Goal: Task Accomplishment & Management: Complete application form

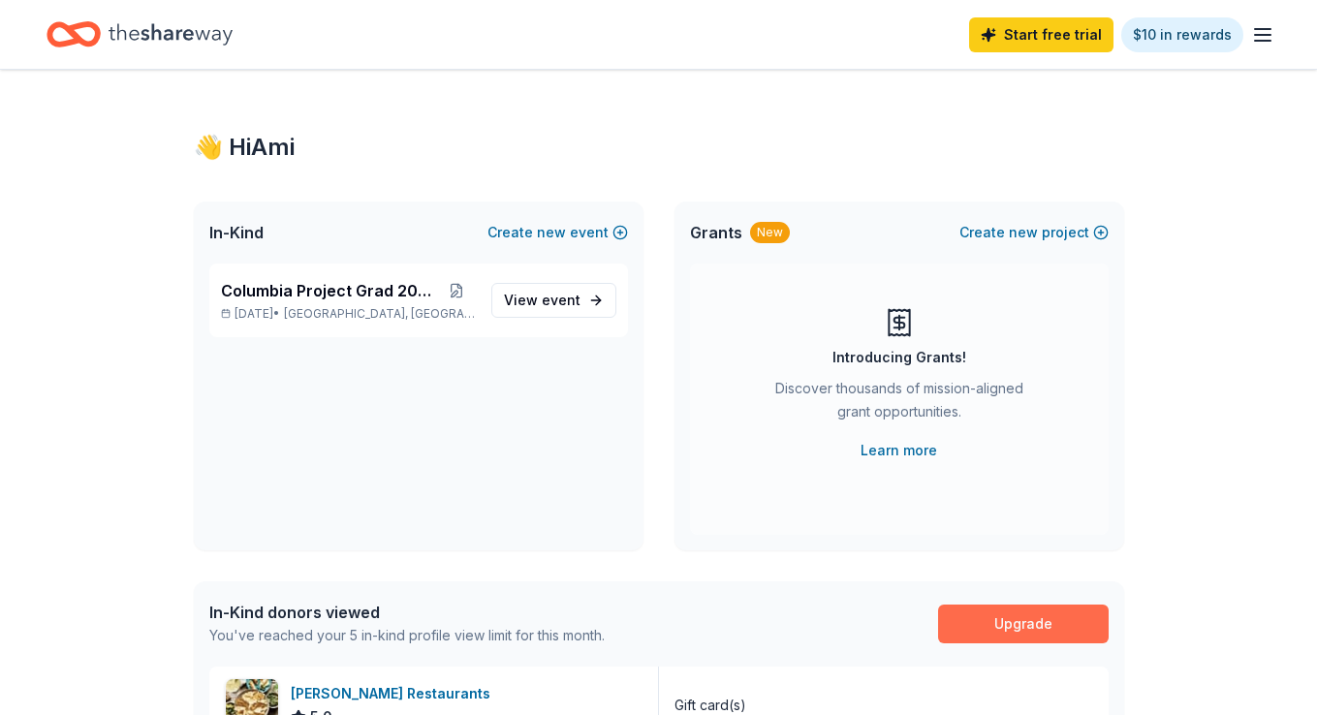
click at [1010, 636] on link "Upgrade" at bounding box center [1023, 624] width 171 height 39
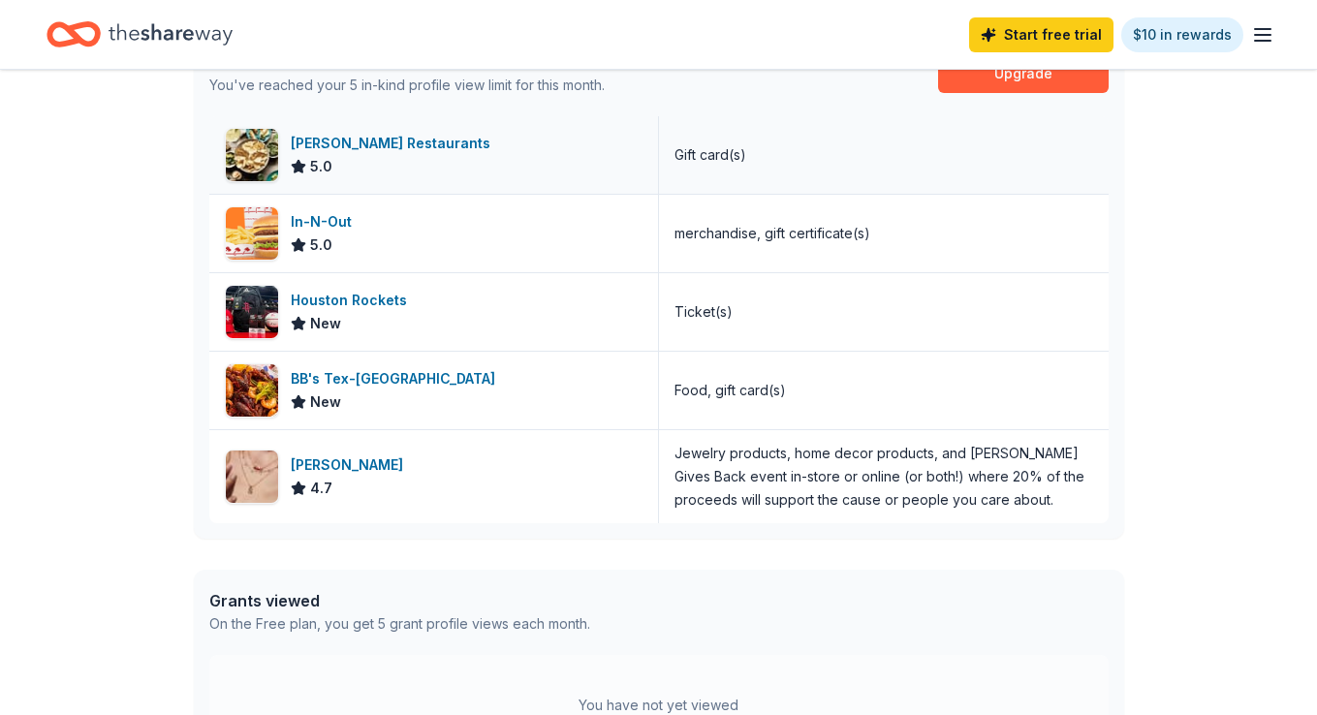
scroll to position [492, 0]
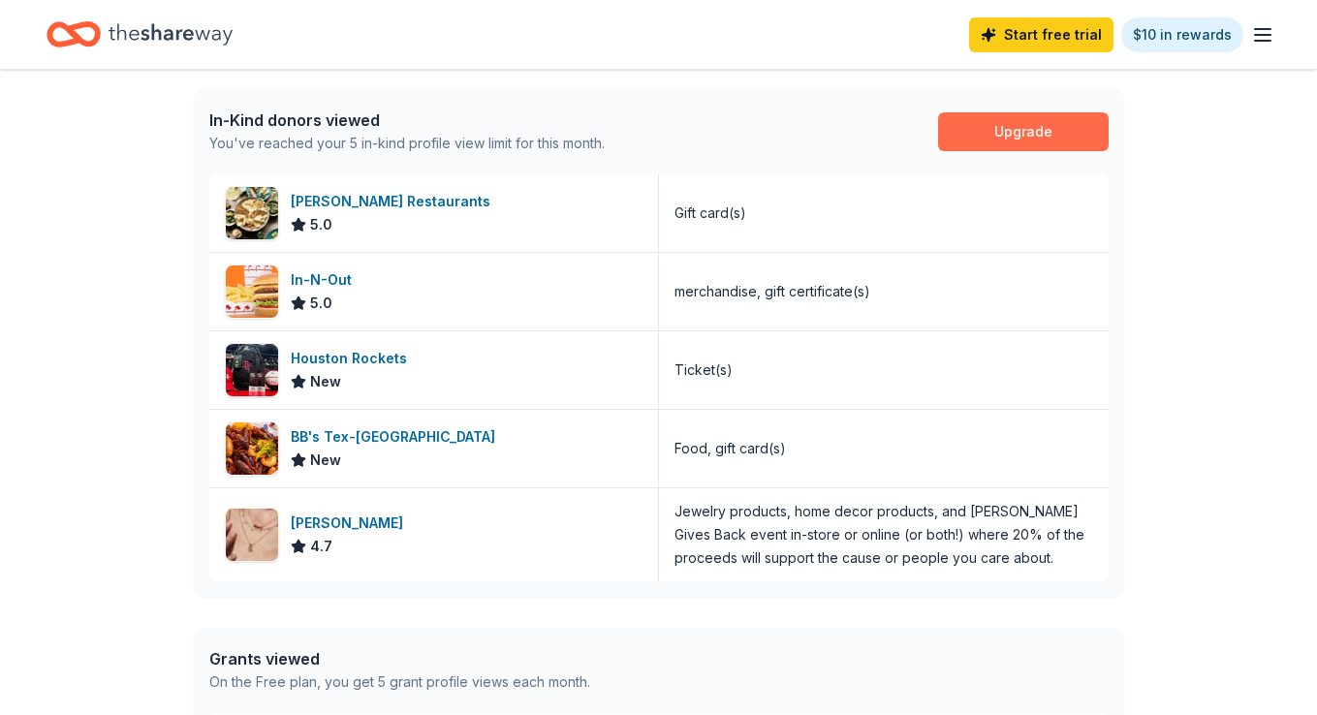
click at [1017, 136] on link "Upgrade" at bounding box center [1023, 131] width 171 height 39
click at [1044, 41] on link "Start free trial" at bounding box center [1041, 34] width 144 height 35
click at [1066, 37] on link "Start free trial" at bounding box center [1041, 34] width 144 height 35
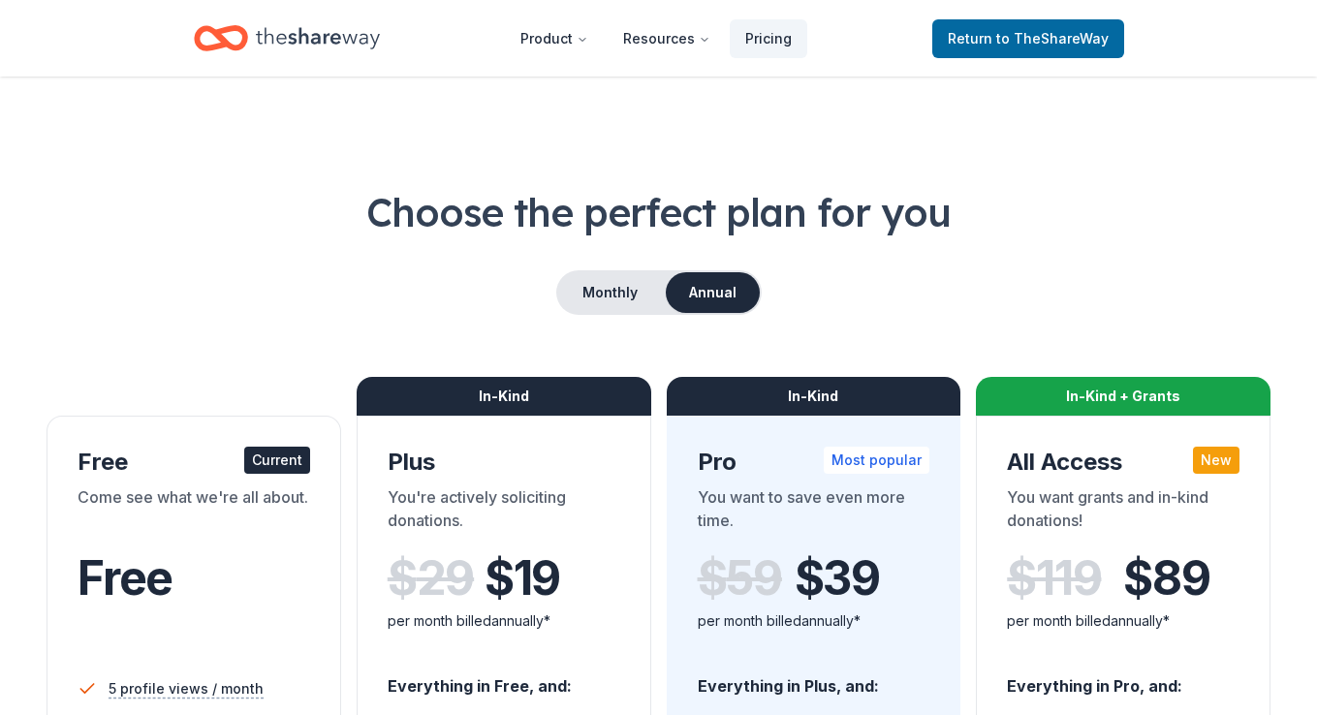
scroll to position [90, 0]
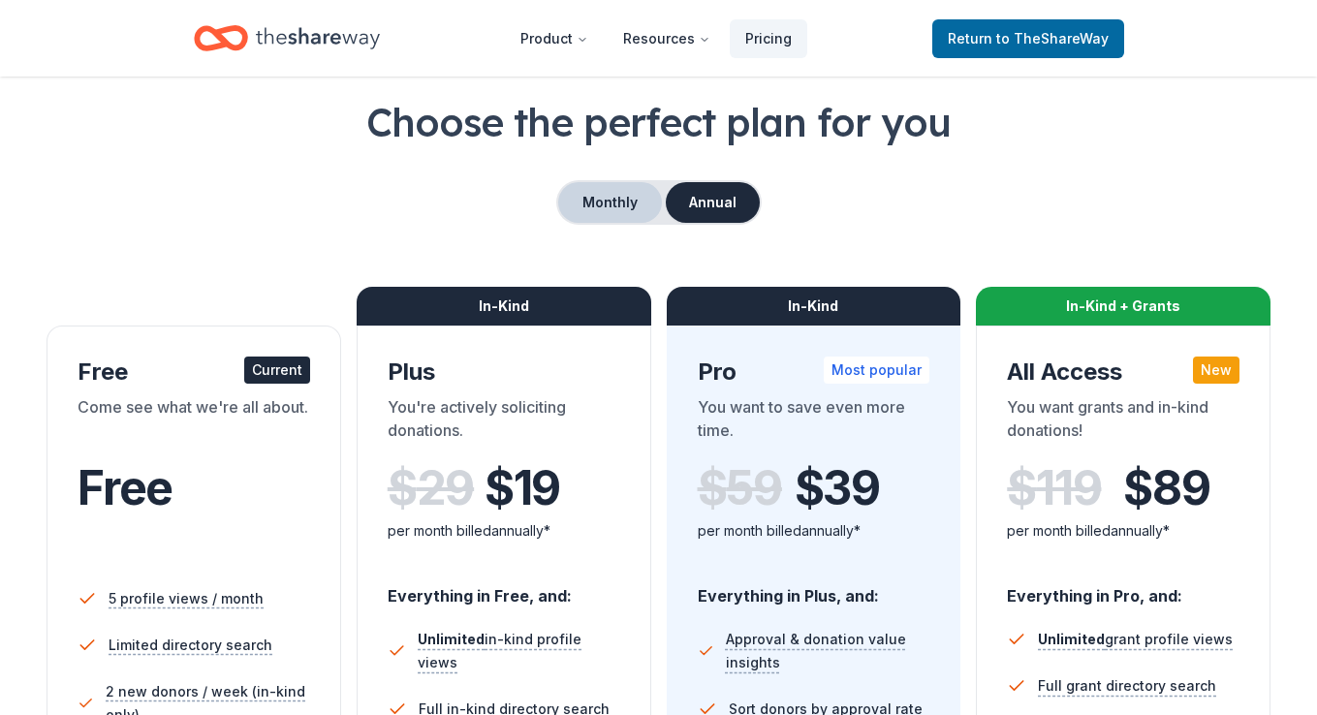
click at [626, 202] on button "Monthly" at bounding box center [610, 202] width 104 height 41
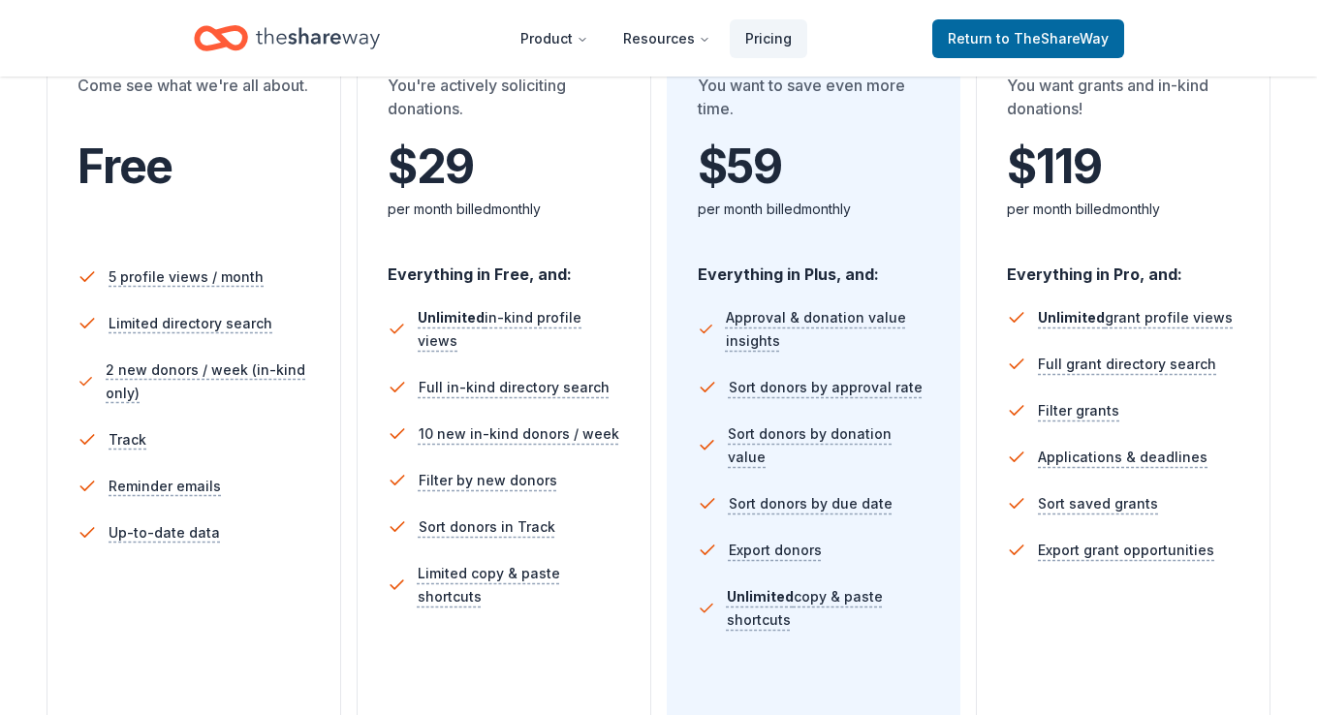
scroll to position [647, 0]
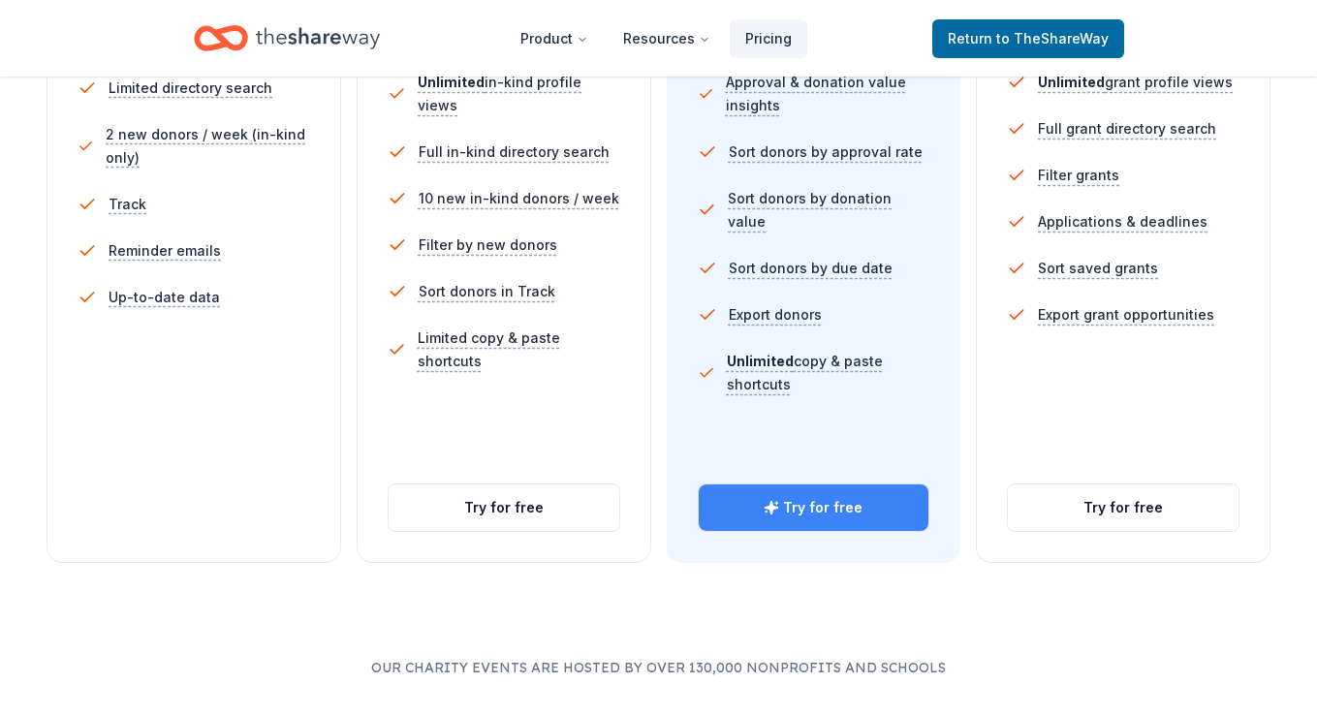
click at [846, 515] on button "Try for free" at bounding box center [814, 507] width 231 height 47
click at [817, 508] on button "Try for free" at bounding box center [814, 507] width 231 height 47
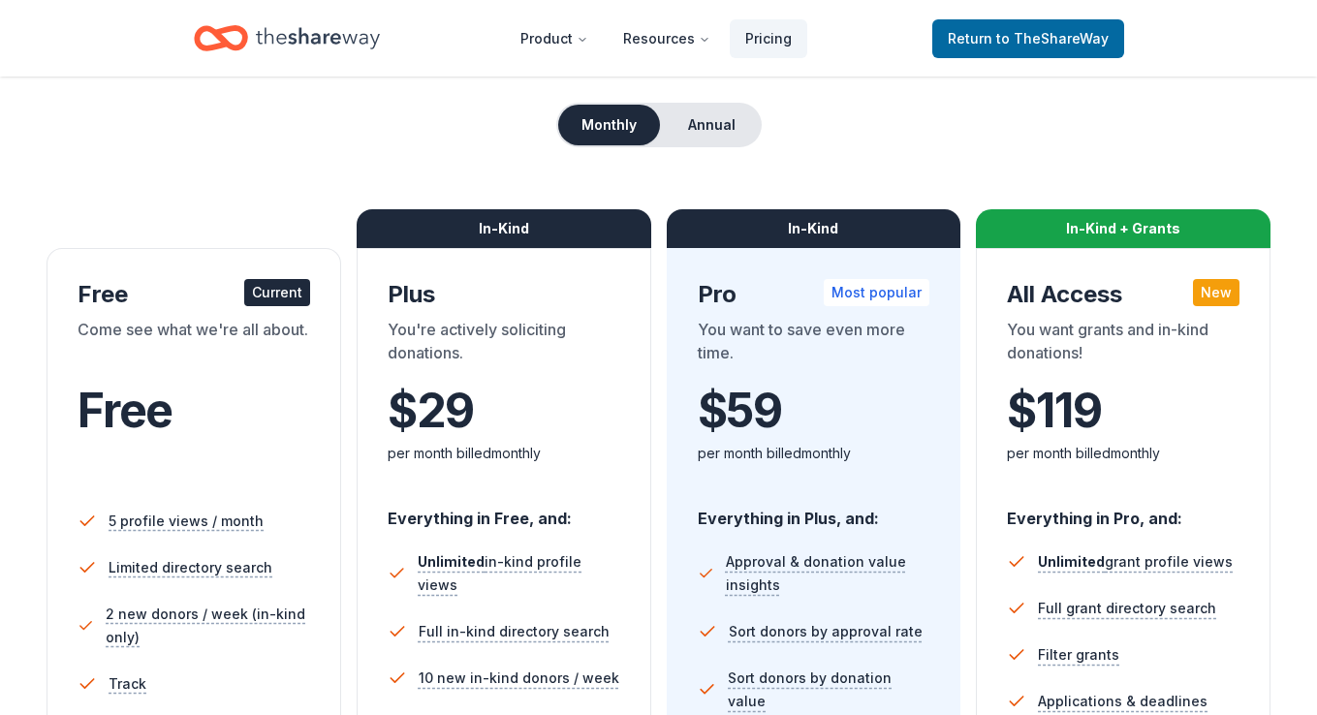
scroll to position [84, 0]
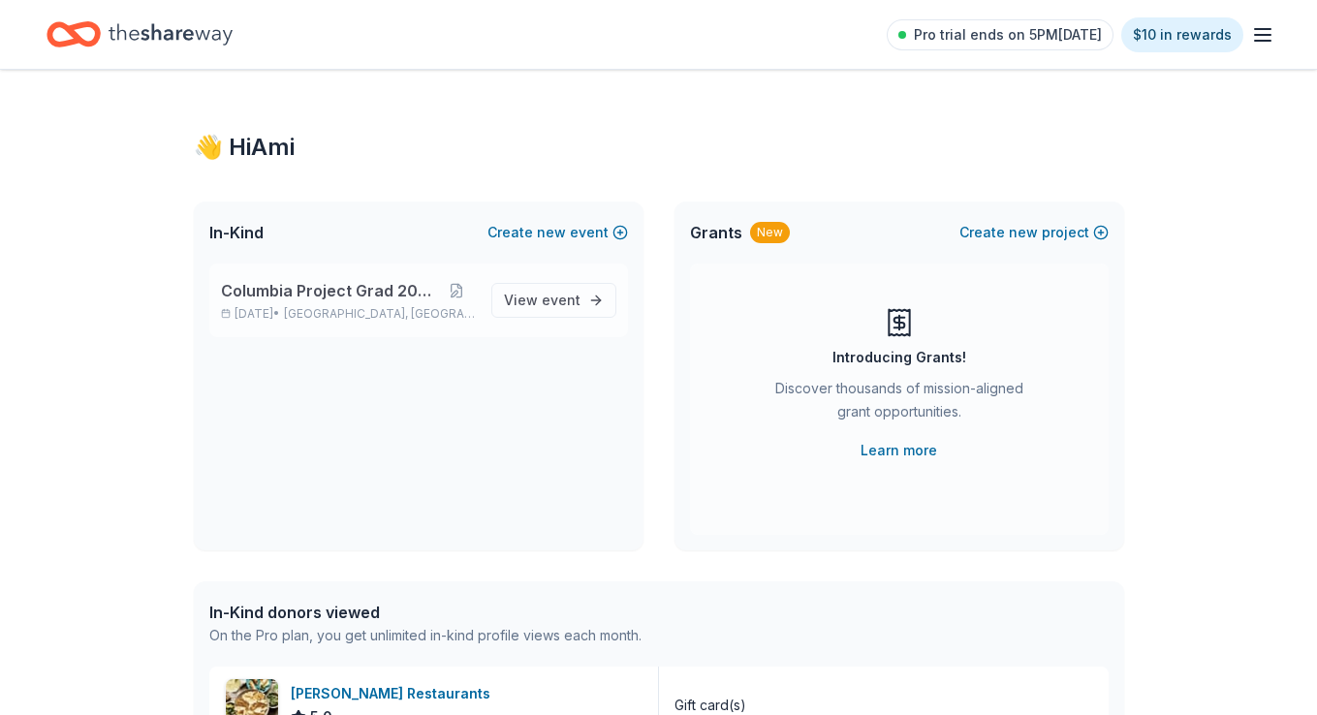
click at [457, 298] on p "Columbia Project Grad 2026" at bounding box center [348, 290] width 255 height 23
click at [405, 297] on span "Columbia Project Grad 2026" at bounding box center [329, 290] width 216 height 23
click at [521, 295] on span "View event" at bounding box center [542, 300] width 77 height 23
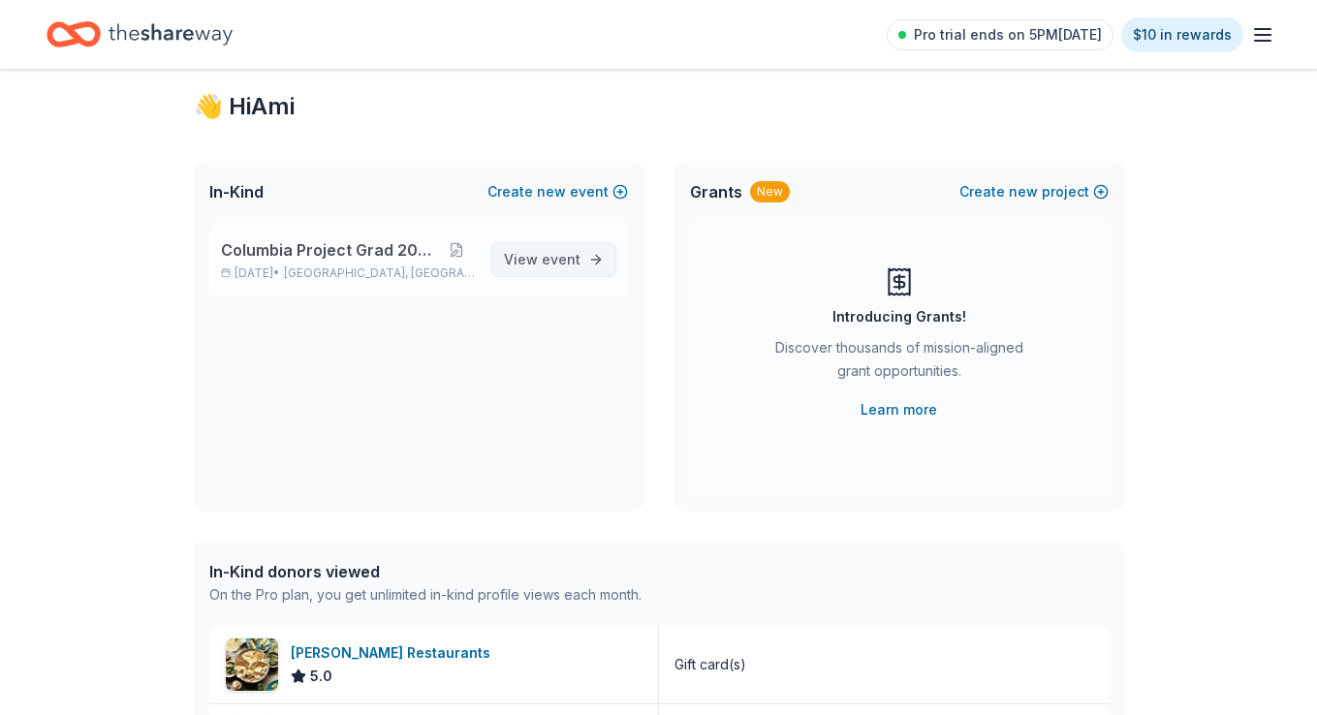
scroll to position [51, 0]
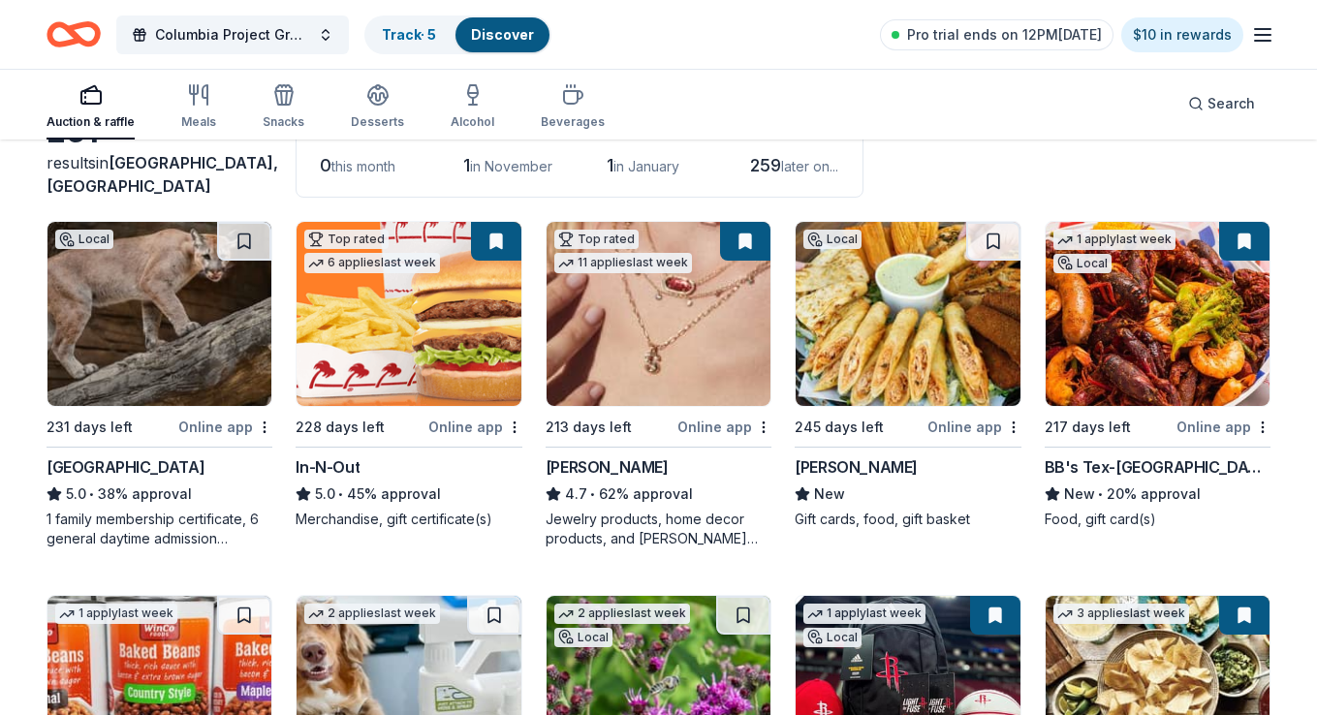
scroll to position [146, 0]
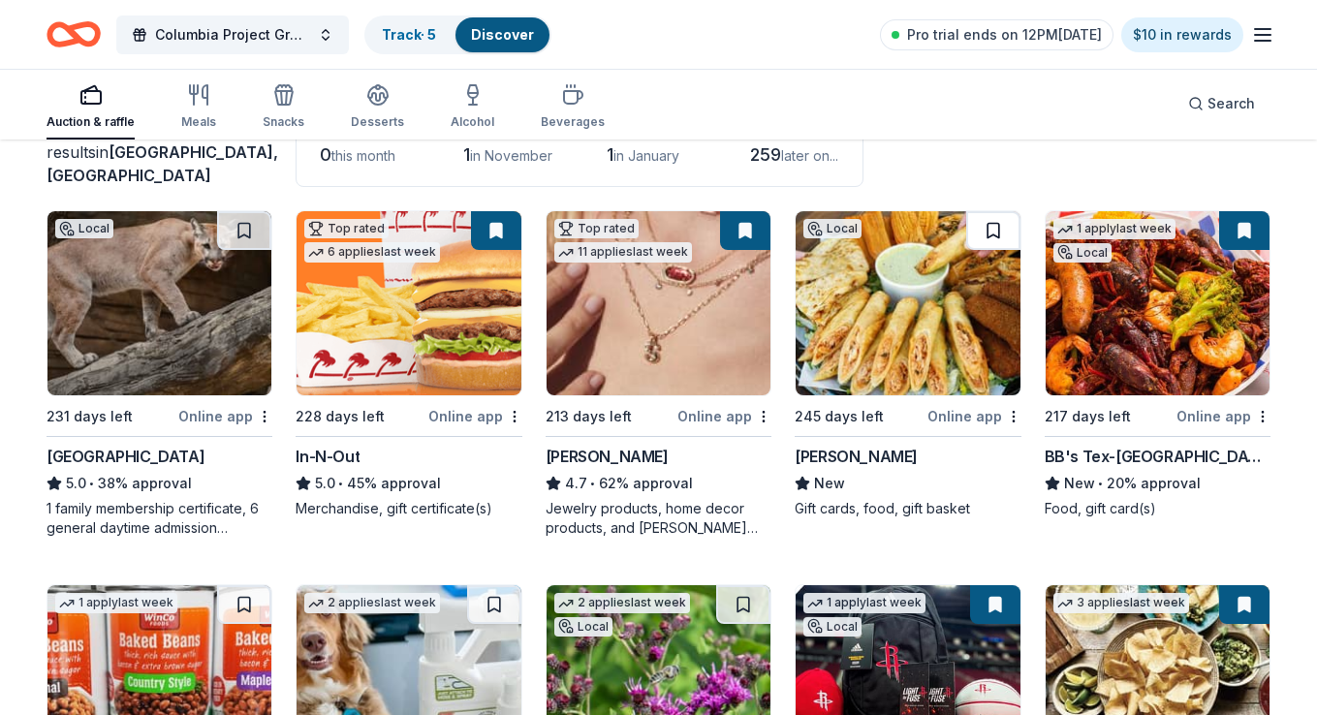
click at [990, 233] on button at bounding box center [993, 230] width 54 height 39
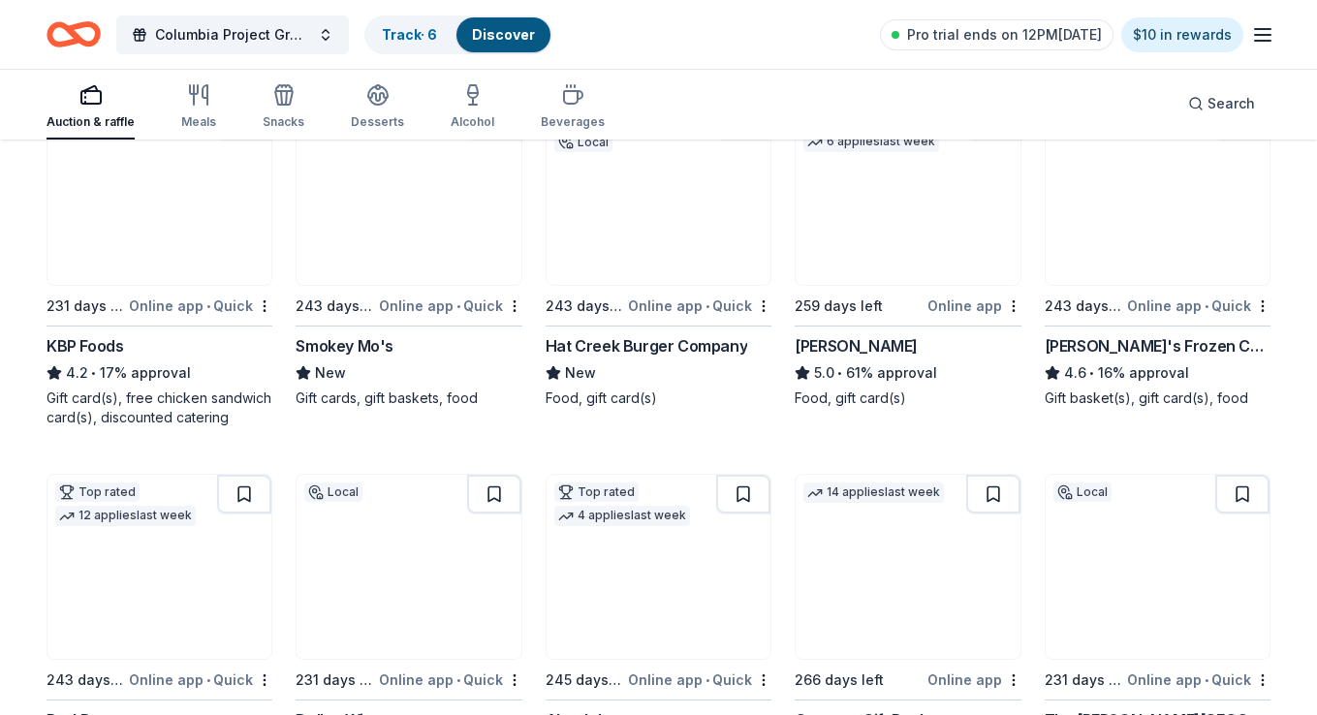
scroll to position [1015, 0]
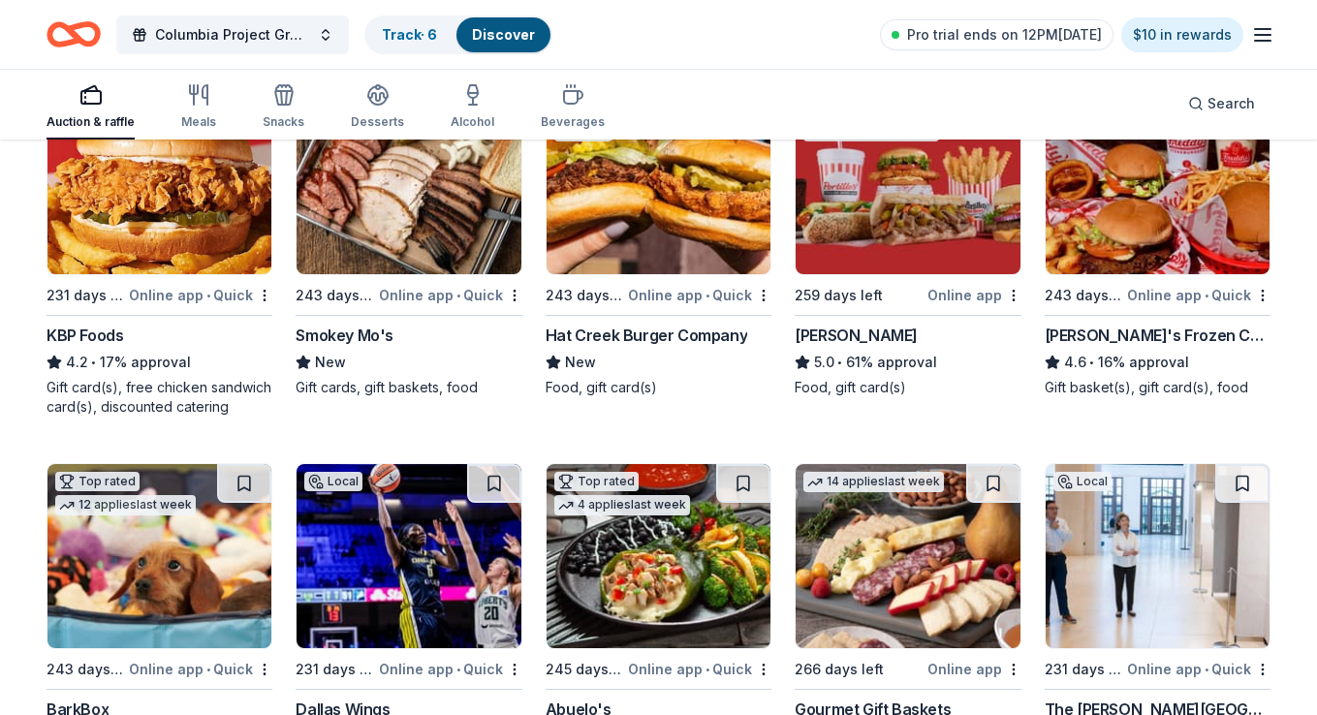
click at [1167, 238] on img at bounding box center [1157, 182] width 224 height 184
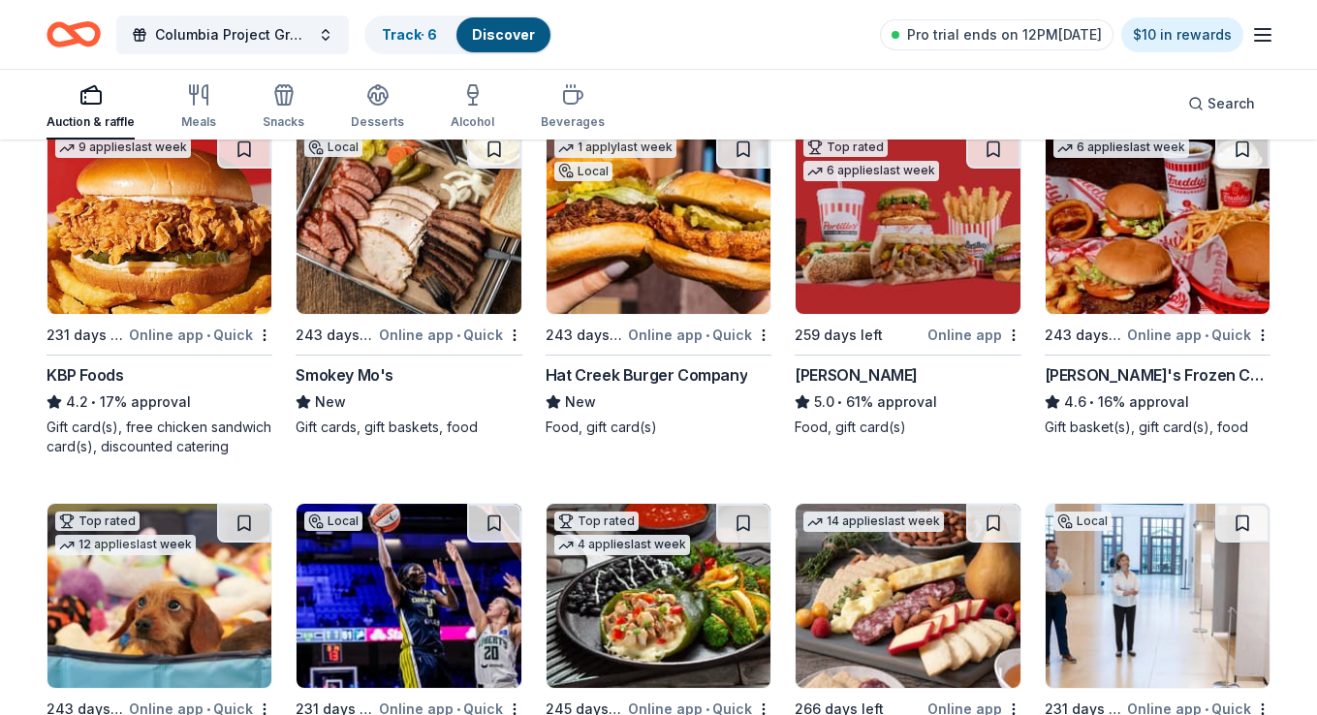
scroll to position [952, 0]
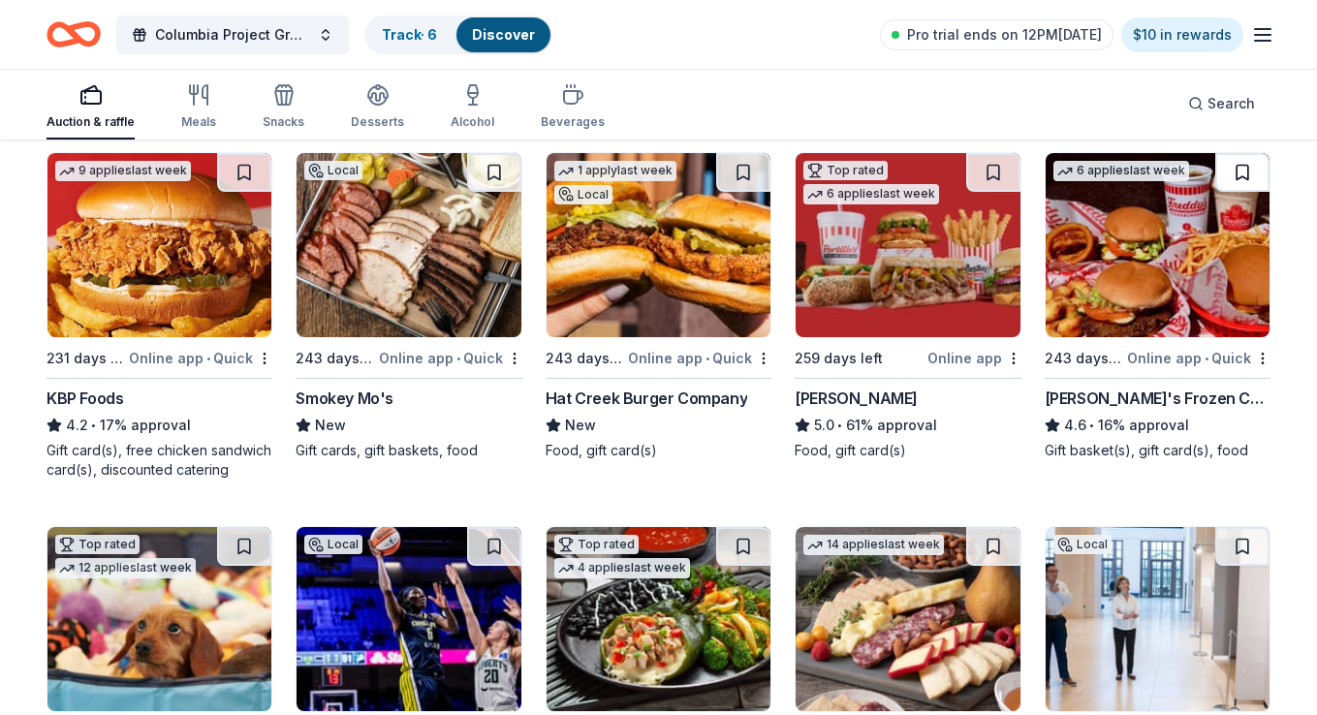
click at [1253, 166] on button at bounding box center [1242, 172] width 54 height 39
click at [973, 285] on img at bounding box center [907, 245] width 224 height 184
click at [986, 162] on button at bounding box center [993, 172] width 54 height 39
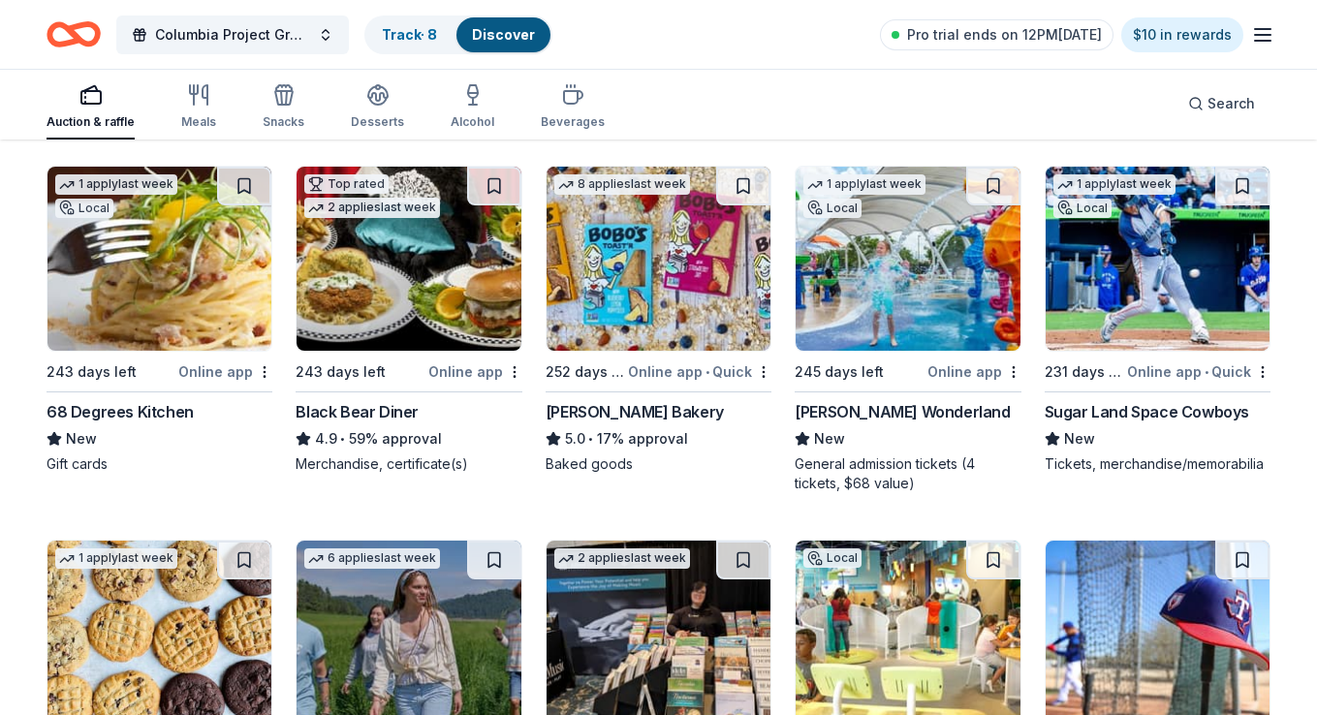
scroll to position [1678, 0]
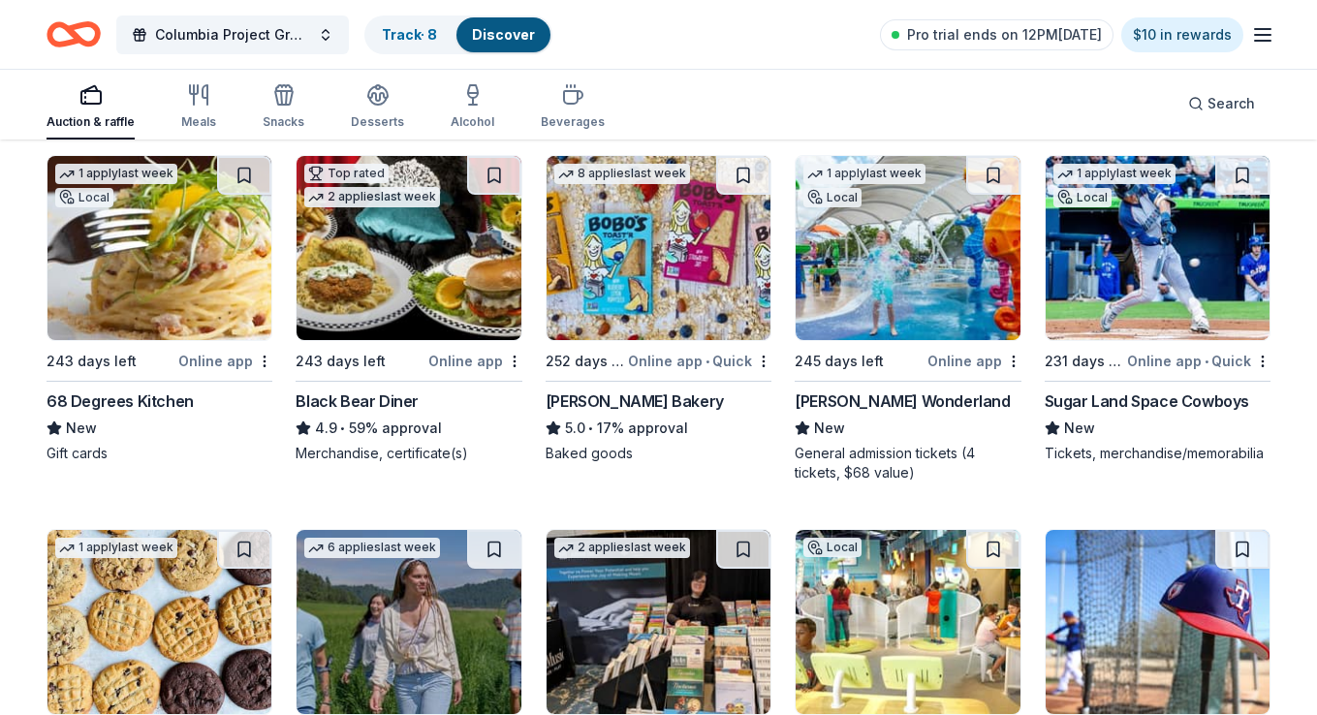
click at [1109, 264] on img at bounding box center [1157, 248] width 224 height 184
click at [1239, 171] on button at bounding box center [1242, 175] width 54 height 39
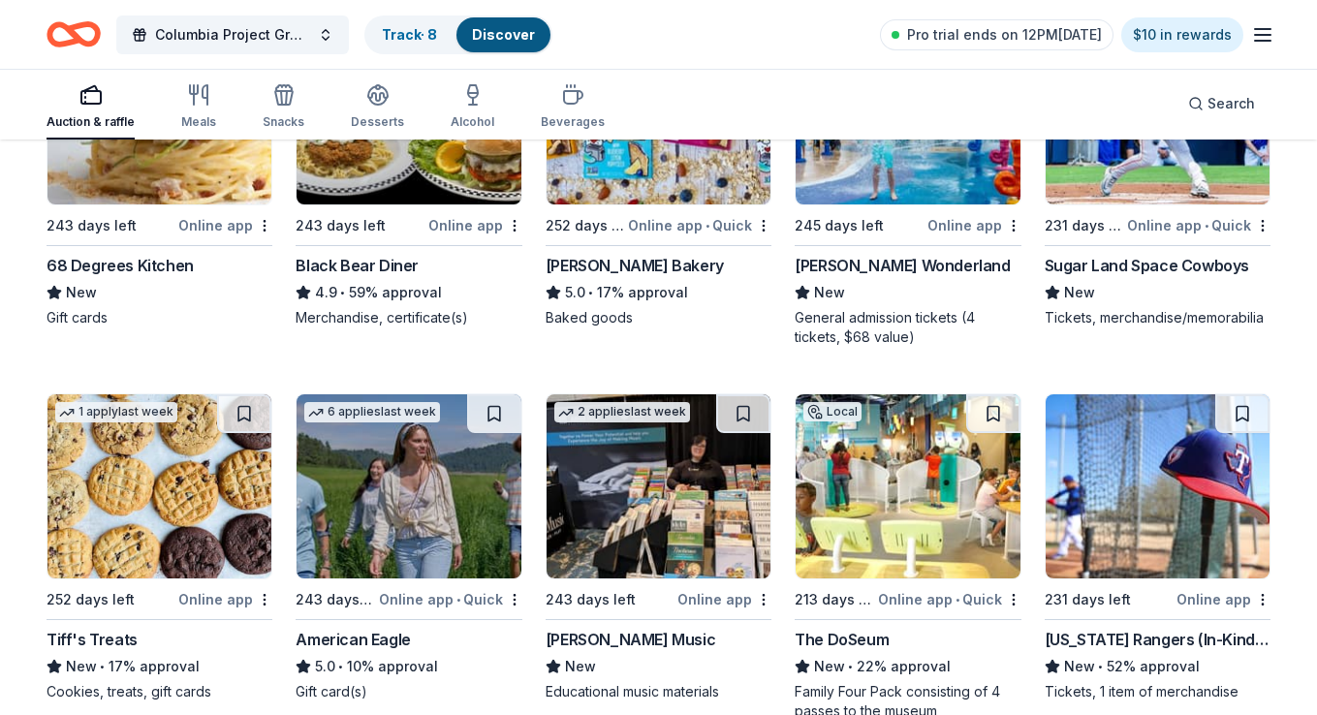
scroll to position [1869, 0]
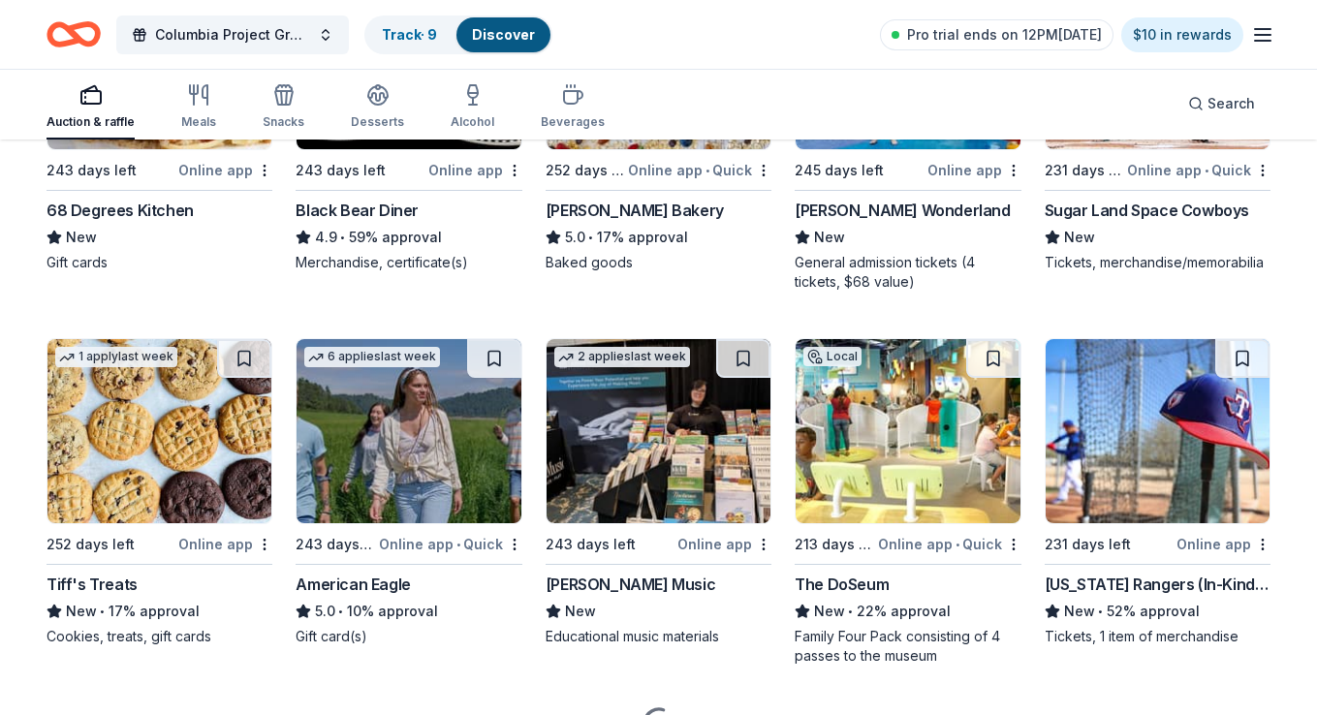
click at [197, 404] on img at bounding box center [159, 431] width 224 height 184
click at [250, 356] on button at bounding box center [244, 358] width 54 height 39
click at [406, 463] on img at bounding box center [408, 431] width 224 height 184
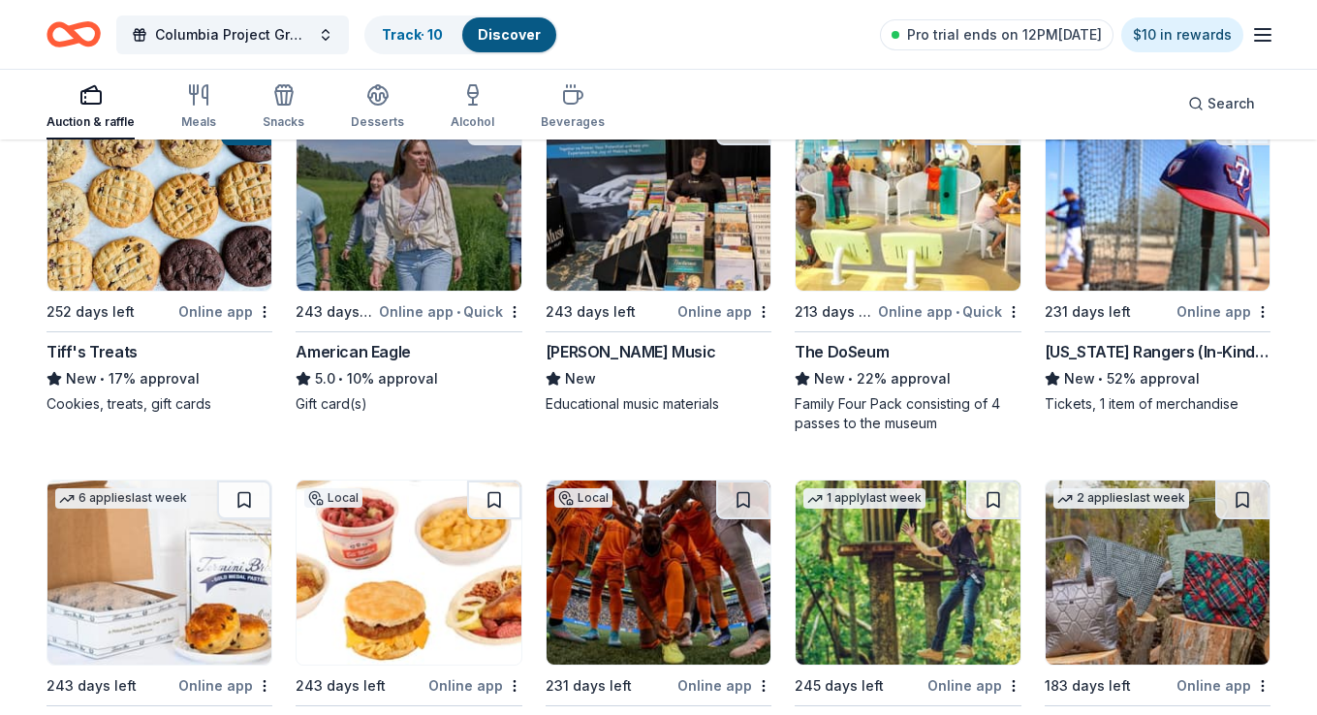
scroll to position [2078, 0]
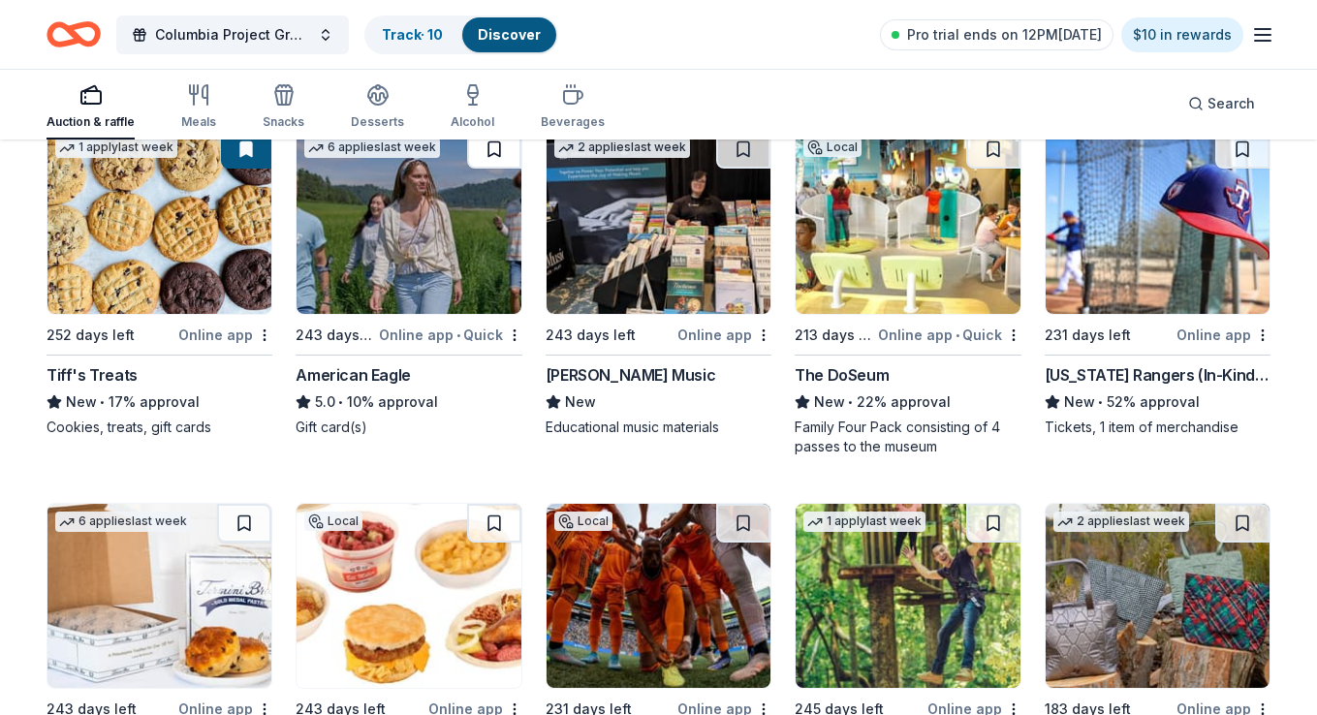
click at [492, 150] on button at bounding box center [494, 149] width 54 height 39
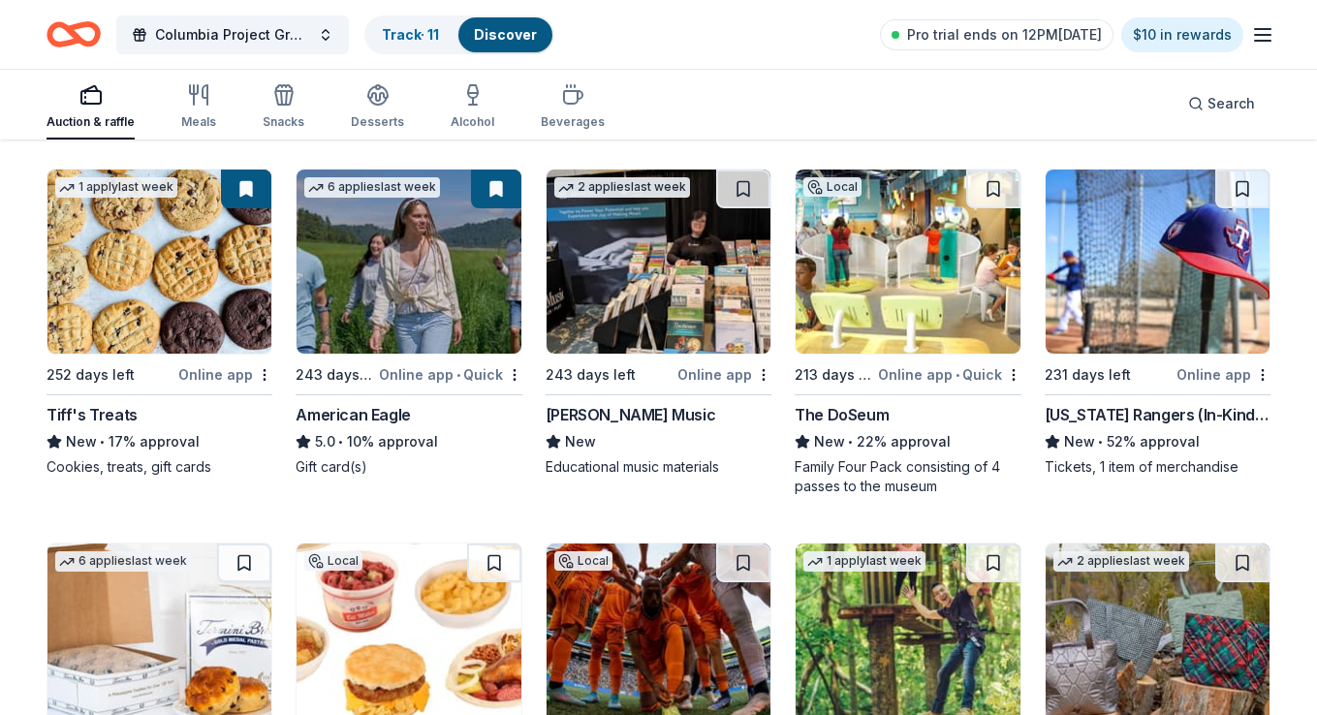
scroll to position [2060, 0]
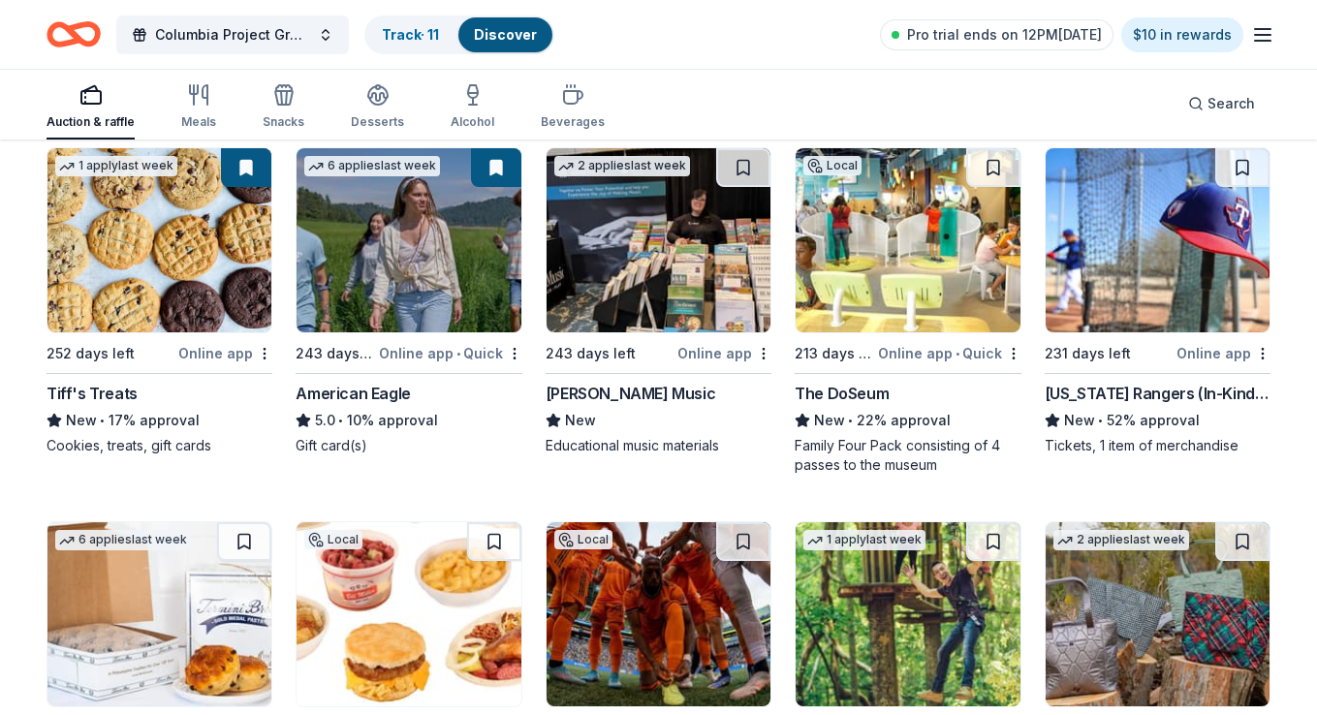
click at [1116, 287] on img at bounding box center [1157, 240] width 224 height 184
click at [1235, 161] on button at bounding box center [1242, 167] width 54 height 39
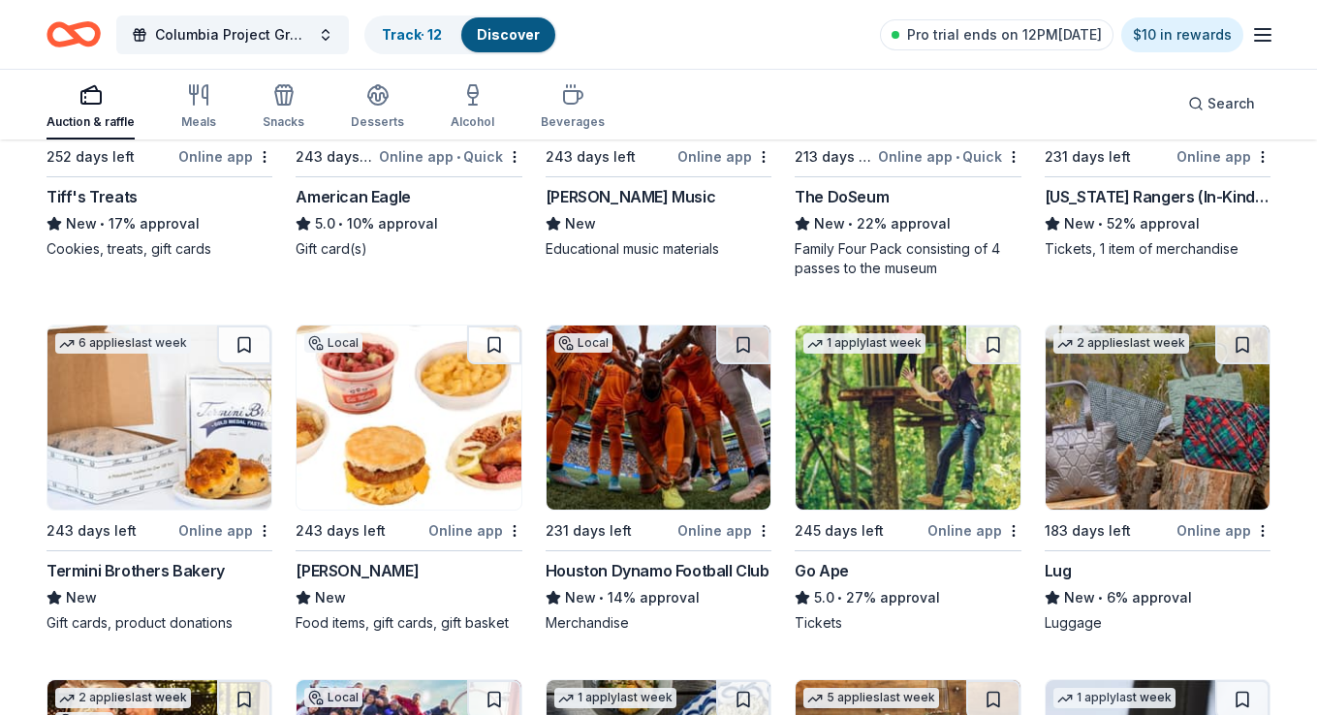
scroll to position [2277, 0]
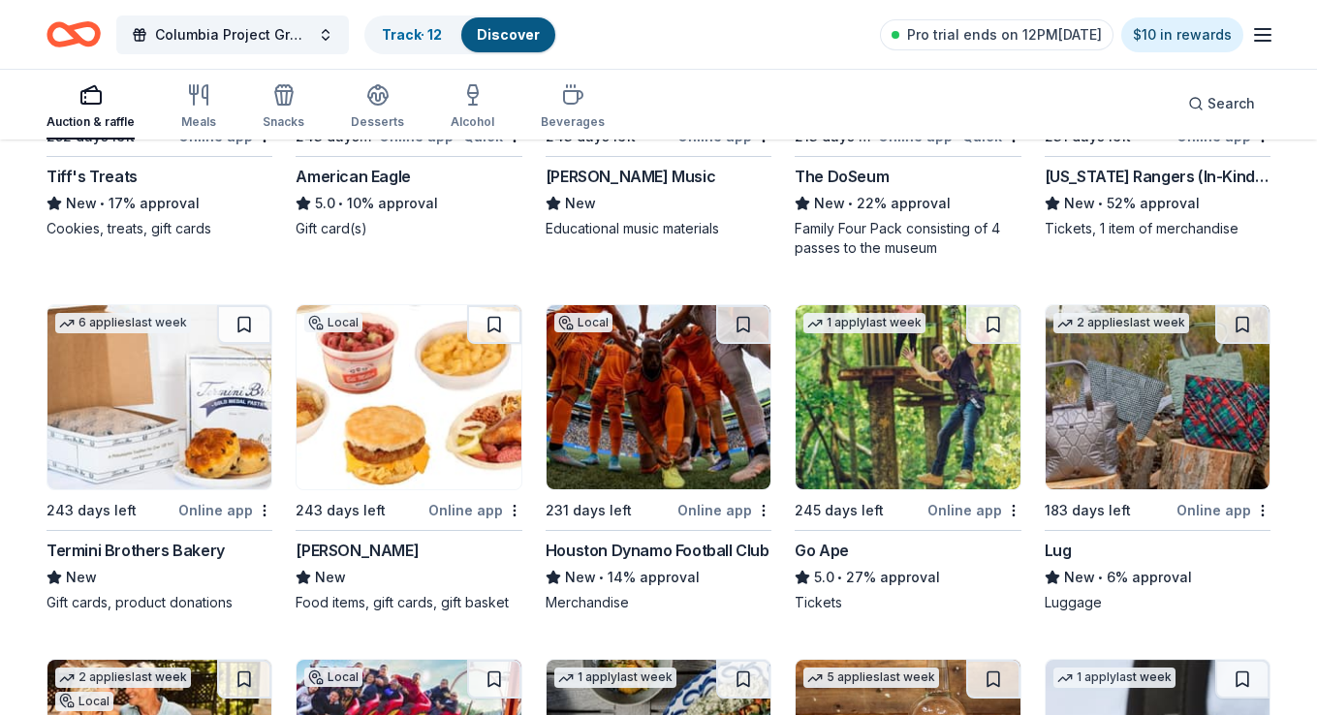
click at [708, 381] on img at bounding box center [658, 397] width 224 height 184
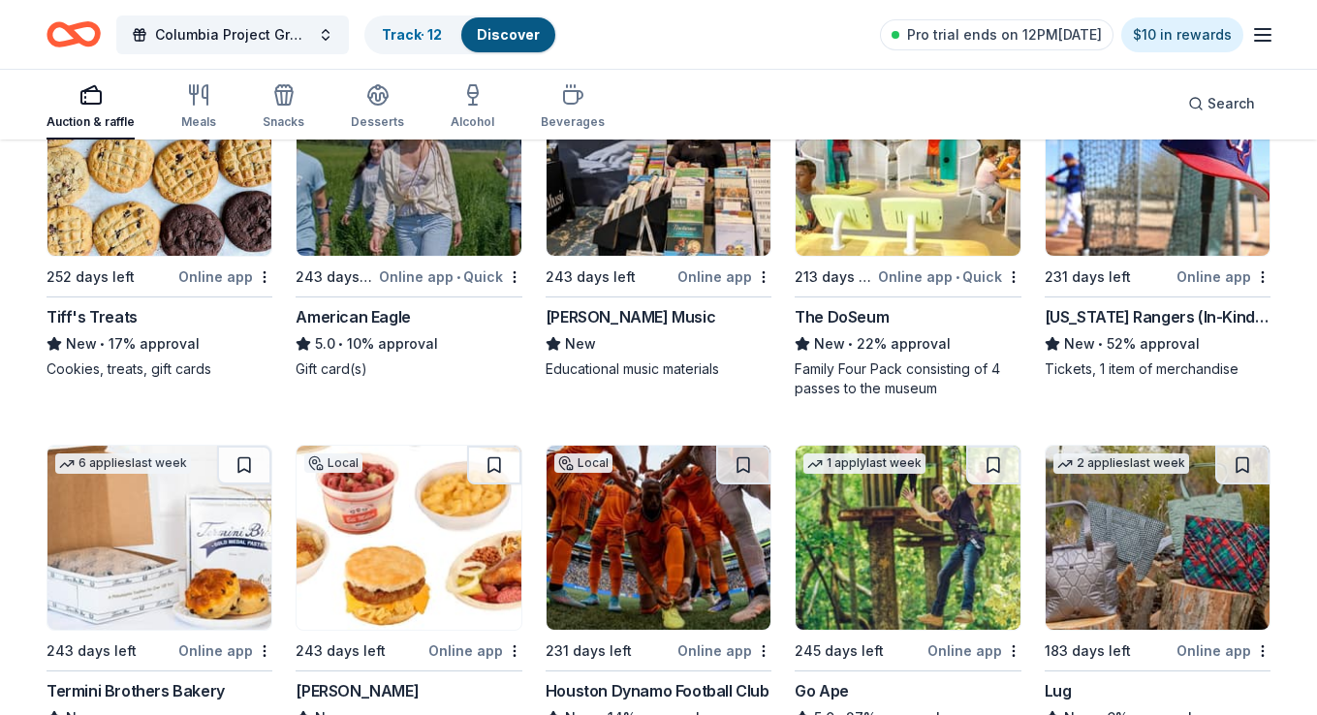
scroll to position [2147, 0]
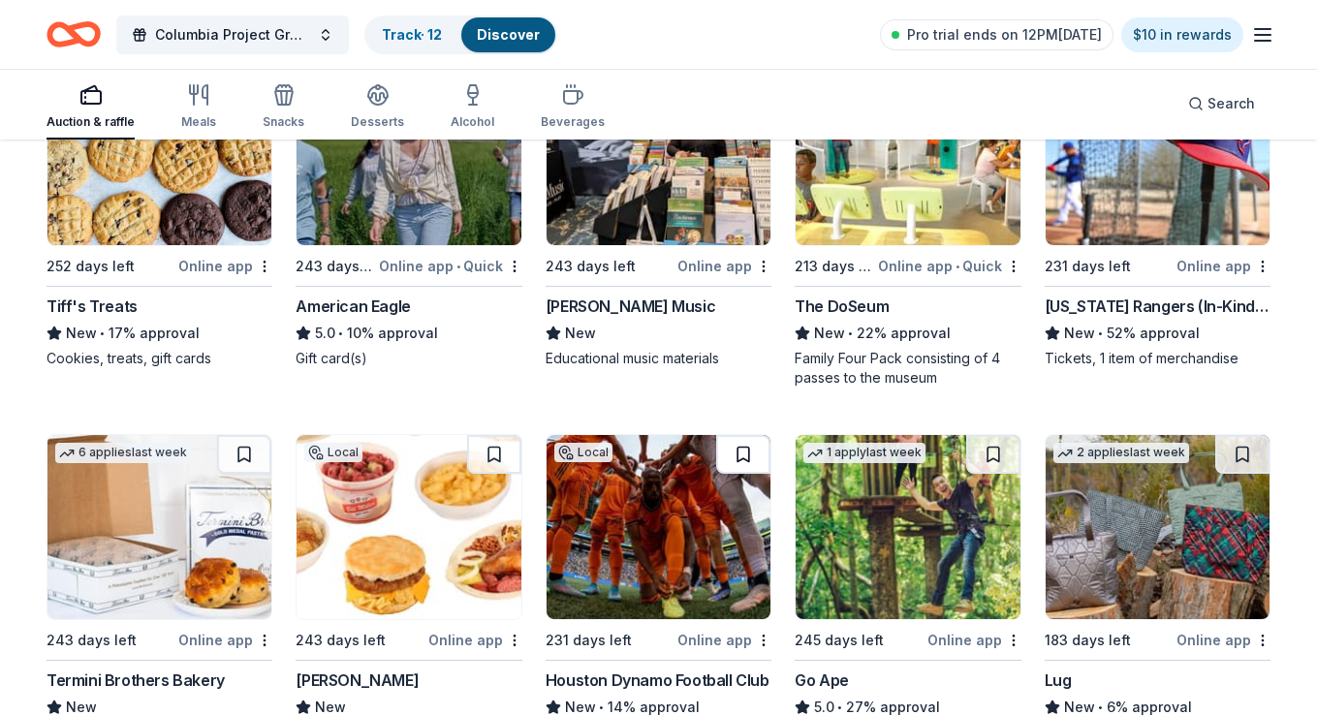
click at [736, 450] on button at bounding box center [743, 454] width 54 height 39
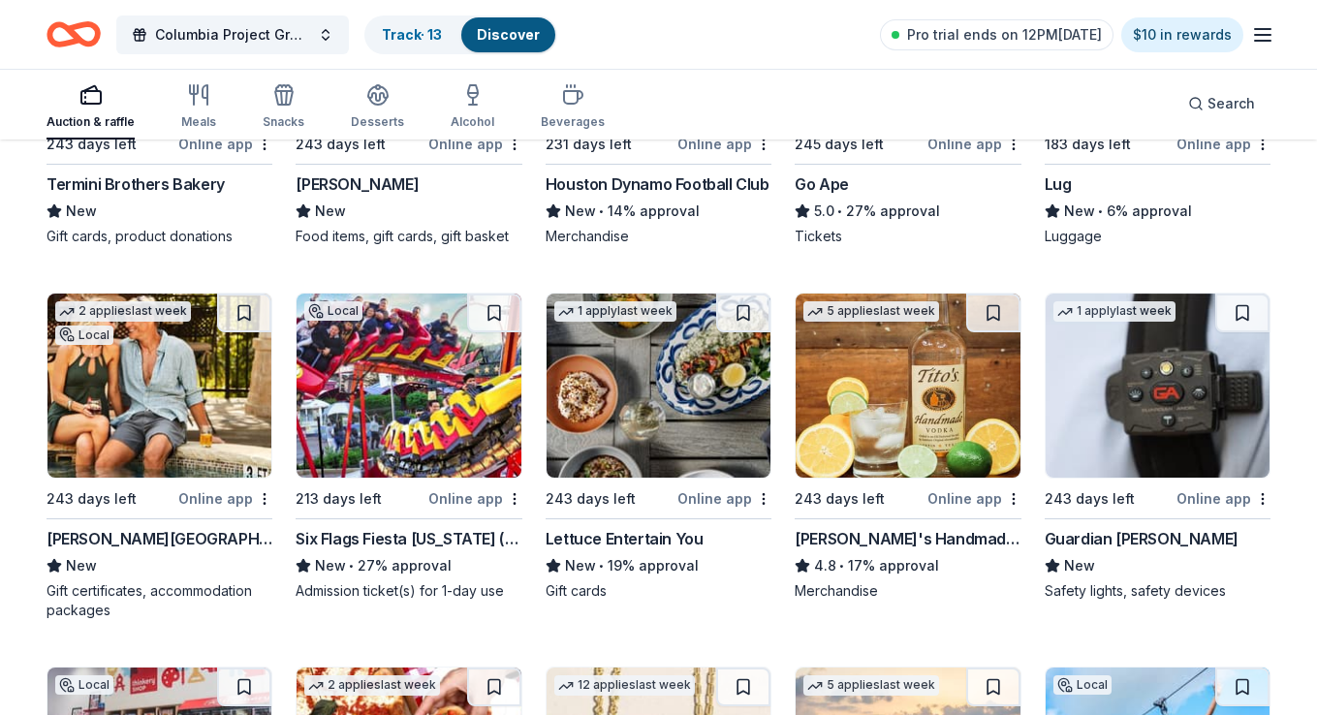
scroll to position [2654, 0]
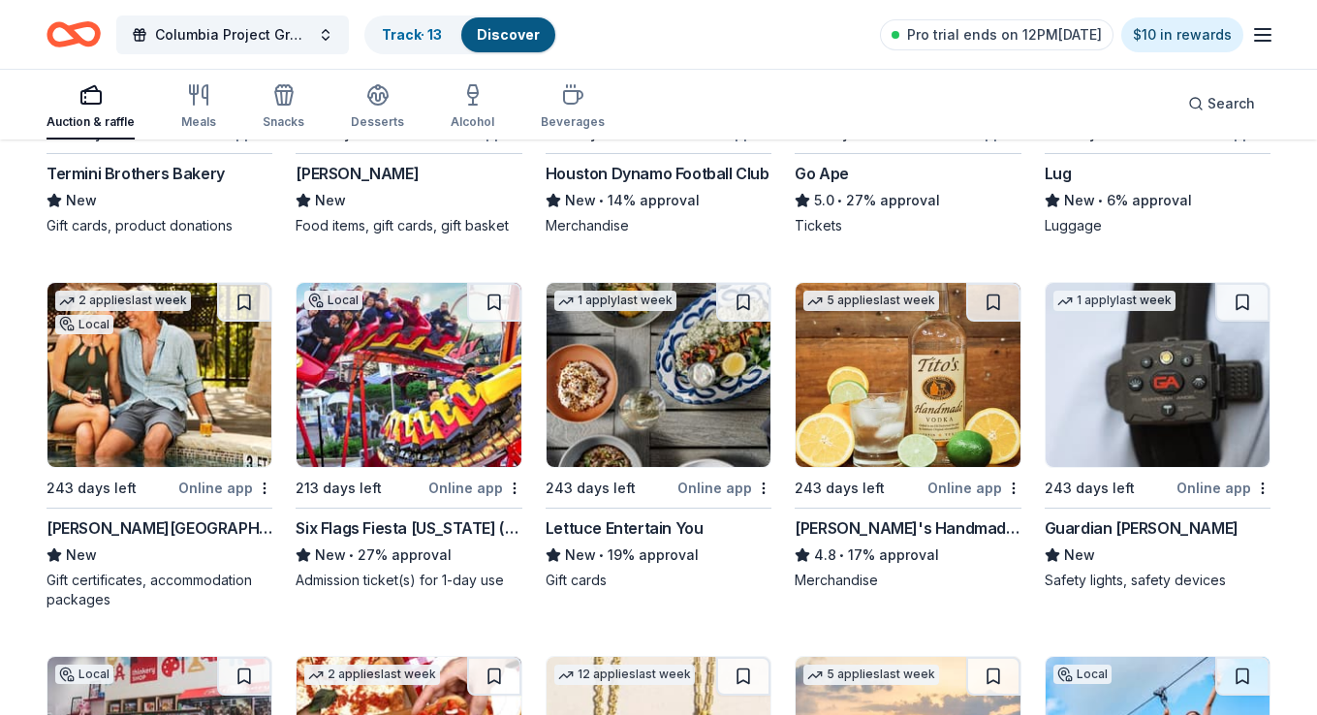
click at [206, 358] on img at bounding box center [159, 375] width 224 height 184
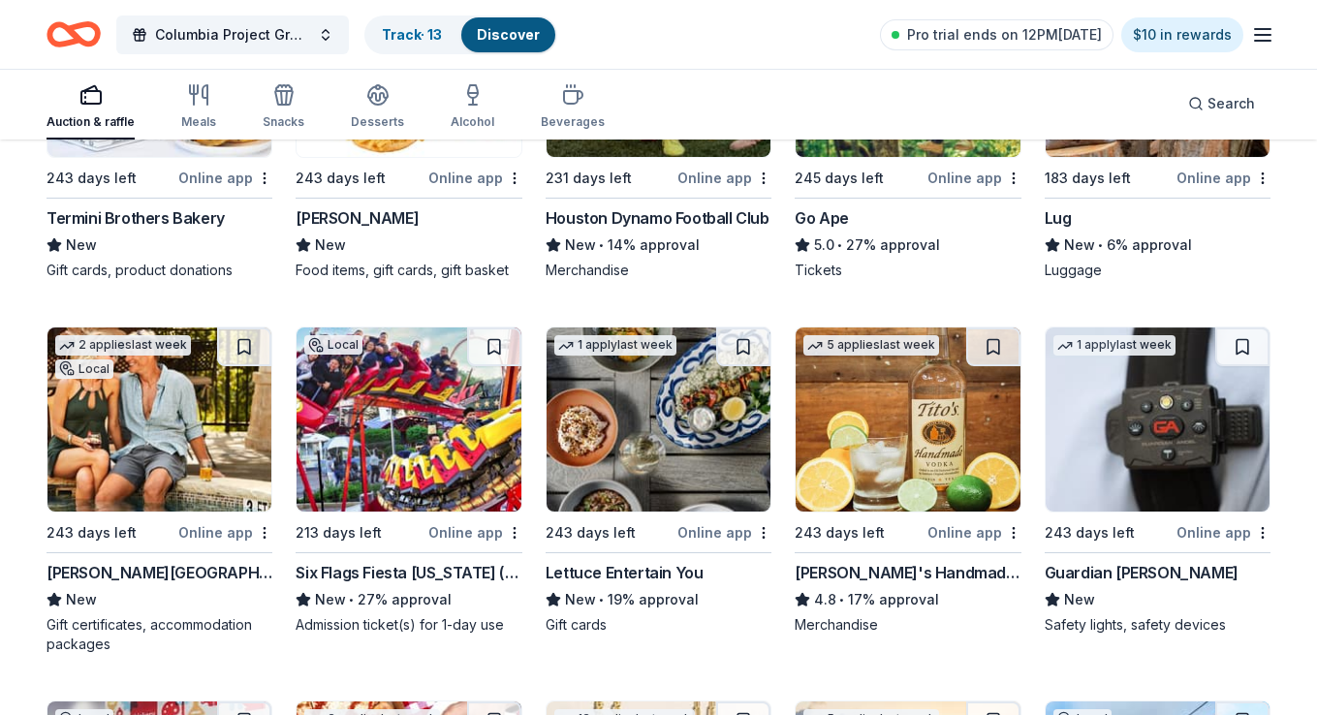
scroll to position [2527, 0]
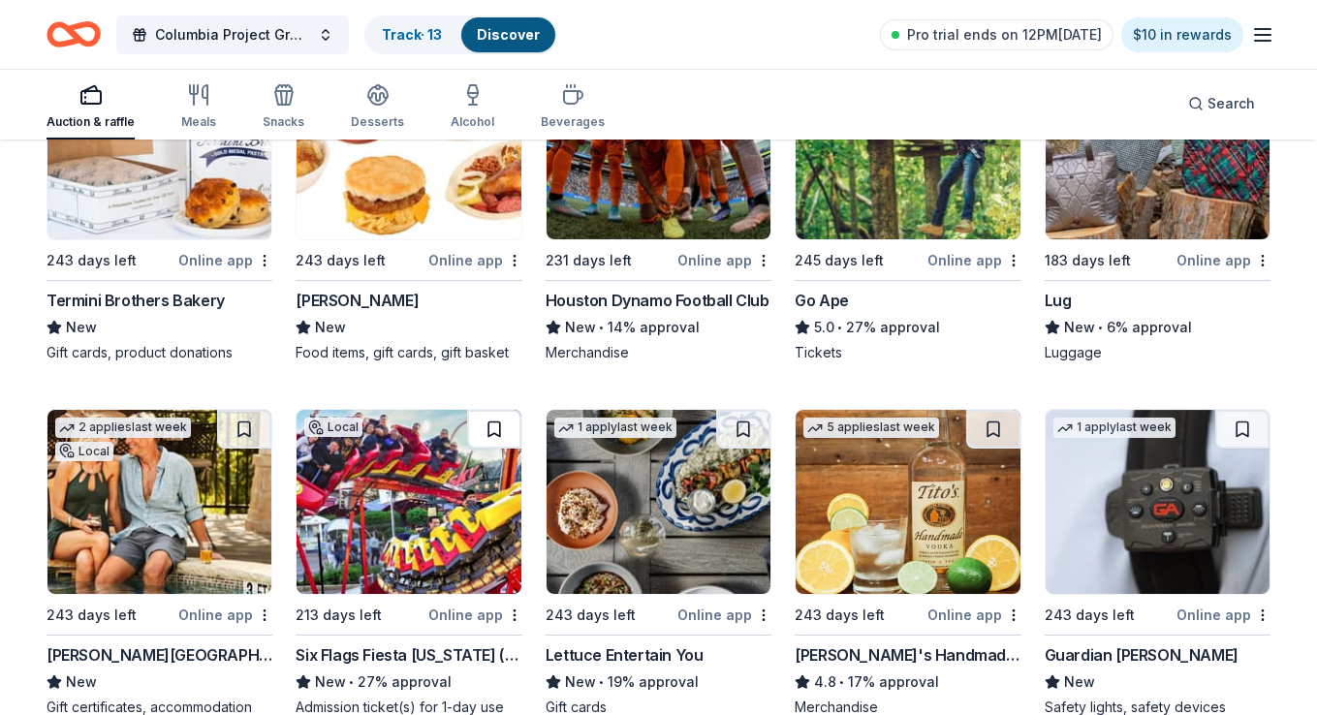
click at [497, 425] on button at bounding box center [494, 429] width 54 height 39
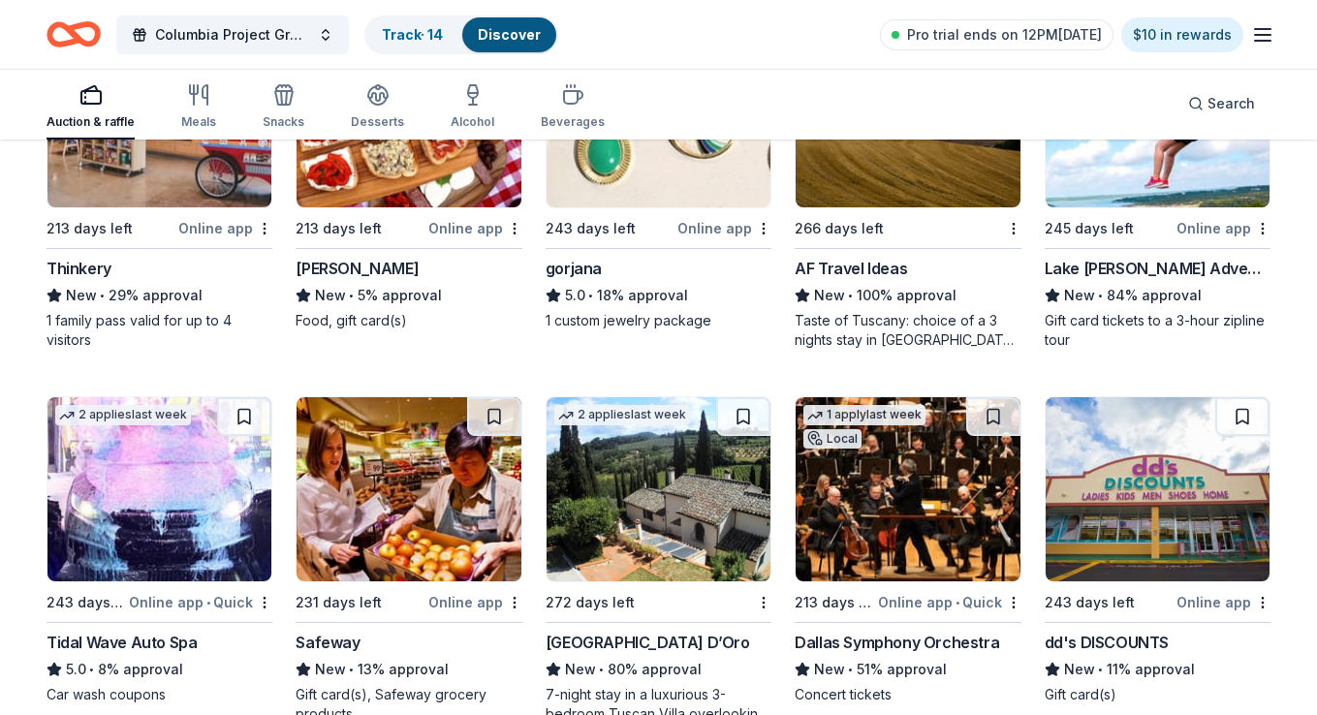
scroll to position [3319, 0]
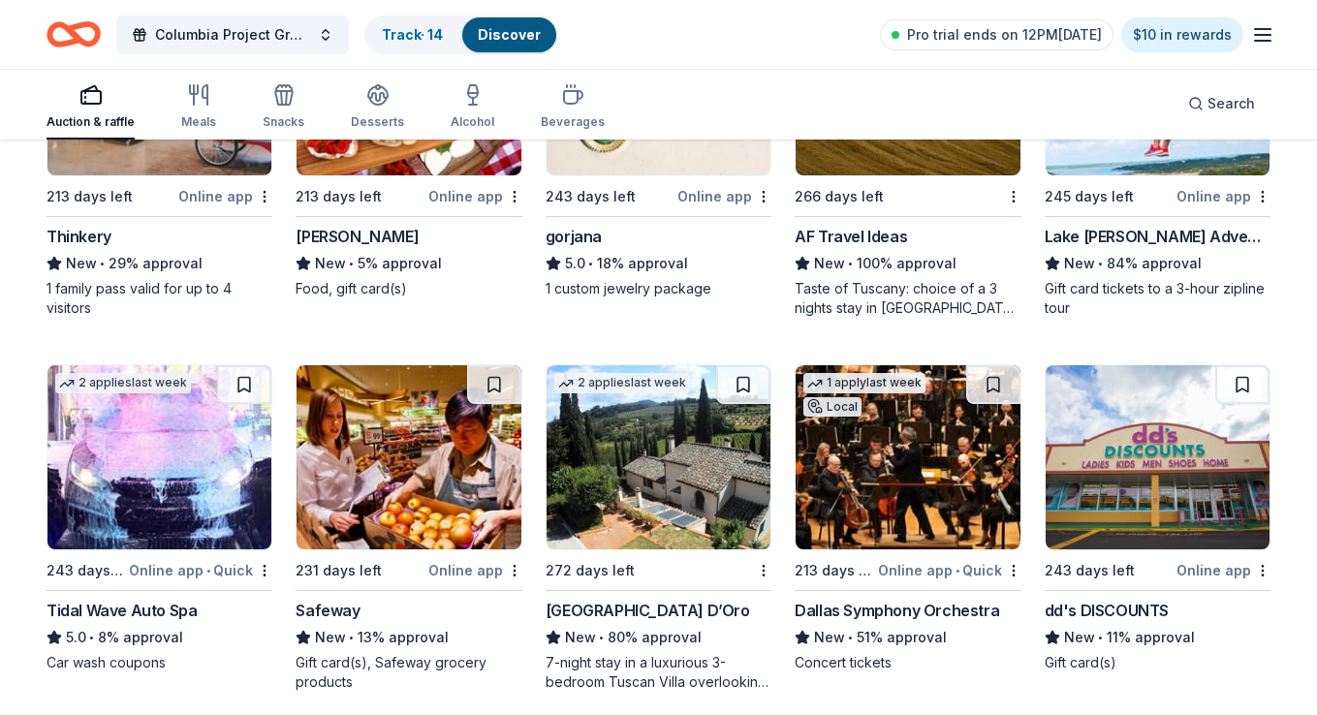
click at [165, 494] on img at bounding box center [159, 457] width 224 height 184
click at [249, 384] on button at bounding box center [244, 384] width 54 height 39
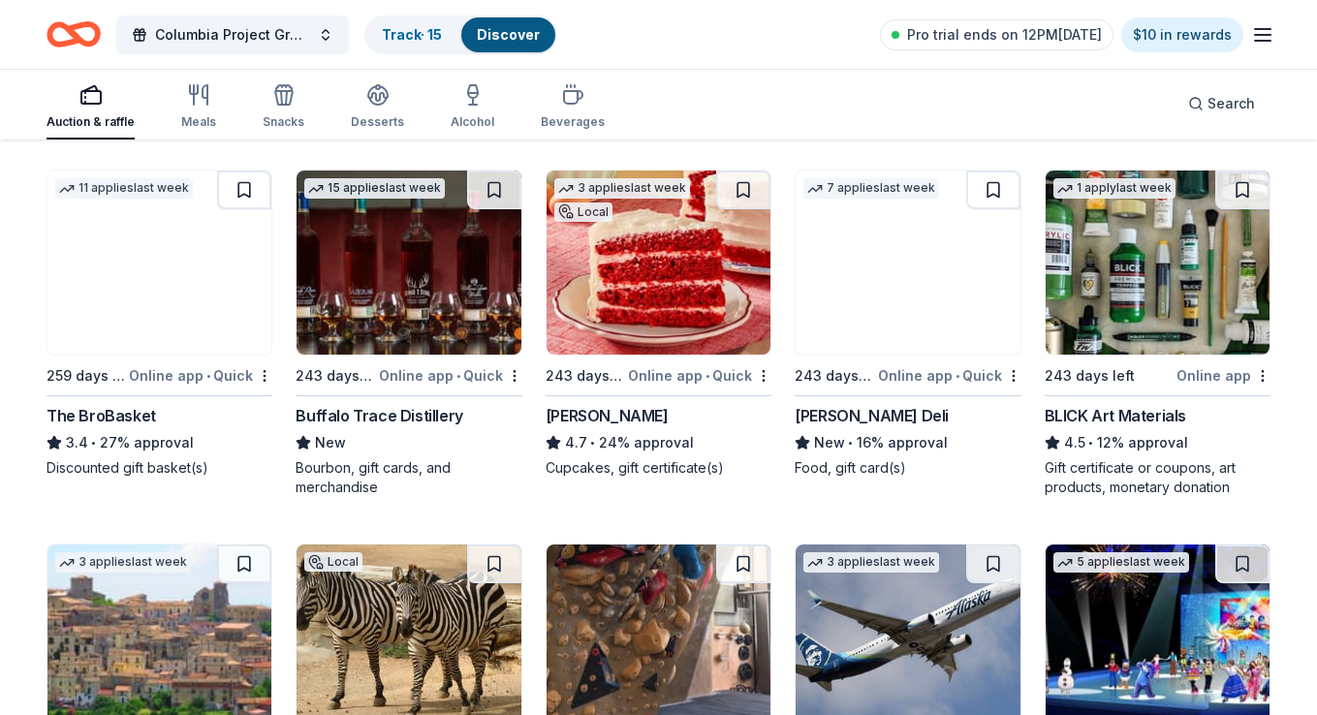
scroll to position [3898, 0]
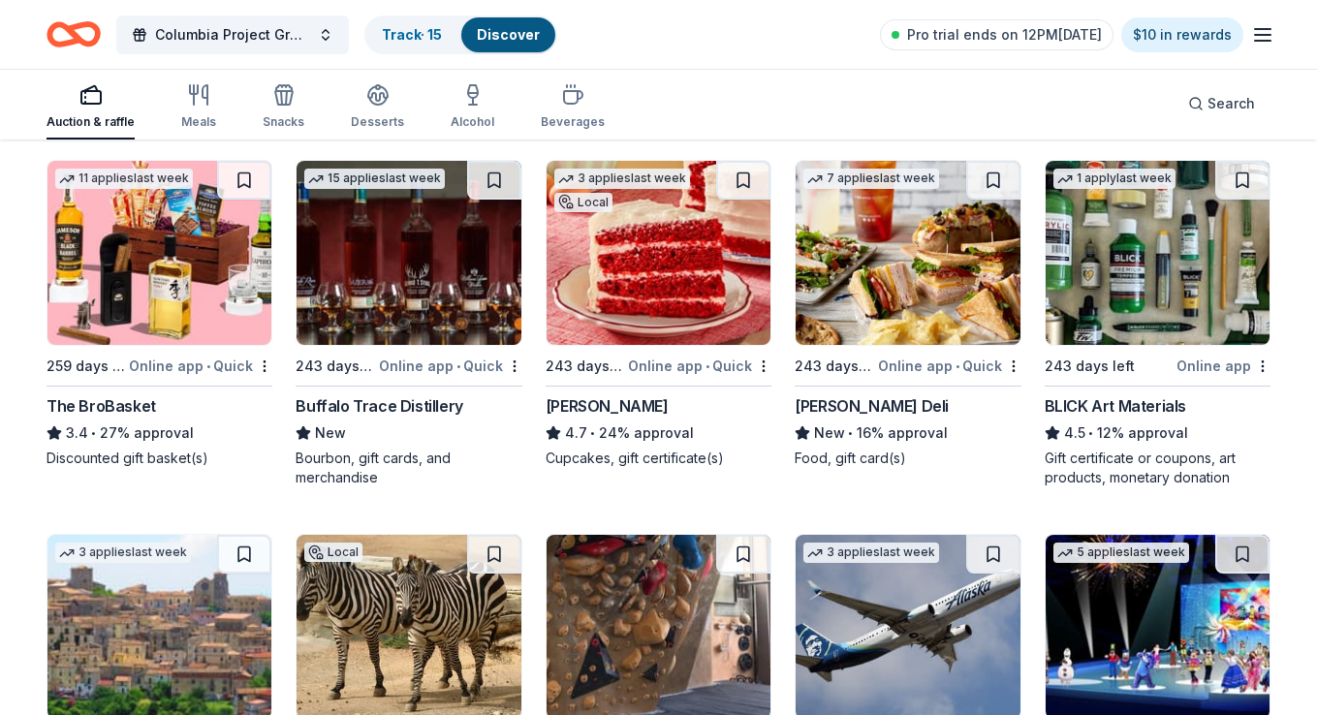
click at [974, 263] on img at bounding box center [907, 253] width 224 height 184
click at [976, 178] on button at bounding box center [993, 180] width 54 height 39
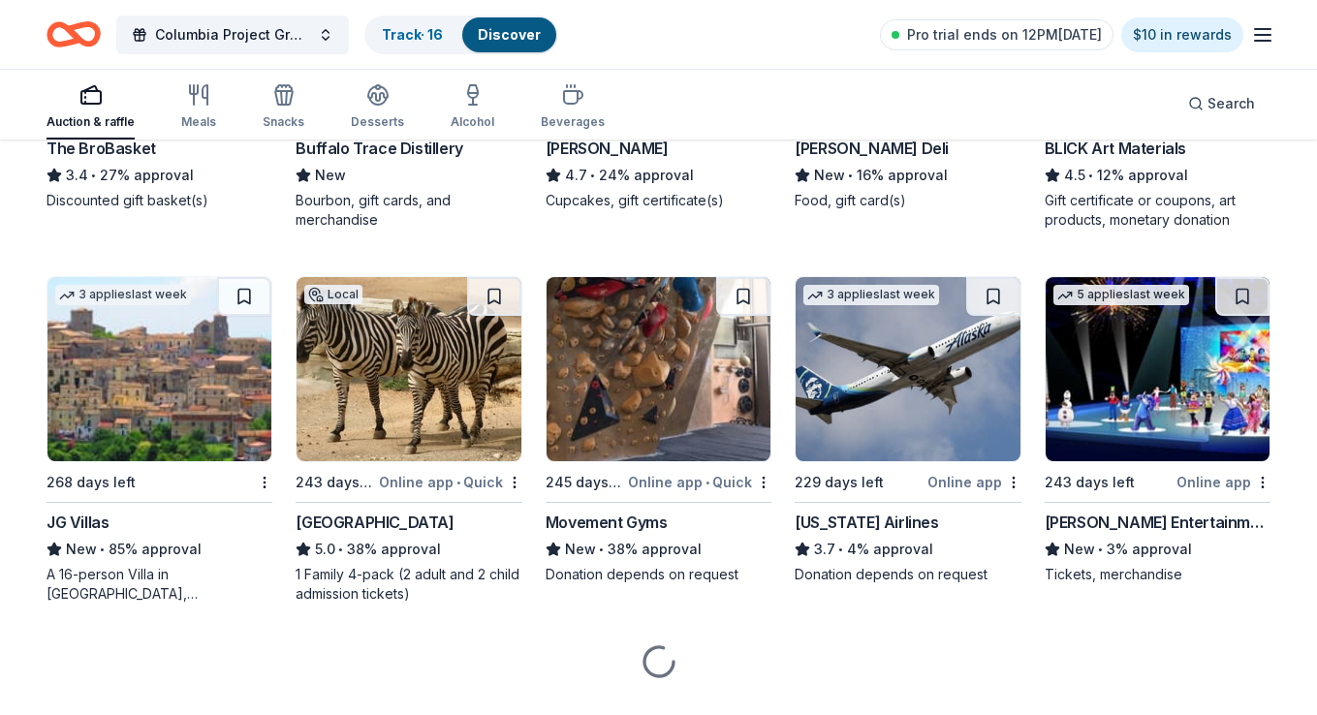
scroll to position [4177, 0]
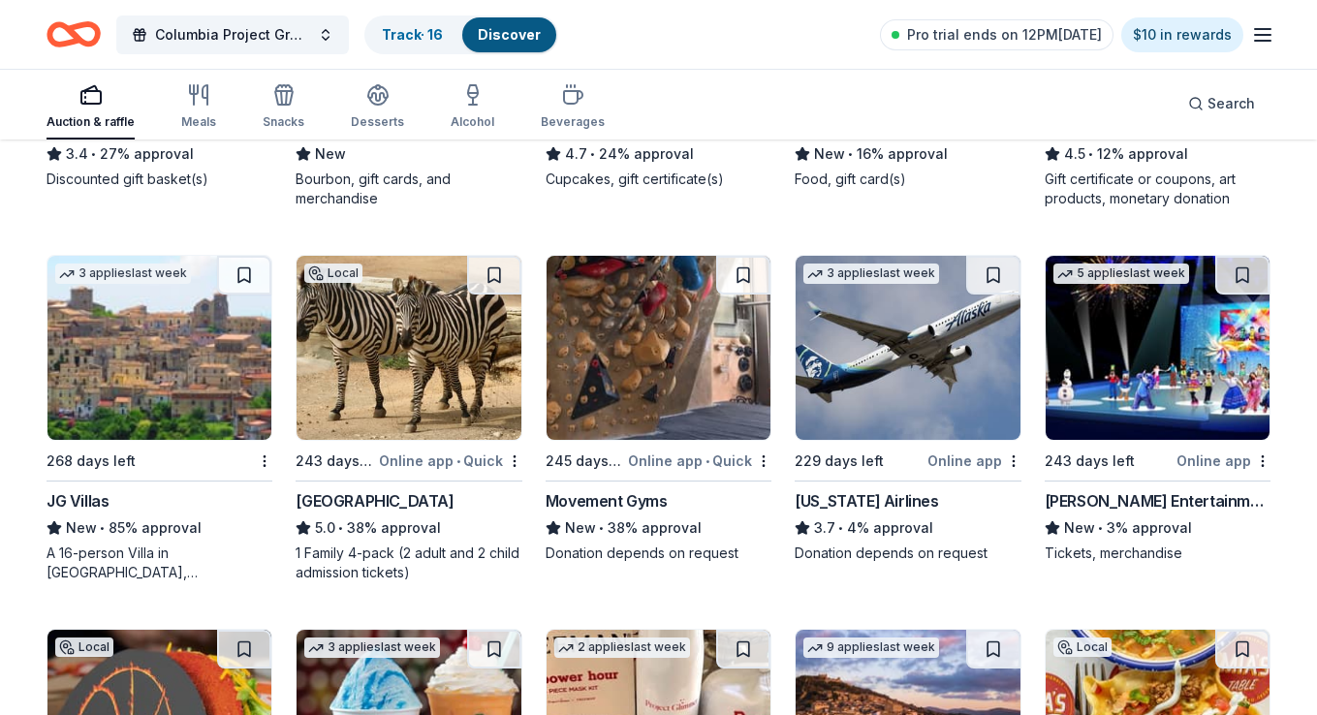
click at [915, 341] on img at bounding box center [907, 348] width 224 height 184
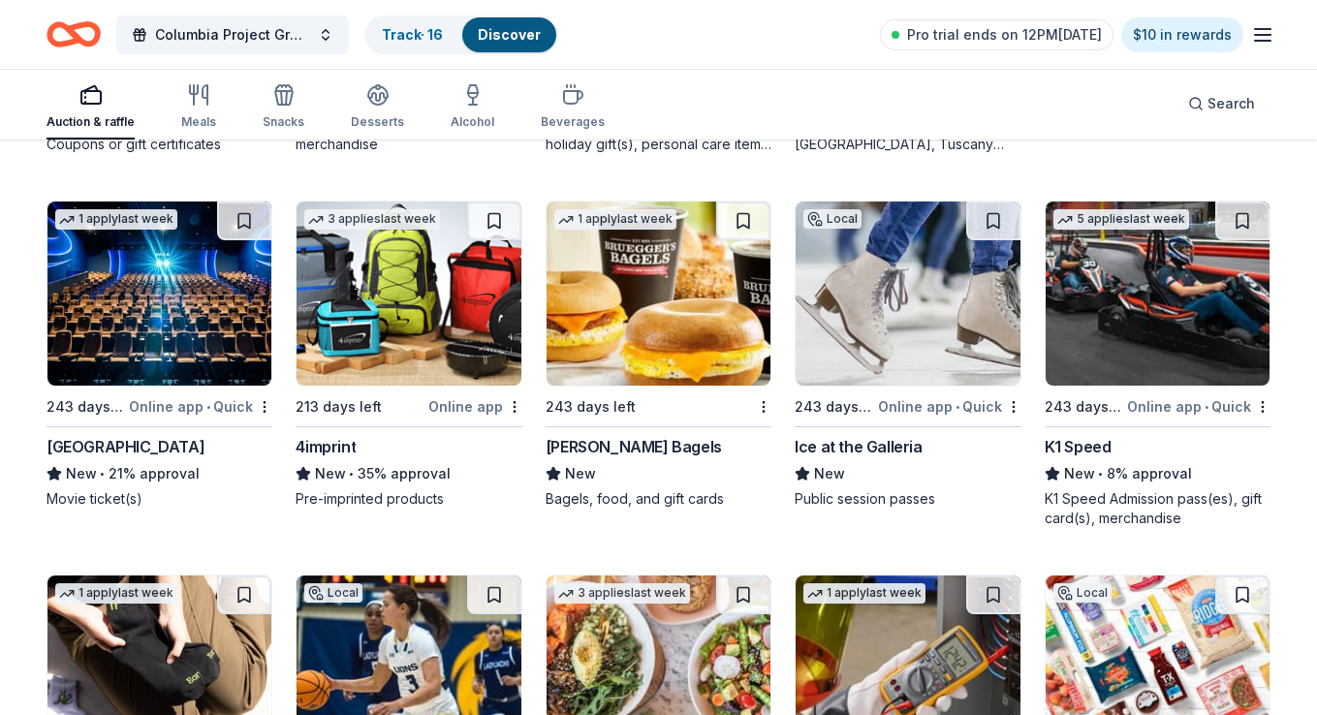
scroll to position [4988, 0]
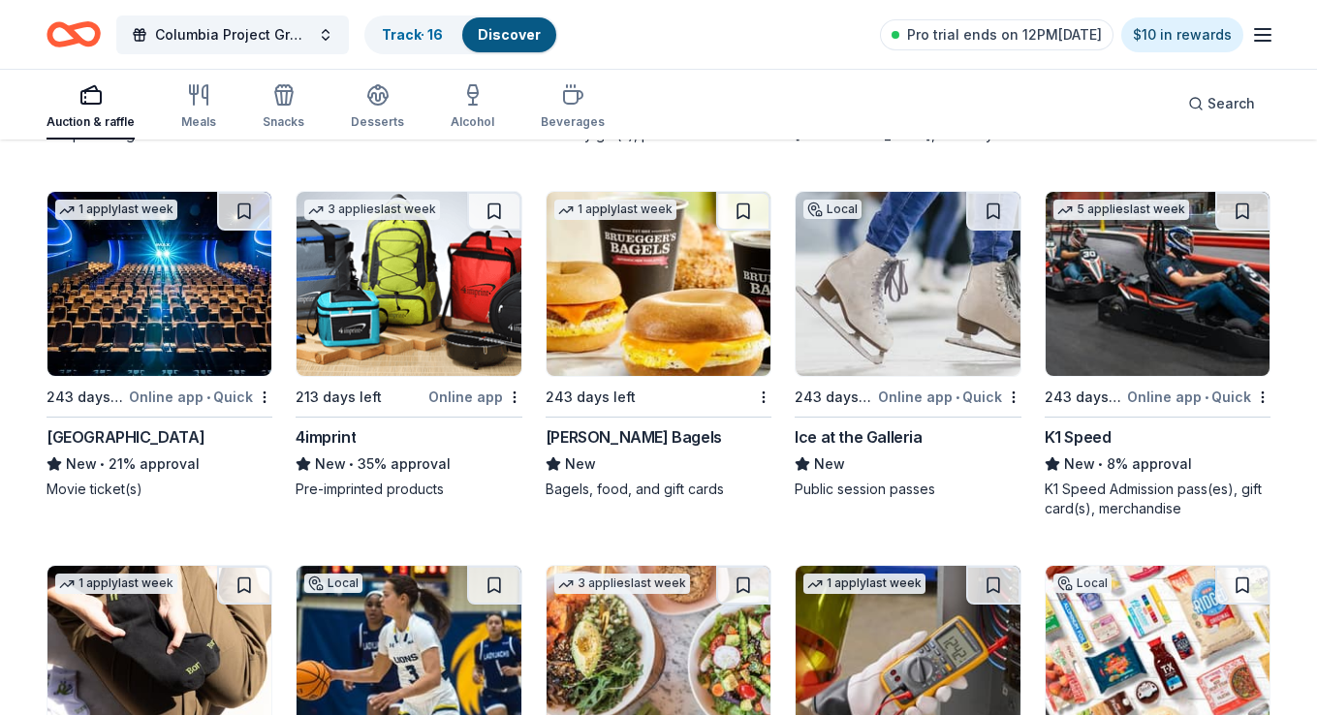
click at [905, 260] on img at bounding box center [907, 284] width 224 height 184
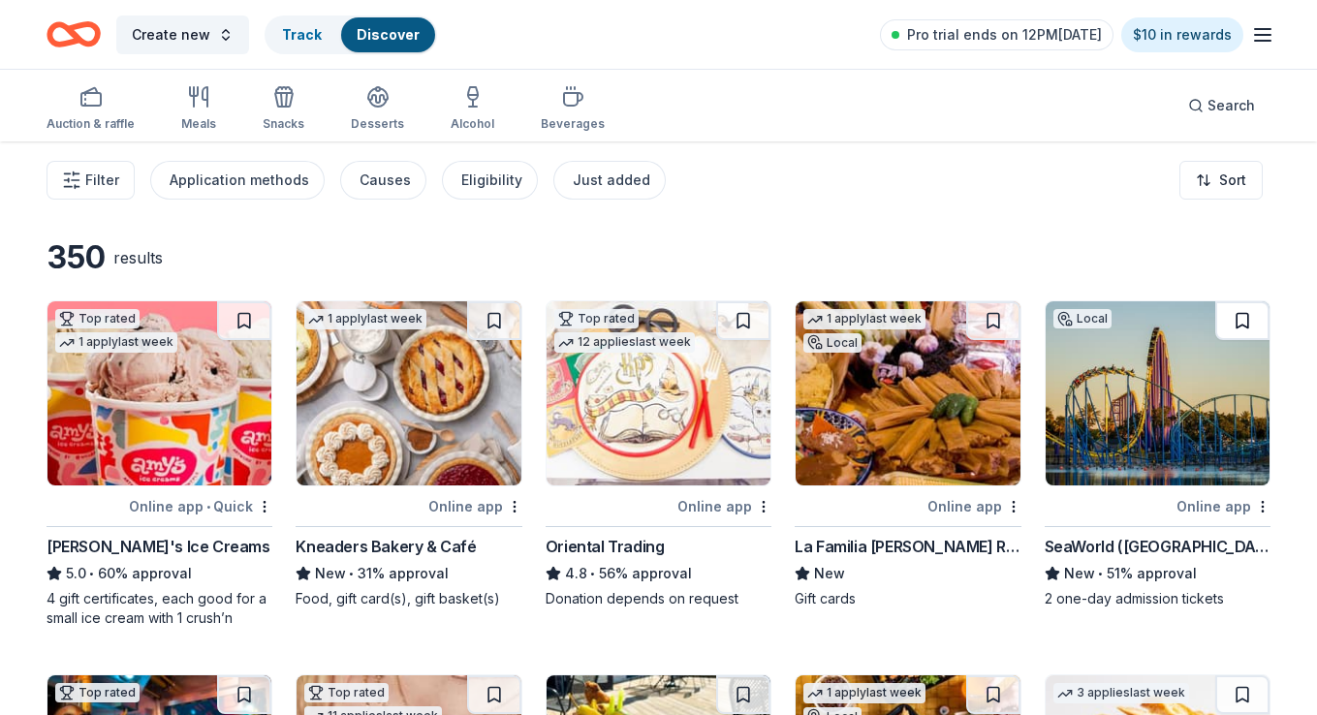
click at [1233, 318] on button at bounding box center [1242, 320] width 54 height 39
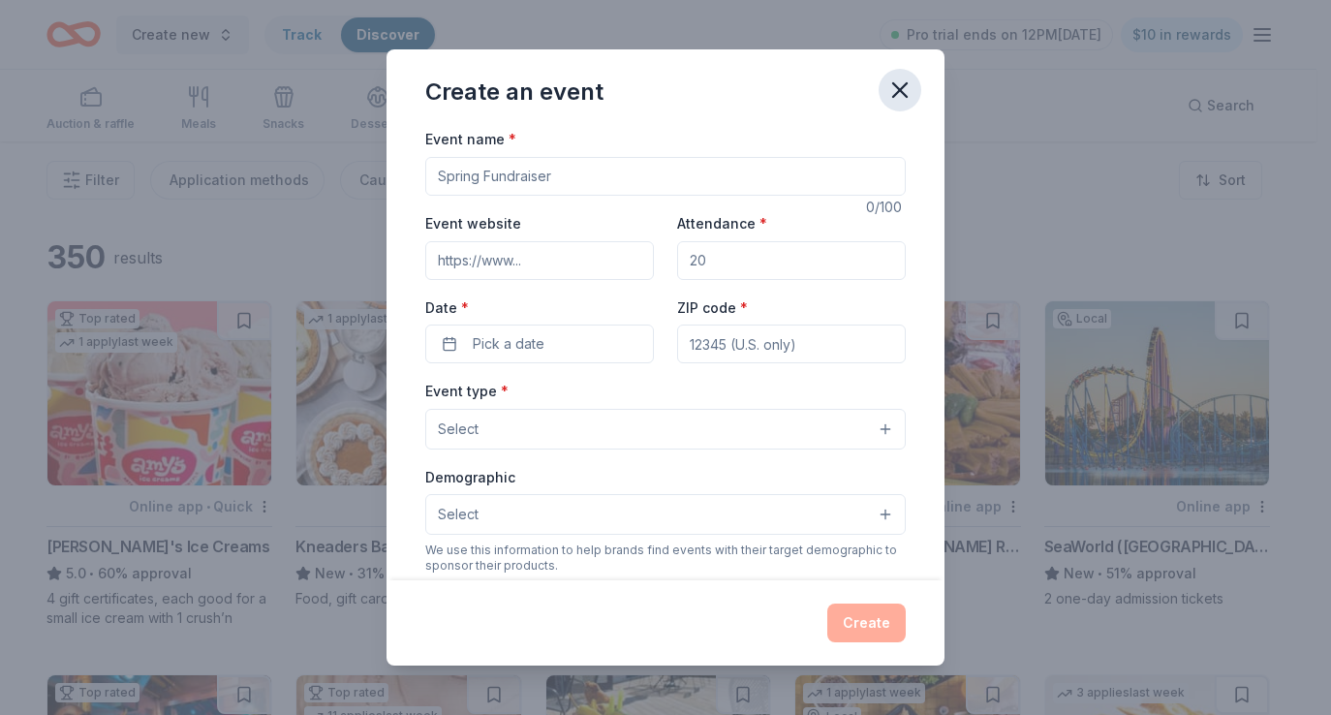
click at [906, 98] on icon "button" at bounding box center [899, 90] width 27 height 27
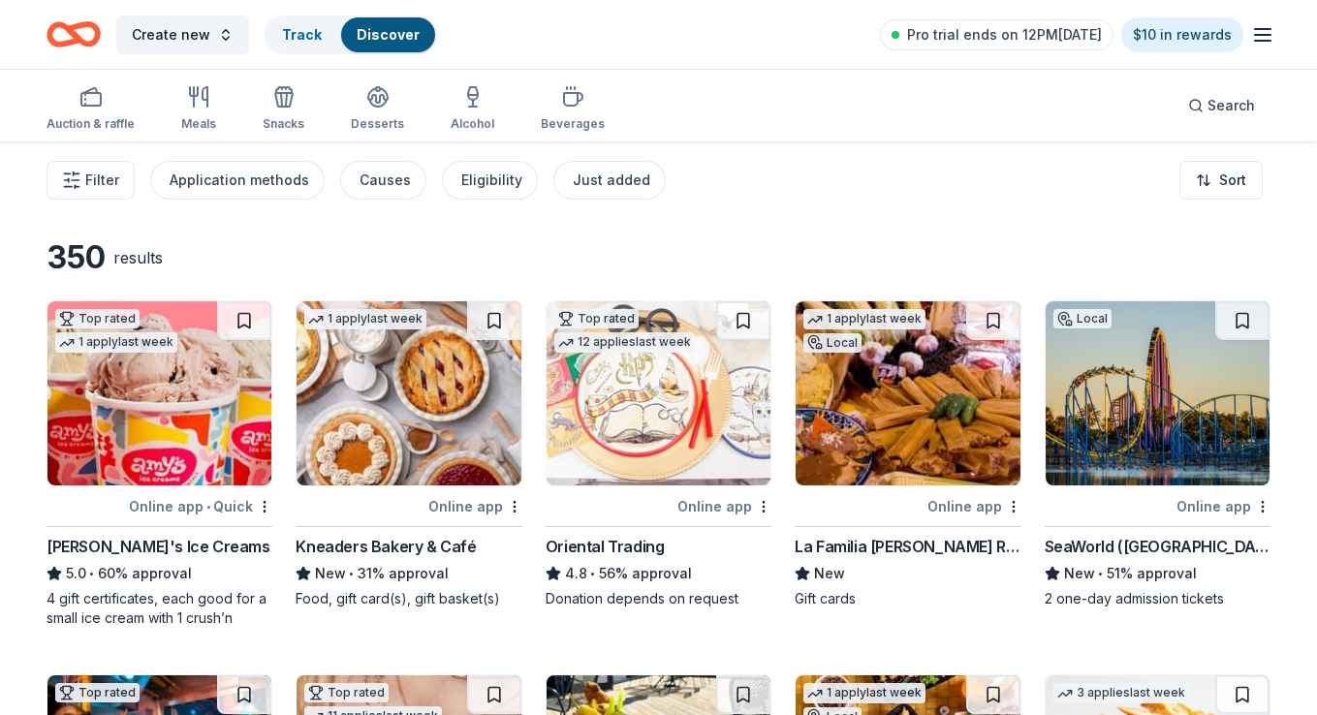
click at [1104, 361] on img at bounding box center [1157, 393] width 224 height 184
click at [1245, 316] on button at bounding box center [1242, 320] width 54 height 39
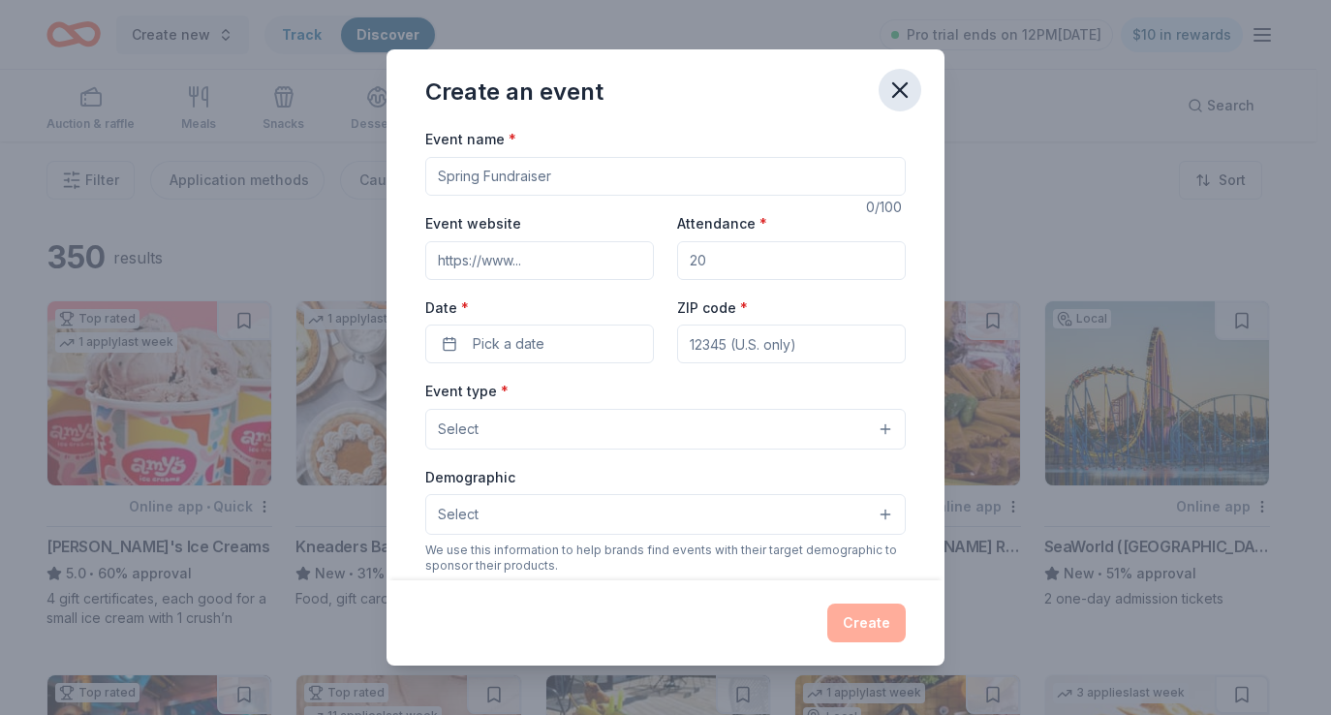
click at [897, 88] on icon "button" at bounding box center [900, 90] width 14 height 14
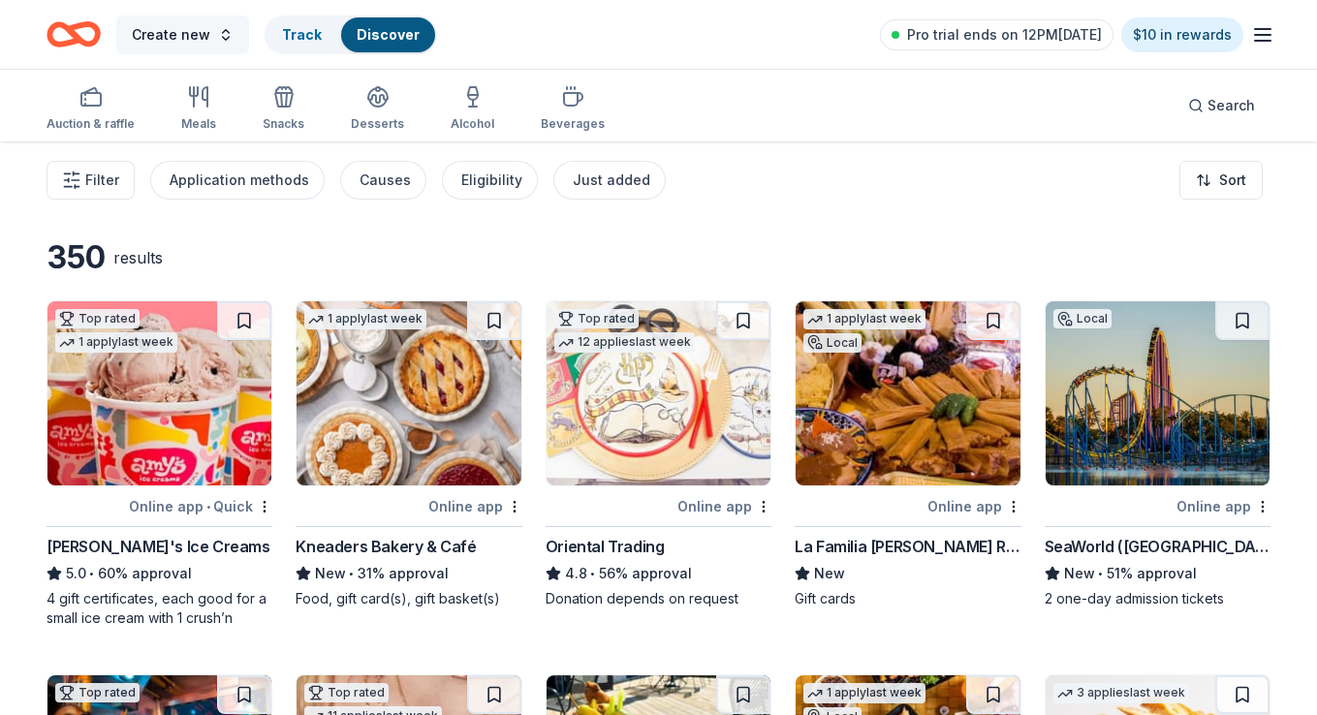
click at [179, 29] on span "Create new" at bounding box center [171, 34] width 78 height 23
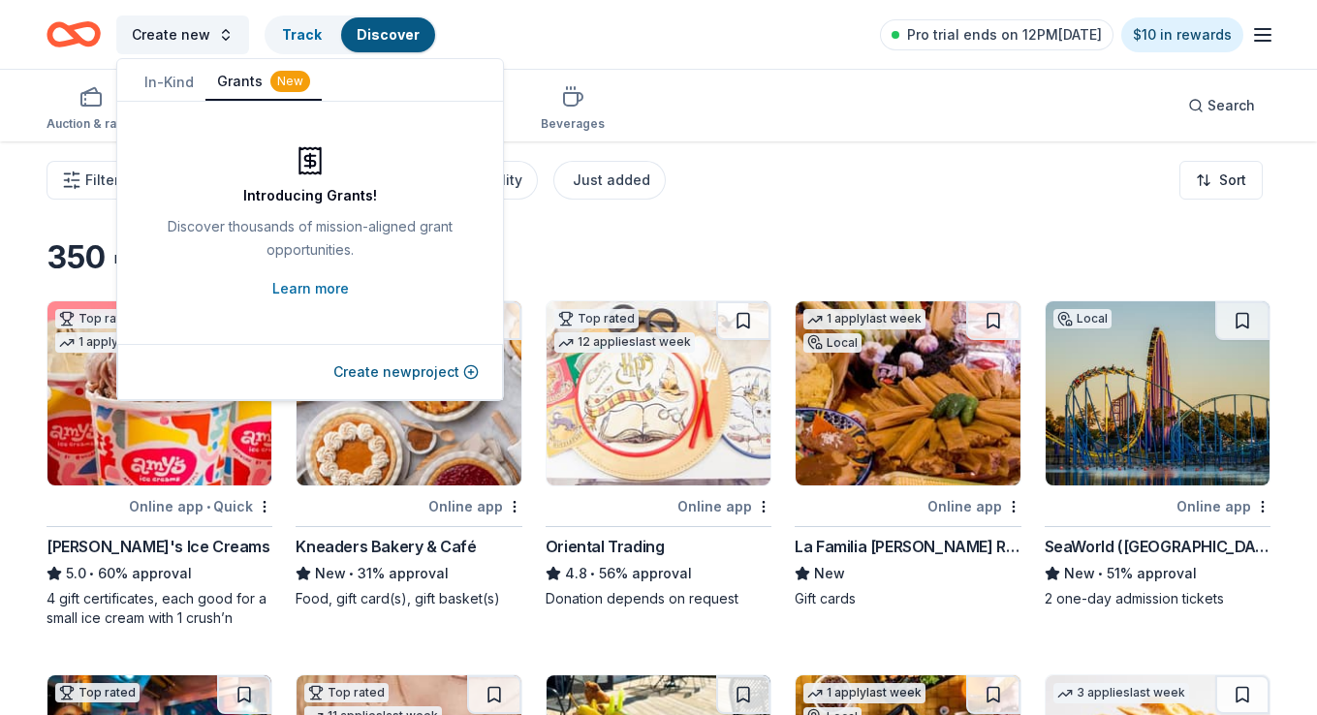
click at [153, 68] on button "In-Kind" at bounding box center [169, 82] width 73 height 35
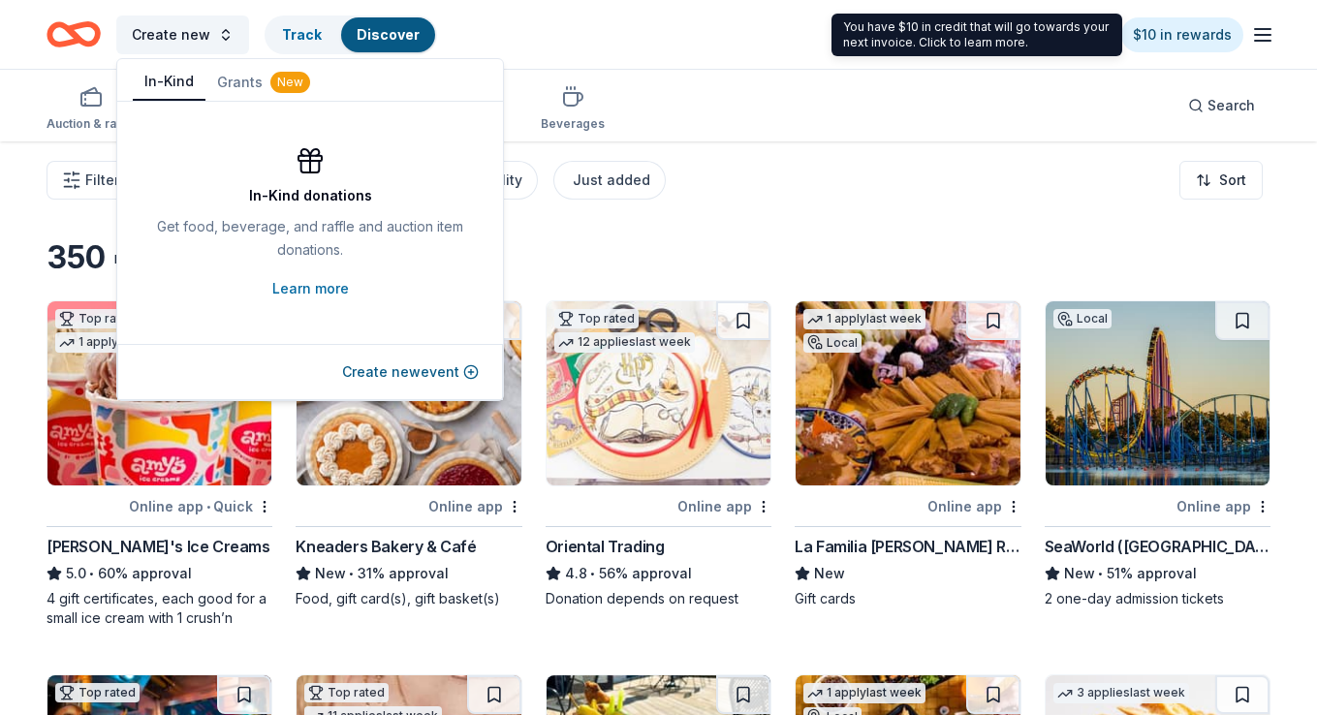
click at [1267, 23] on icon "button" at bounding box center [1262, 34] width 23 height 23
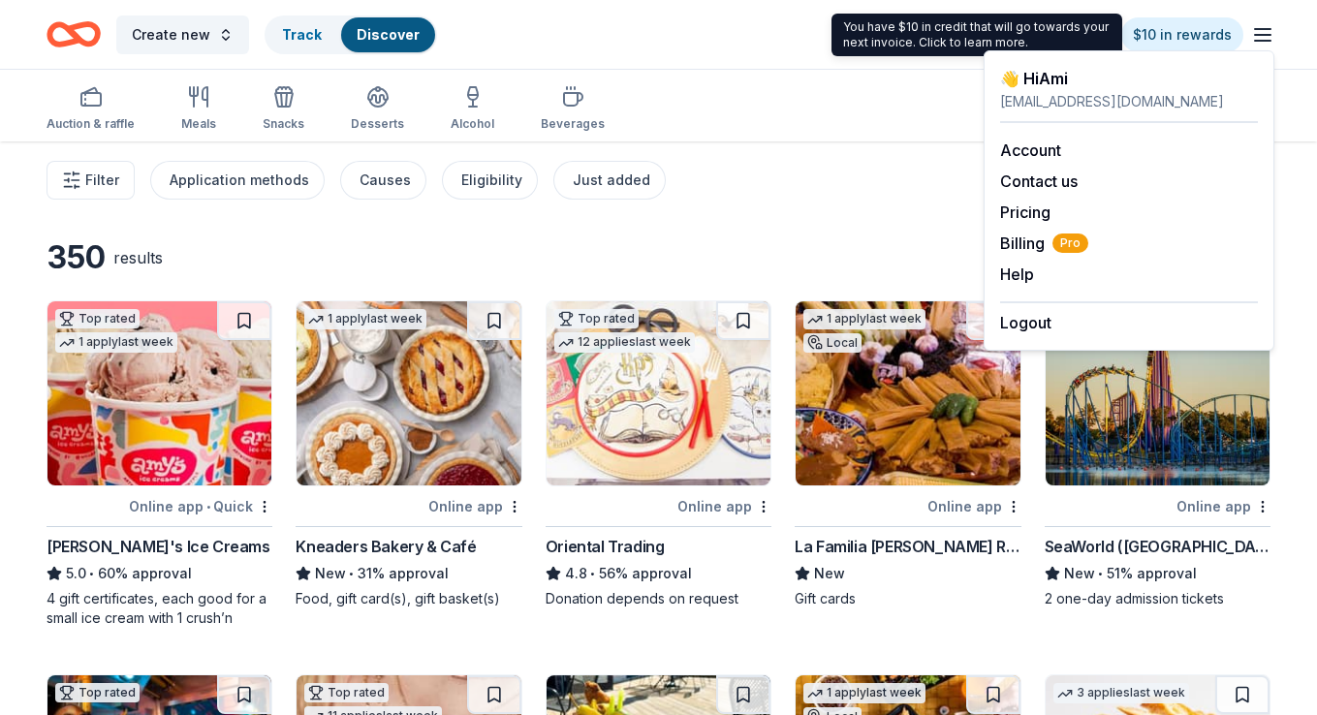
click at [1137, 75] on div "👋 Hi Ami" at bounding box center [1129, 78] width 258 height 23
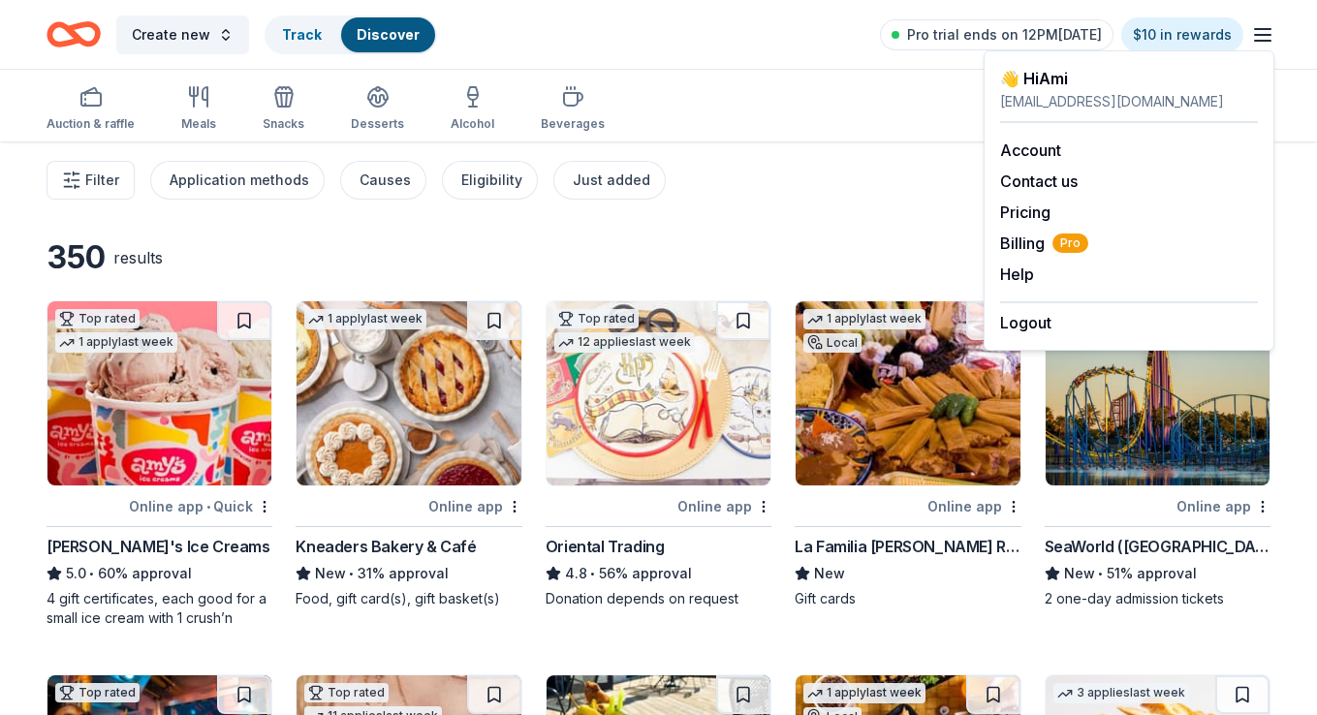
click at [1100, 86] on div "👋 Hi Ami" at bounding box center [1129, 78] width 258 height 23
click at [1059, 95] on div "amijflores1@gmail.com" at bounding box center [1129, 101] width 258 height 23
click at [1019, 99] on div "amijflores1@gmail.com" at bounding box center [1129, 101] width 258 height 23
click at [1036, 152] on link "Account" at bounding box center [1030, 149] width 61 height 19
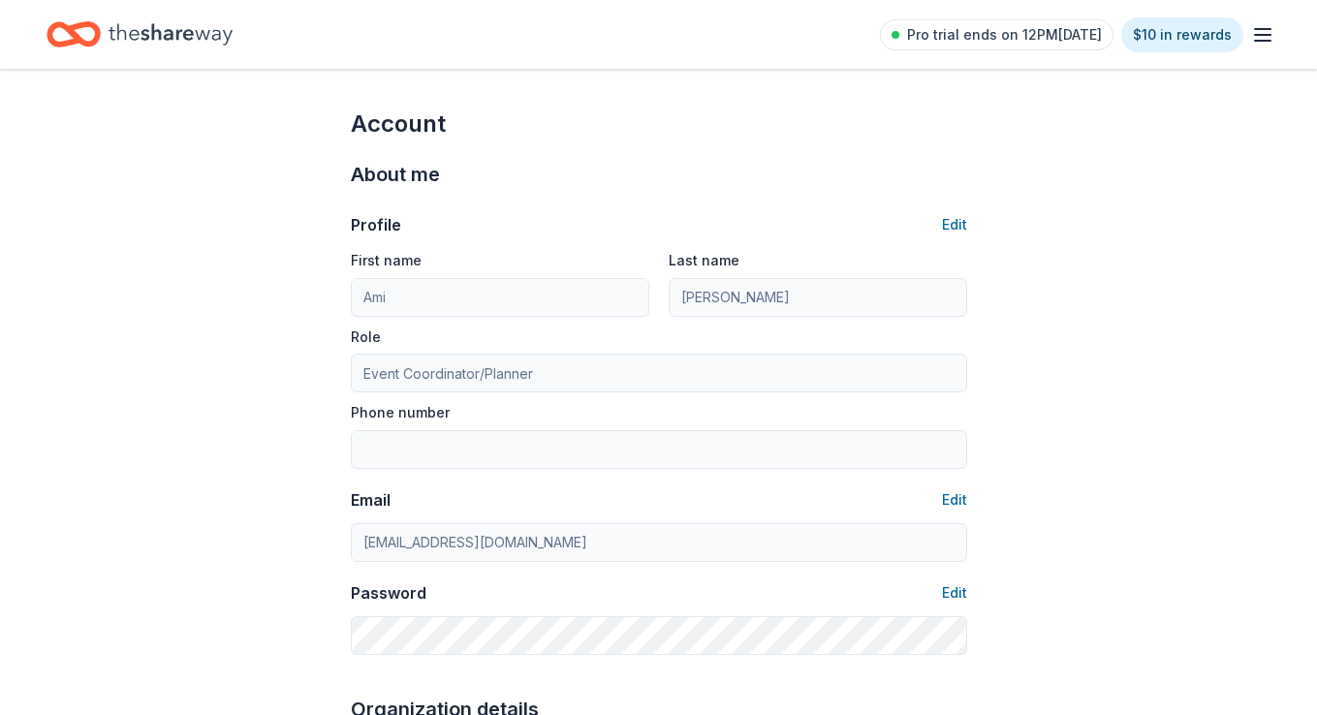
click at [213, 35] on icon "Home" at bounding box center [171, 33] width 124 height 21
click at [205, 34] on icon "Home" at bounding box center [171, 35] width 124 height 40
click at [91, 39] on icon "Home" at bounding box center [74, 35] width 54 height 46
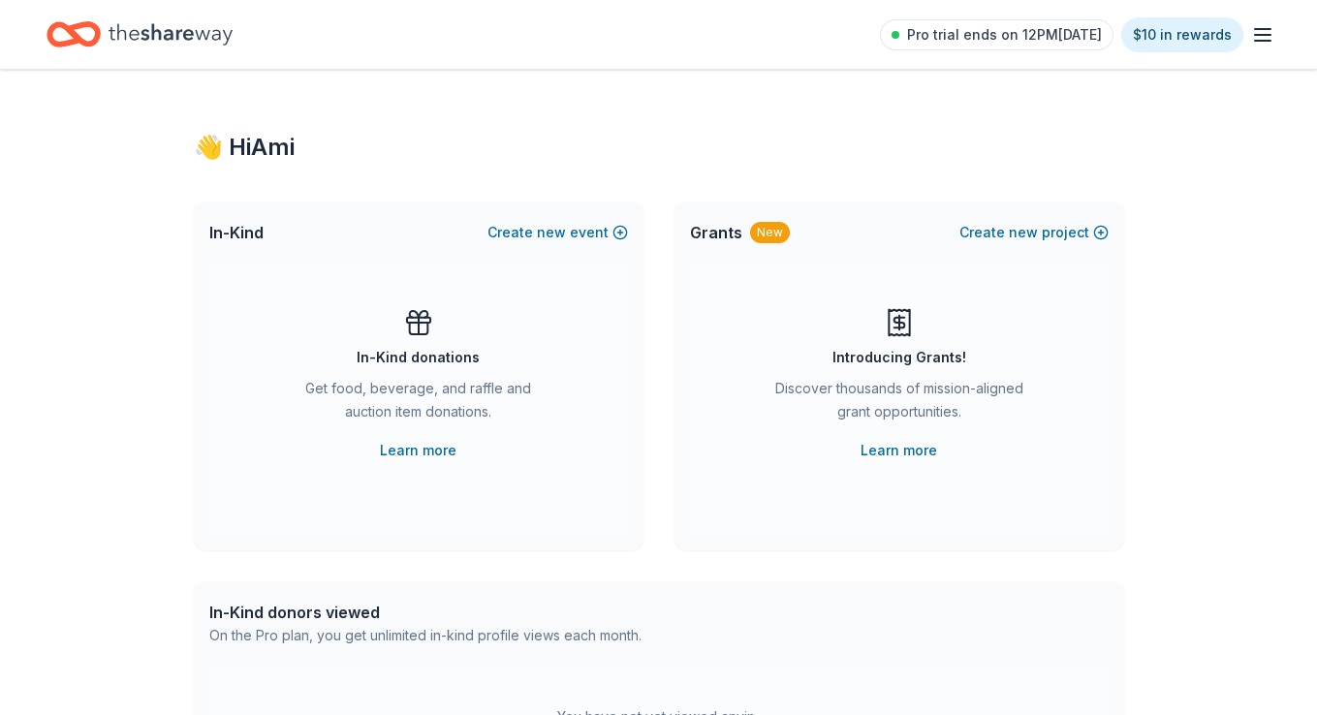
click at [1267, 29] on line "button" at bounding box center [1263, 29] width 16 height 0
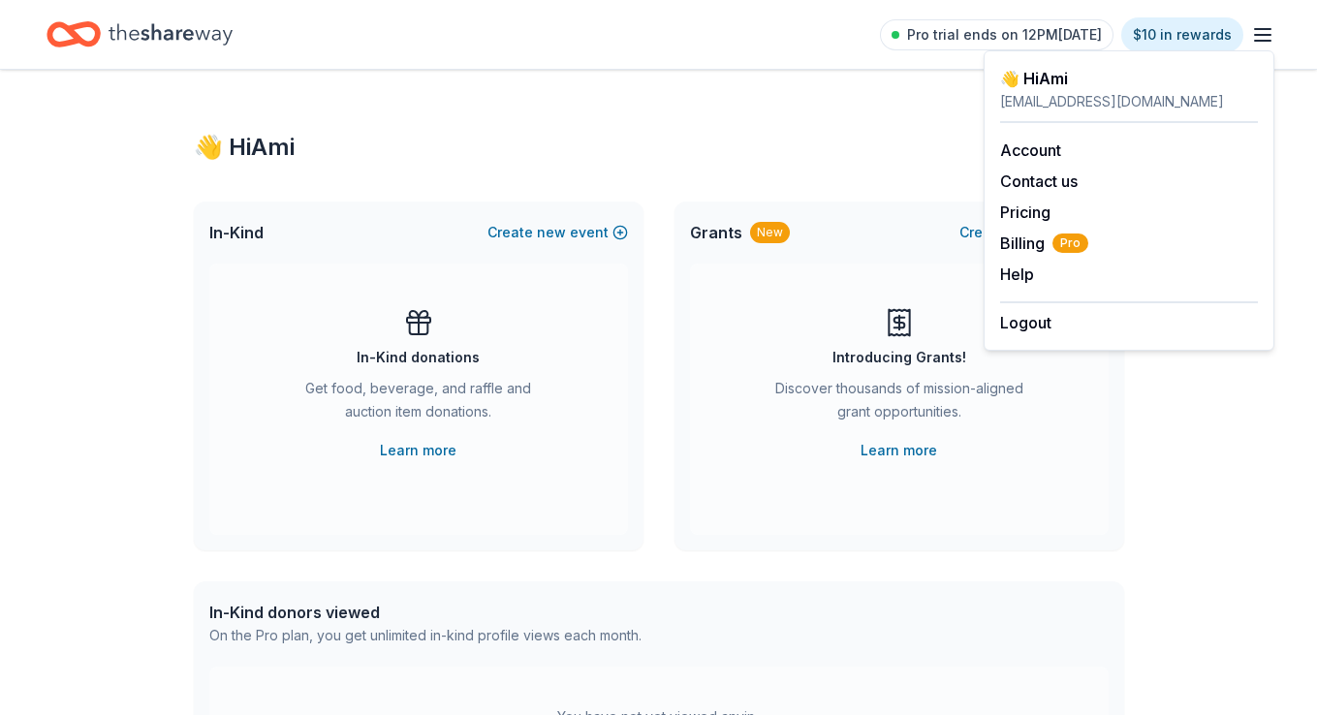
click at [143, 36] on icon "Home" at bounding box center [171, 35] width 124 height 40
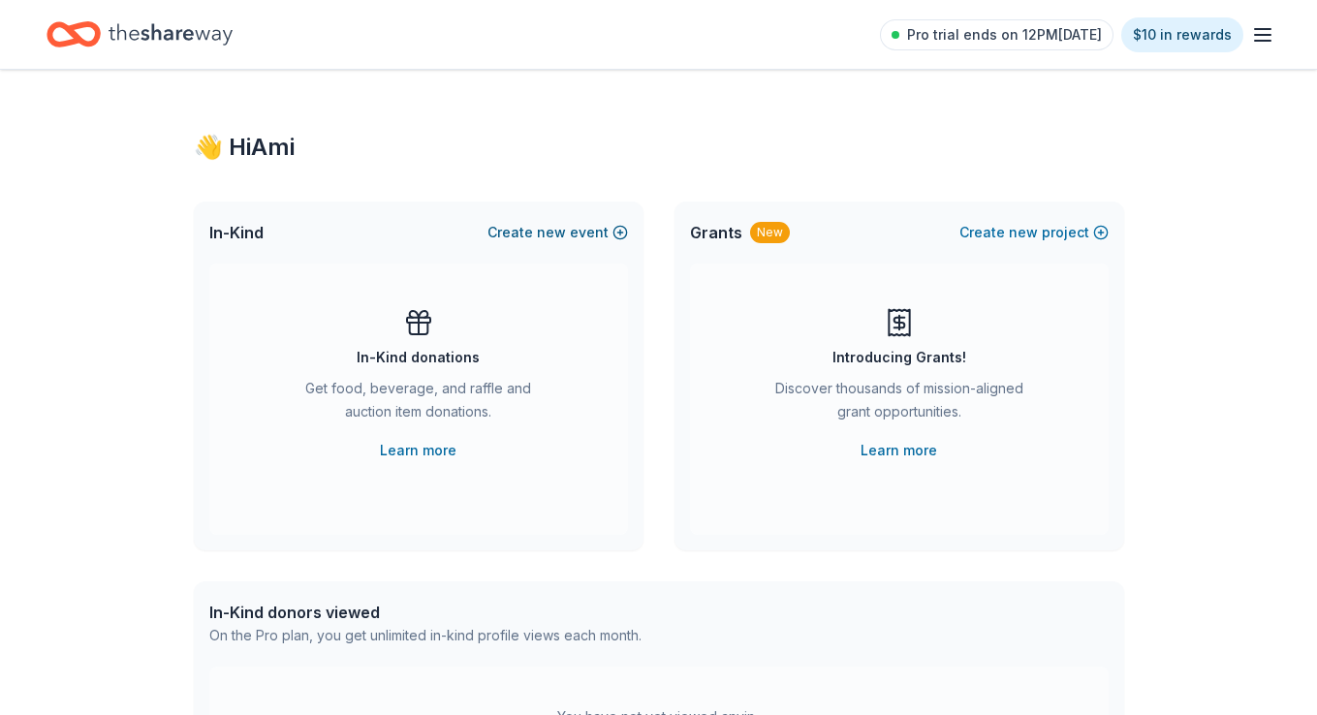
click at [538, 232] on button "Create new event" at bounding box center [557, 232] width 140 height 23
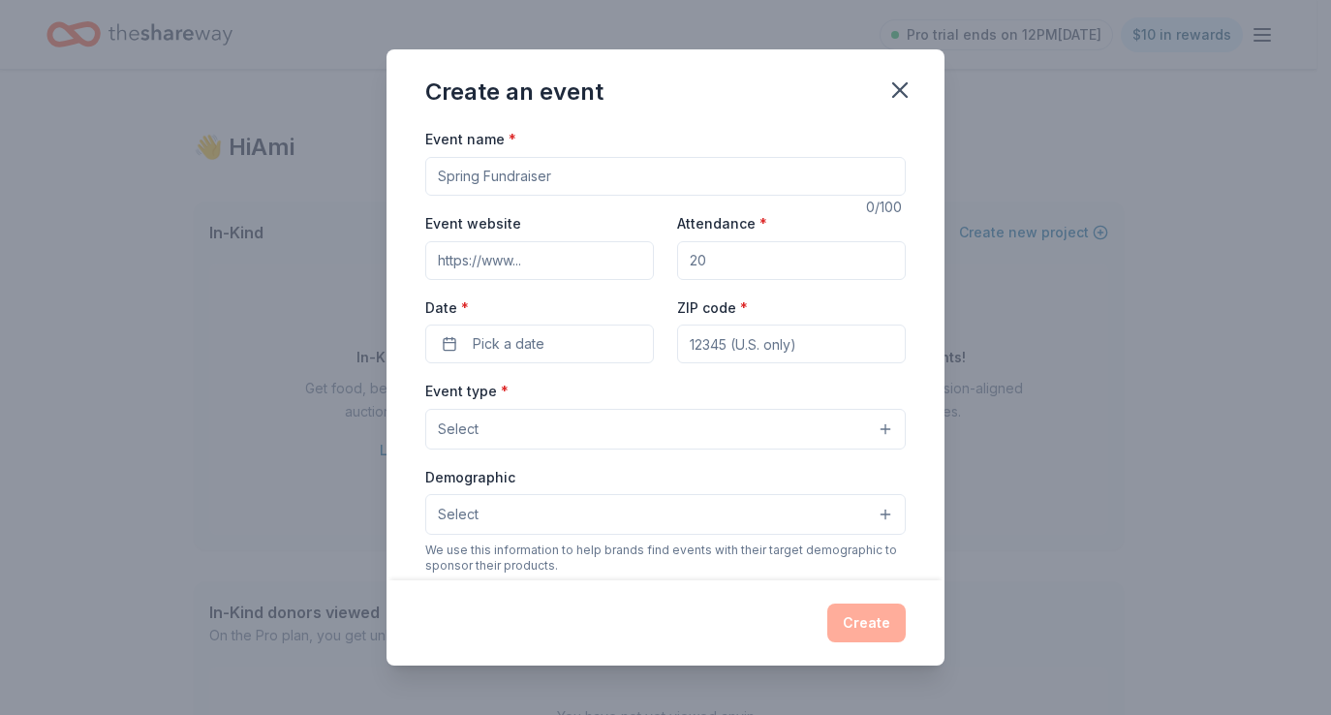
click at [529, 180] on input "Event name *" at bounding box center [665, 176] width 481 height 39
click at [900, 92] on icon "button" at bounding box center [899, 90] width 27 height 27
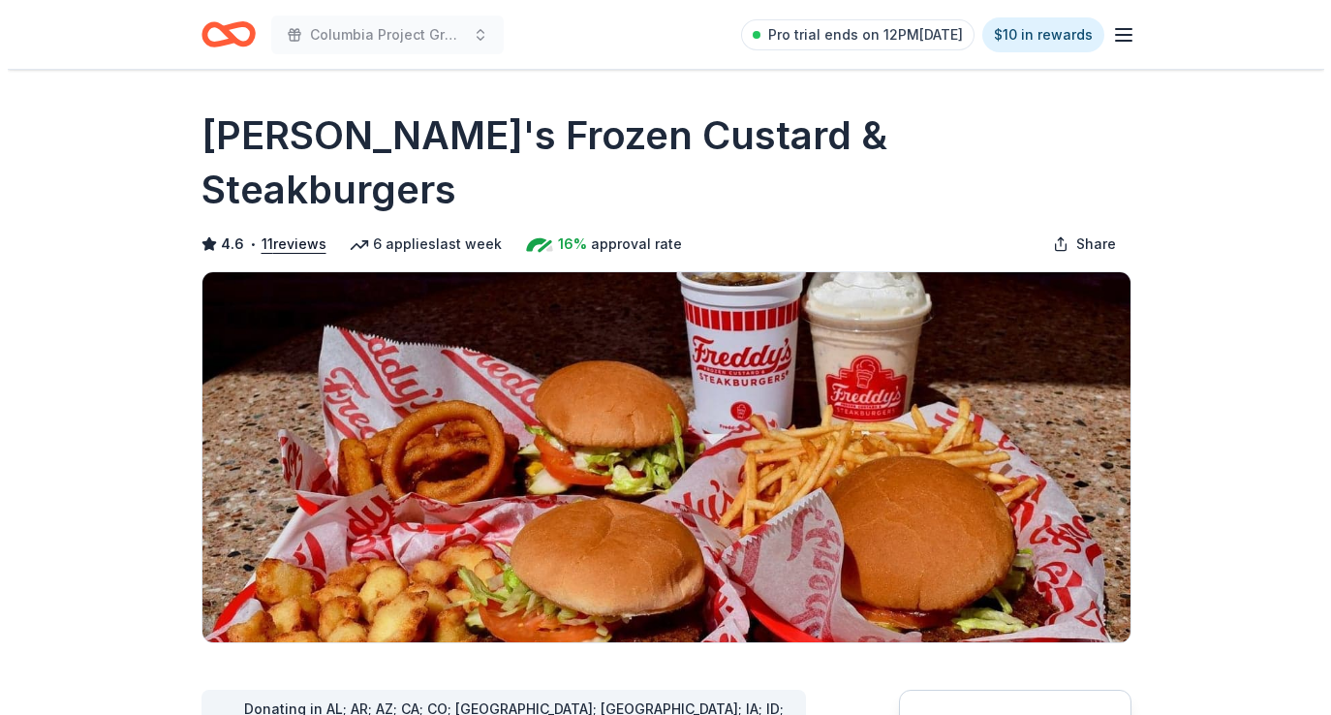
scroll to position [141, 0]
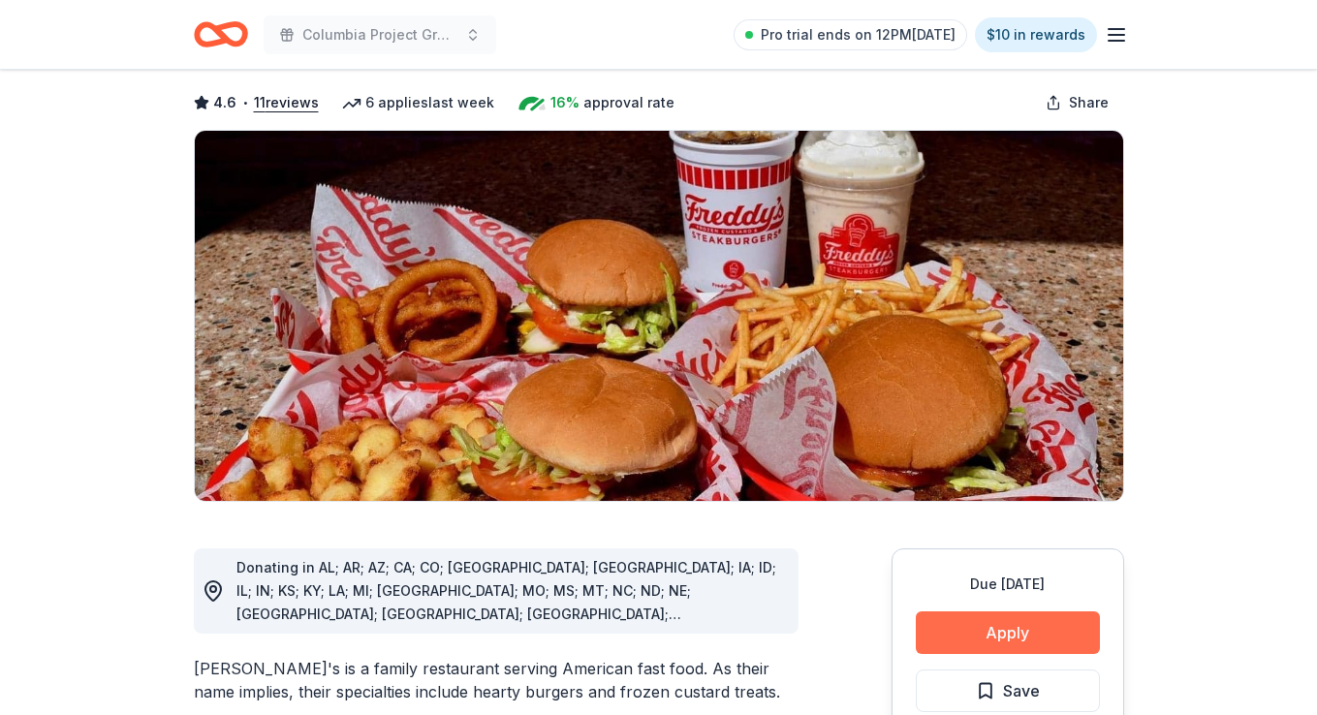
click at [1003, 611] on button "Apply" at bounding box center [1008, 632] width 184 height 43
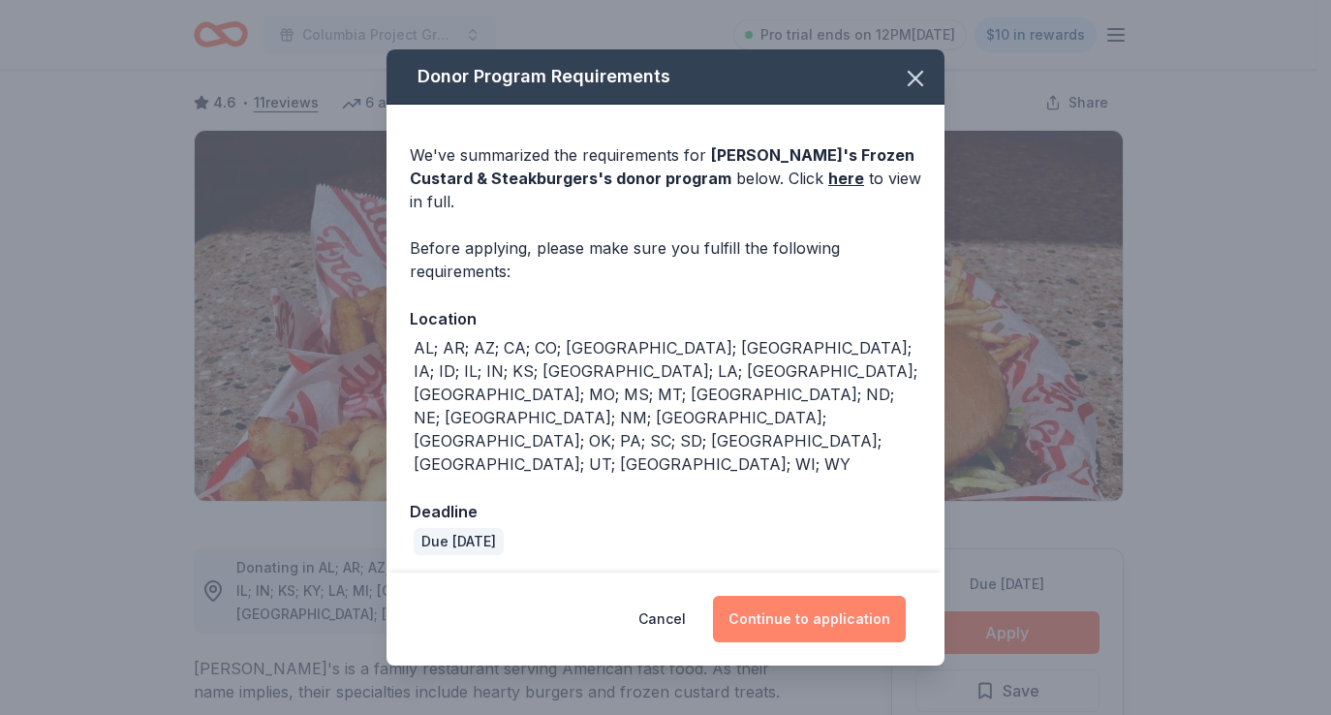
click at [832, 596] on button "Continue to application" at bounding box center [809, 619] width 193 height 47
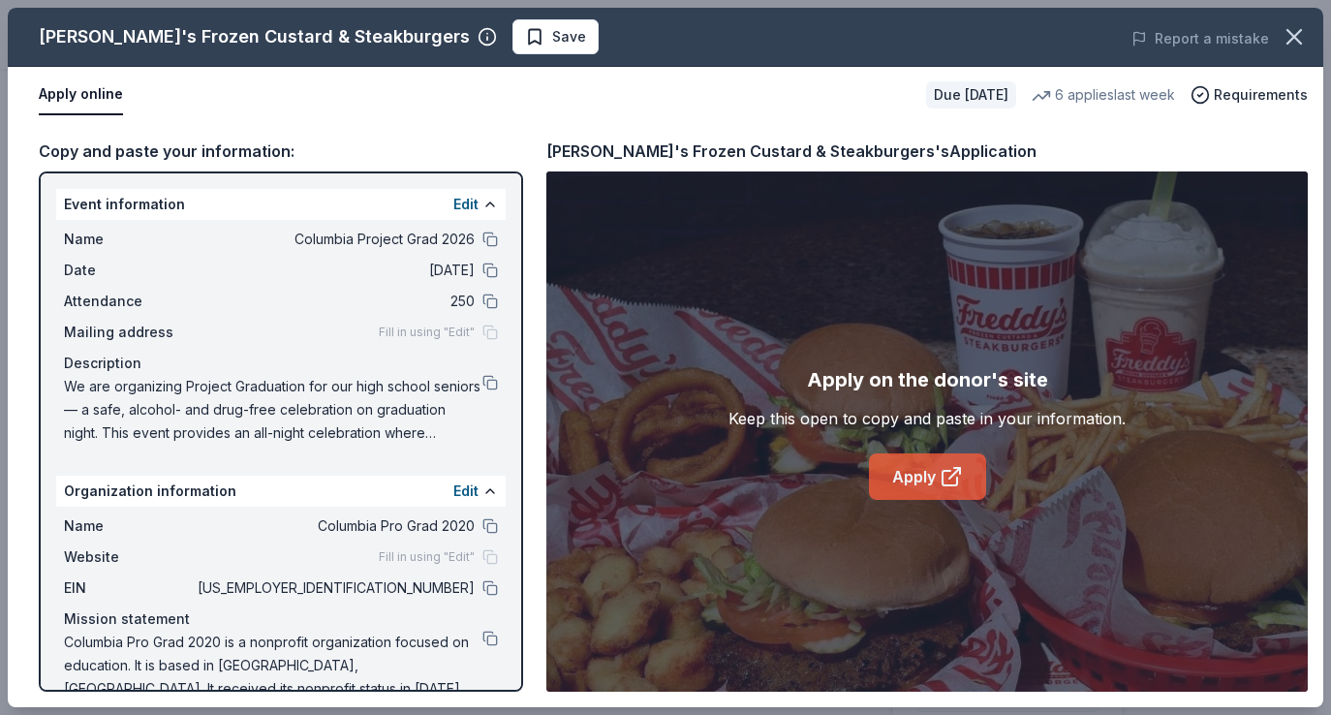
click at [905, 479] on link "Apply" at bounding box center [927, 476] width 117 height 47
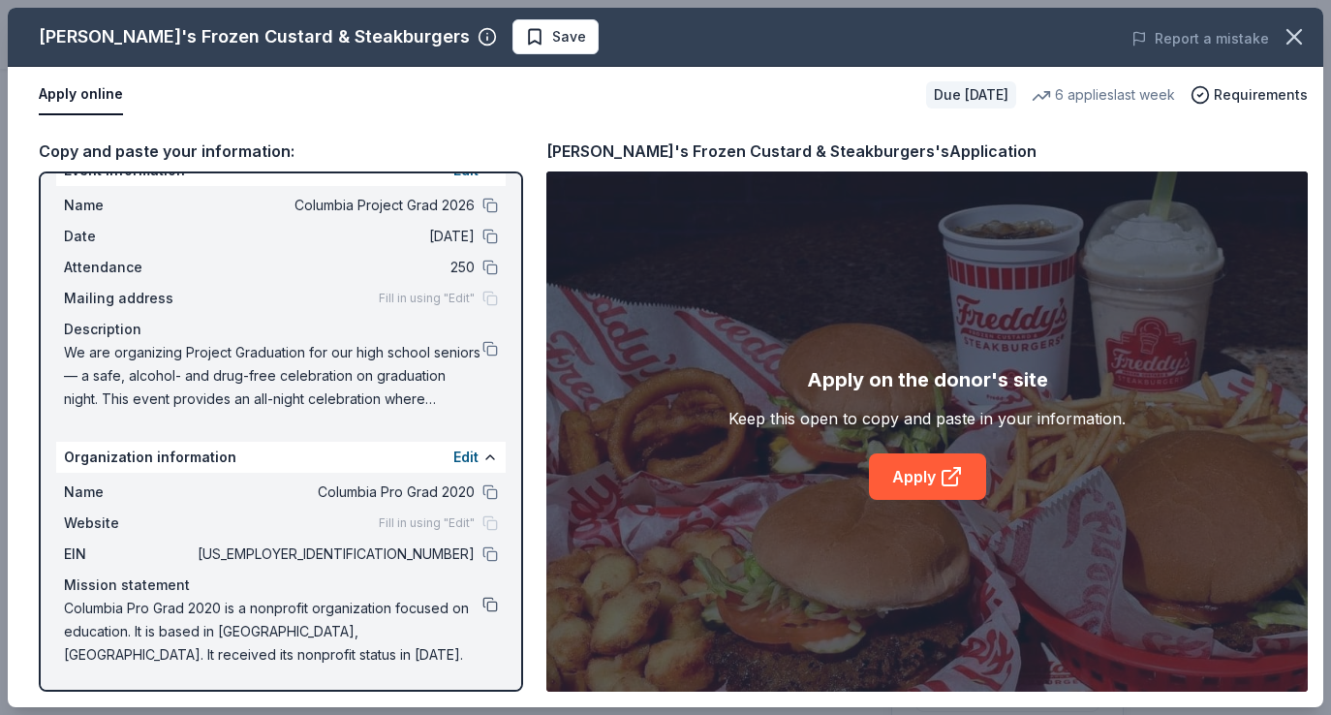
click at [482, 604] on button at bounding box center [490, 605] width 16 height 16
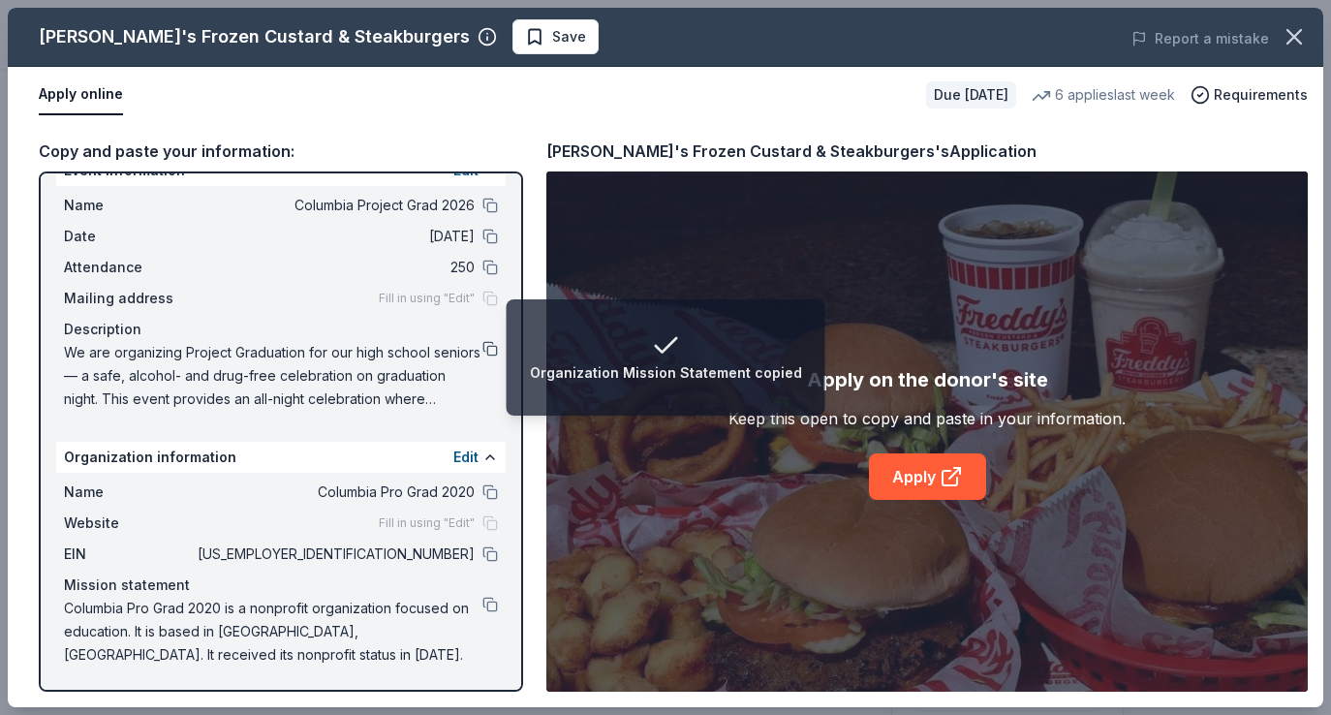
click at [482, 341] on button at bounding box center [490, 349] width 16 height 16
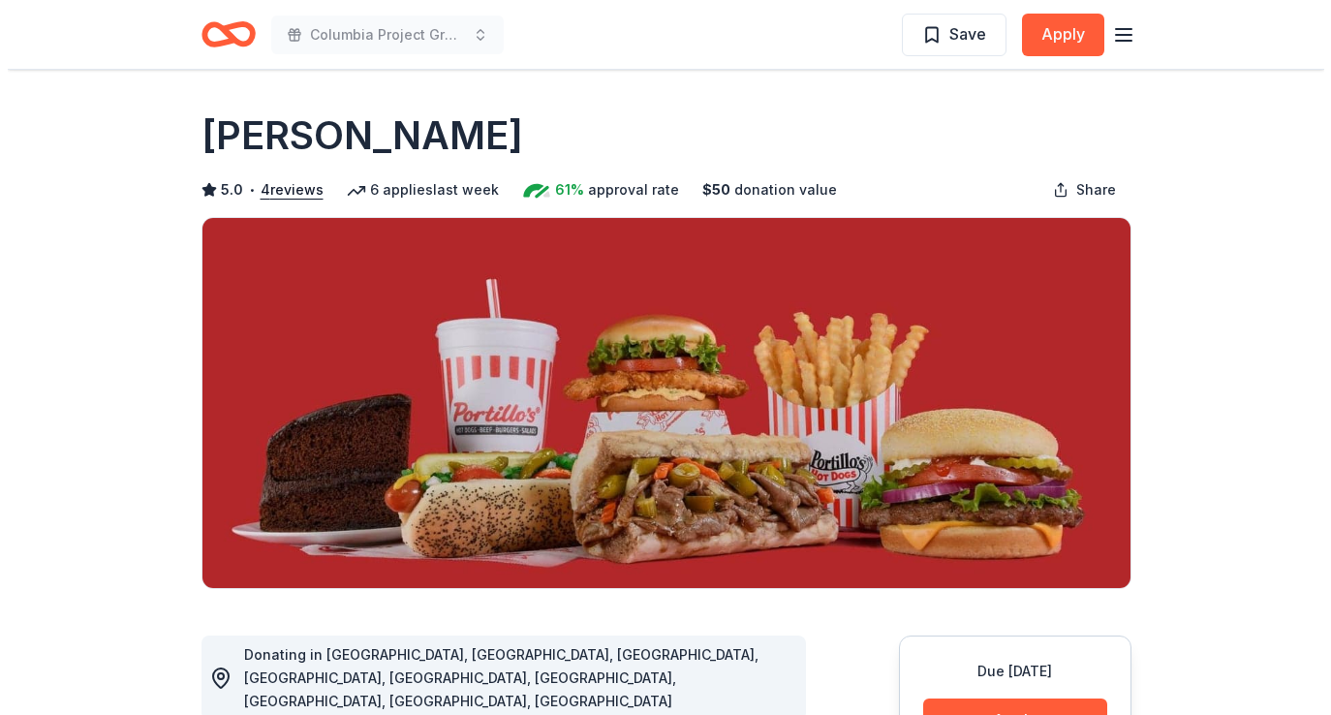
scroll to position [88, 0]
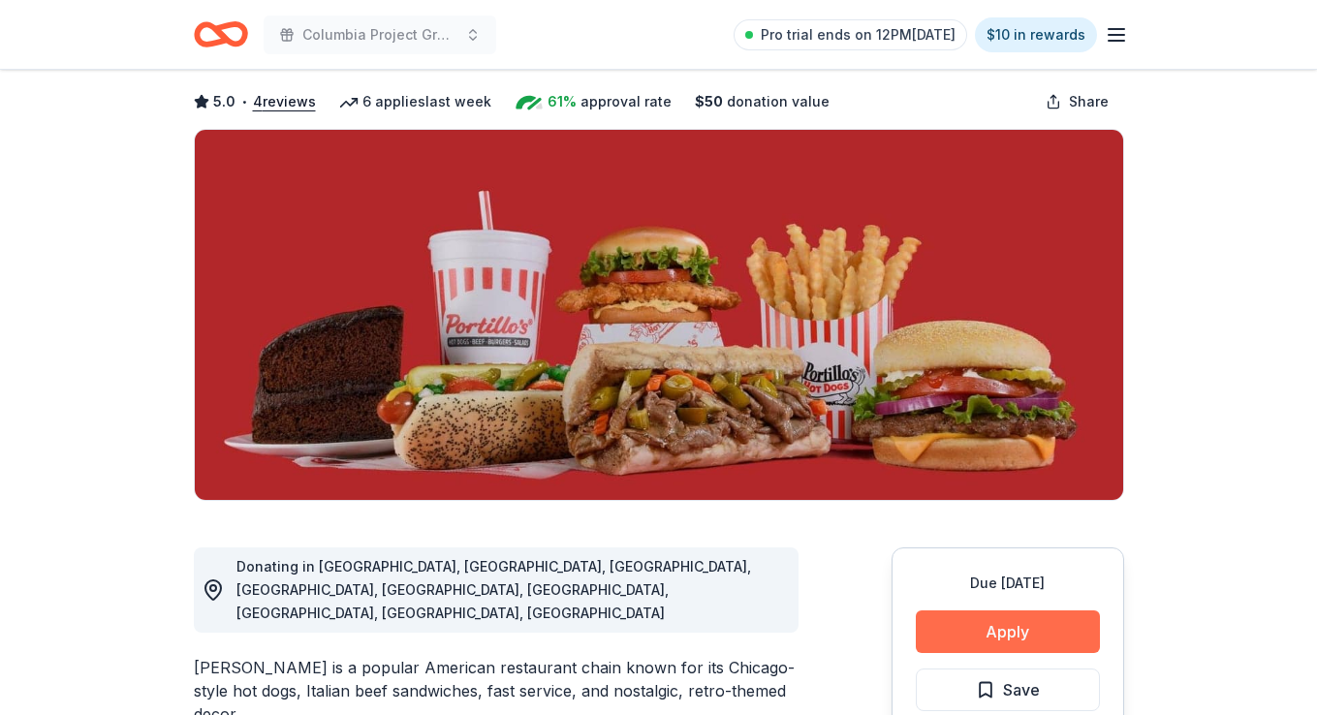
click at [1038, 622] on button "Apply" at bounding box center [1008, 631] width 184 height 43
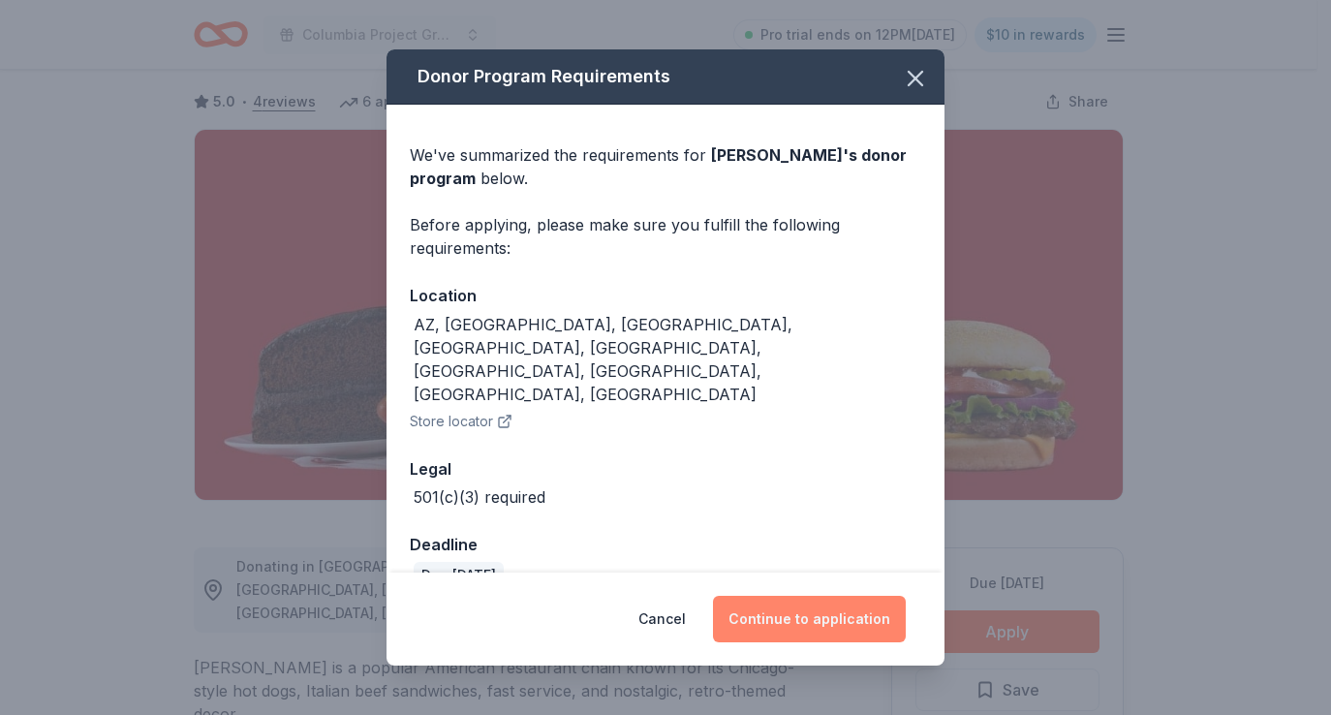
click at [865, 622] on button "Continue to application" at bounding box center [809, 619] width 193 height 47
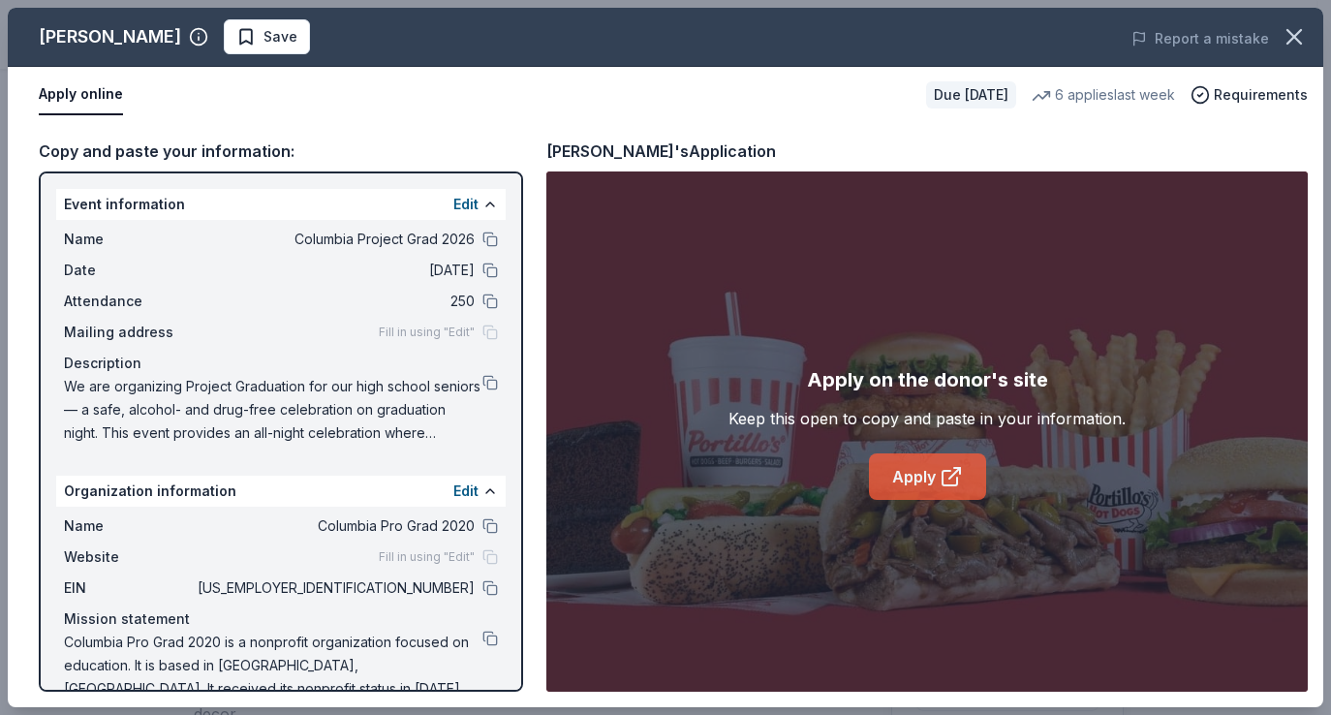
click at [919, 461] on link "Apply" at bounding box center [927, 476] width 117 height 47
click at [482, 381] on button at bounding box center [490, 383] width 16 height 16
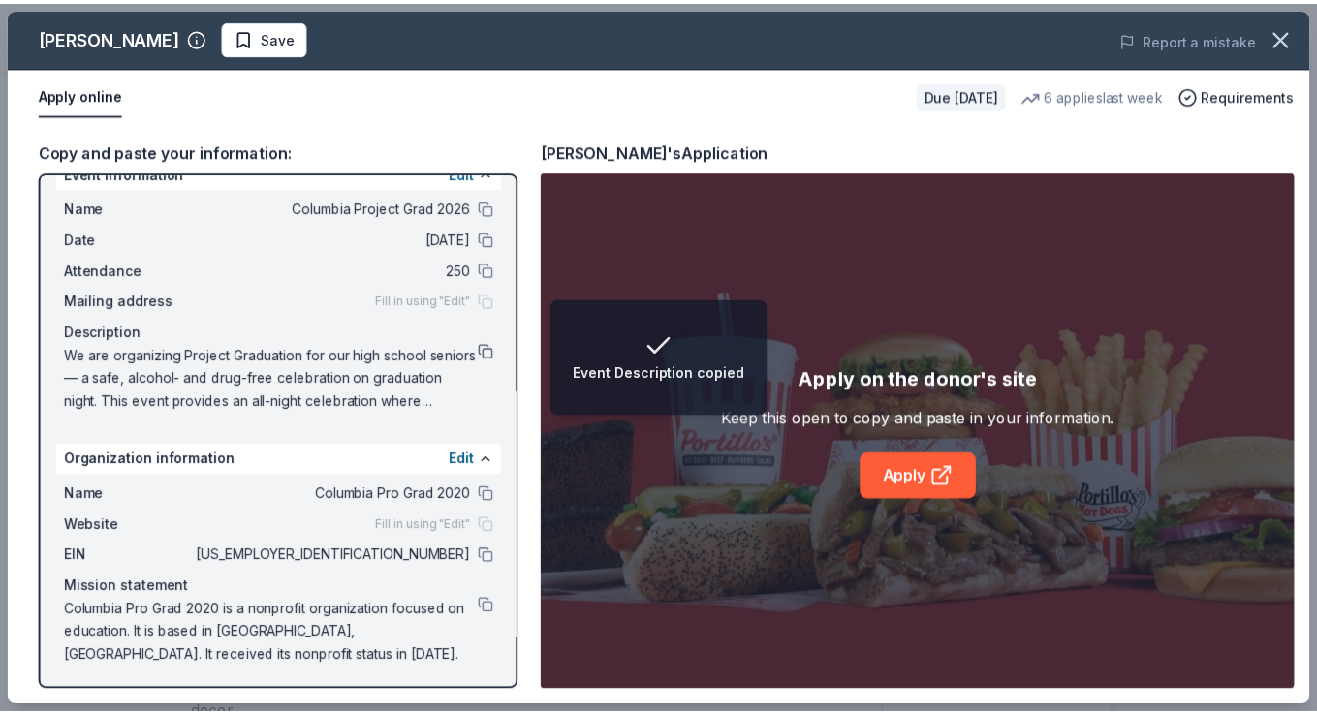
scroll to position [34, 0]
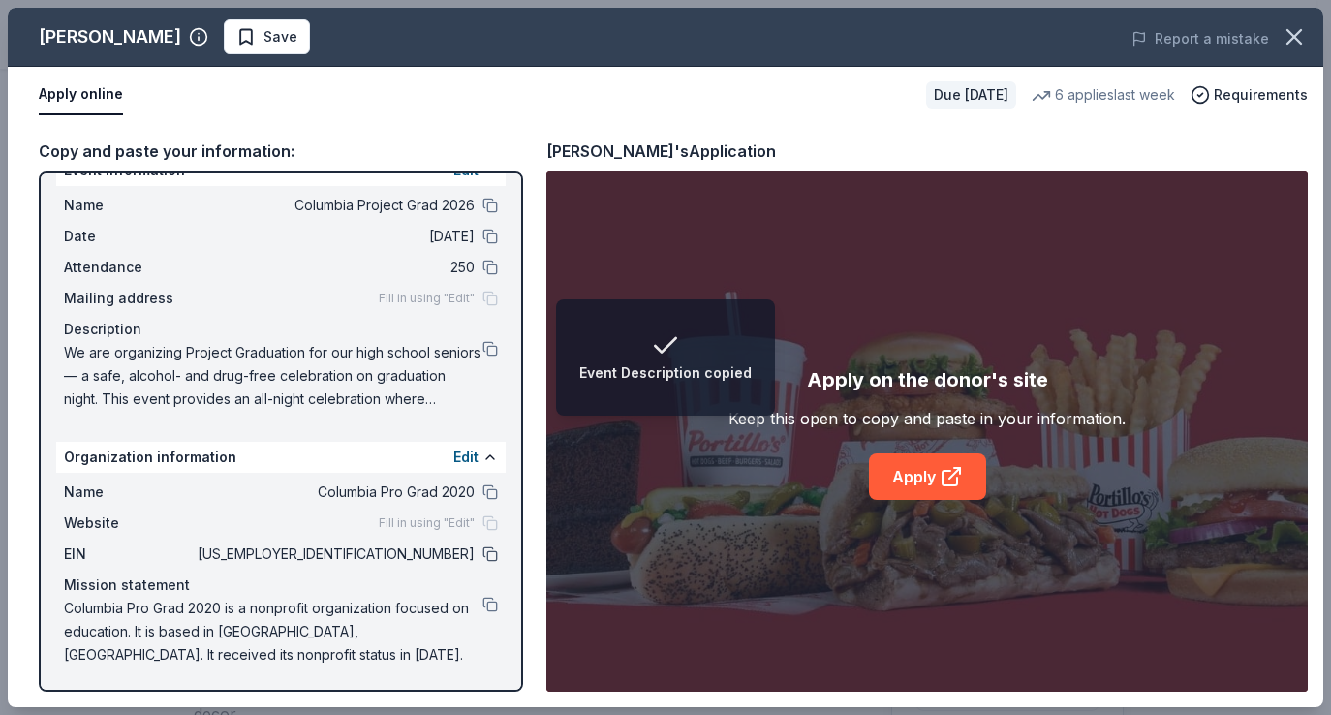
click at [482, 549] on button at bounding box center [490, 554] width 16 height 16
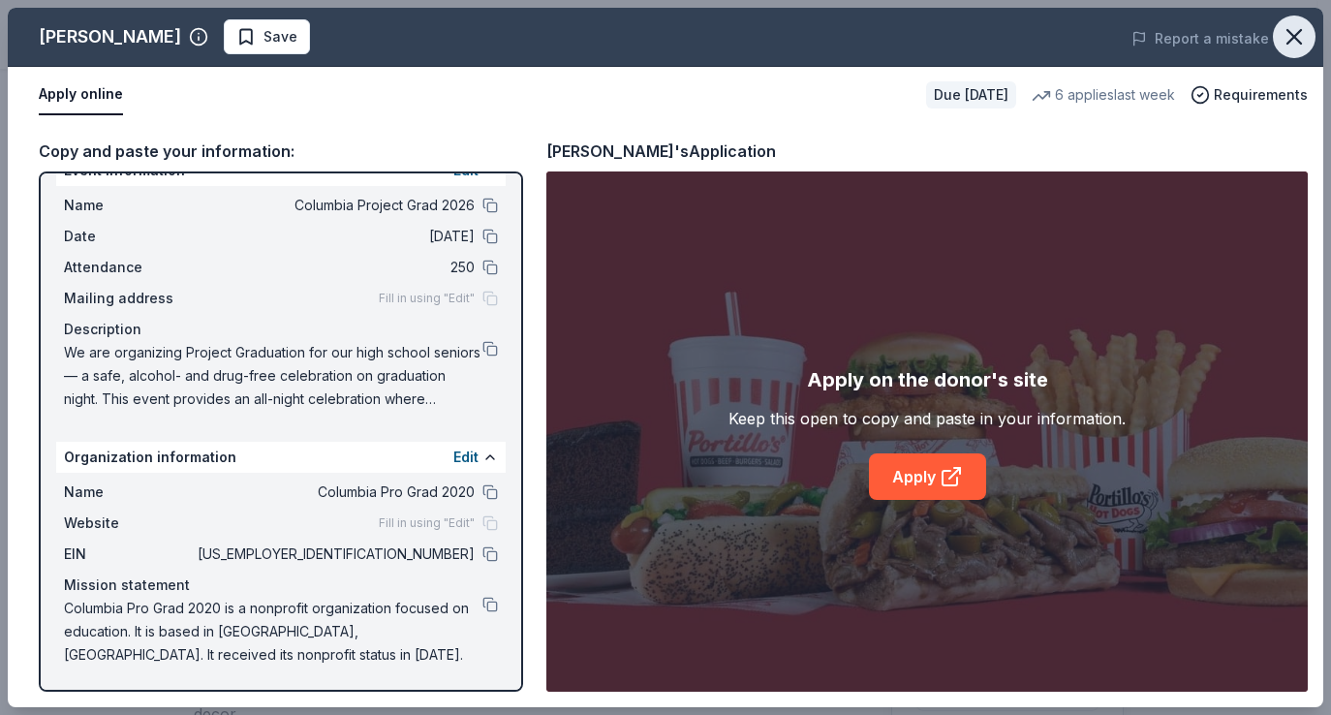
click at [1282, 23] on icon "button" at bounding box center [1294, 36] width 27 height 27
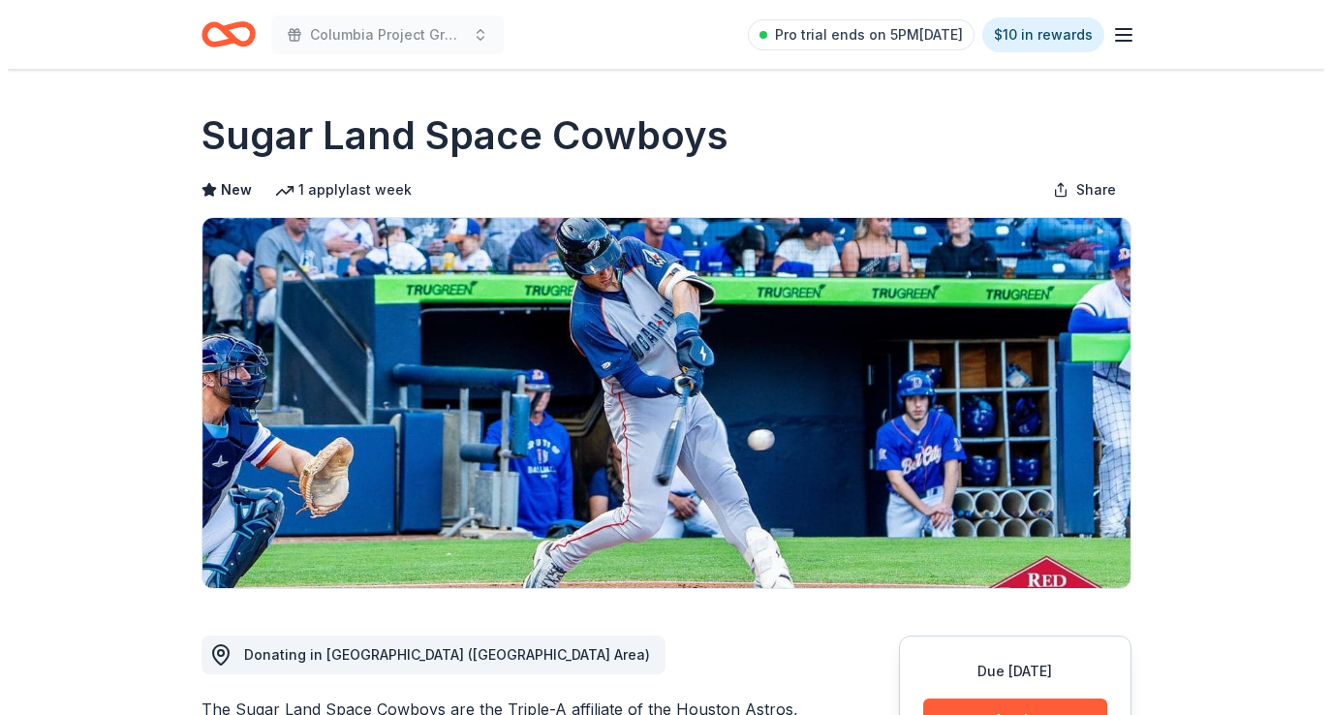
scroll to position [269, 0]
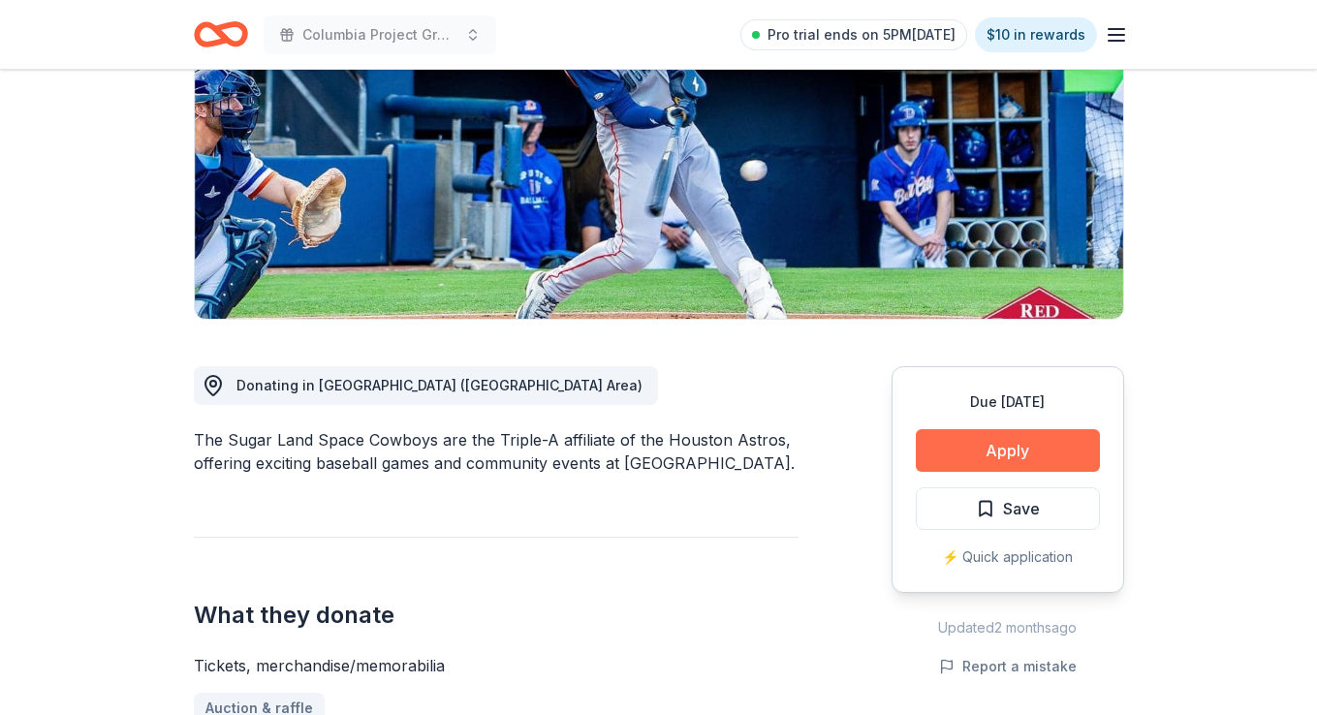
click at [1001, 439] on button "Apply" at bounding box center [1008, 450] width 184 height 43
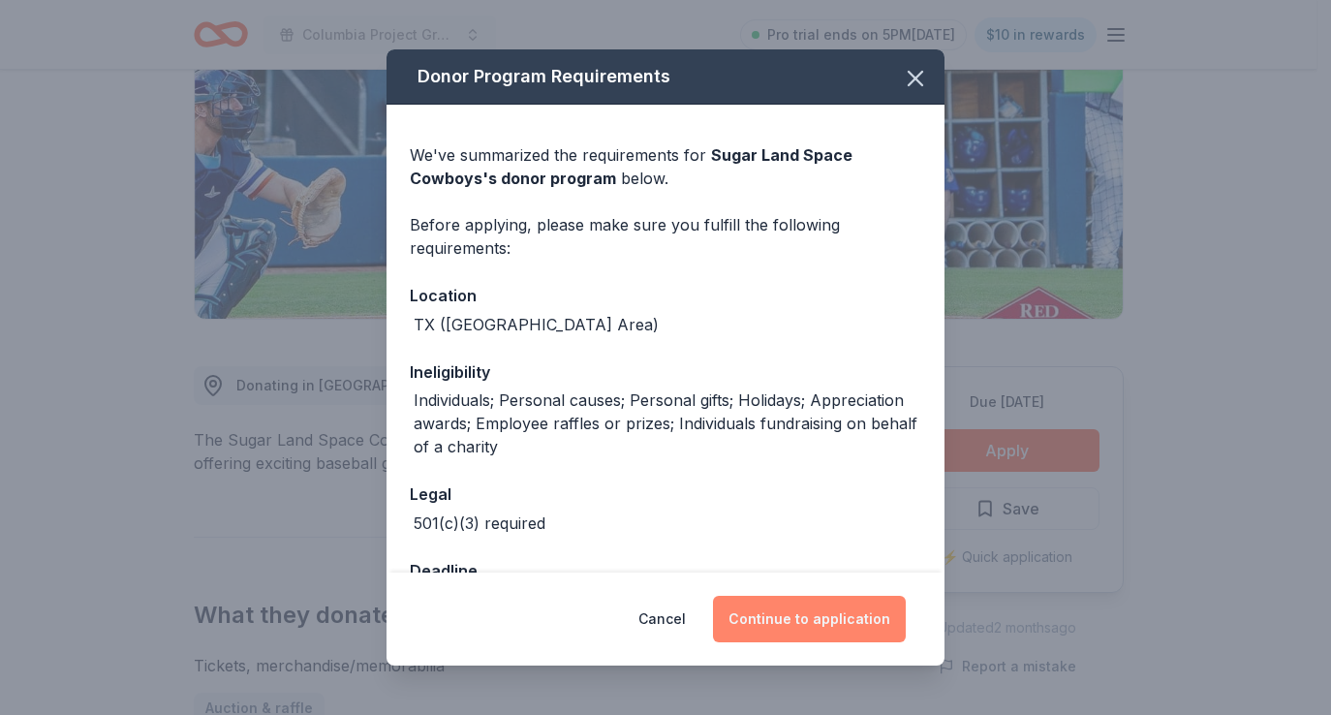
click at [838, 616] on button "Continue to application" at bounding box center [809, 619] width 193 height 47
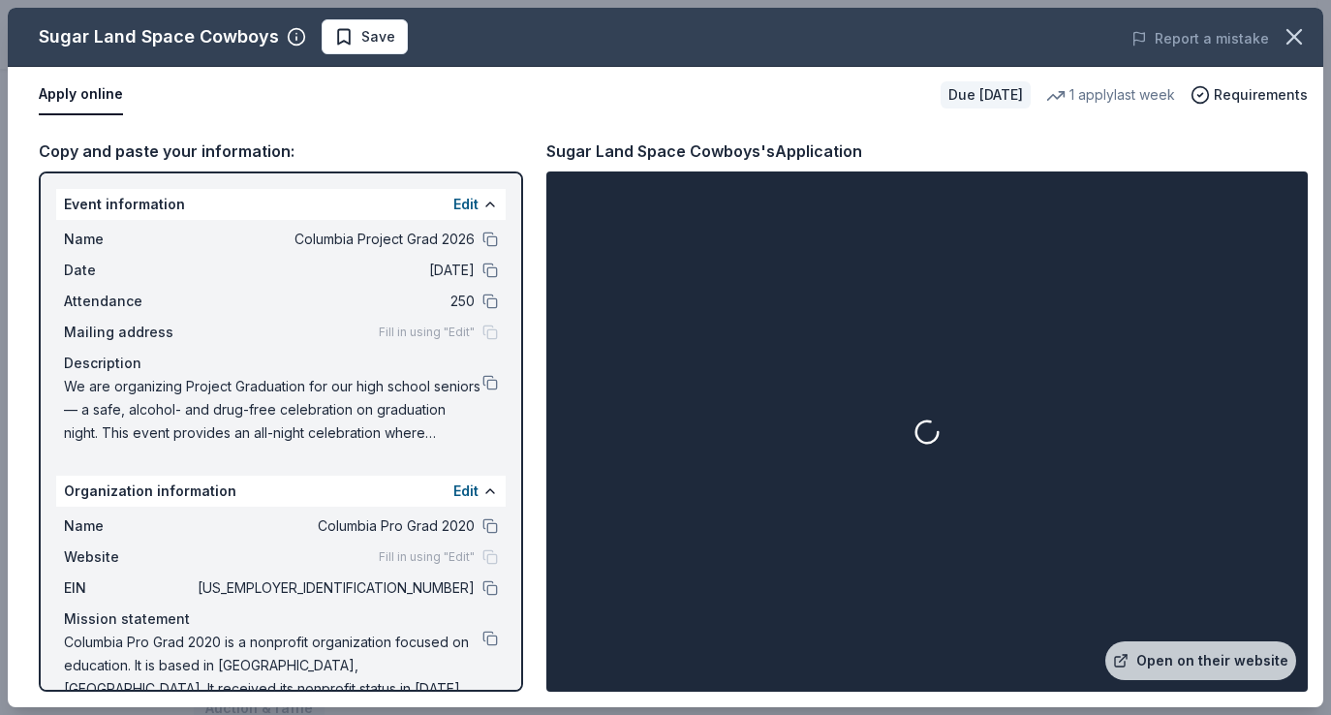
scroll to position [11, 0]
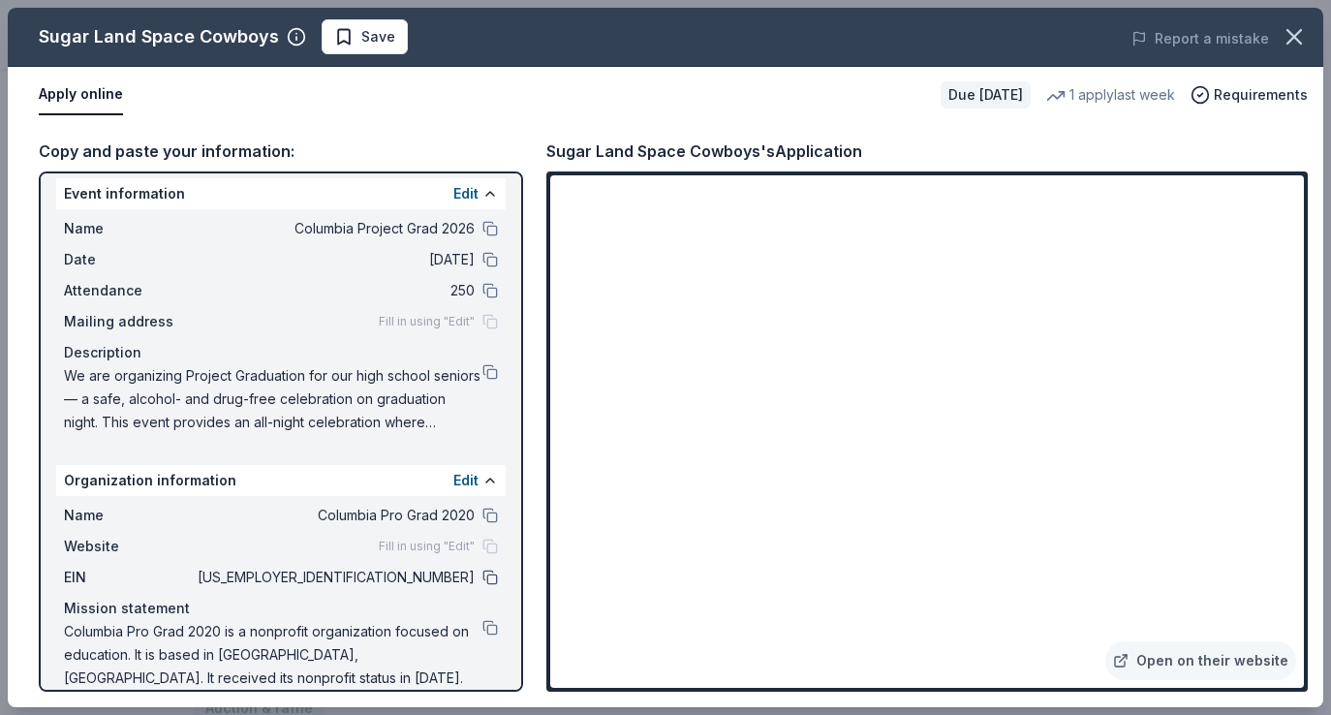
click at [482, 576] on button at bounding box center [490, 578] width 16 height 16
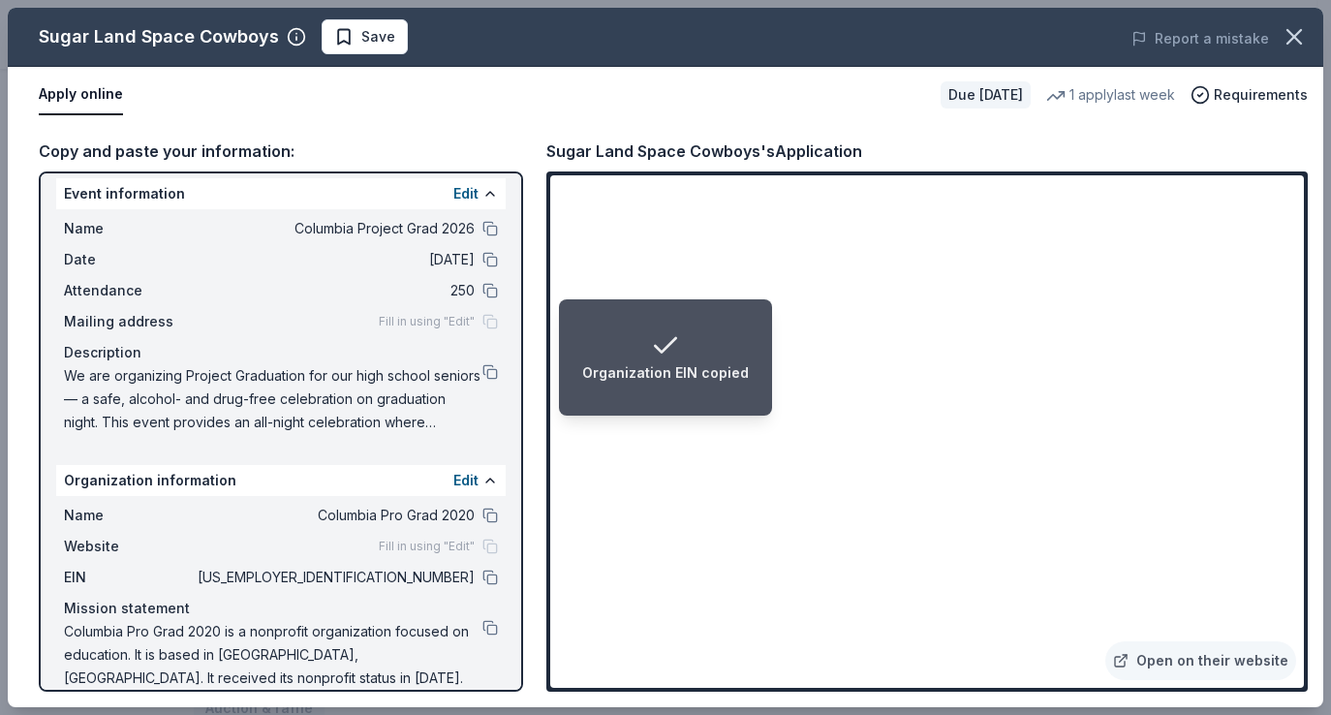
drag, startPoint x: 478, startPoint y: 230, endPoint x: 513, endPoint y: 228, distance: 34.9
click at [482, 230] on button at bounding box center [490, 229] width 16 height 16
click at [482, 371] on button at bounding box center [490, 372] width 16 height 16
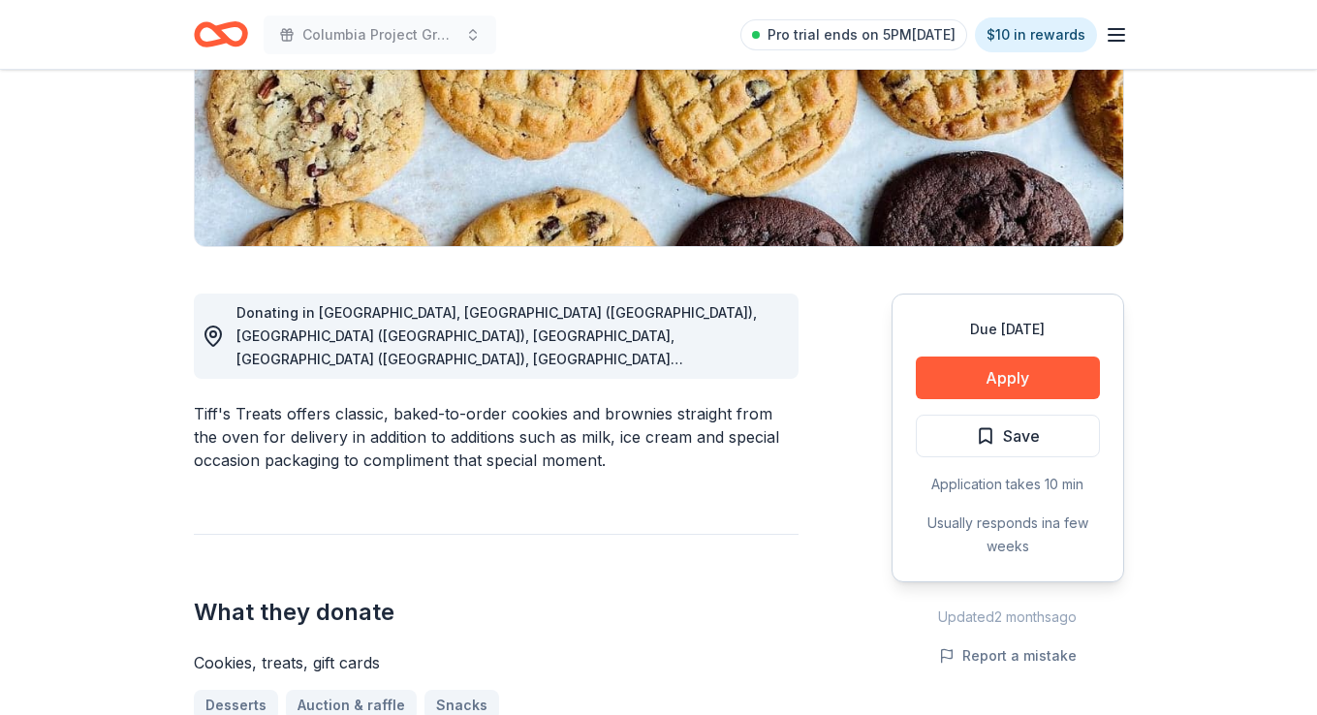
scroll to position [342, 0]
click at [977, 372] on button "Apply" at bounding box center [1008, 378] width 184 height 43
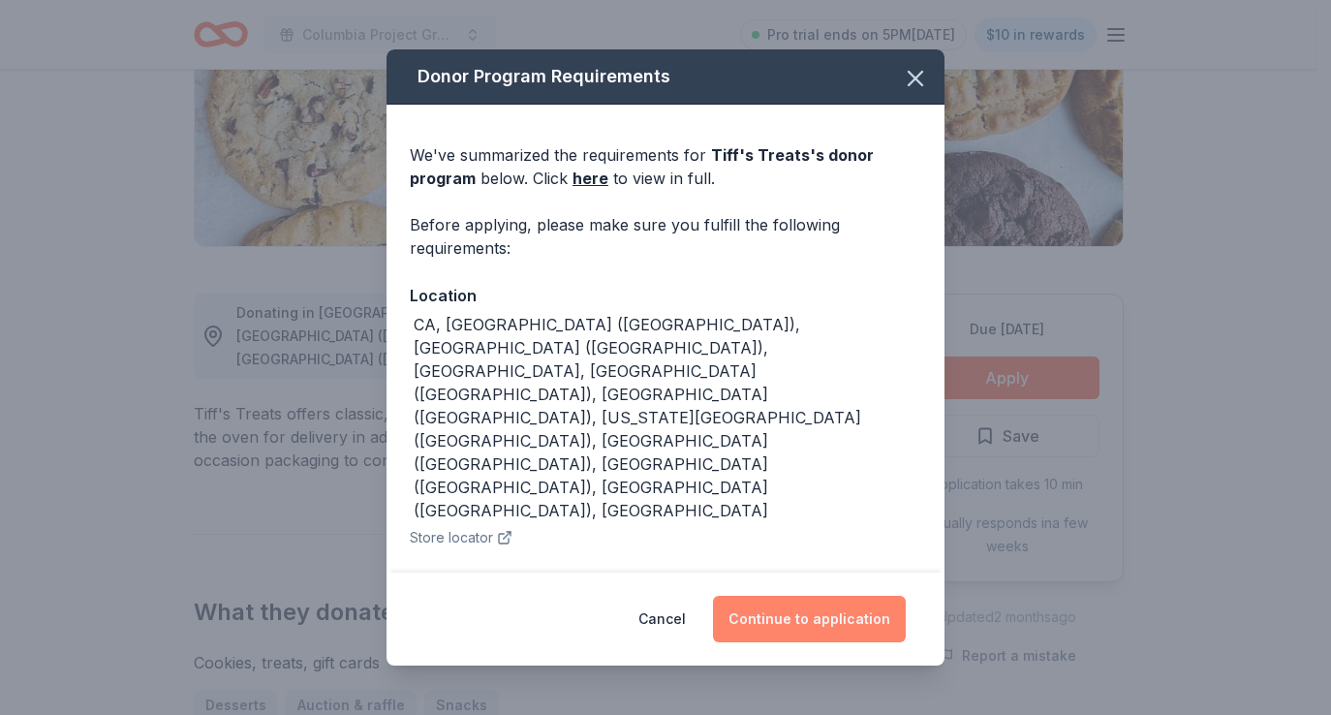
click at [800, 609] on button "Continue to application" at bounding box center [809, 619] width 193 height 47
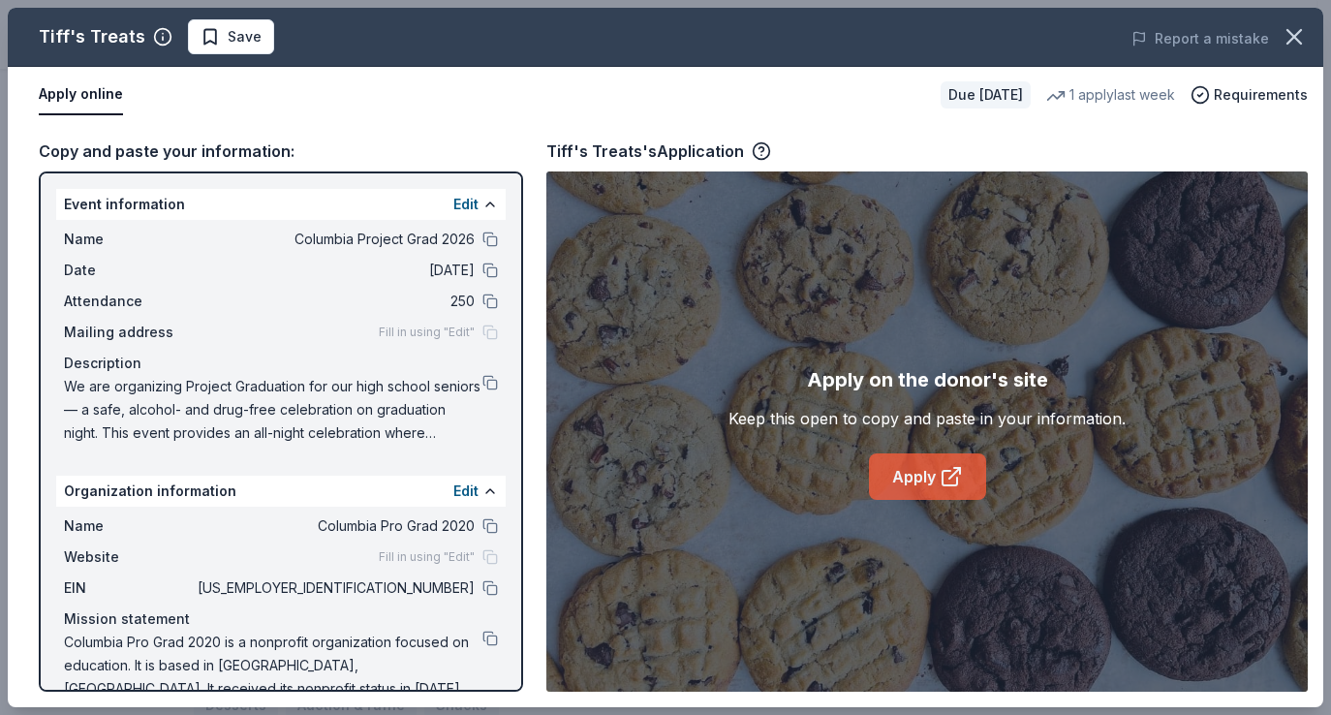
click at [918, 464] on link "Apply" at bounding box center [927, 476] width 117 height 47
click at [1287, 32] on icon "button" at bounding box center [1294, 36] width 27 height 27
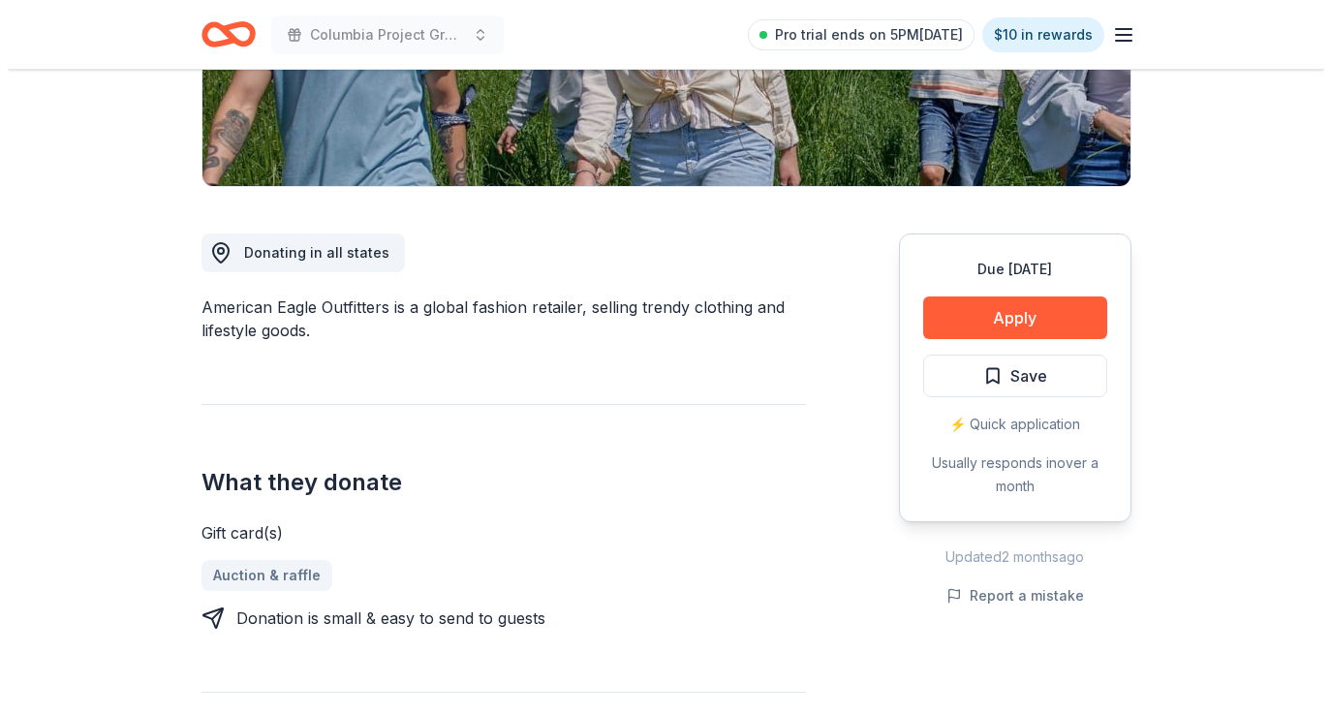
scroll to position [413, 0]
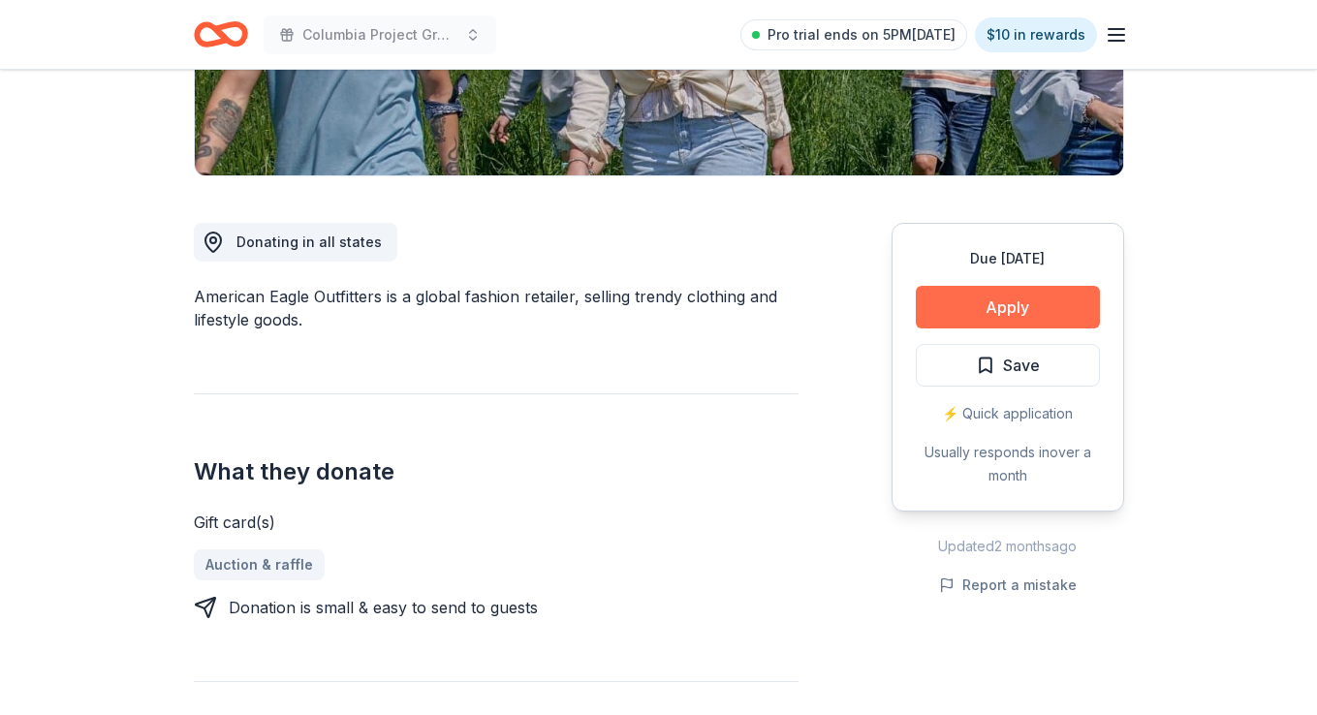
click at [988, 312] on button "Apply" at bounding box center [1008, 307] width 184 height 43
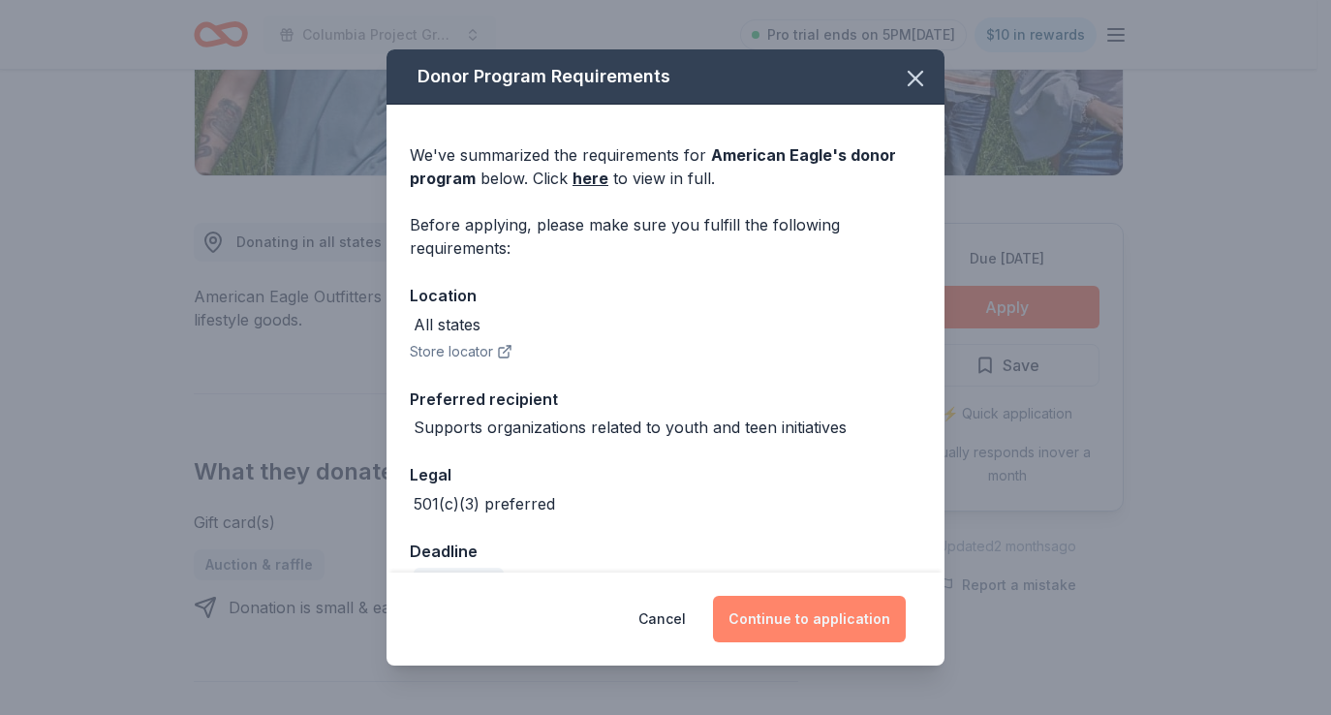
click at [815, 622] on button "Continue to application" at bounding box center [809, 619] width 193 height 47
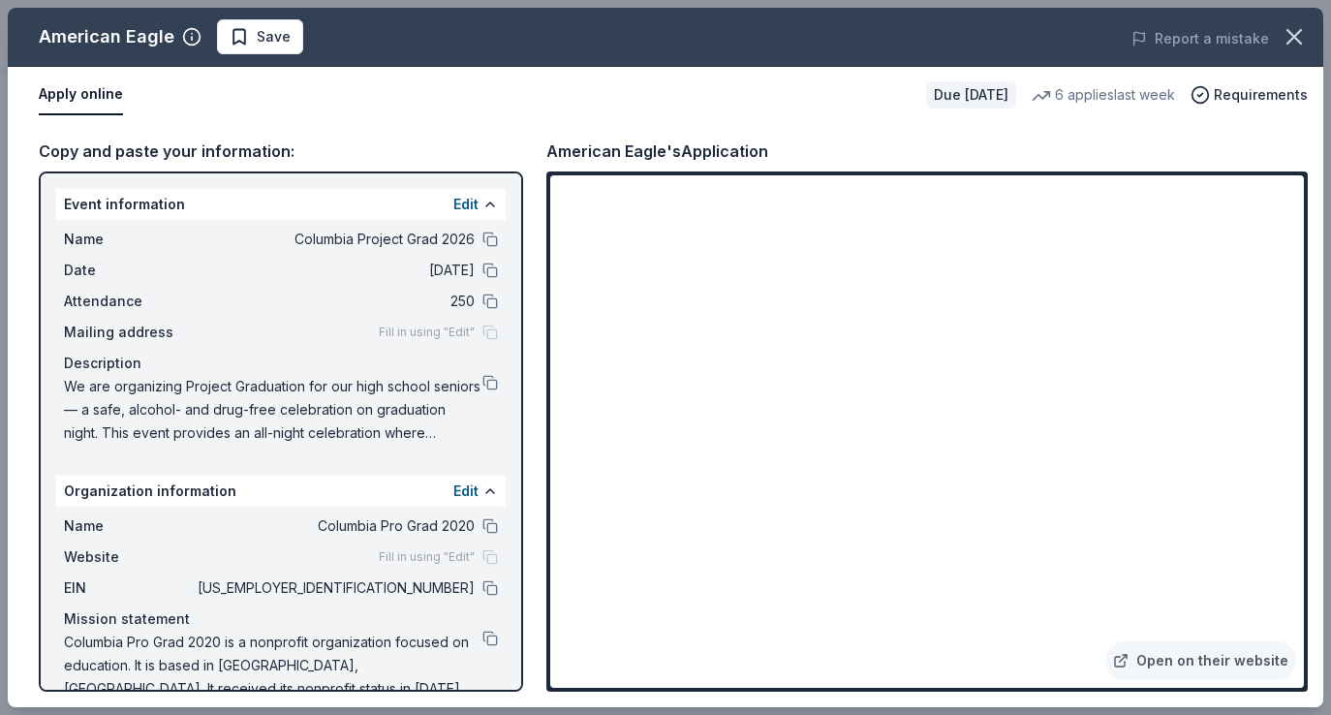
scroll to position [34, 0]
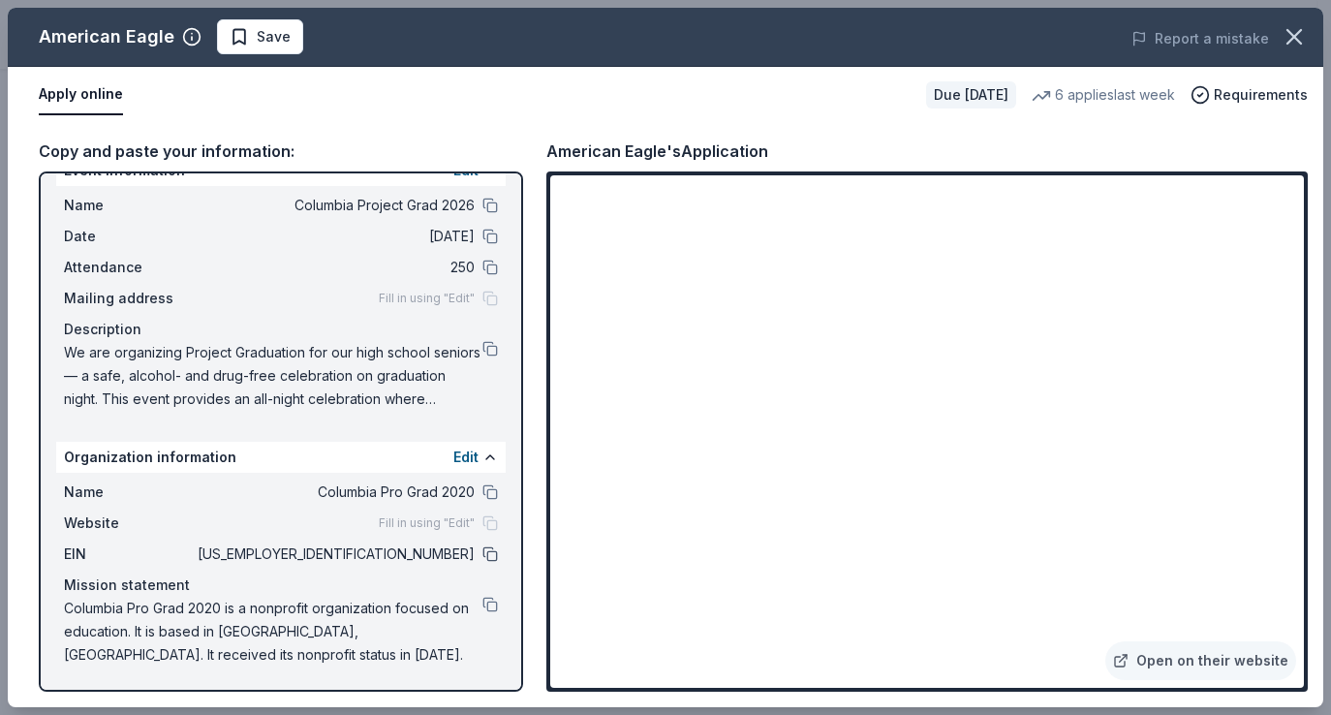
click at [482, 548] on button at bounding box center [490, 554] width 16 height 16
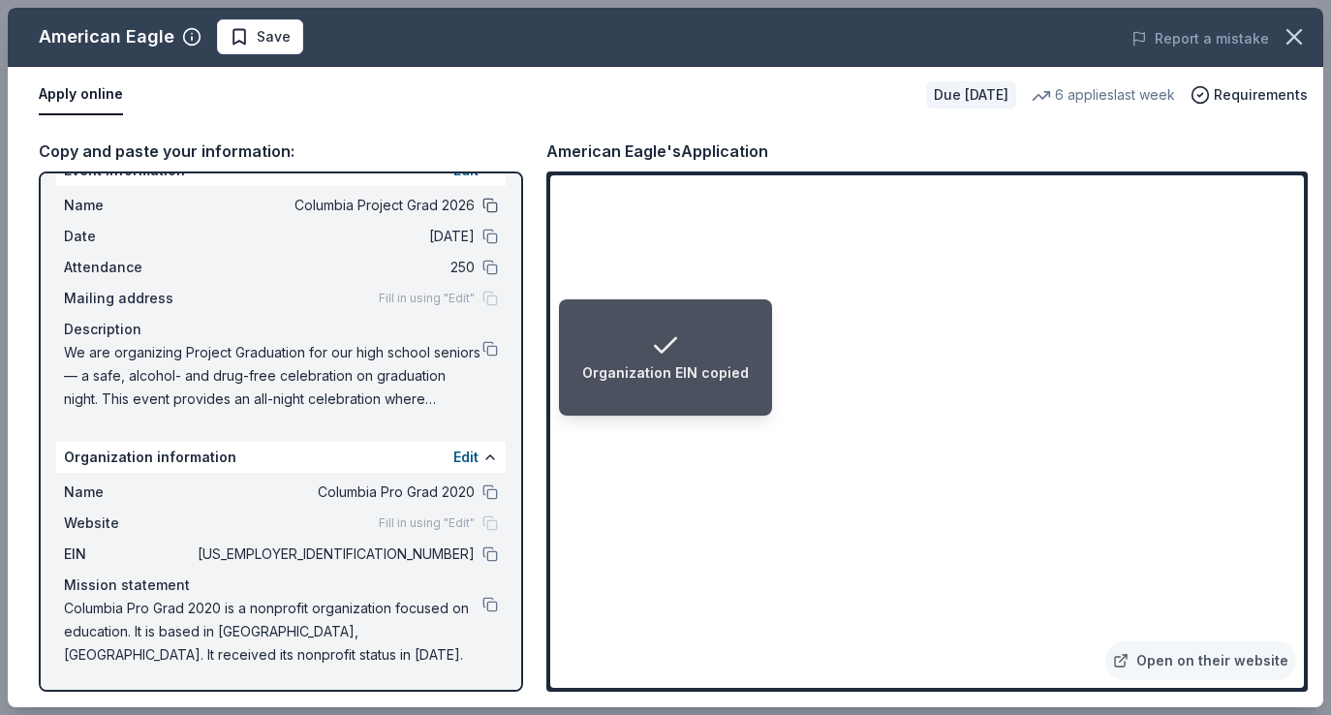
click at [482, 202] on button at bounding box center [490, 206] width 16 height 16
click at [482, 235] on button at bounding box center [490, 237] width 16 height 16
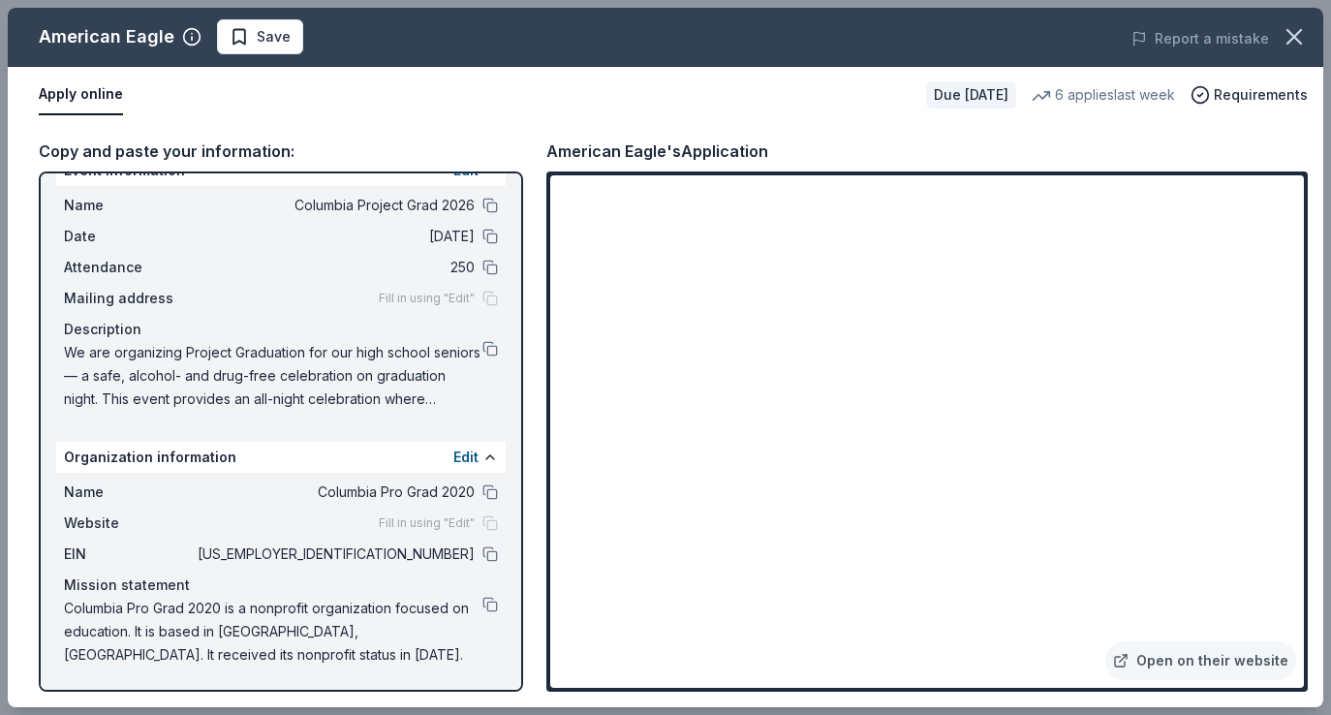
click at [637, 169] on div "American Eagle's Application Open on their website" at bounding box center [926, 415] width 761 height 553
click at [482, 348] on button at bounding box center [490, 349] width 16 height 16
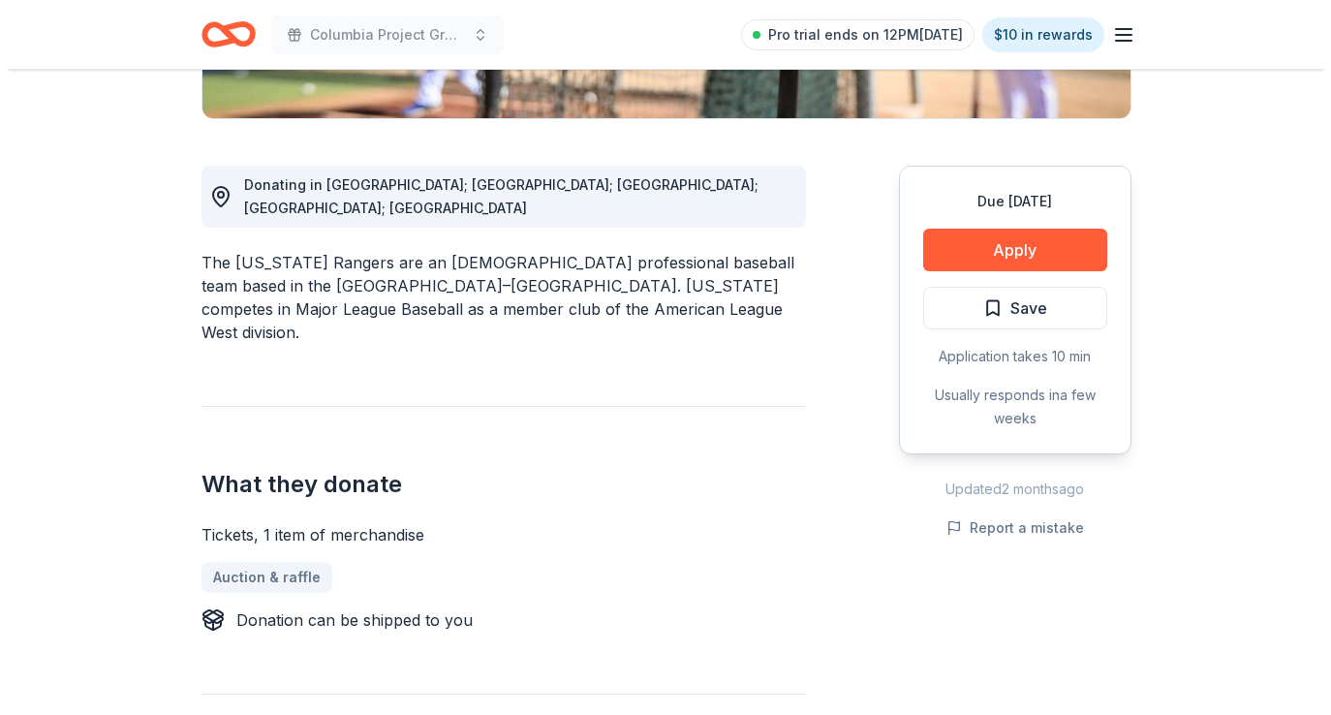
scroll to position [481, 0]
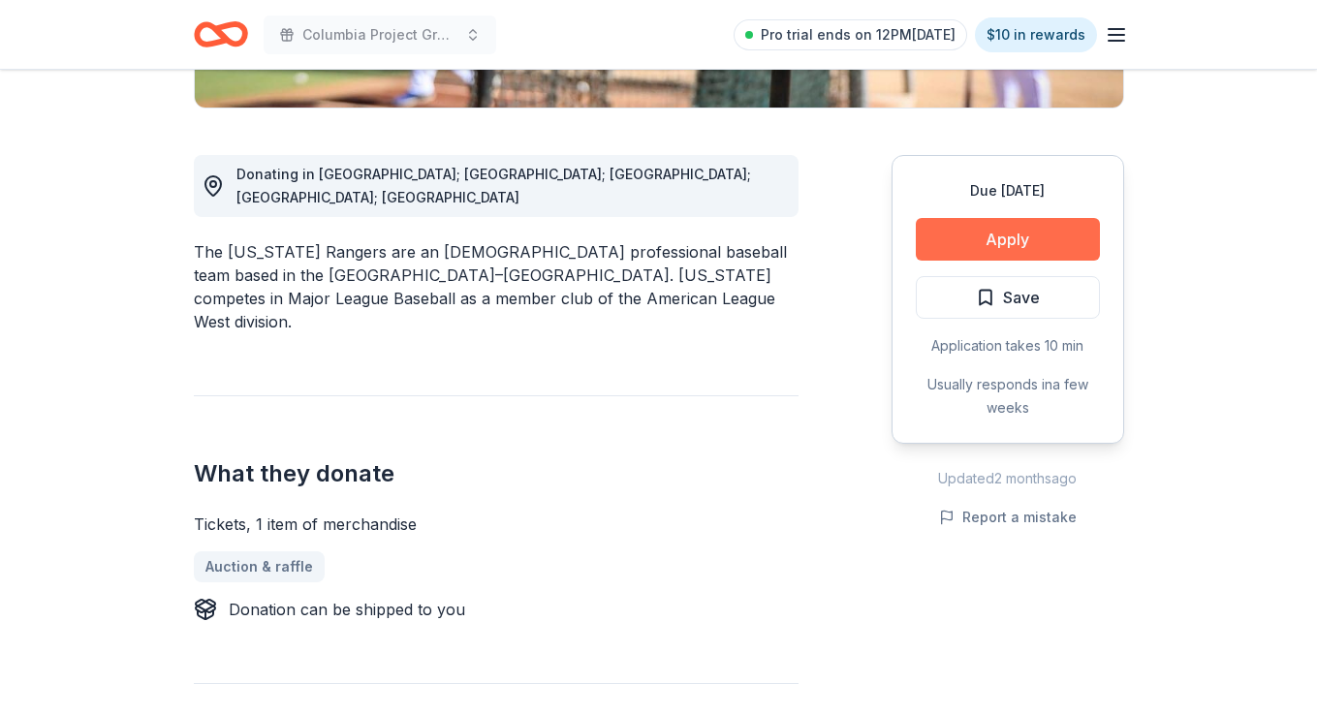
click at [977, 252] on button "Apply" at bounding box center [1008, 239] width 184 height 43
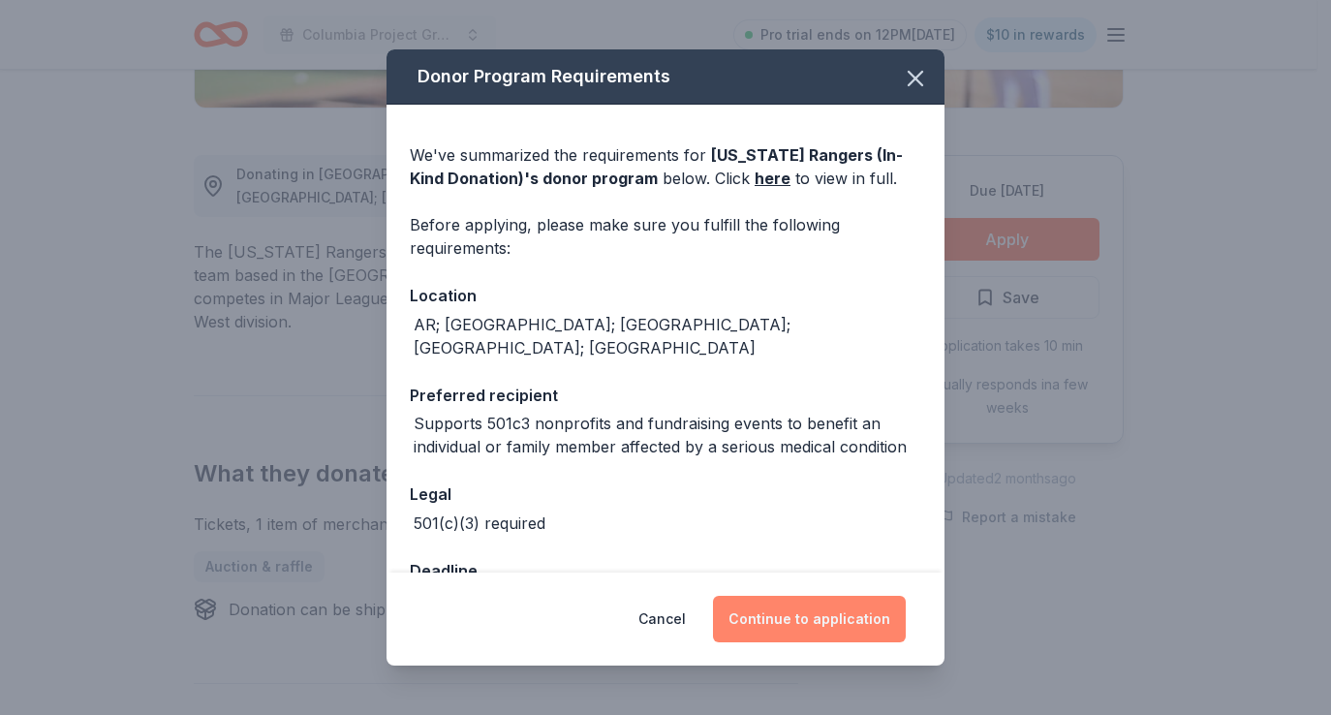
click at [750, 625] on button "Continue to application" at bounding box center [809, 619] width 193 height 47
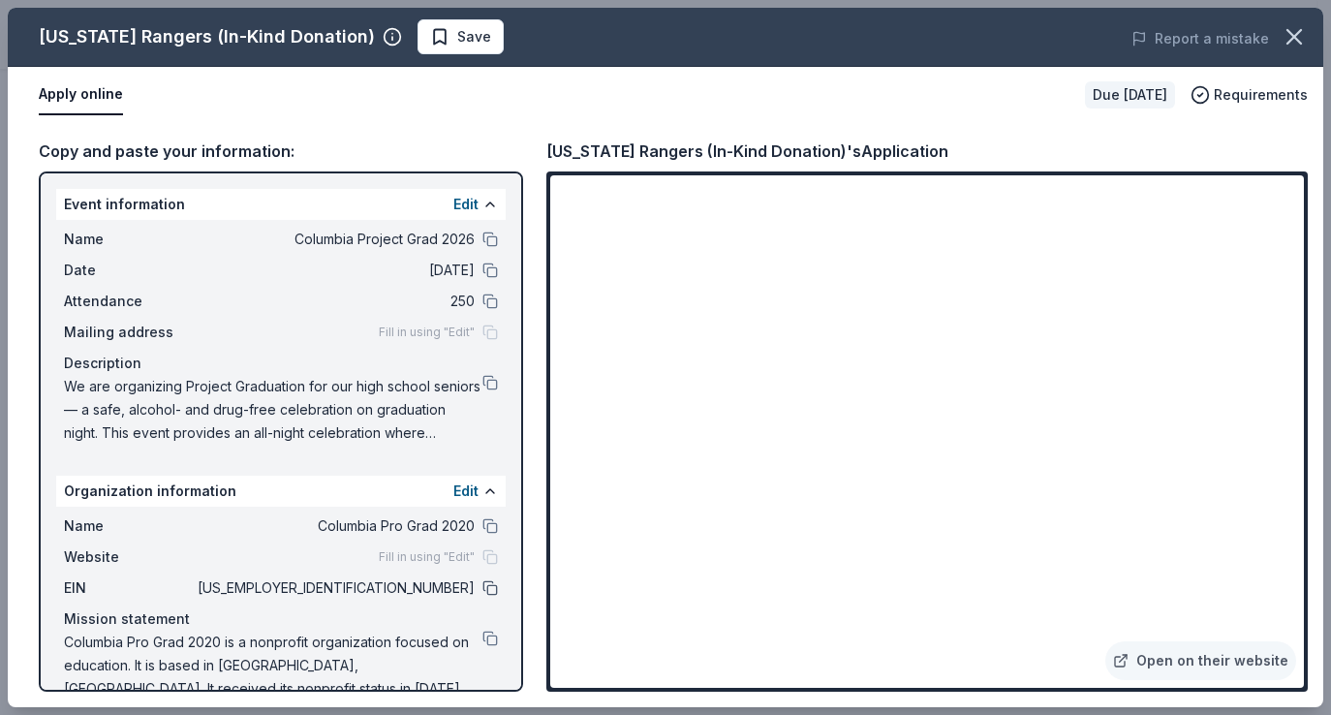
click at [482, 587] on button at bounding box center [490, 588] width 16 height 16
click at [482, 234] on button at bounding box center [490, 240] width 16 height 16
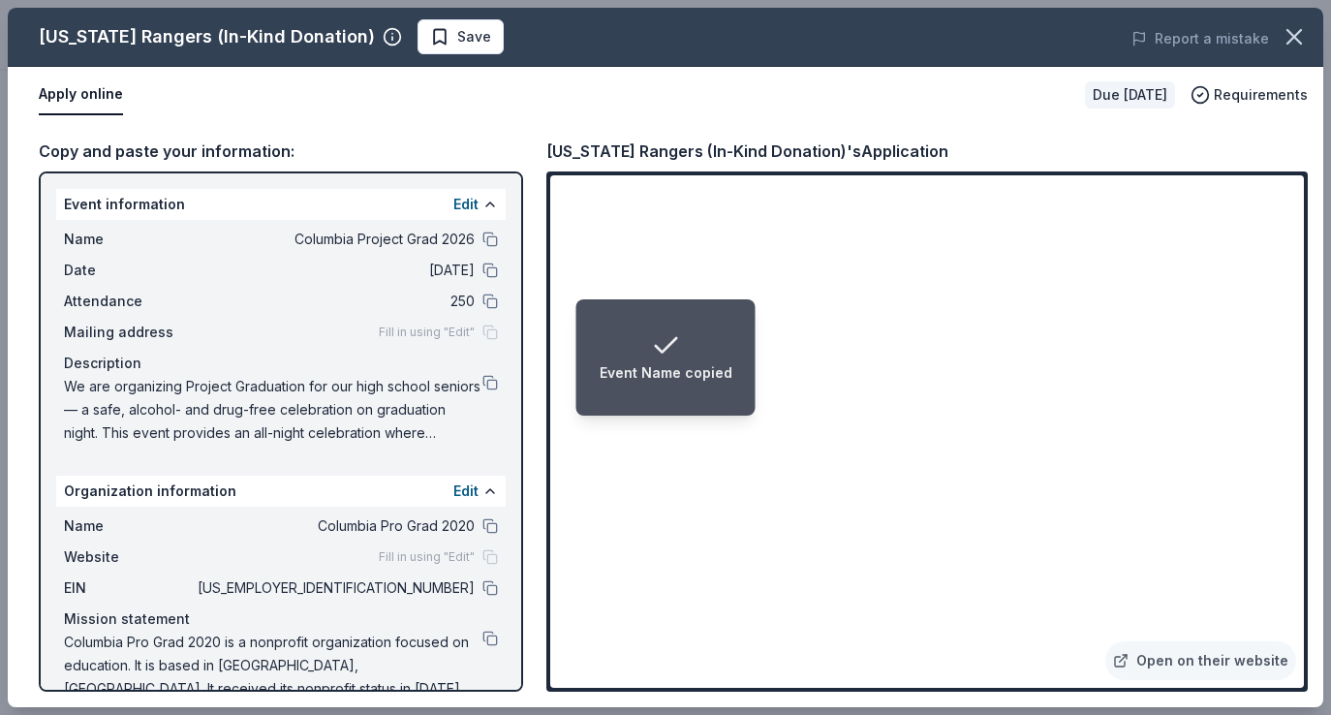
click at [467, 376] on span "We are organizing Project Graduation for our high school seniors — a safe, alco…" at bounding box center [273, 410] width 419 height 70
click at [482, 383] on button at bounding box center [490, 383] width 16 height 16
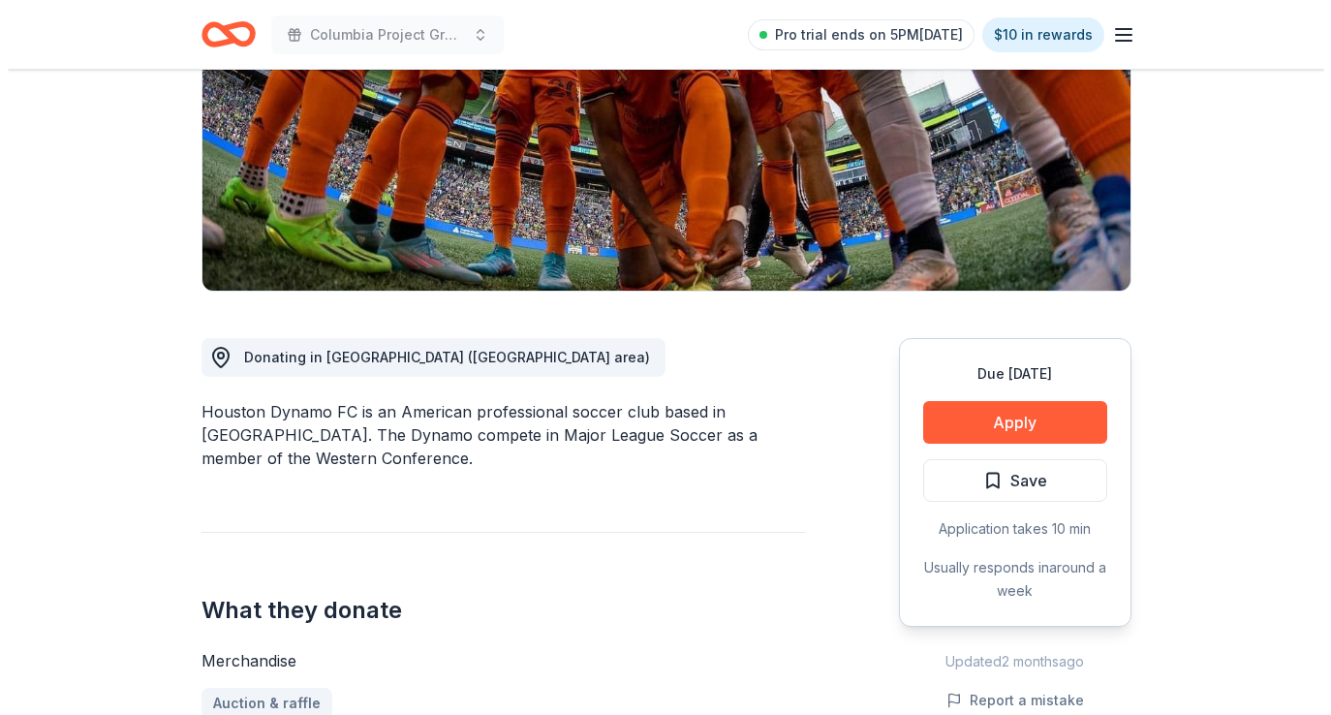
scroll to position [442, 0]
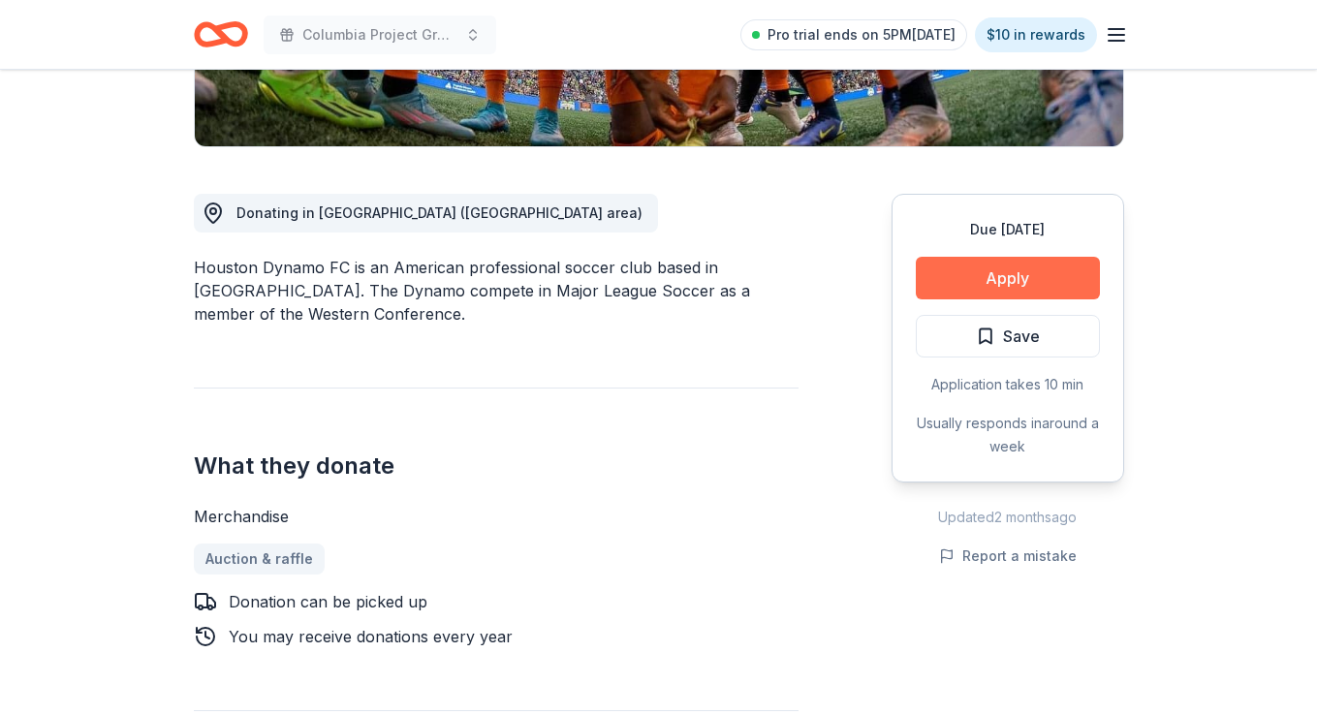
click at [1043, 283] on button "Apply" at bounding box center [1008, 278] width 184 height 43
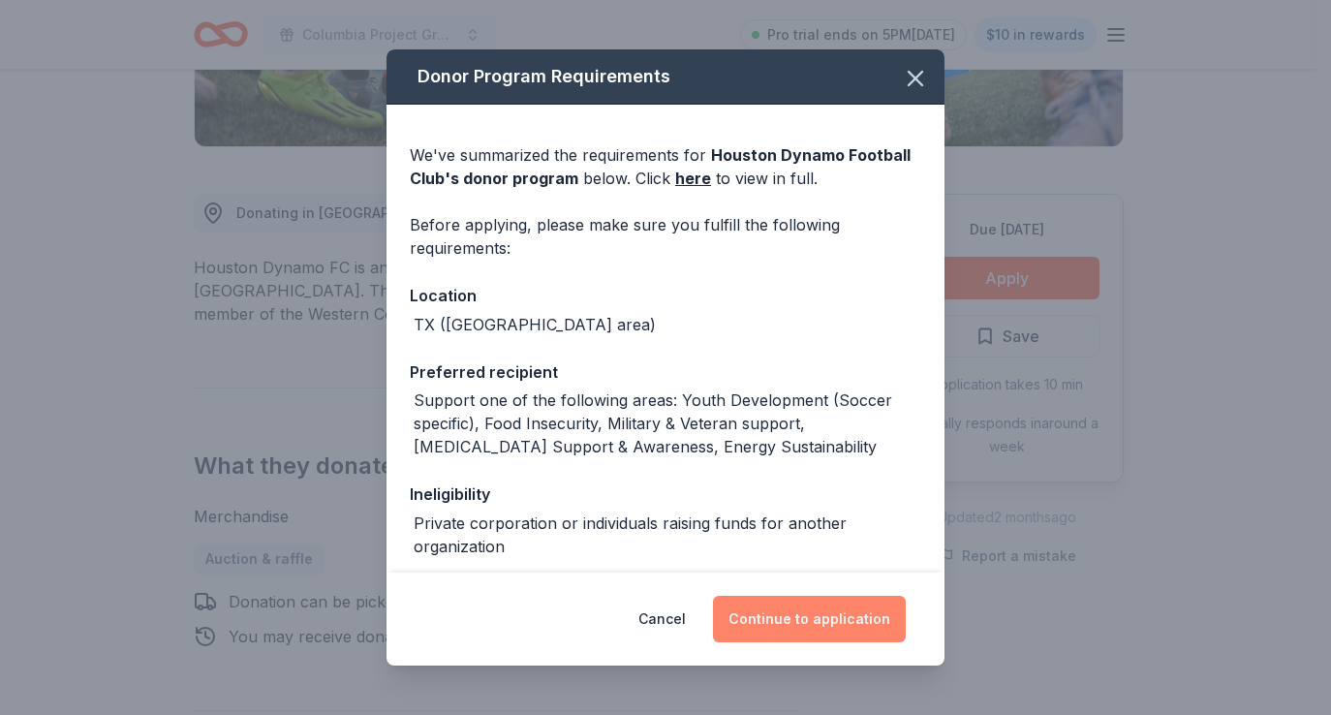
click at [801, 615] on button "Continue to application" at bounding box center [809, 619] width 193 height 47
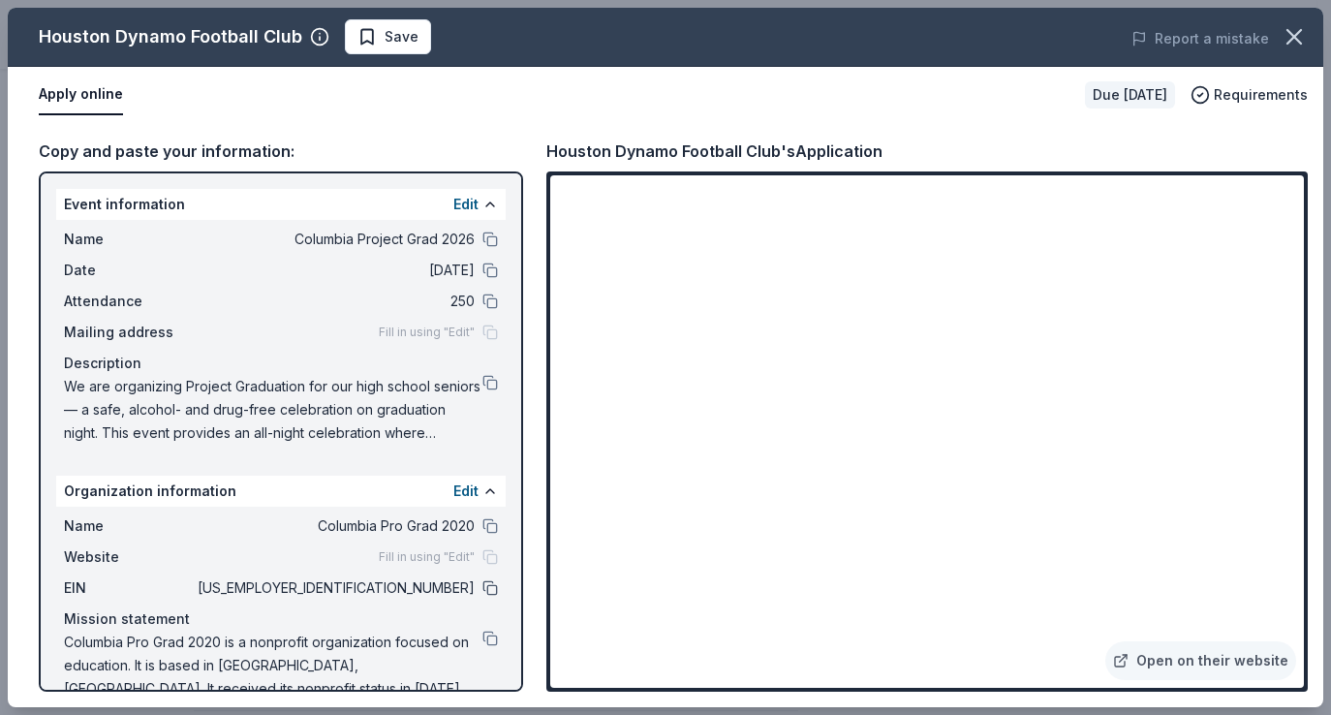
click at [482, 586] on button at bounding box center [490, 588] width 16 height 16
click at [482, 238] on button at bounding box center [490, 240] width 16 height 16
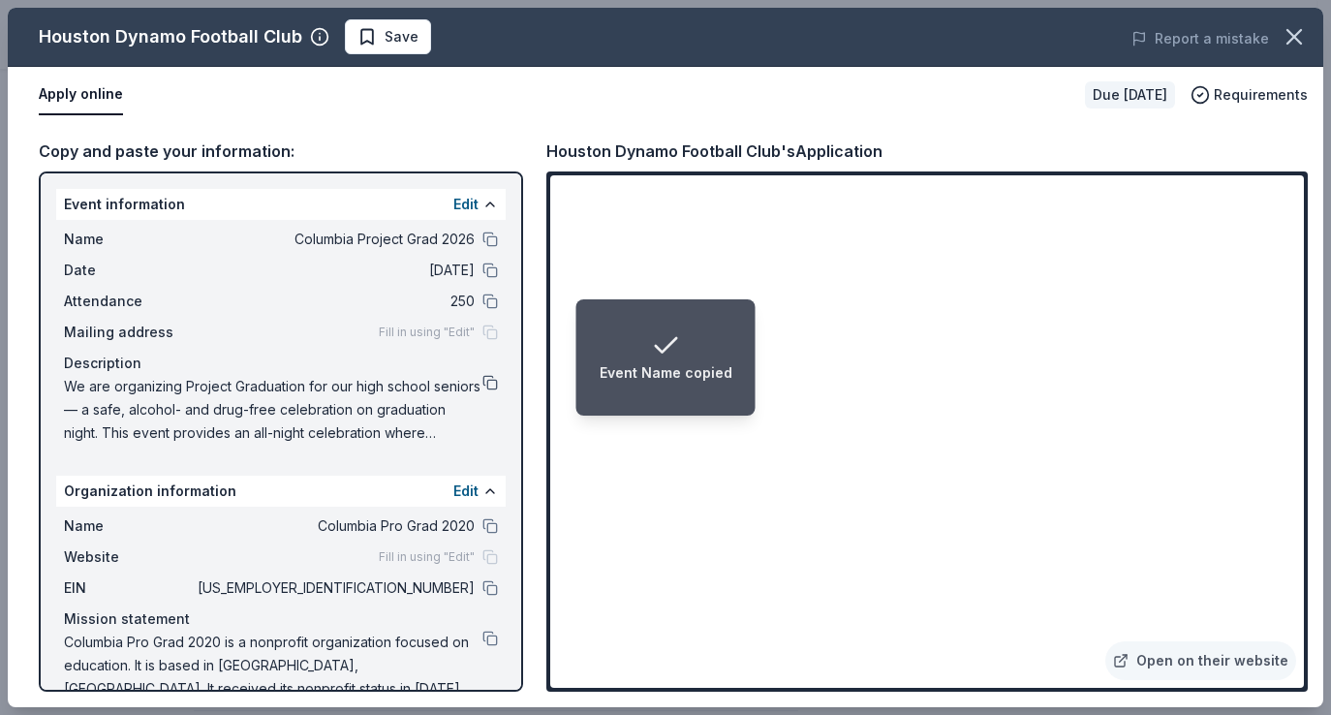
click at [482, 379] on button at bounding box center [490, 383] width 16 height 16
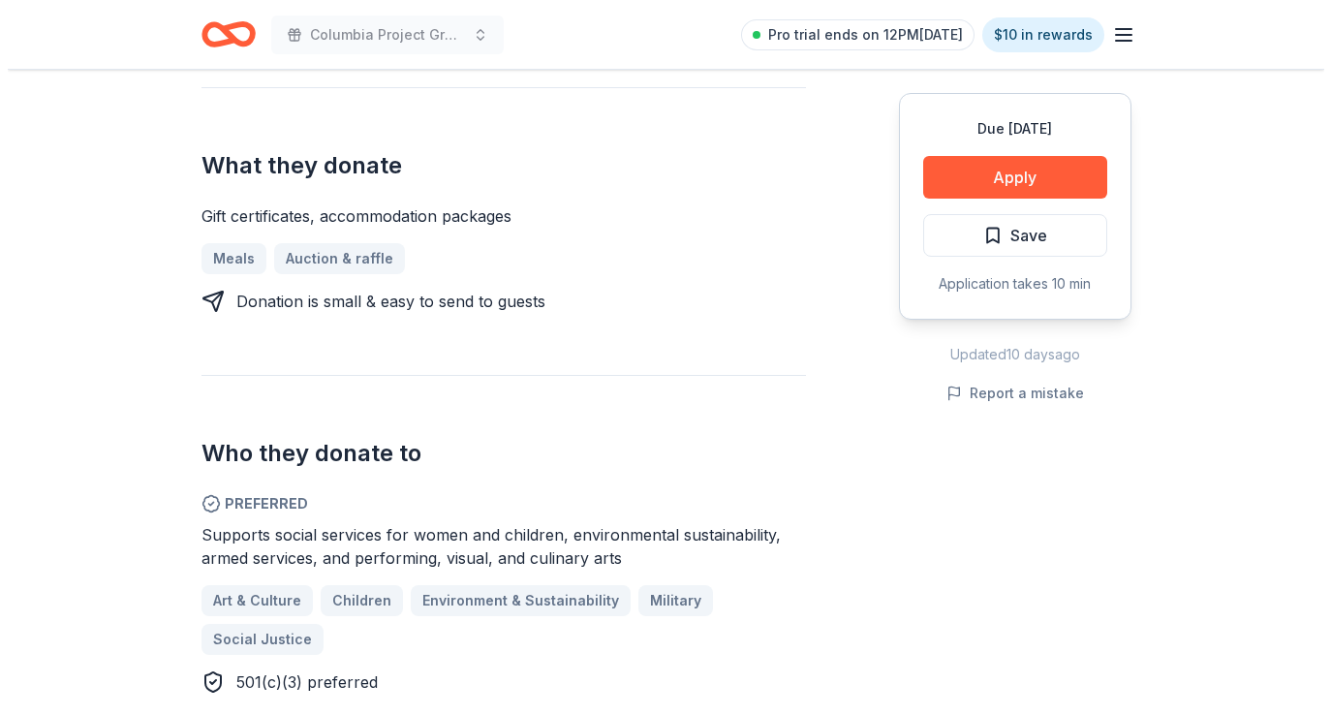
scroll to position [753, 0]
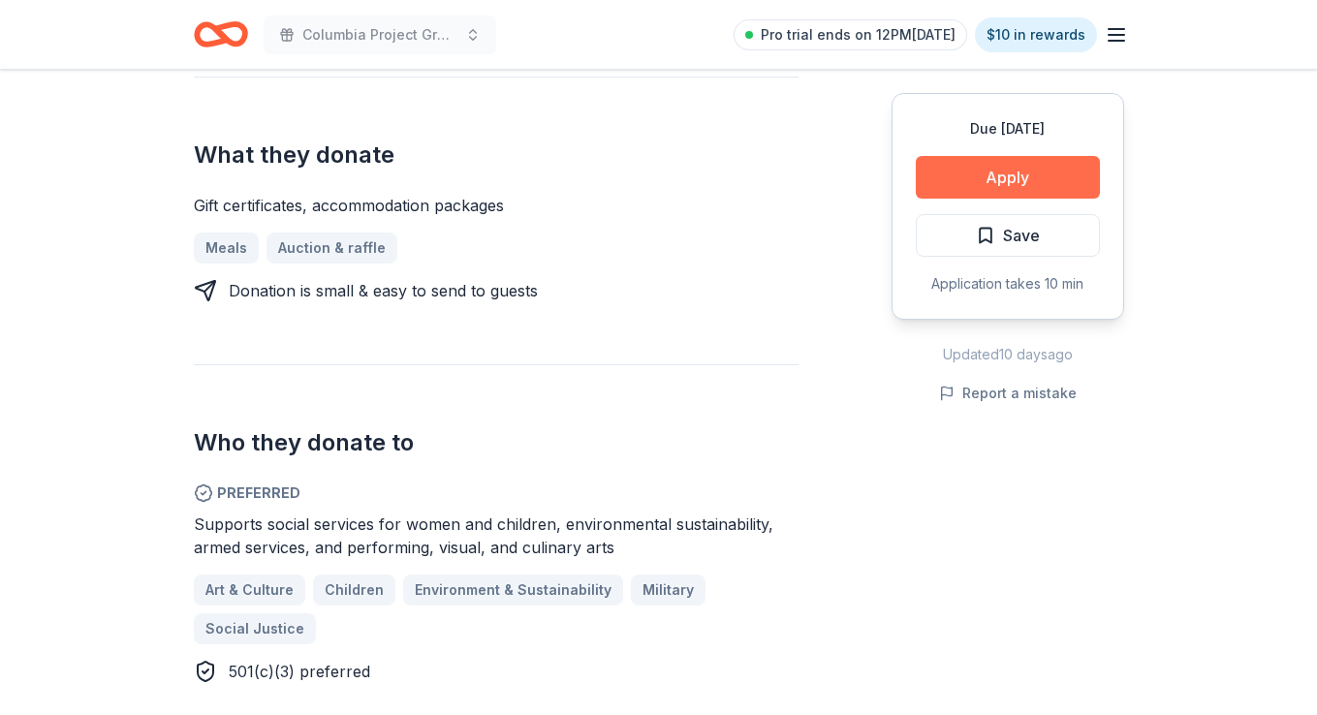
click at [1001, 193] on button "Apply" at bounding box center [1008, 177] width 184 height 43
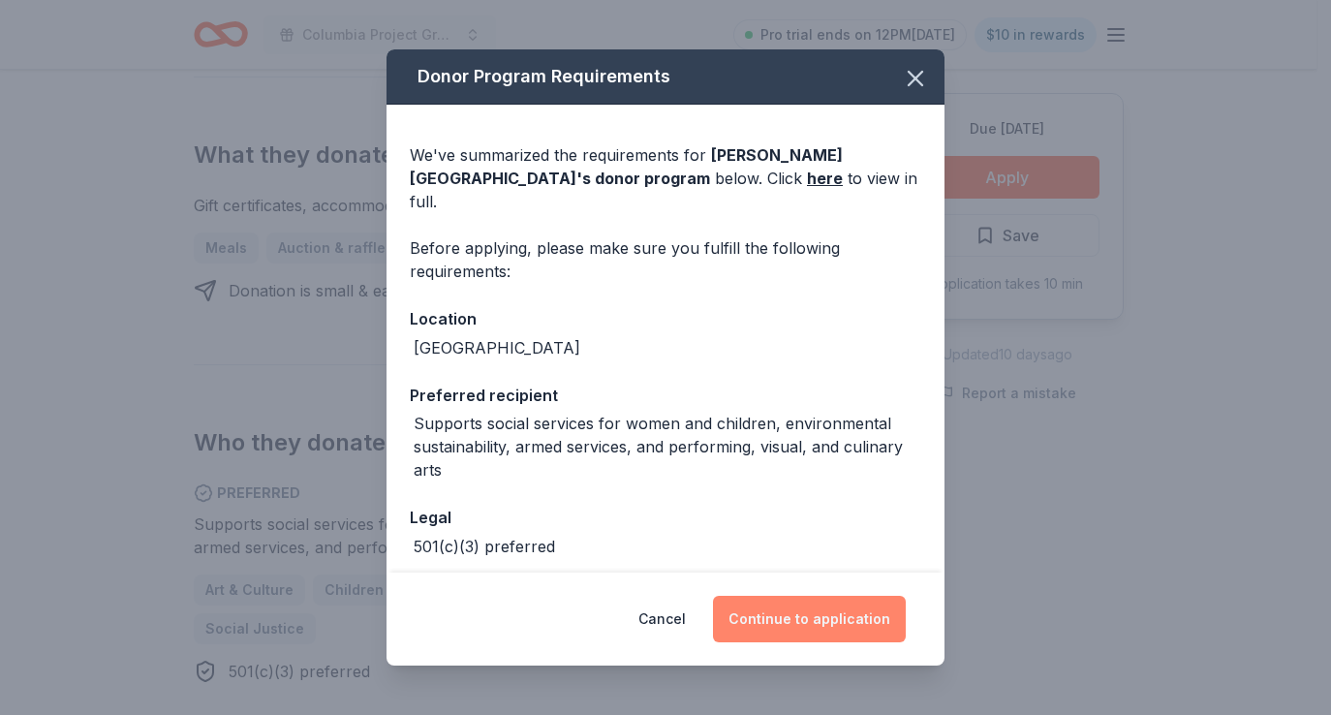
click at [812, 635] on button "Continue to application" at bounding box center [809, 619] width 193 height 47
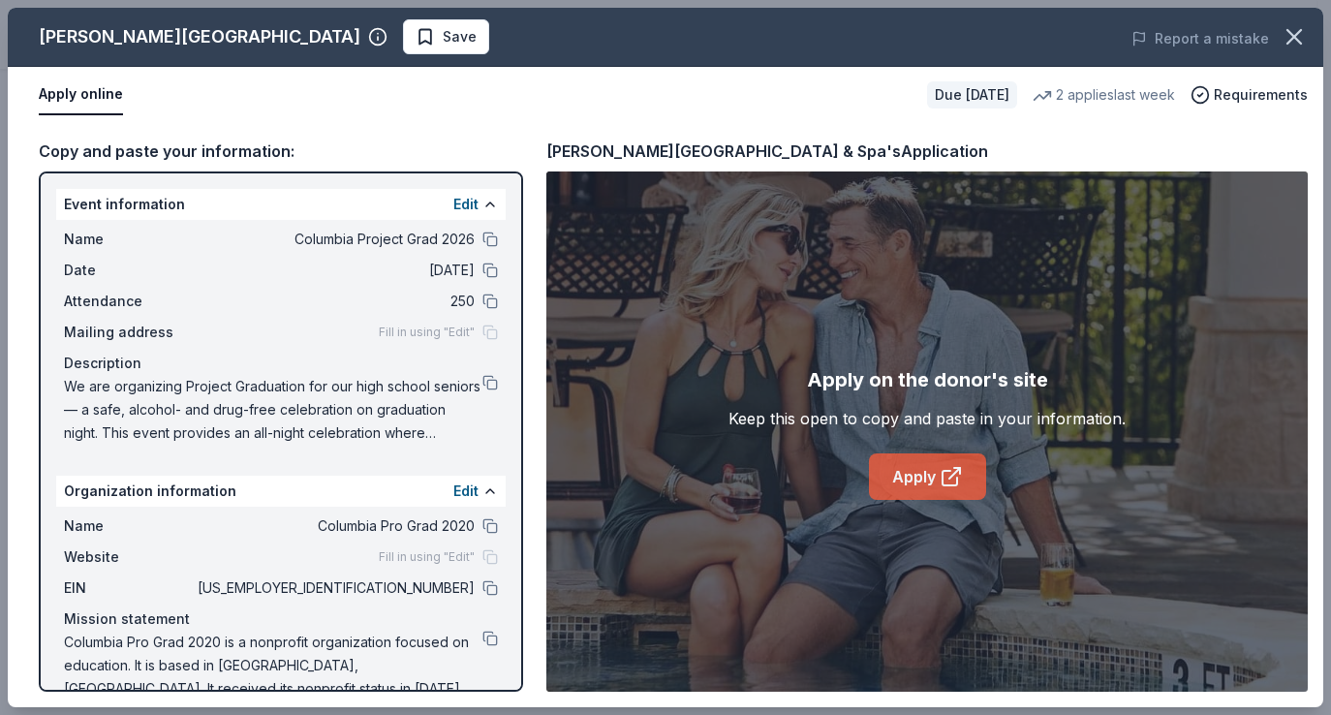
click at [976, 463] on link "Apply" at bounding box center [927, 476] width 117 height 47
click at [482, 385] on button at bounding box center [490, 383] width 16 height 16
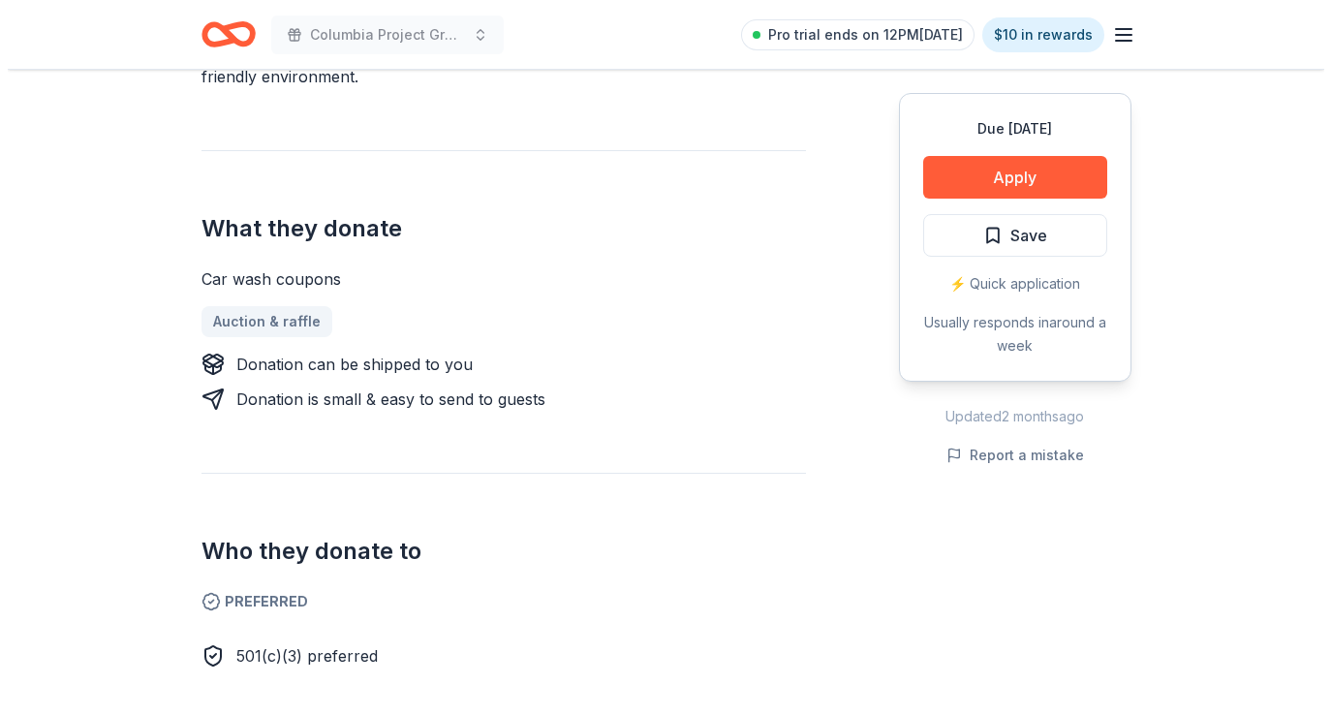
scroll to position [961, 0]
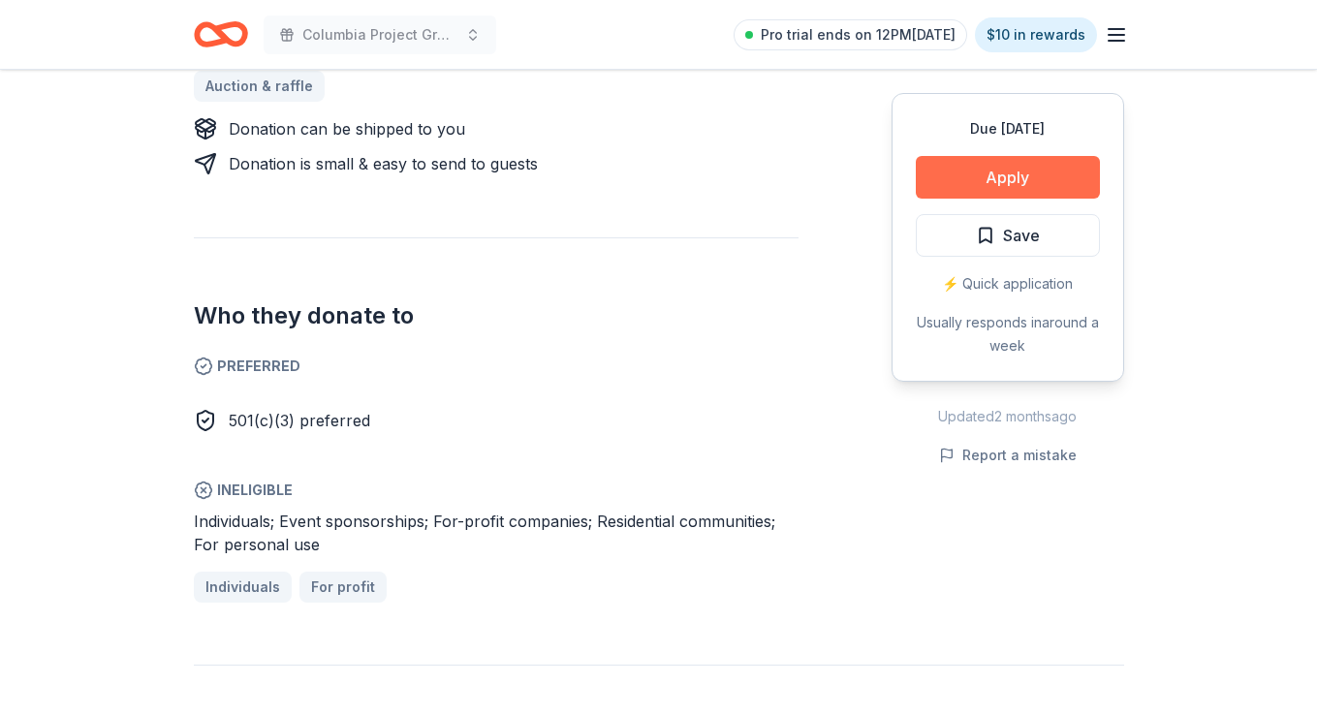
click at [962, 190] on button "Apply" at bounding box center [1008, 177] width 184 height 43
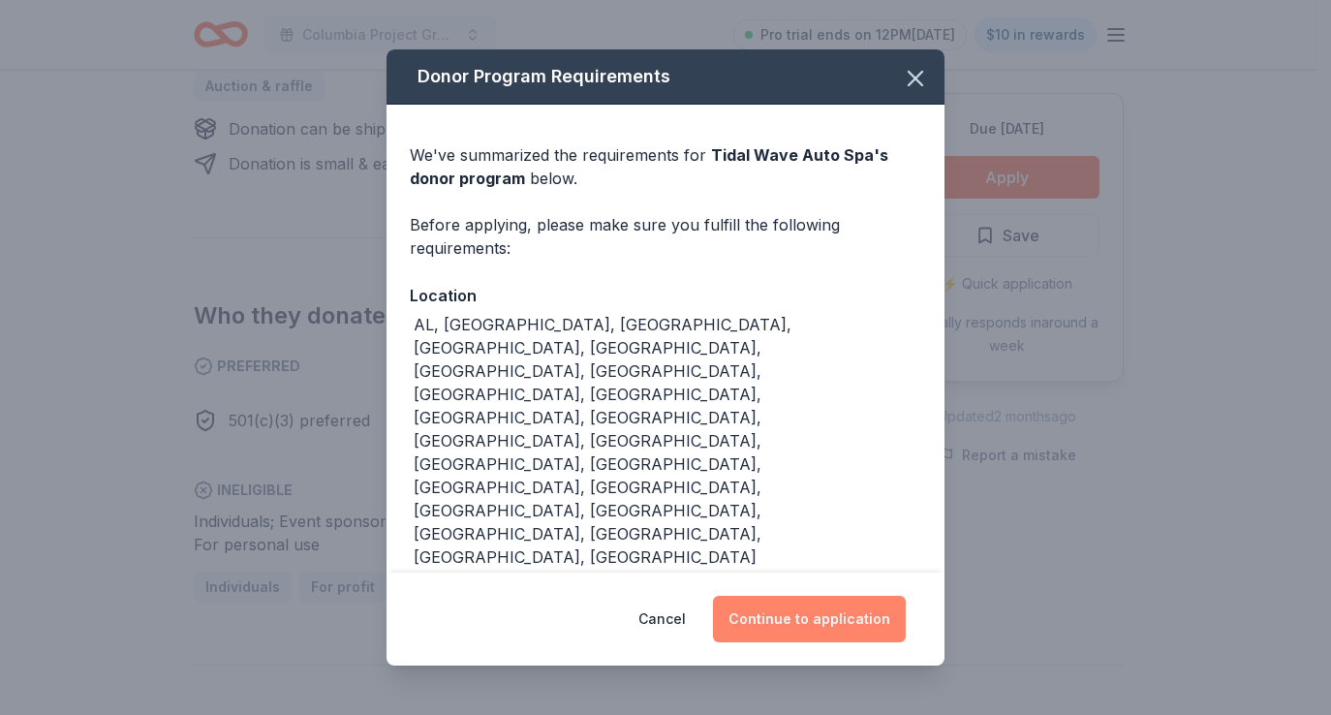
click at [814, 617] on button "Continue to application" at bounding box center [809, 619] width 193 height 47
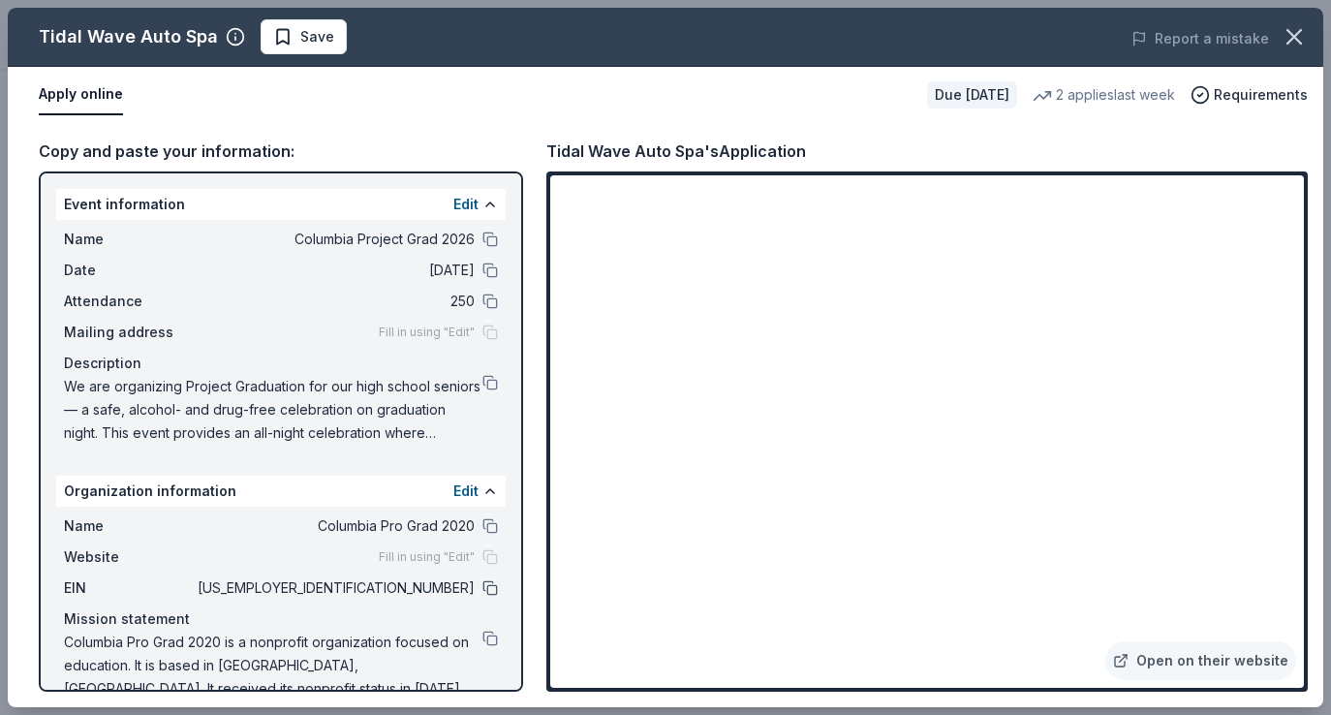
click at [482, 584] on button at bounding box center [490, 588] width 16 height 16
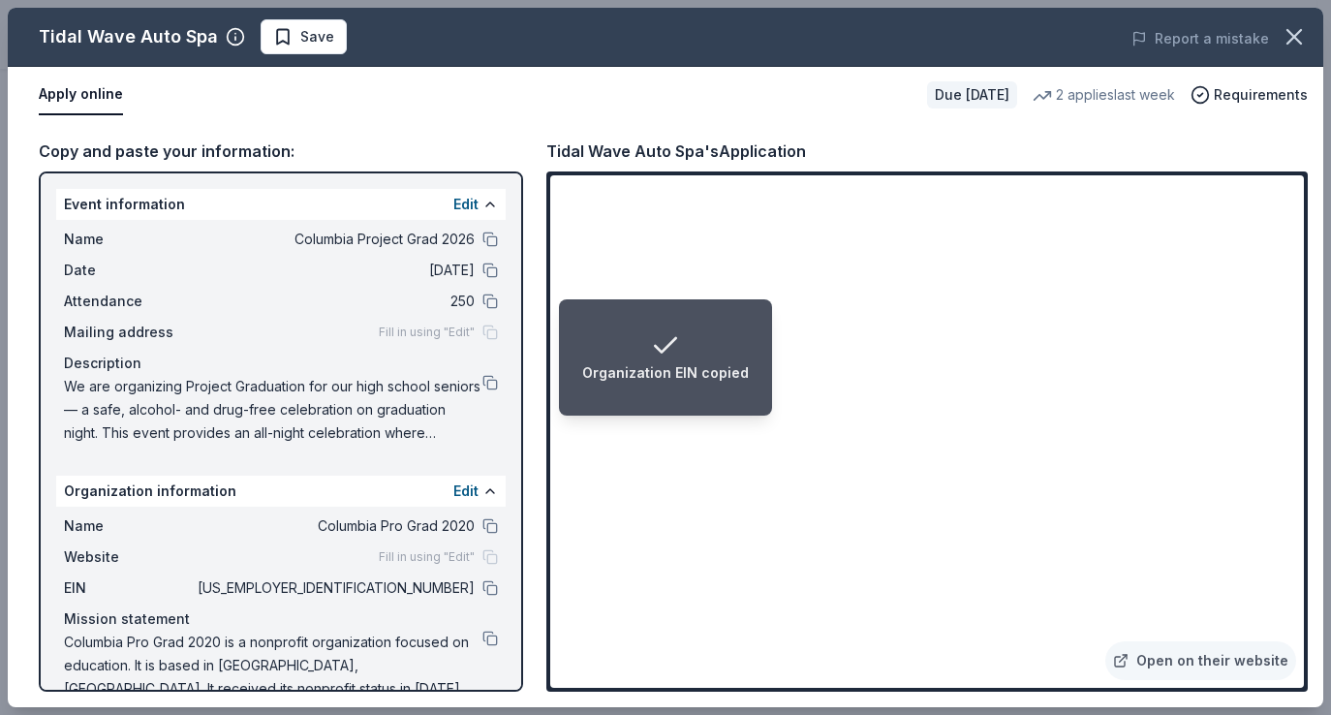
click at [683, 335] on div "Organization EIN copied" at bounding box center [665, 357] width 167 height 54
click at [685, 349] on div "Organization EIN copied" at bounding box center [665, 357] width 167 height 54
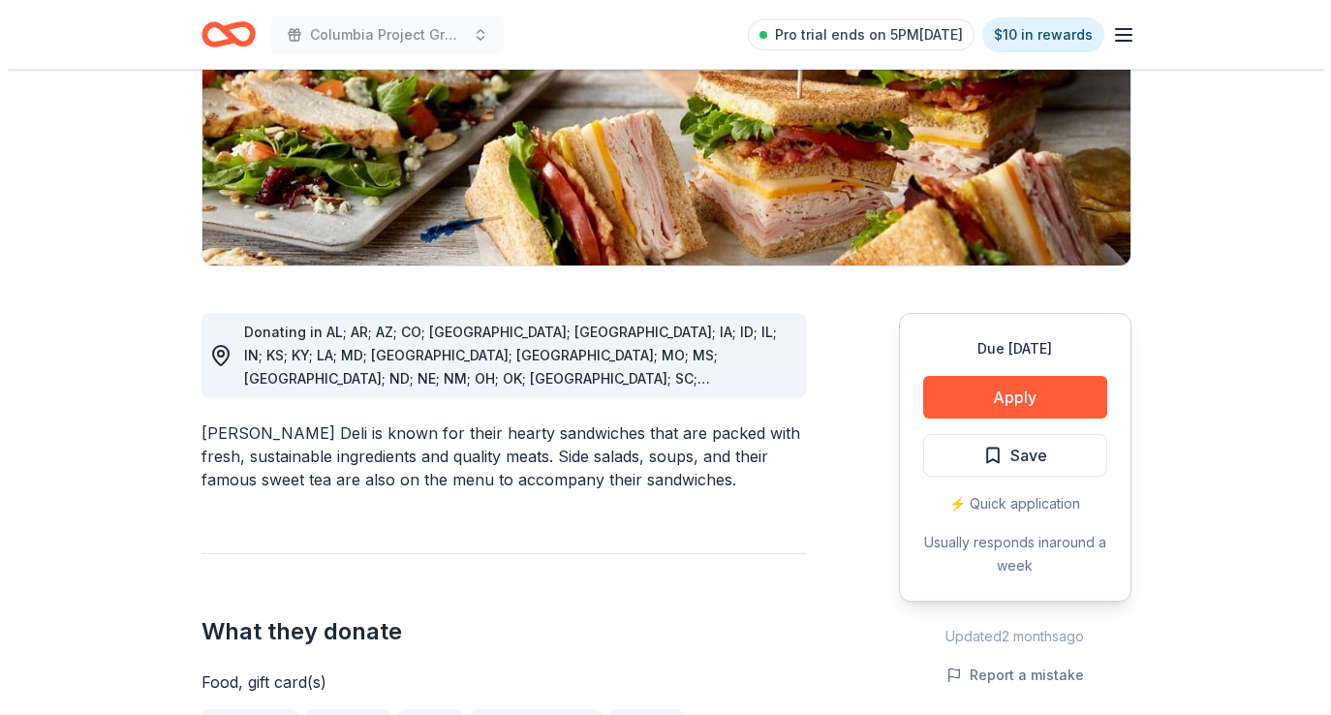
scroll to position [423, 0]
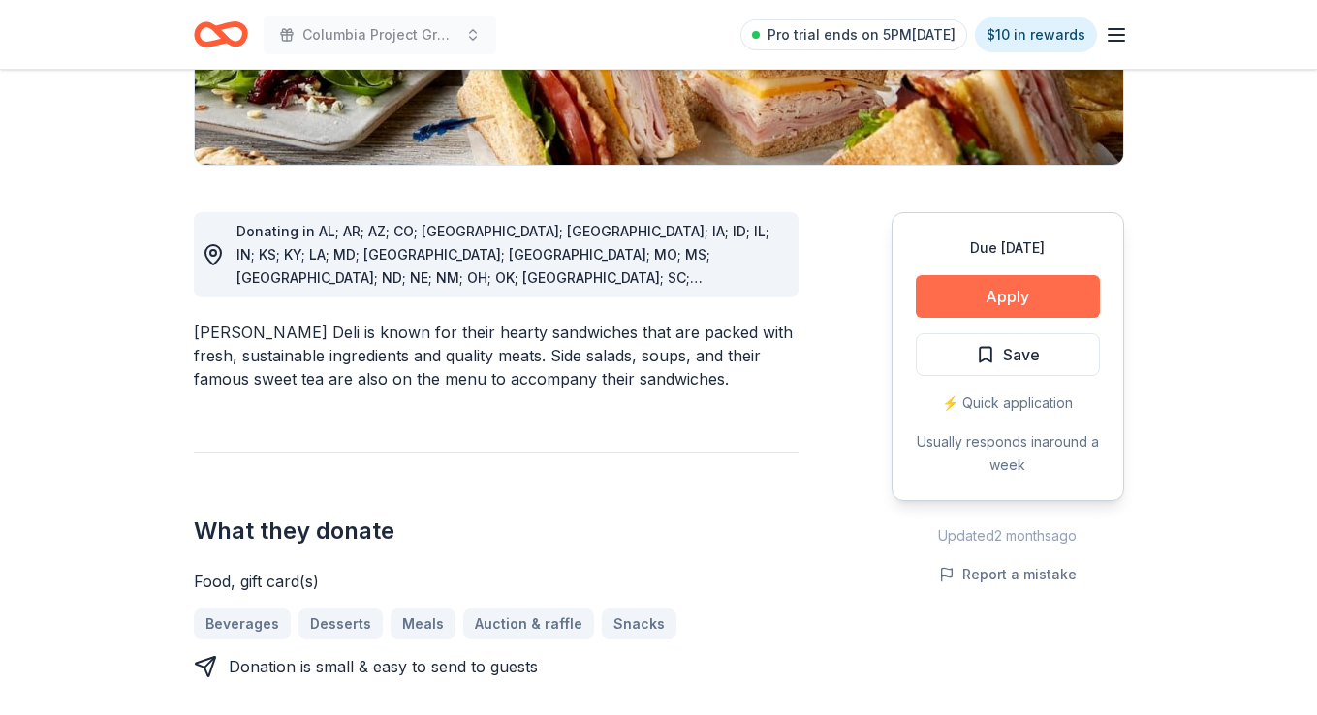
click at [971, 297] on button "Apply" at bounding box center [1008, 296] width 184 height 43
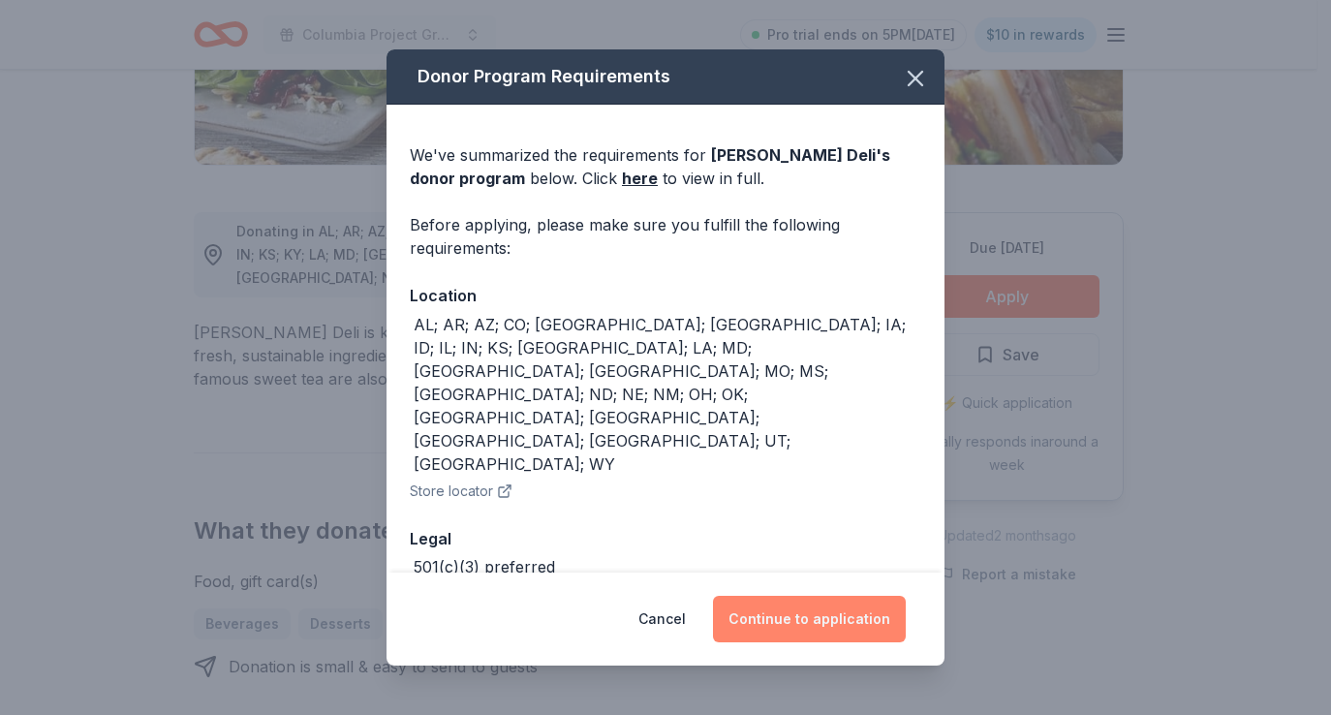
click at [810, 615] on button "Continue to application" at bounding box center [809, 619] width 193 height 47
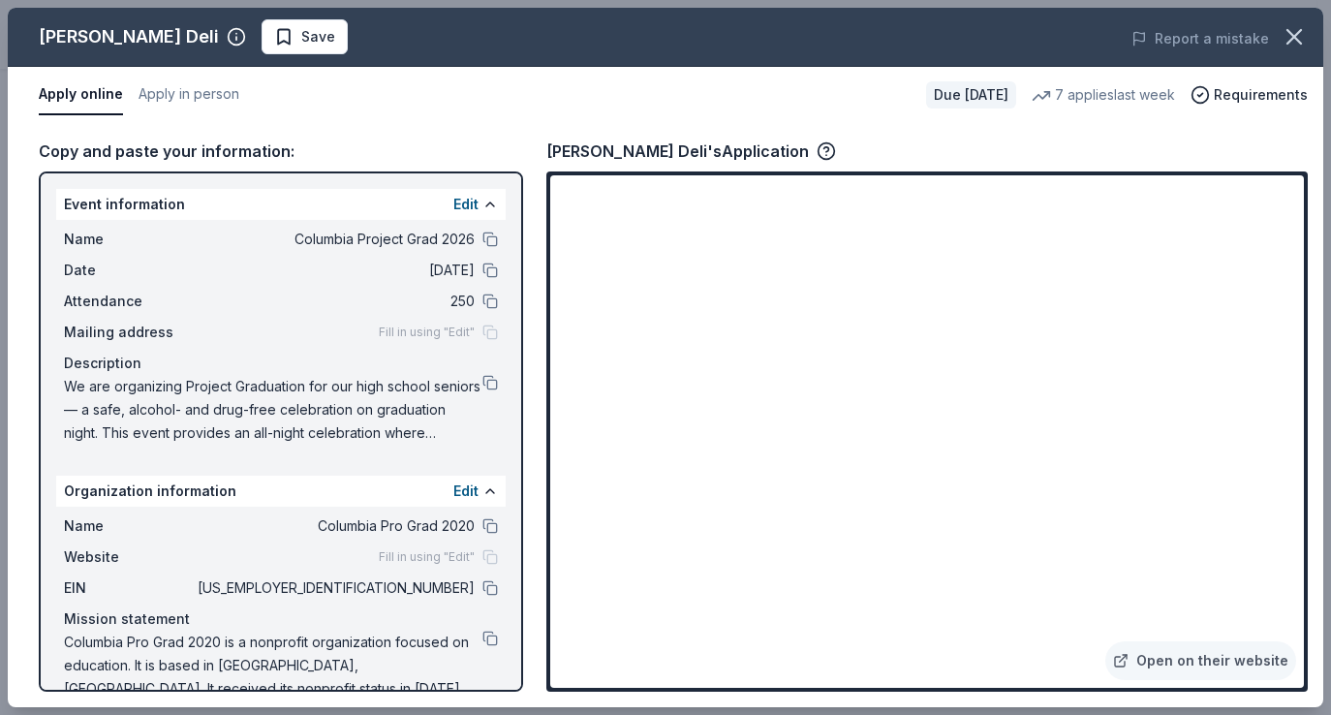
scroll to position [34, 0]
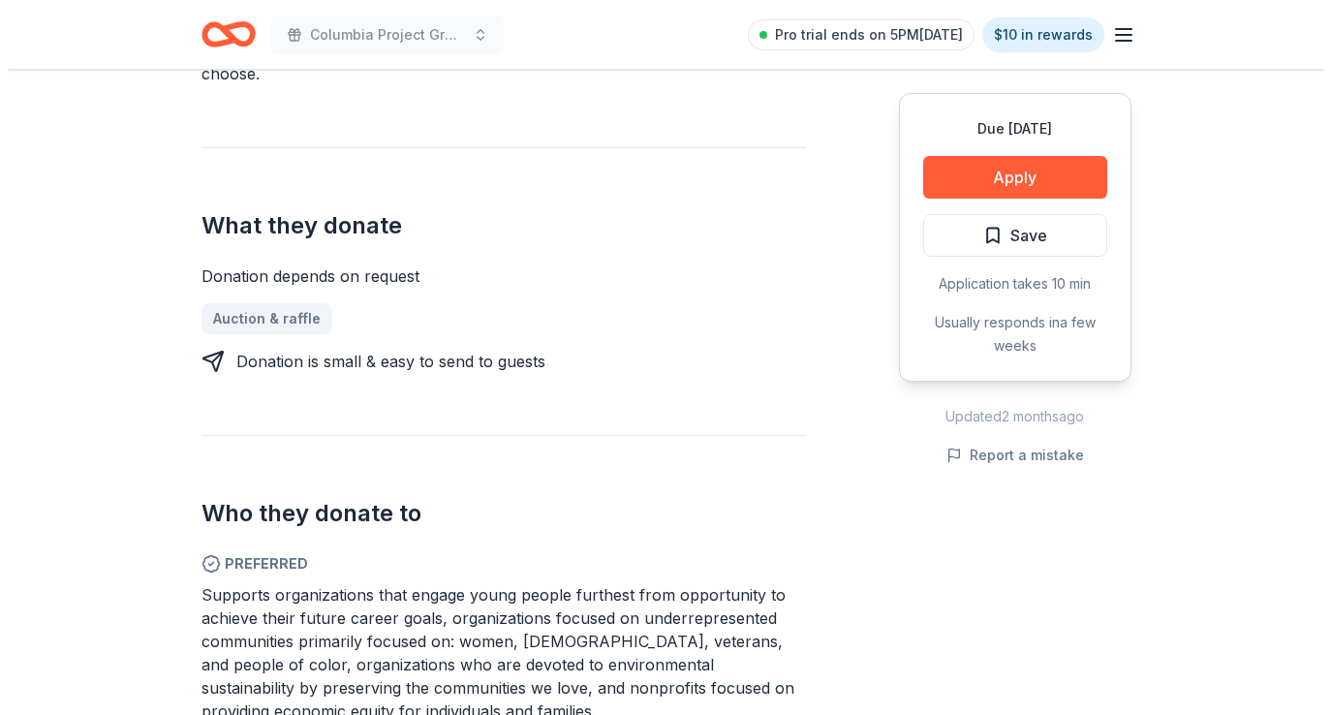
scroll to position [756, 0]
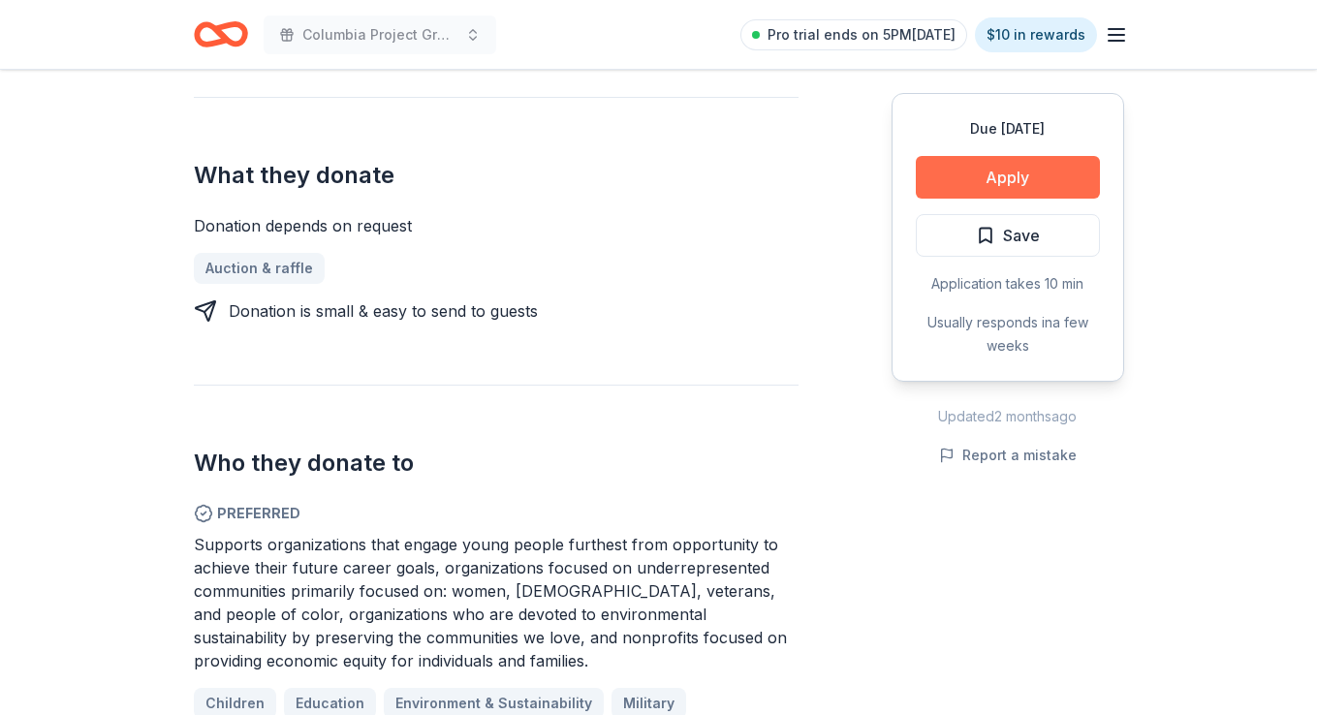
click at [978, 173] on button "Apply" at bounding box center [1008, 177] width 184 height 43
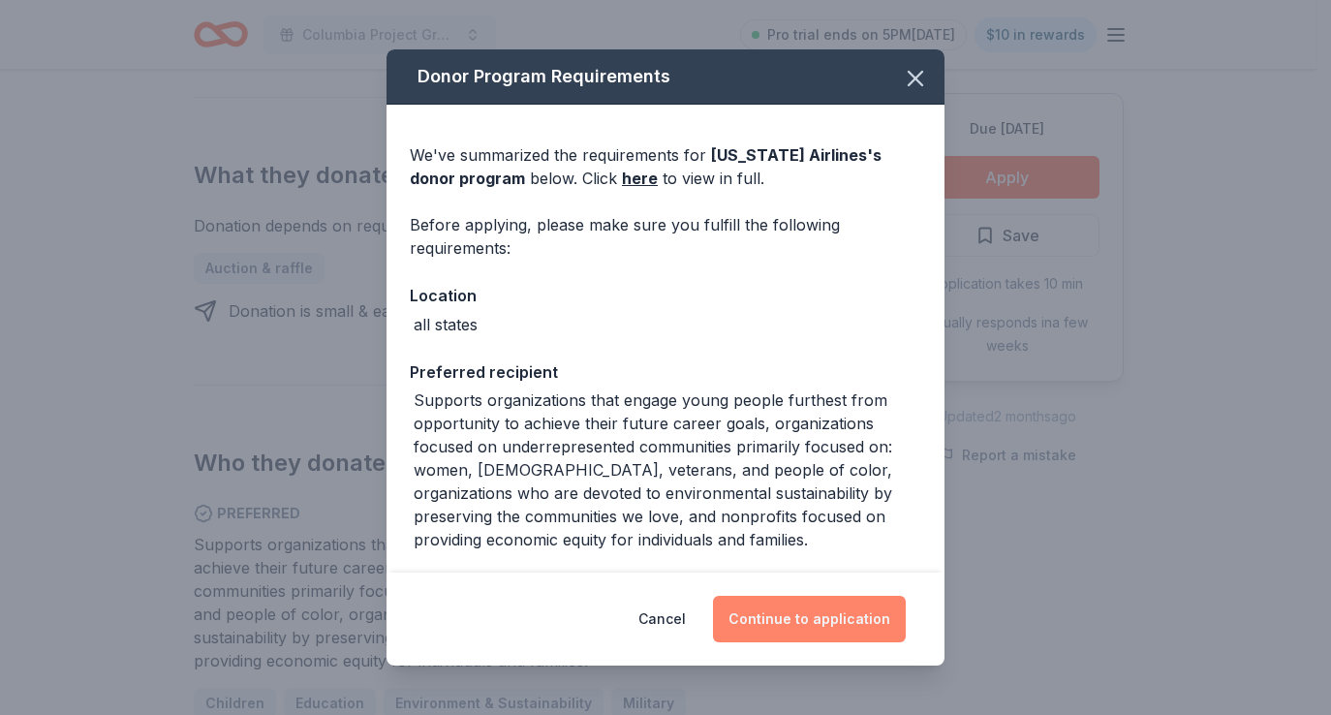
click at [778, 637] on button "Continue to application" at bounding box center [809, 619] width 193 height 47
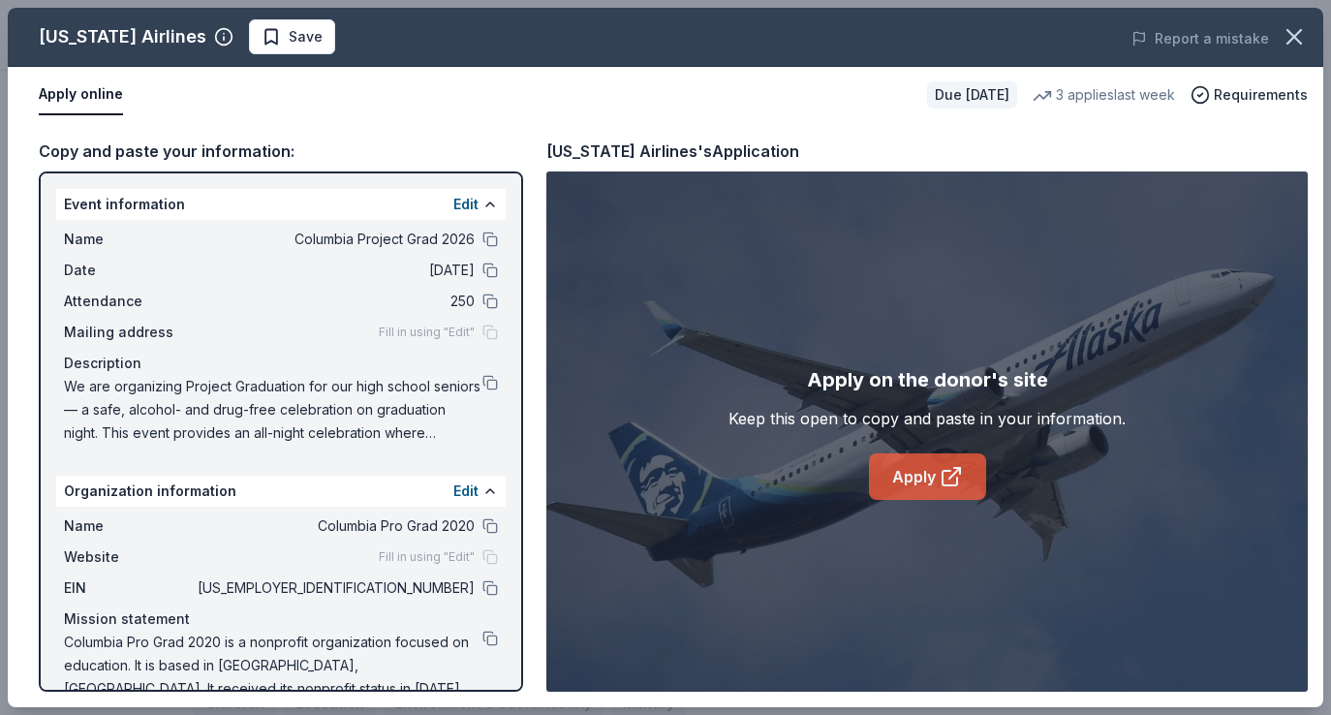
click at [944, 473] on icon at bounding box center [951, 476] width 23 height 23
click at [976, 458] on link "Apply" at bounding box center [927, 476] width 117 height 47
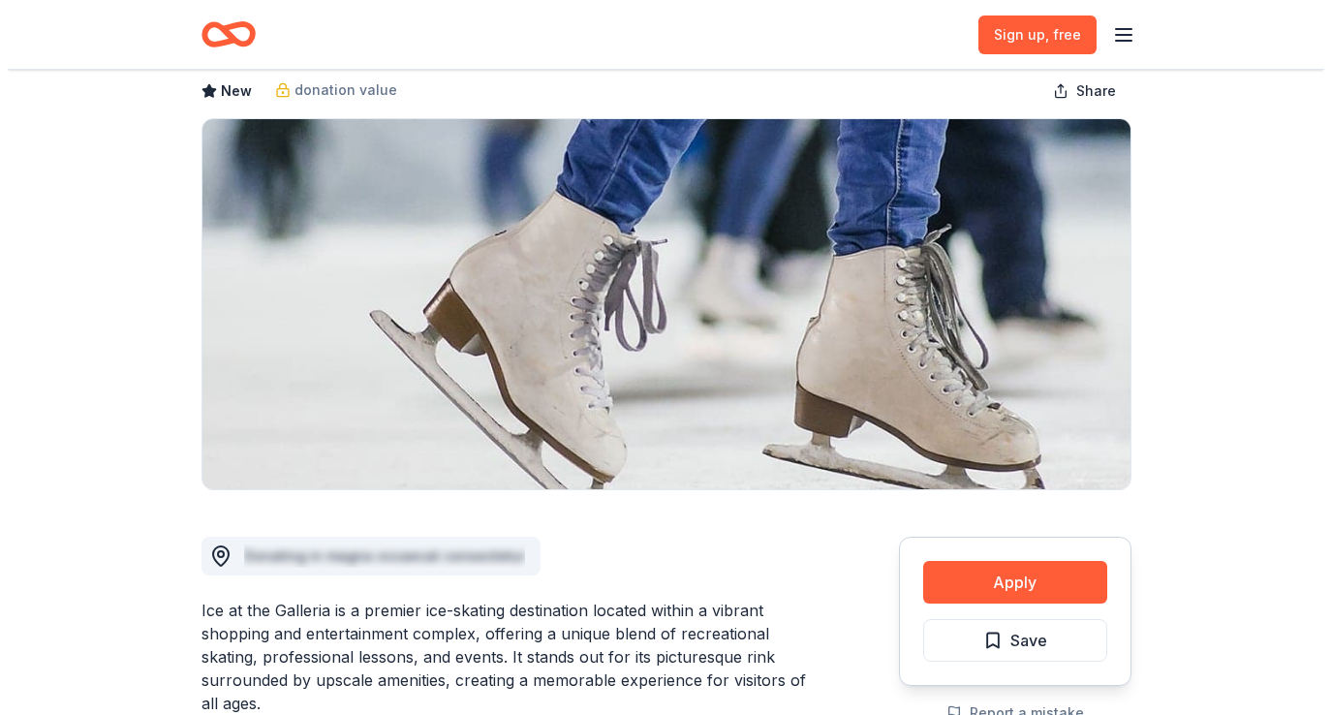
scroll to position [120, 0]
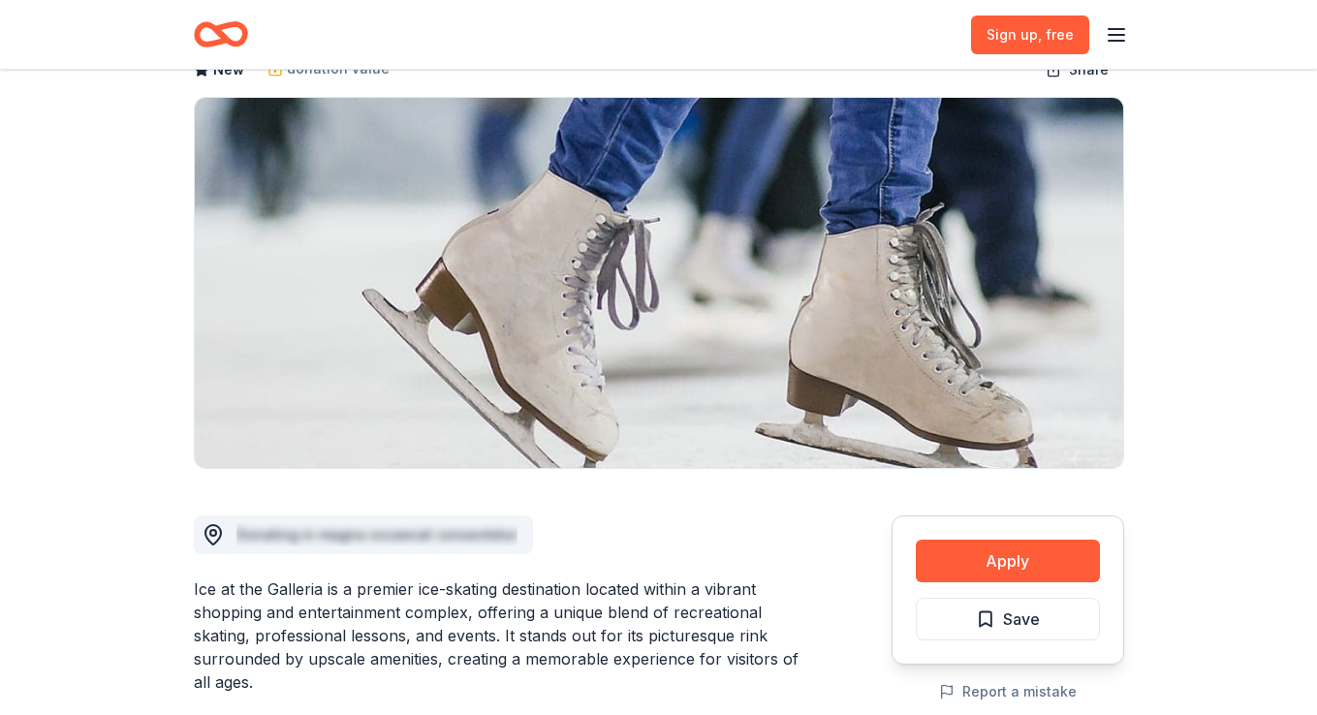
click at [1037, 533] on div "Apply Save" at bounding box center [1007, 589] width 233 height 149
click at [1031, 552] on button "Apply" at bounding box center [1008, 561] width 184 height 43
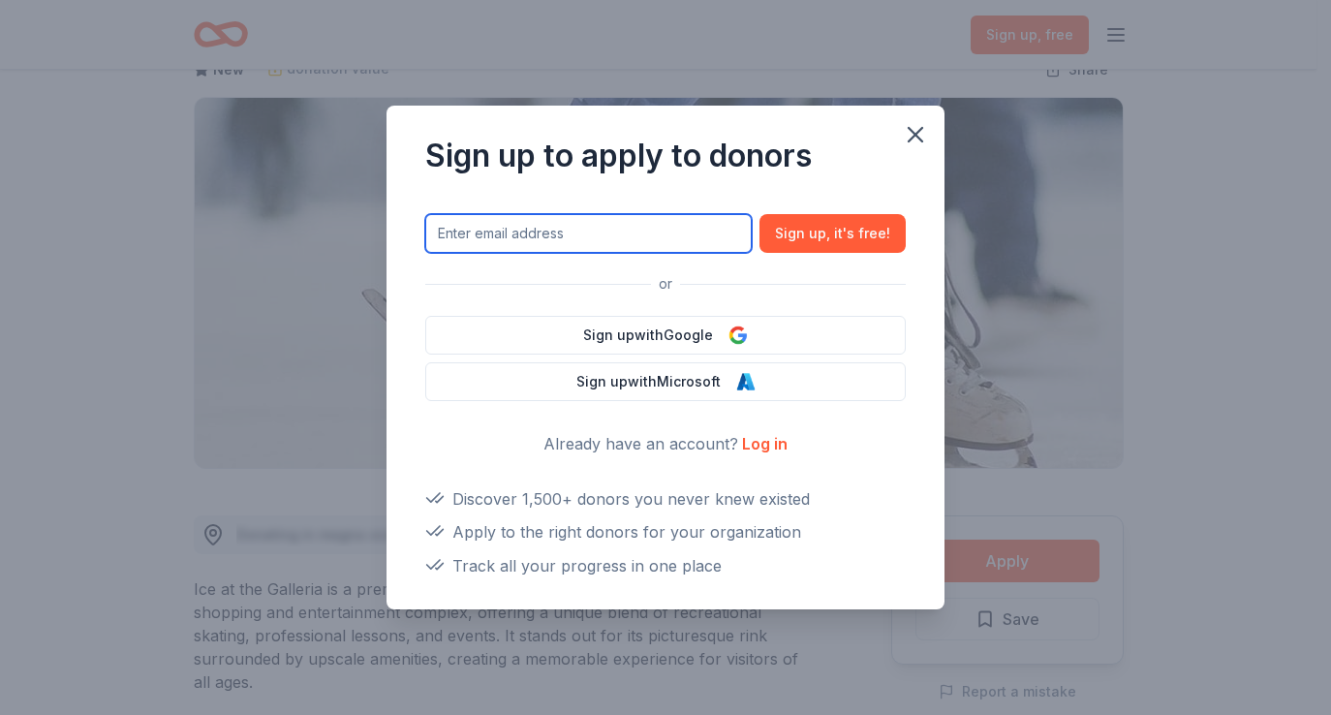
click at [717, 234] on input "text" at bounding box center [588, 233] width 326 height 39
type input "amijflores1@gmail.com"
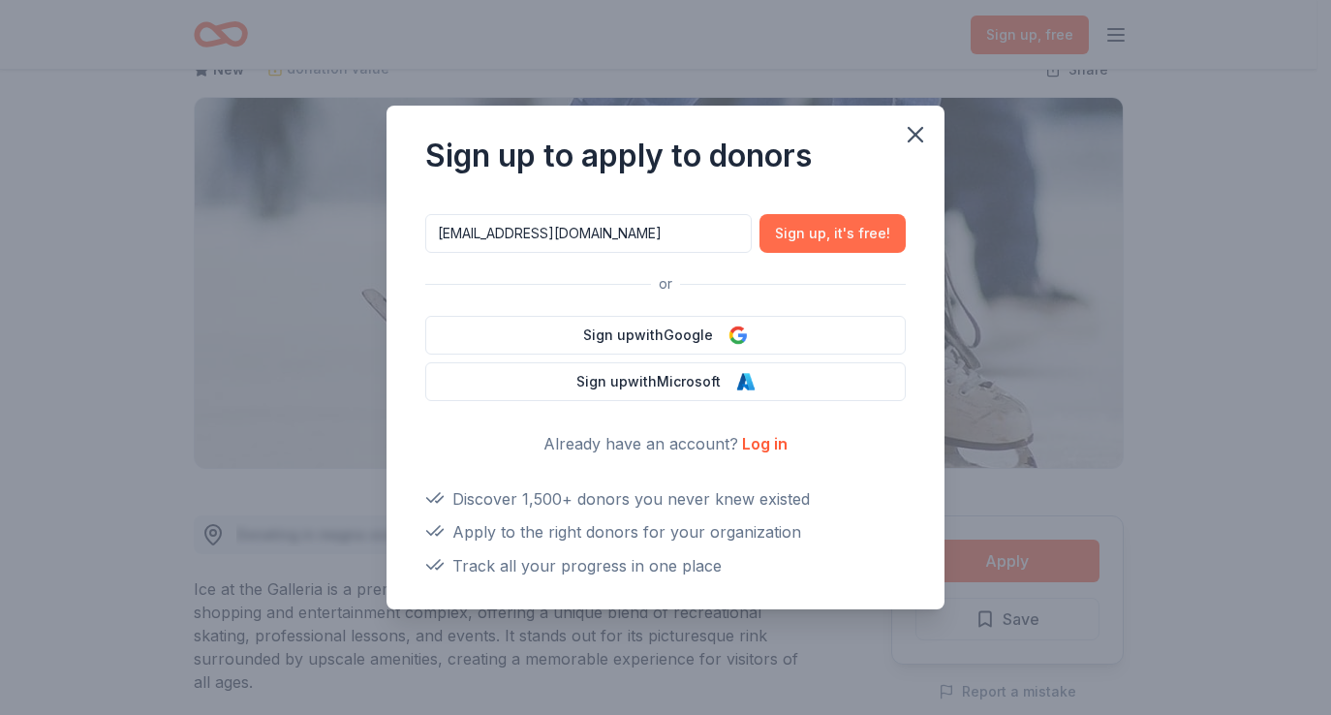
click at [835, 236] on span ", it ' s free!" at bounding box center [858, 233] width 64 height 23
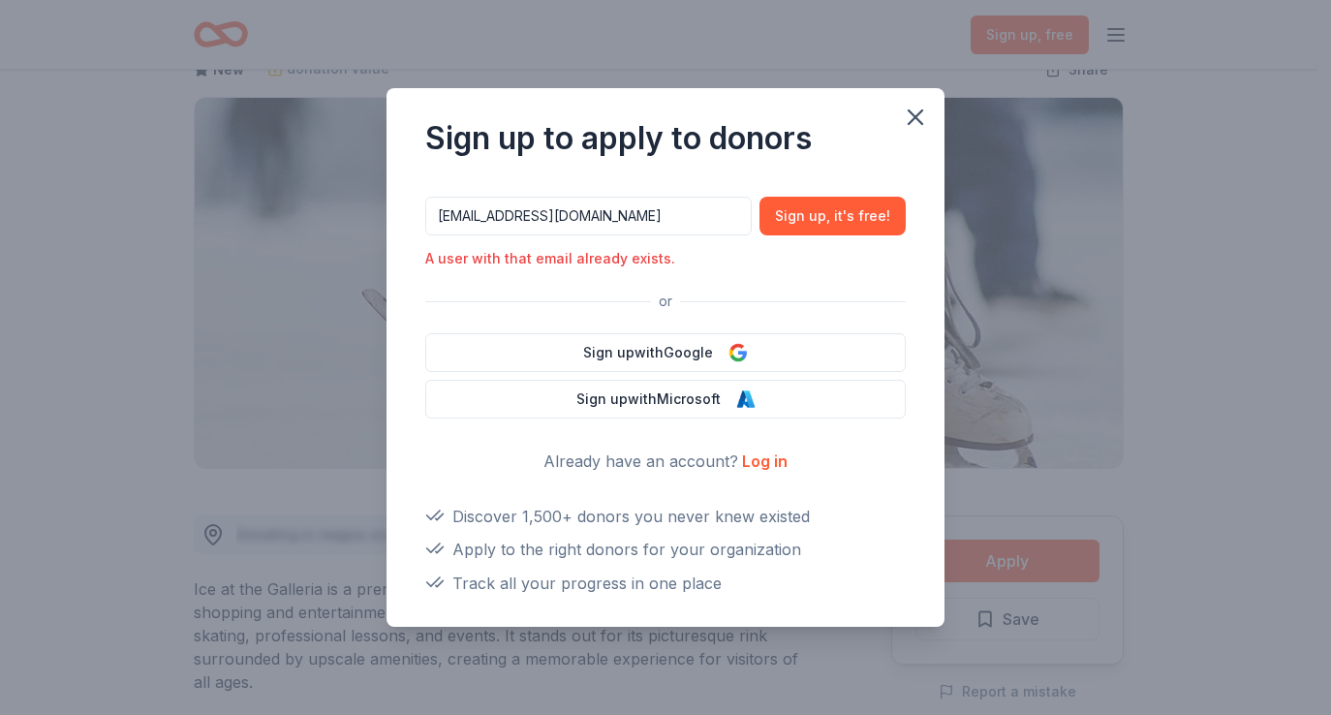
click at [744, 458] on link "Log in" at bounding box center [765, 460] width 46 height 19
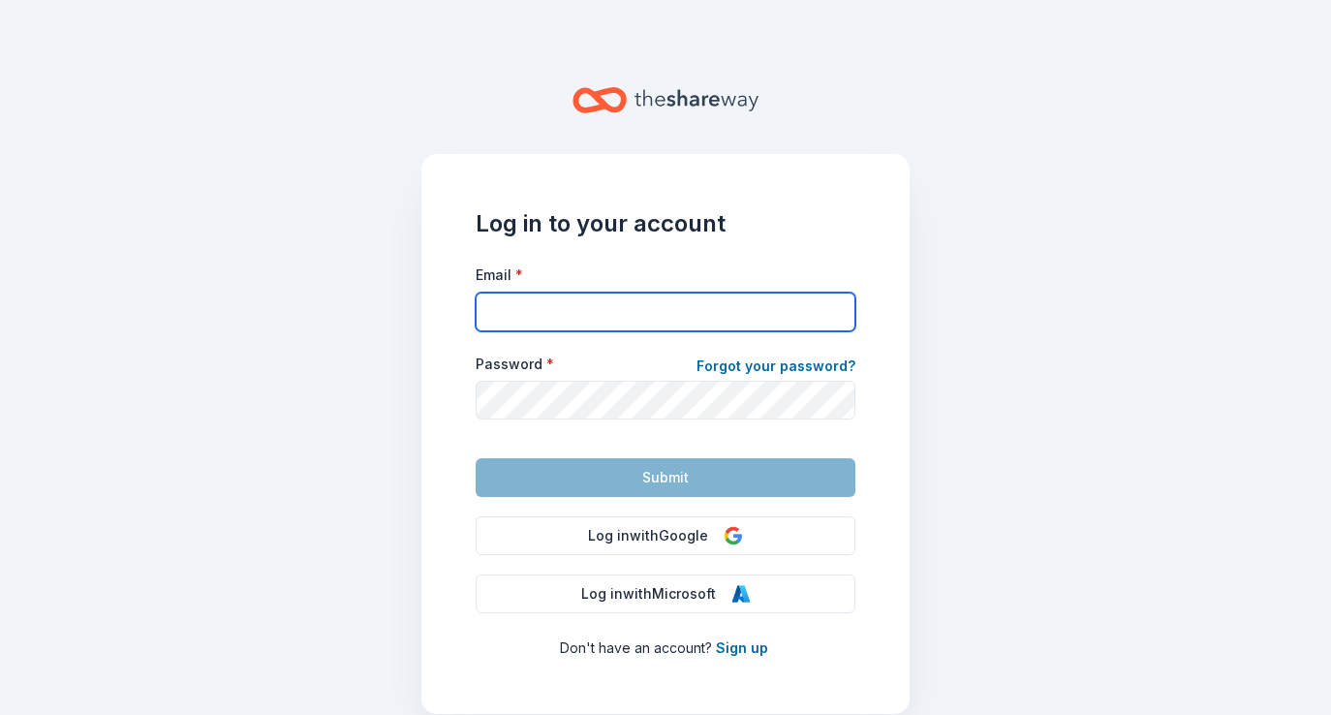
type input "amijflores1@gmail.com"
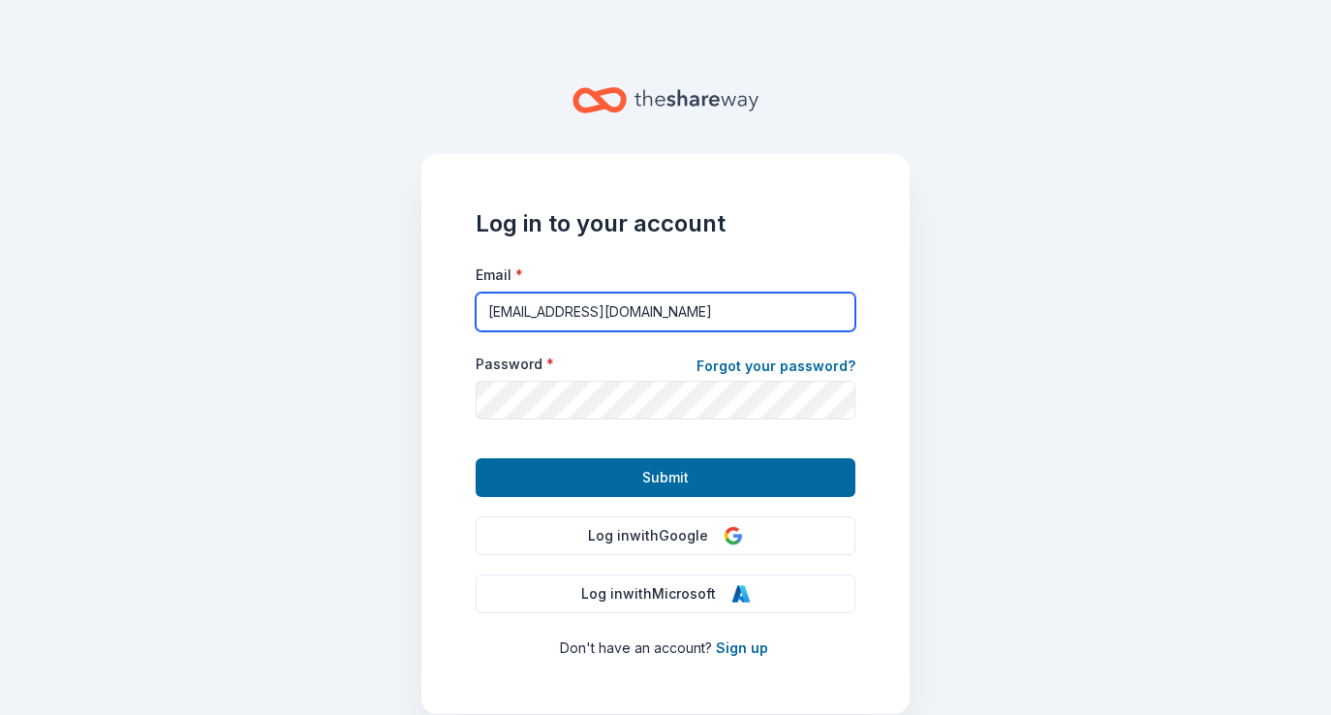
click at [627, 308] on input "amijflores1@gmail.com" at bounding box center [666, 312] width 380 height 39
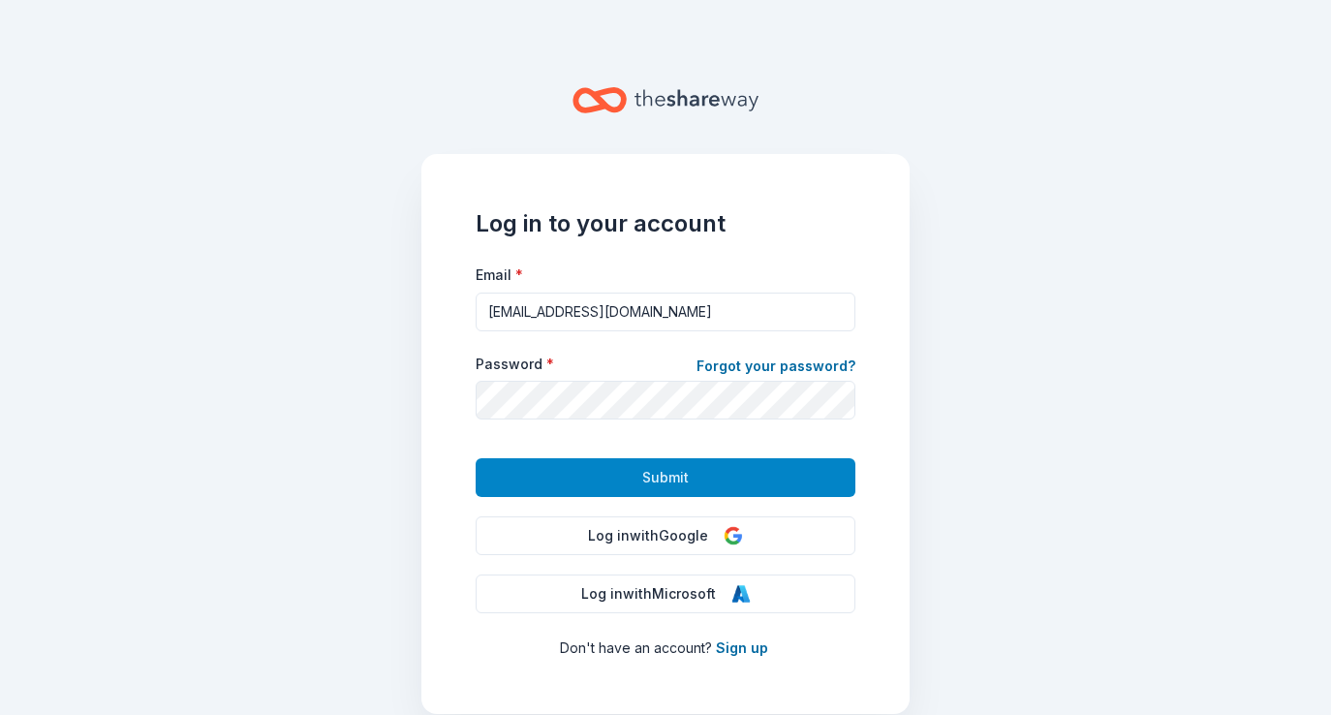
click at [673, 472] on span "Submit" at bounding box center [665, 477] width 47 height 23
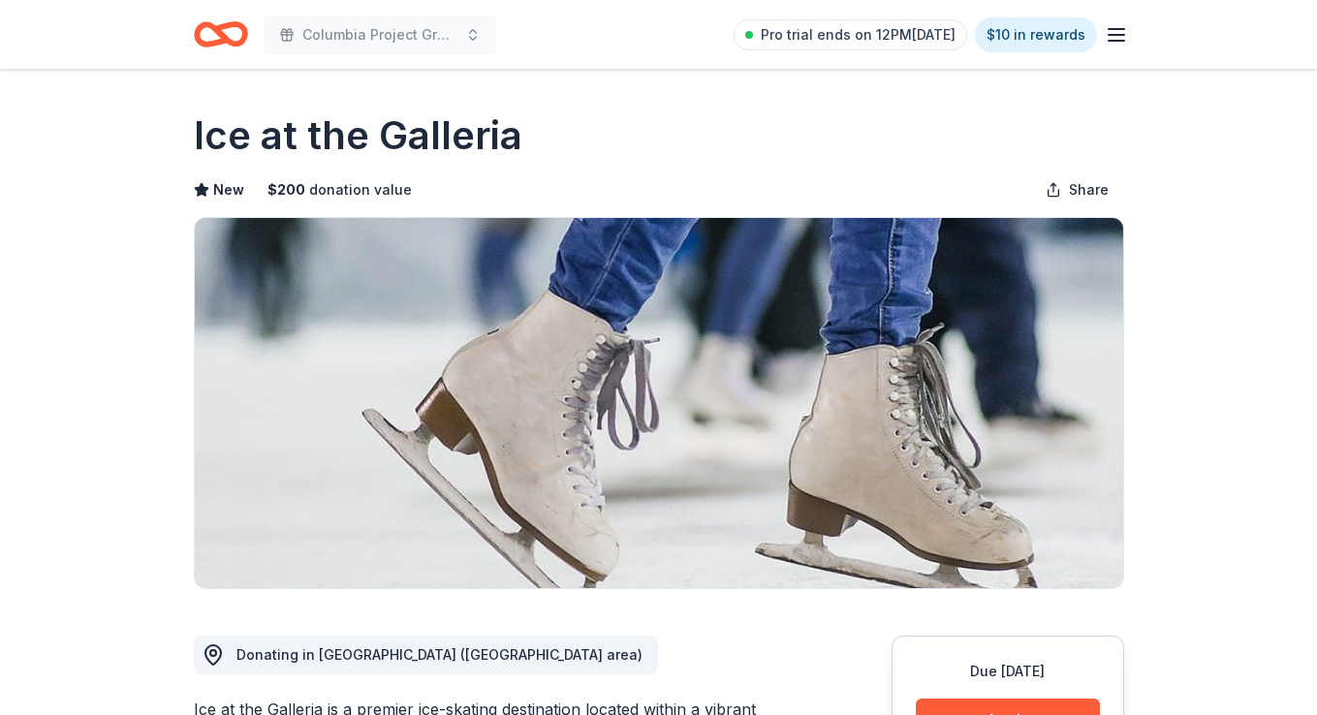
scroll to position [42, 0]
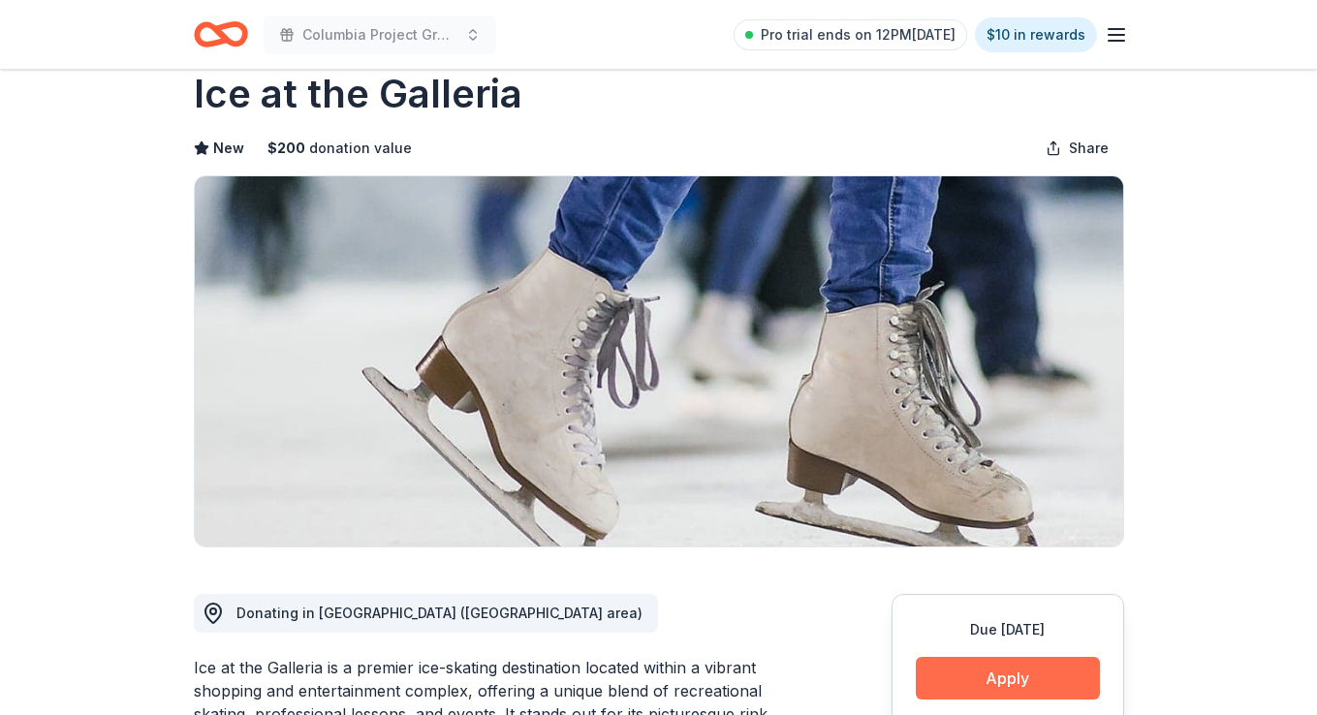
click at [975, 663] on button "Apply" at bounding box center [1008, 678] width 184 height 43
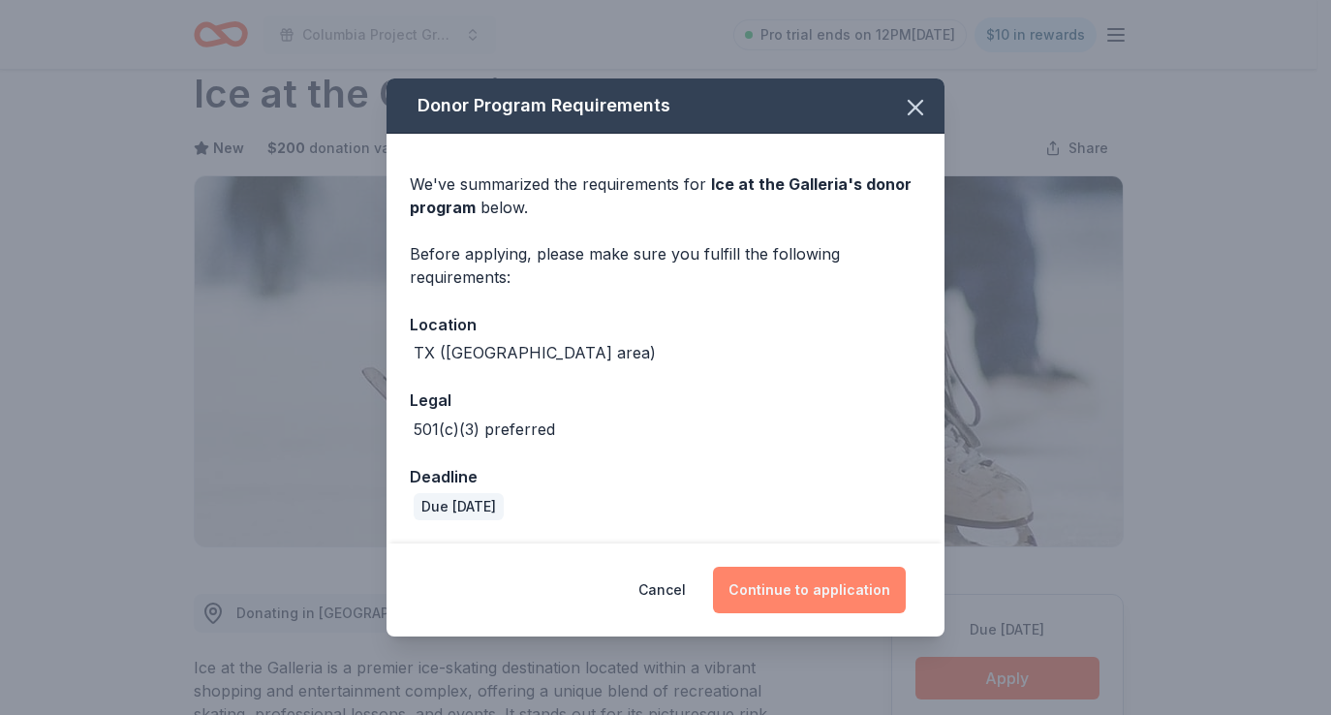
click at [841, 585] on button "Continue to application" at bounding box center [809, 590] width 193 height 47
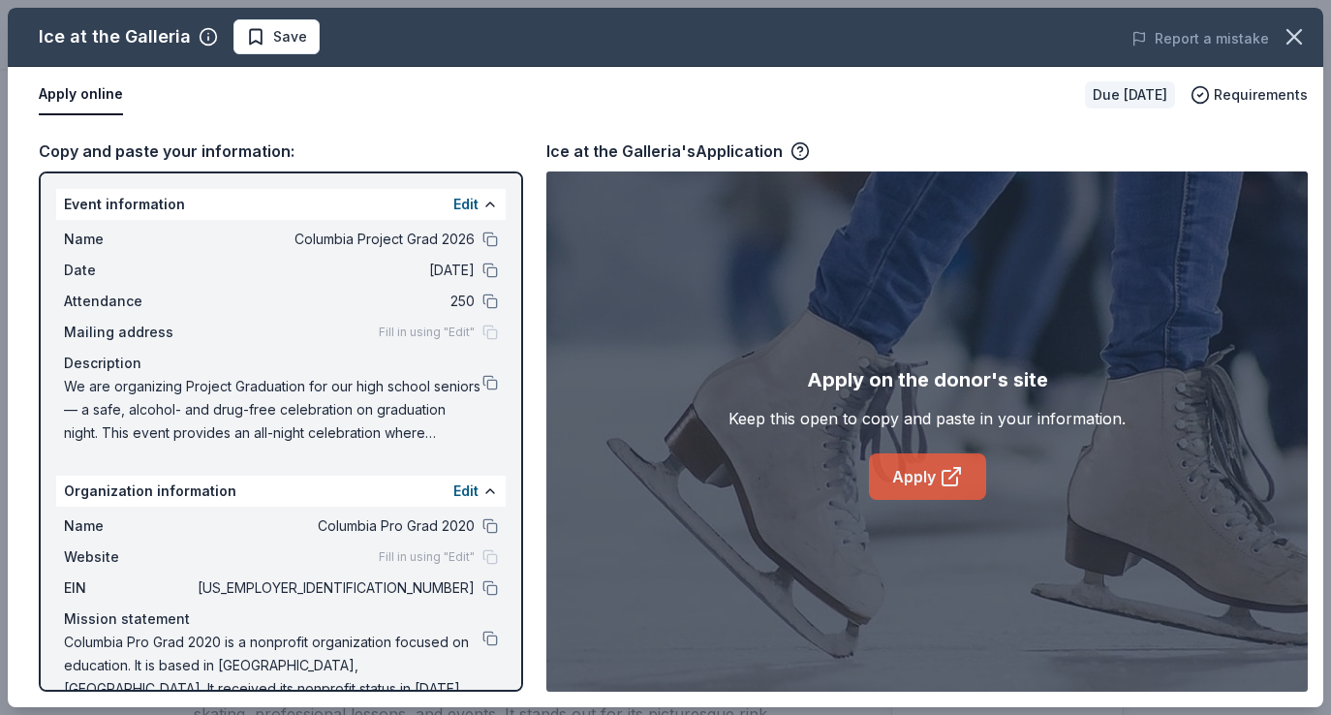
click at [915, 485] on link "Apply" at bounding box center [927, 476] width 117 height 47
click at [482, 238] on button at bounding box center [490, 240] width 16 height 16
click at [1290, 39] on icon "button" at bounding box center [1294, 36] width 27 height 27
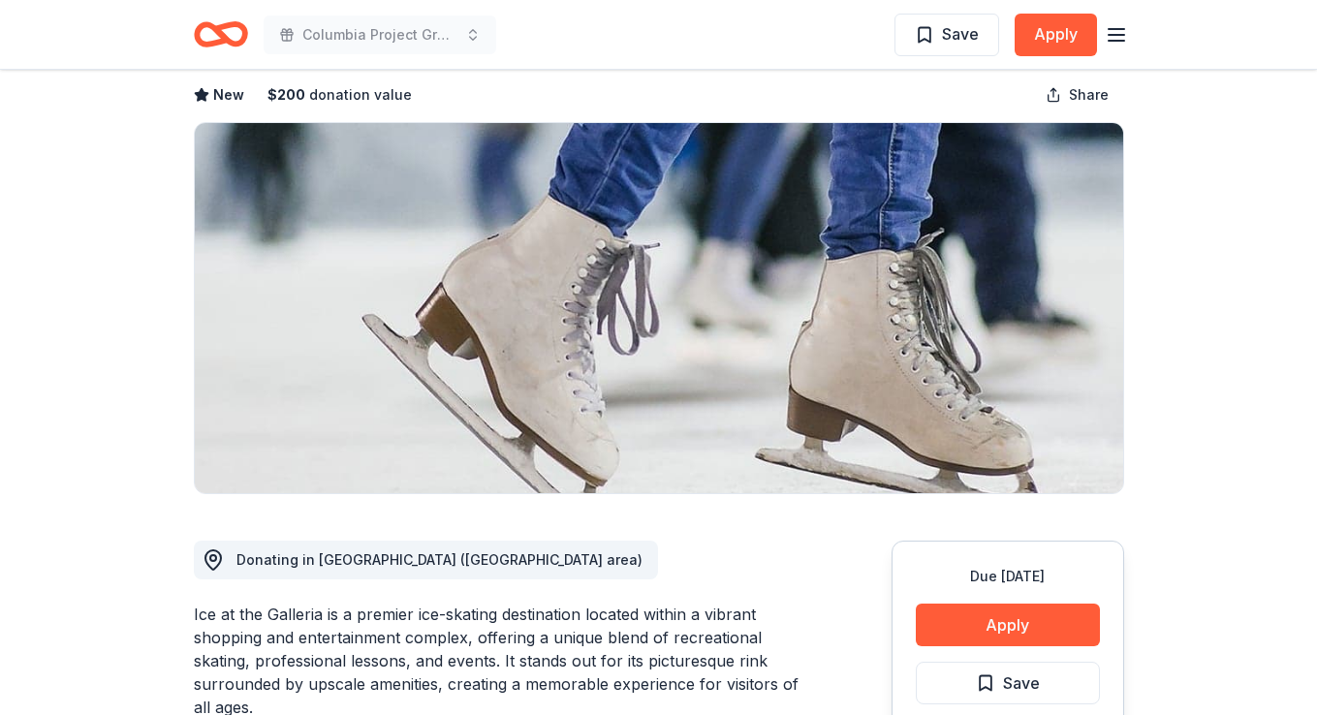
scroll to position [0, 0]
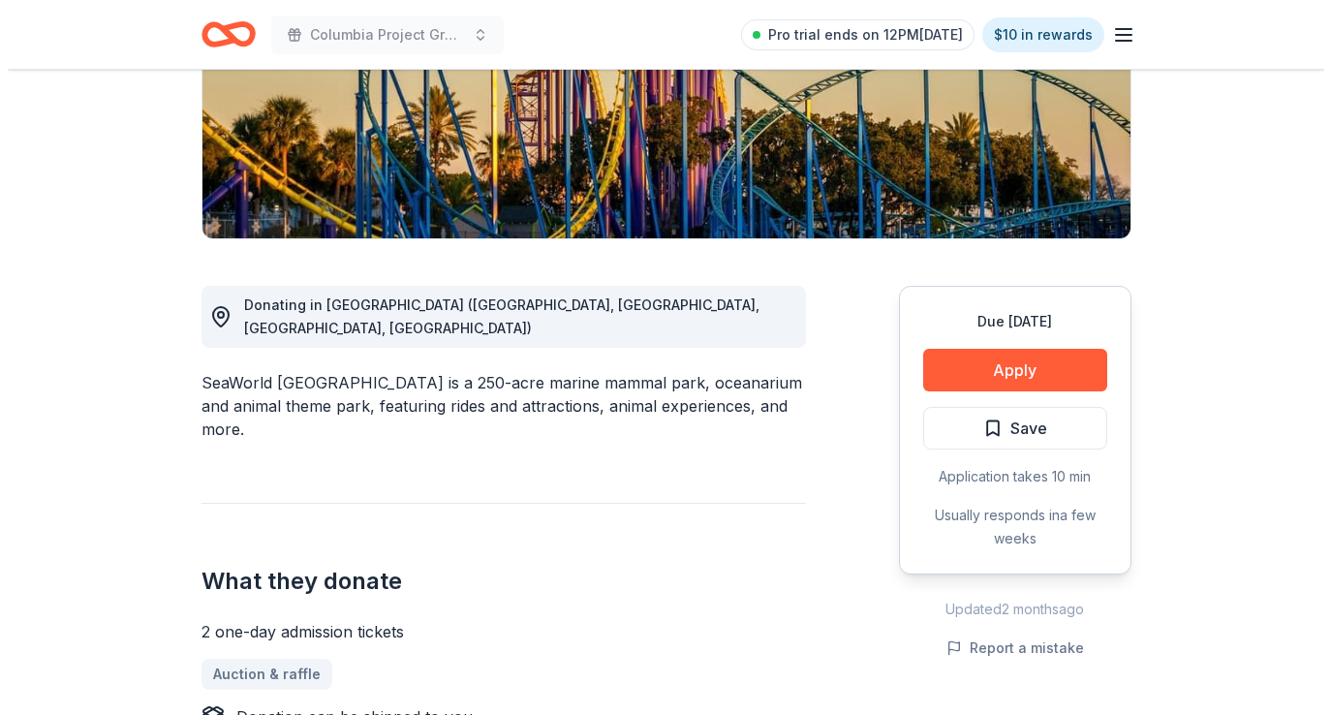
scroll to position [370, 0]
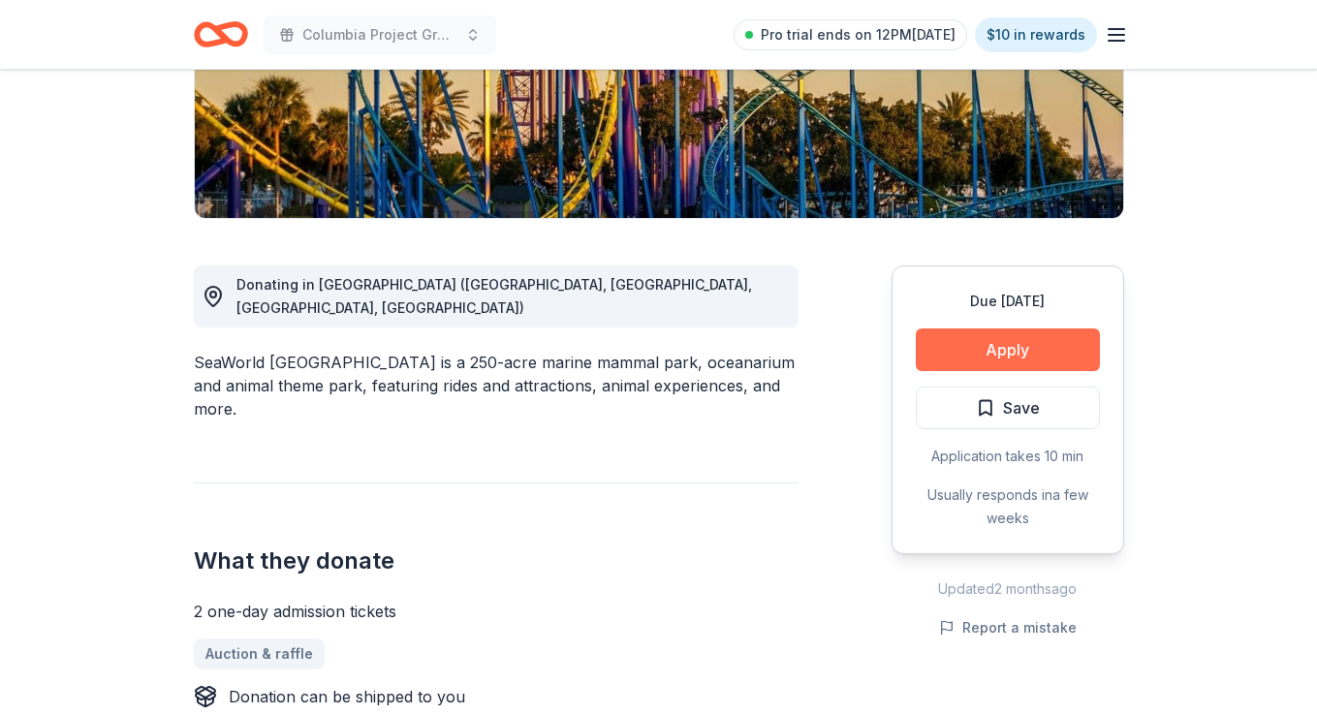
click at [1035, 341] on button "Apply" at bounding box center [1008, 349] width 184 height 43
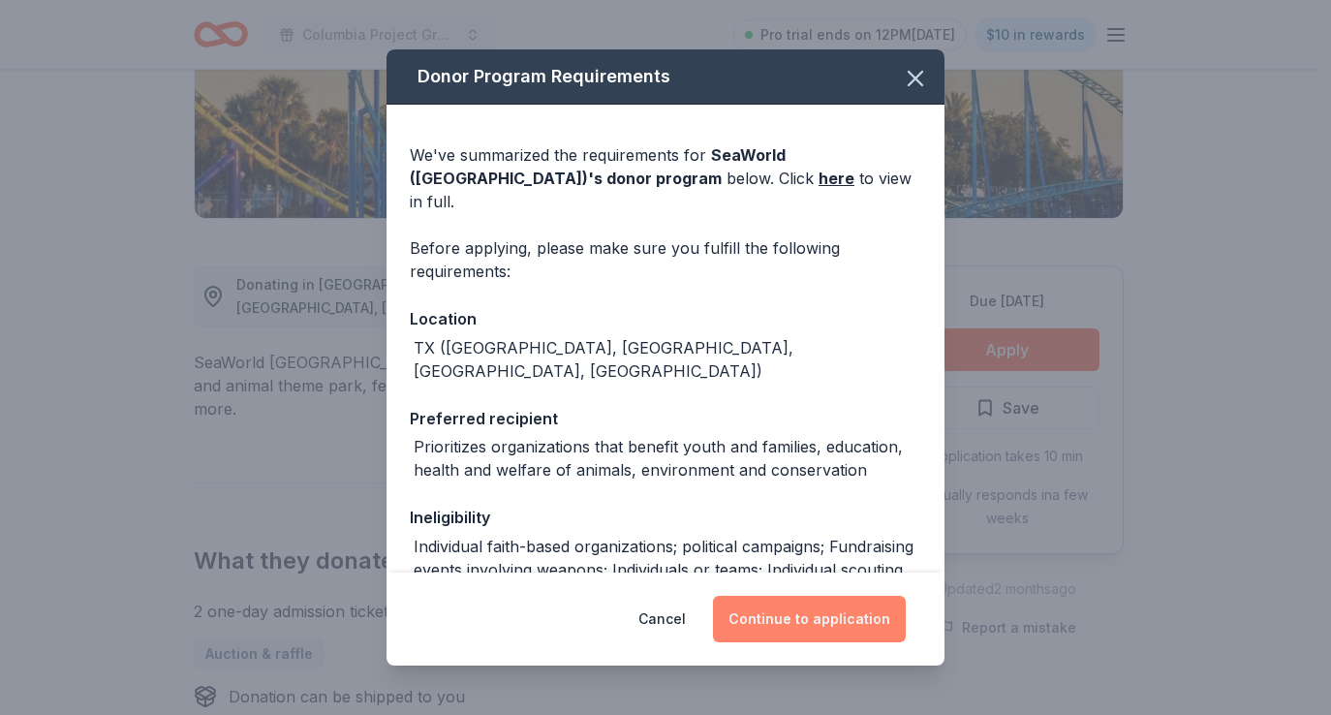
click at [844, 610] on button "Continue to application" at bounding box center [809, 619] width 193 height 47
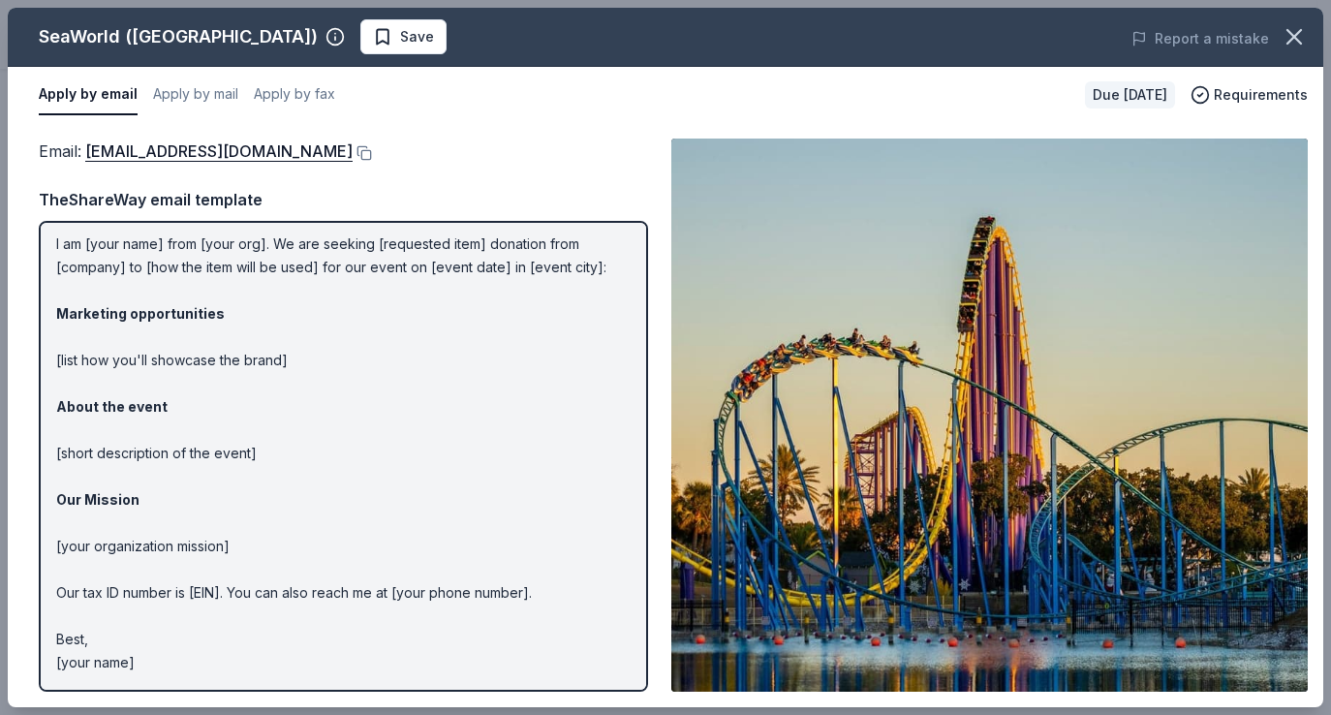
scroll to position [0, 0]
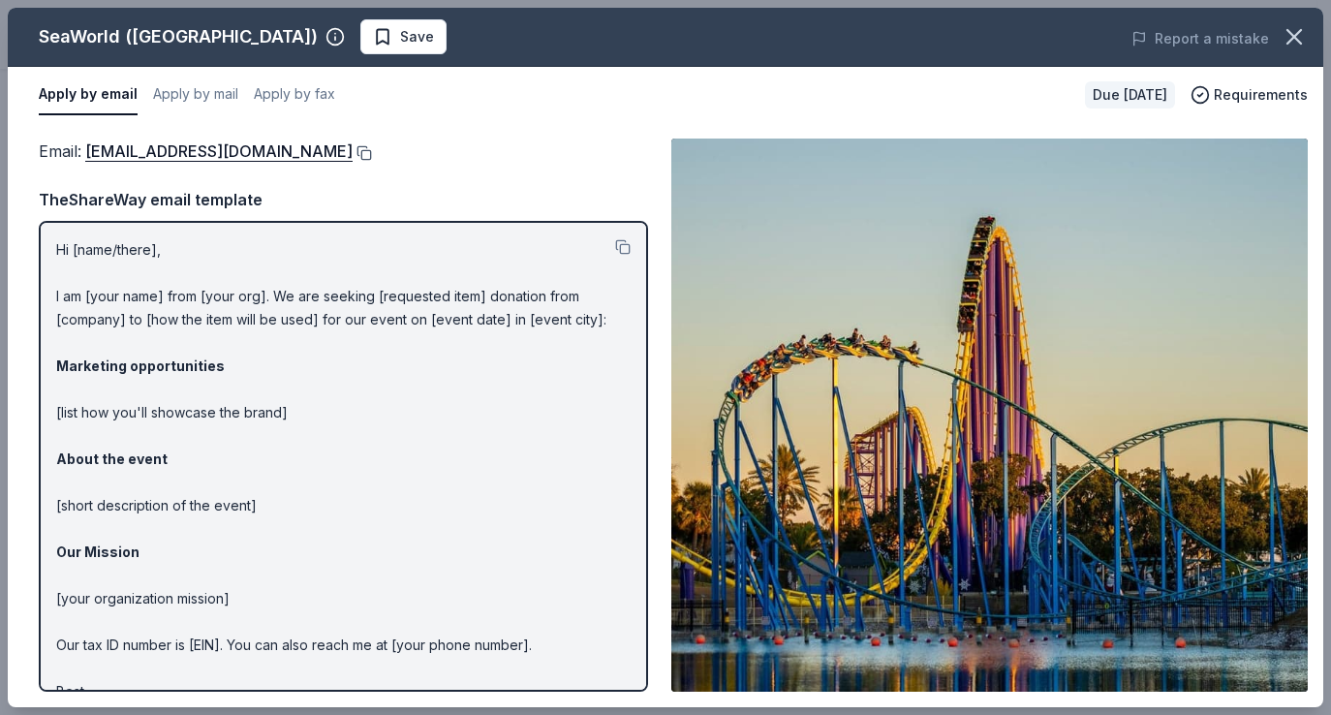
click at [353, 149] on button at bounding box center [362, 153] width 19 height 16
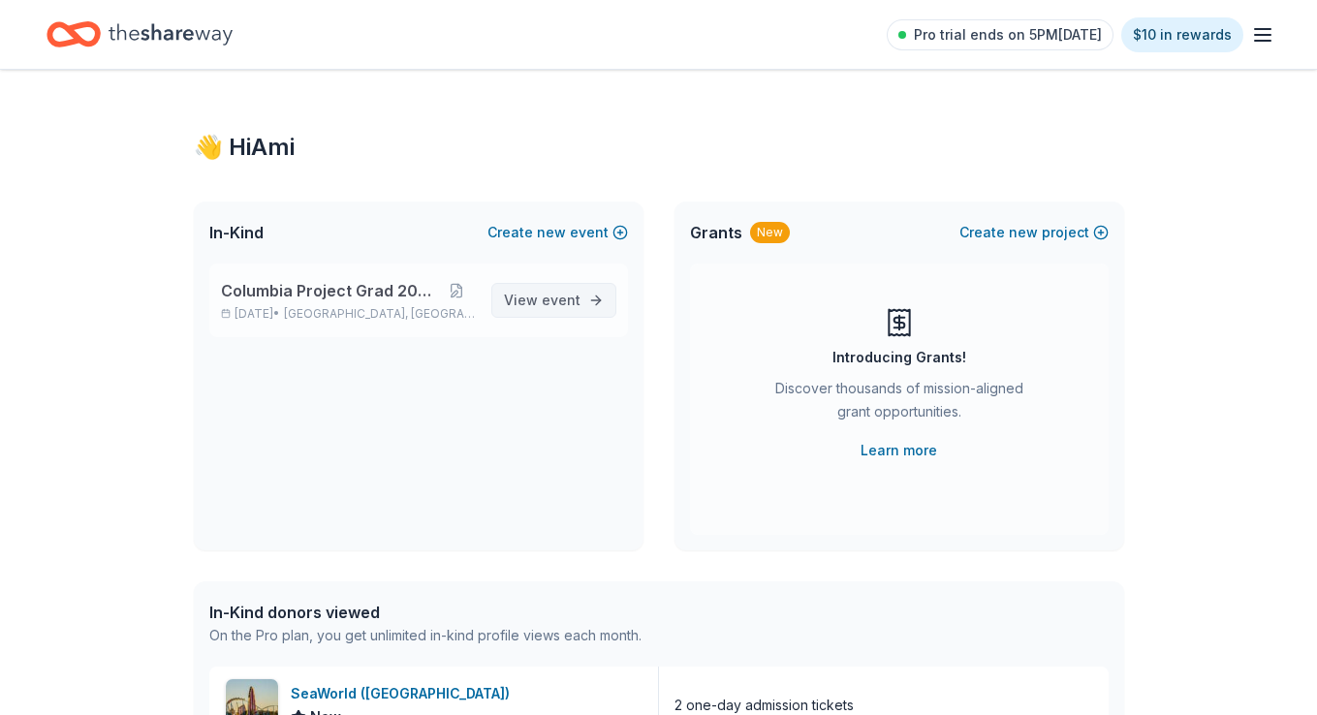
click at [526, 295] on span "View event" at bounding box center [542, 300] width 77 height 23
click at [545, 300] on span "event" at bounding box center [561, 300] width 39 height 16
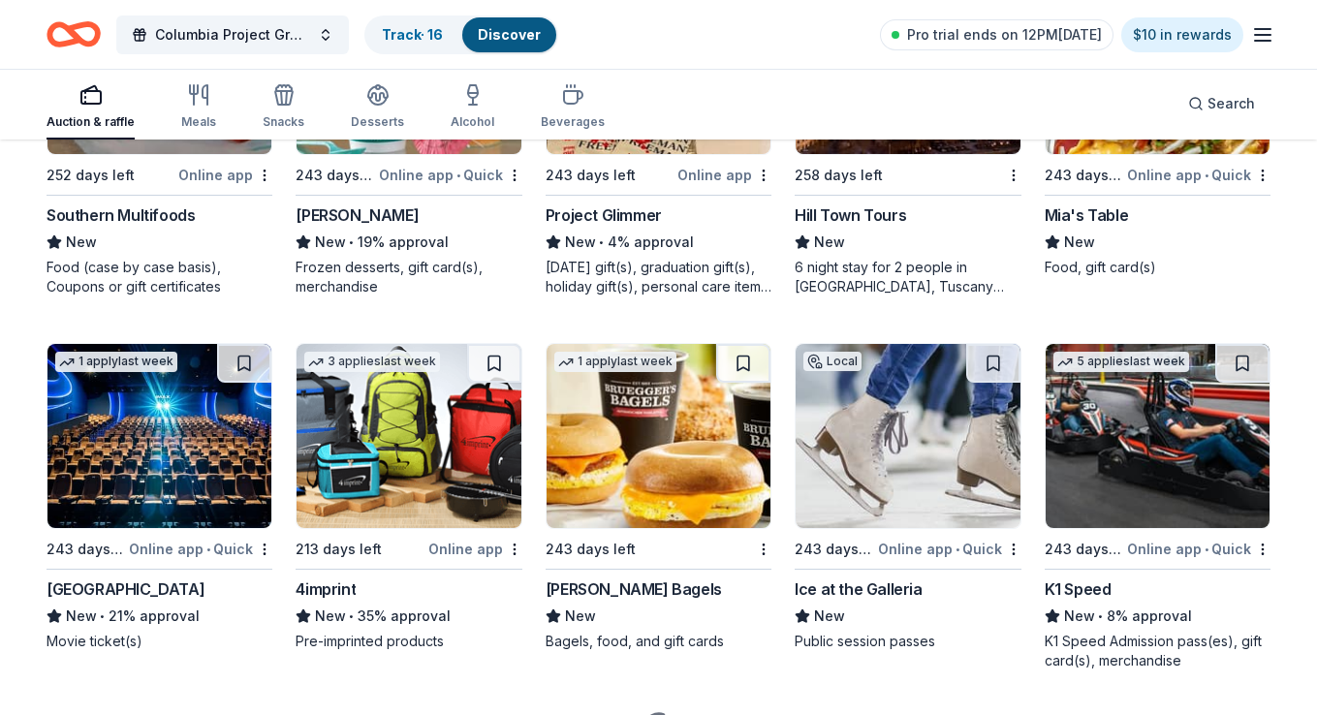
scroll to position [4846, 0]
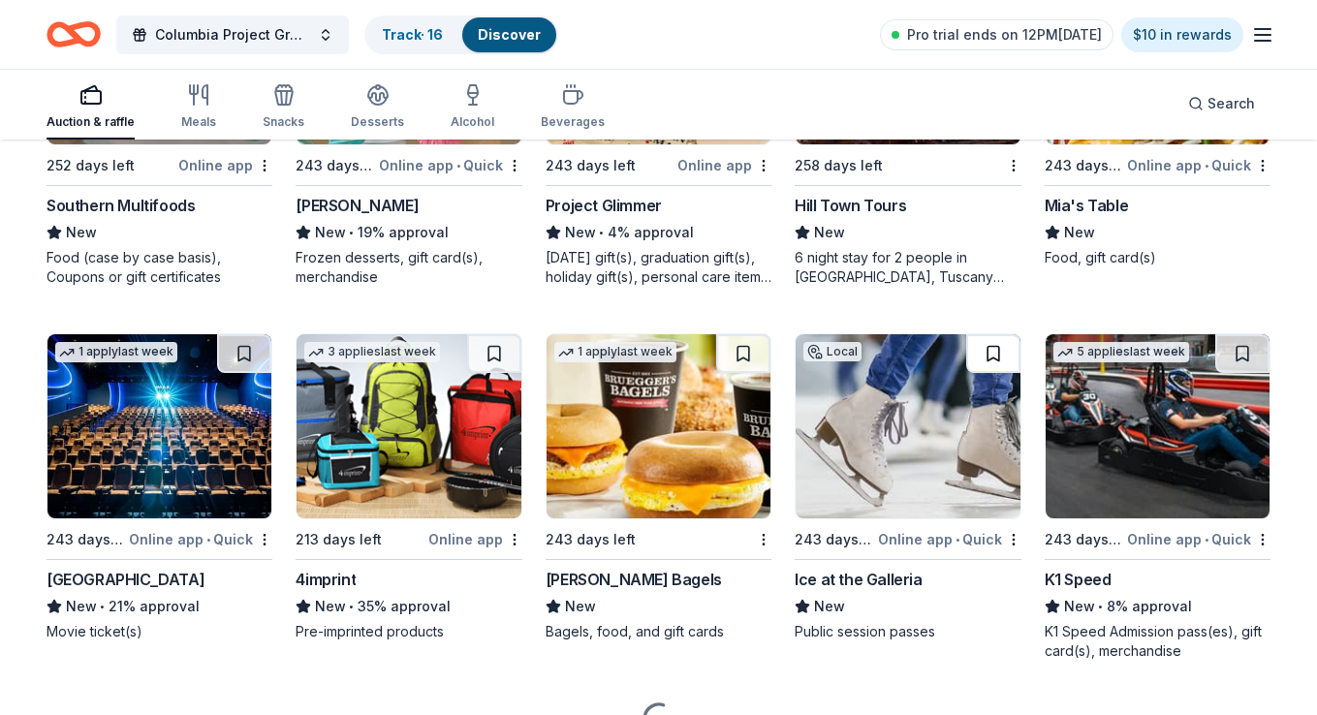
click at [1000, 350] on button at bounding box center [993, 353] width 54 height 39
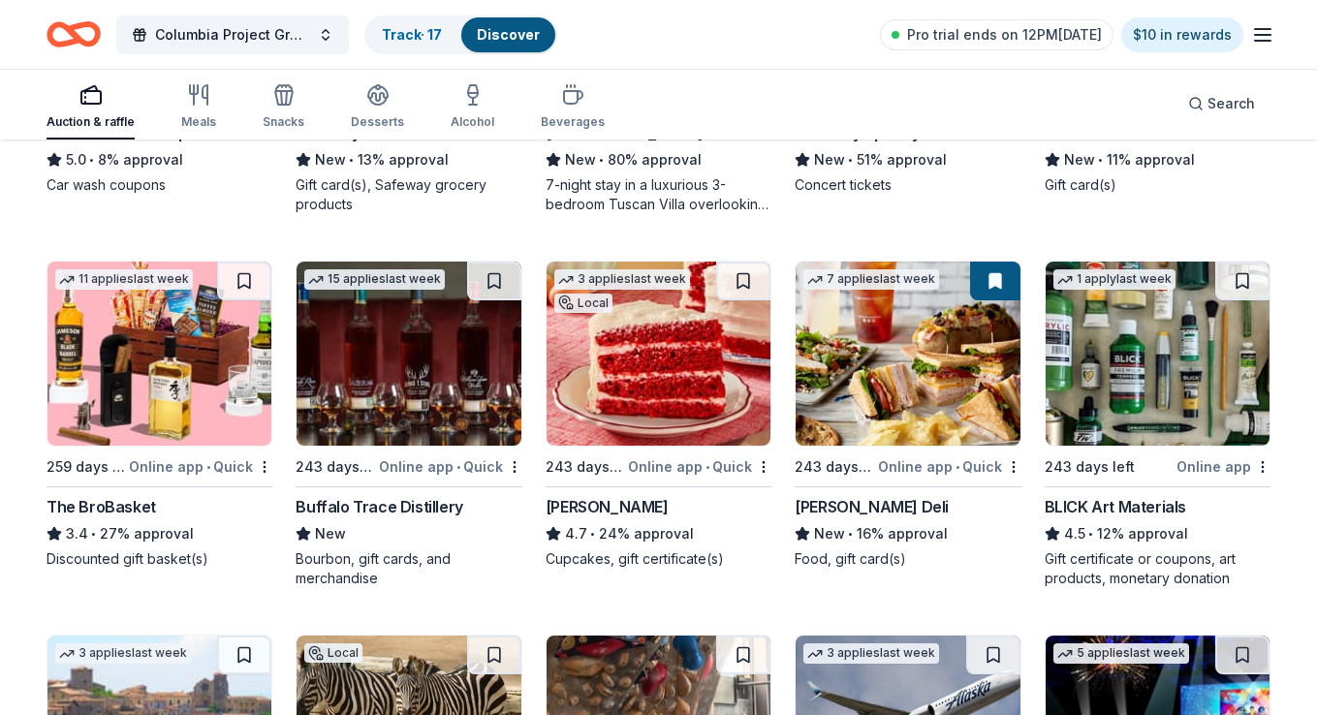
scroll to position [4051, 0]
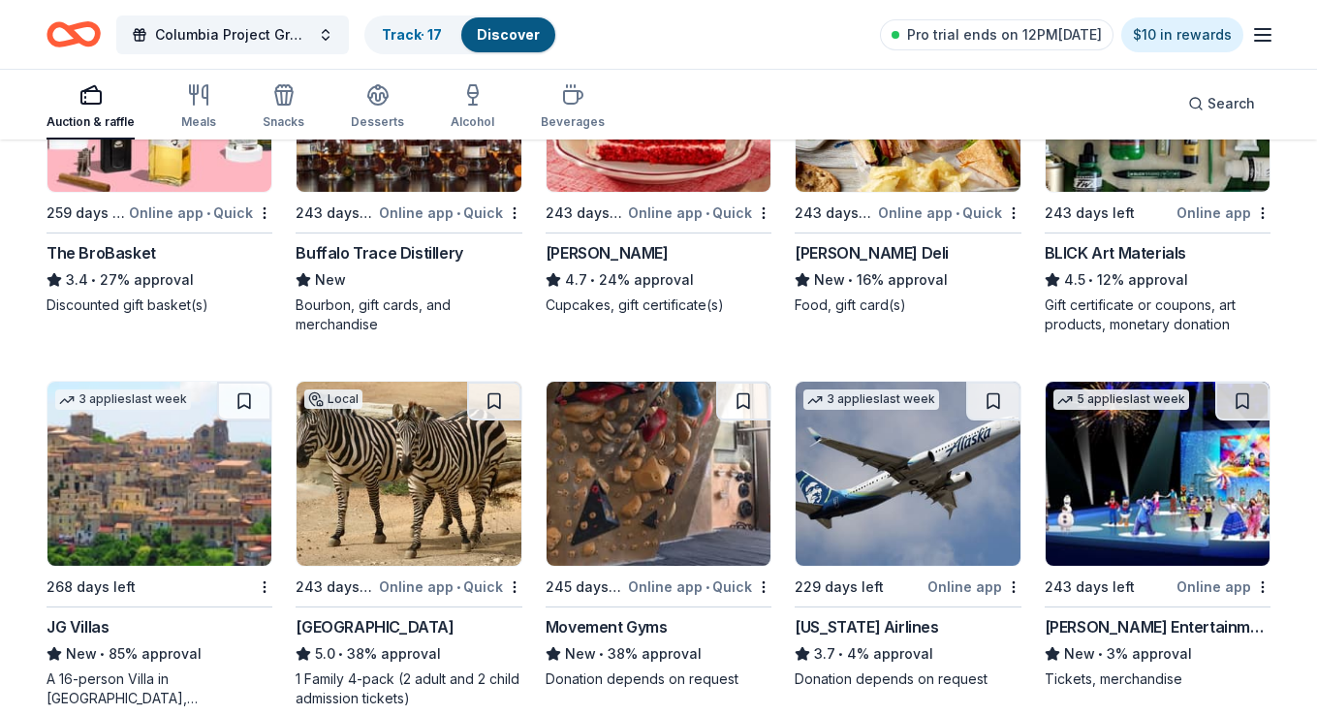
click at [413, 485] on img at bounding box center [408, 474] width 224 height 184
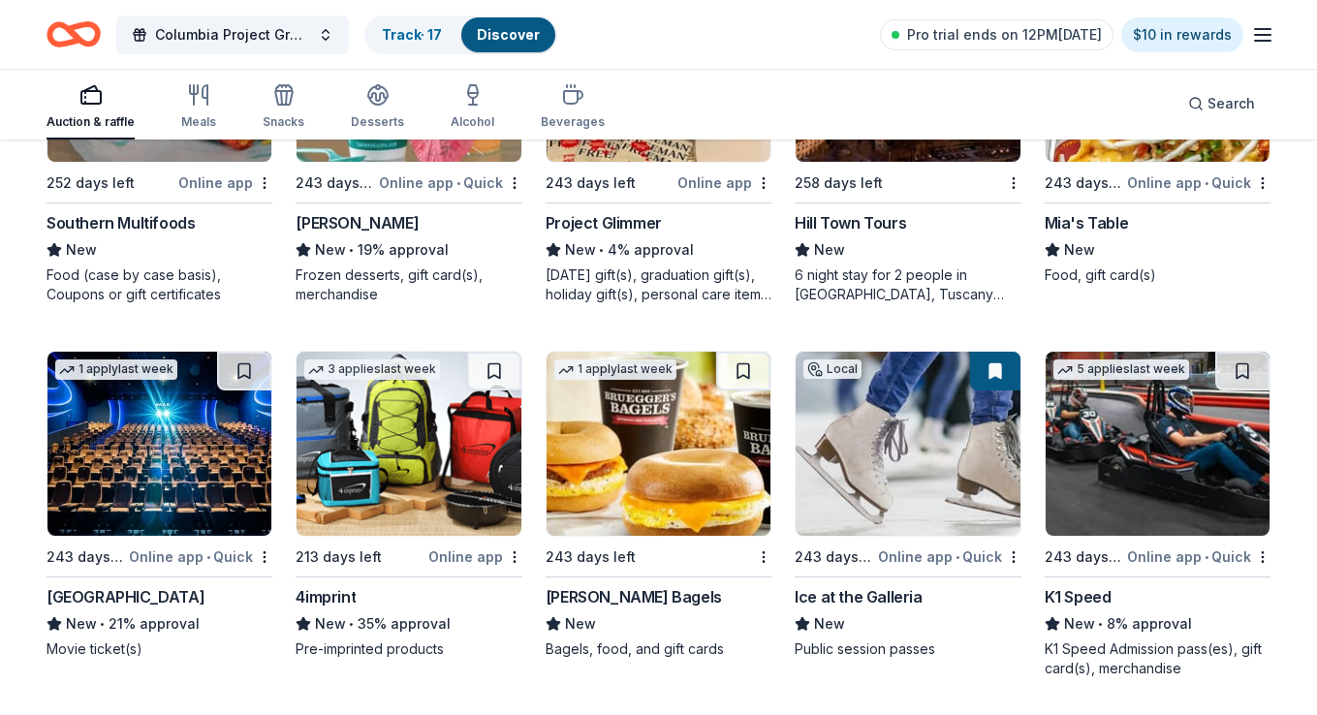
scroll to position [4874, 0]
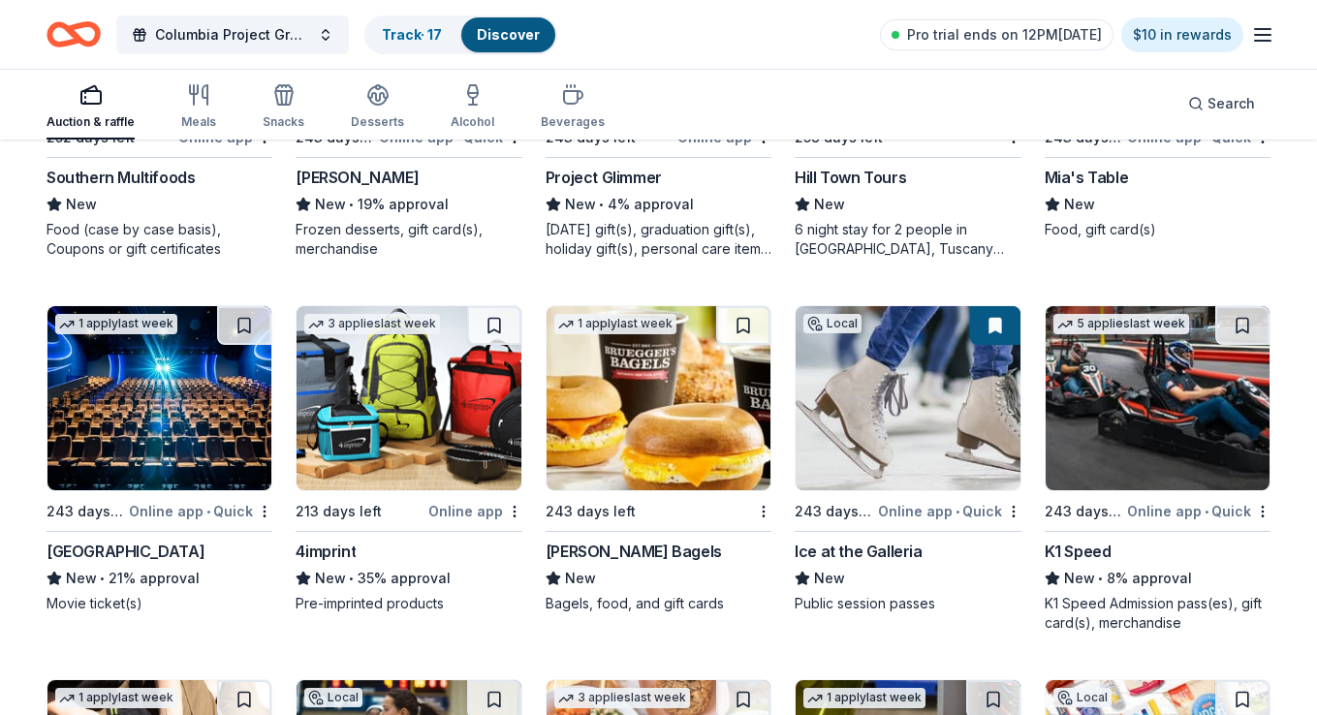
click at [1137, 337] on div "5 applies last week" at bounding box center [1120, 322] width 151 height 32
click at [1251, 326] on button at bounding box center [1242, 325] width 54 height 39
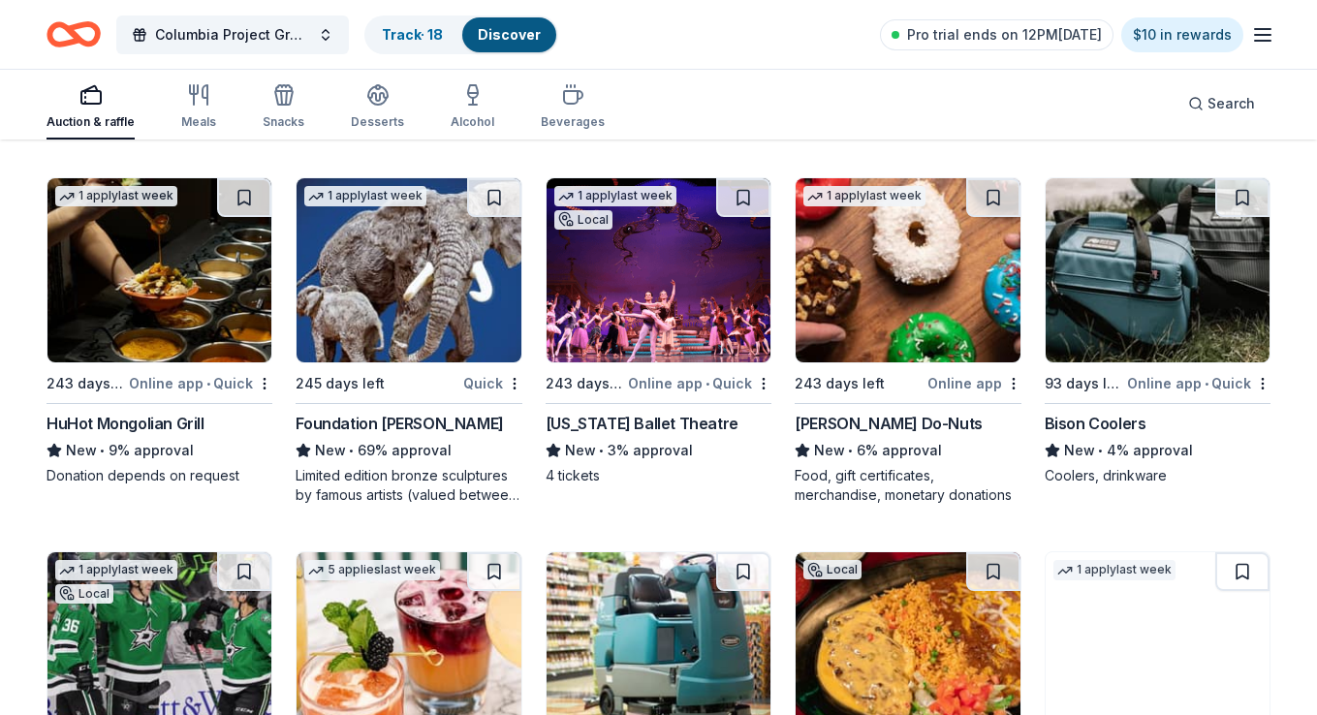
scroll to position [5770, 0]
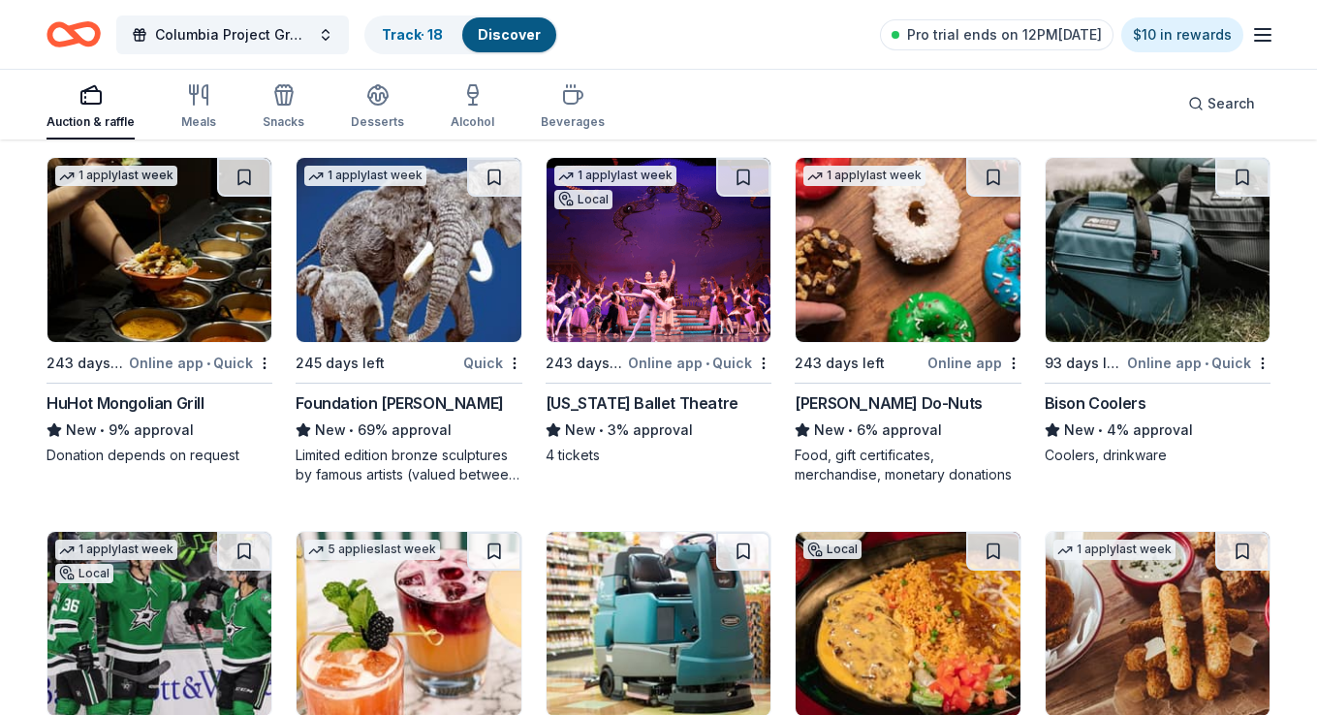
click at [873, 297] on img at bounding box center [907, 250] width 224 height 184
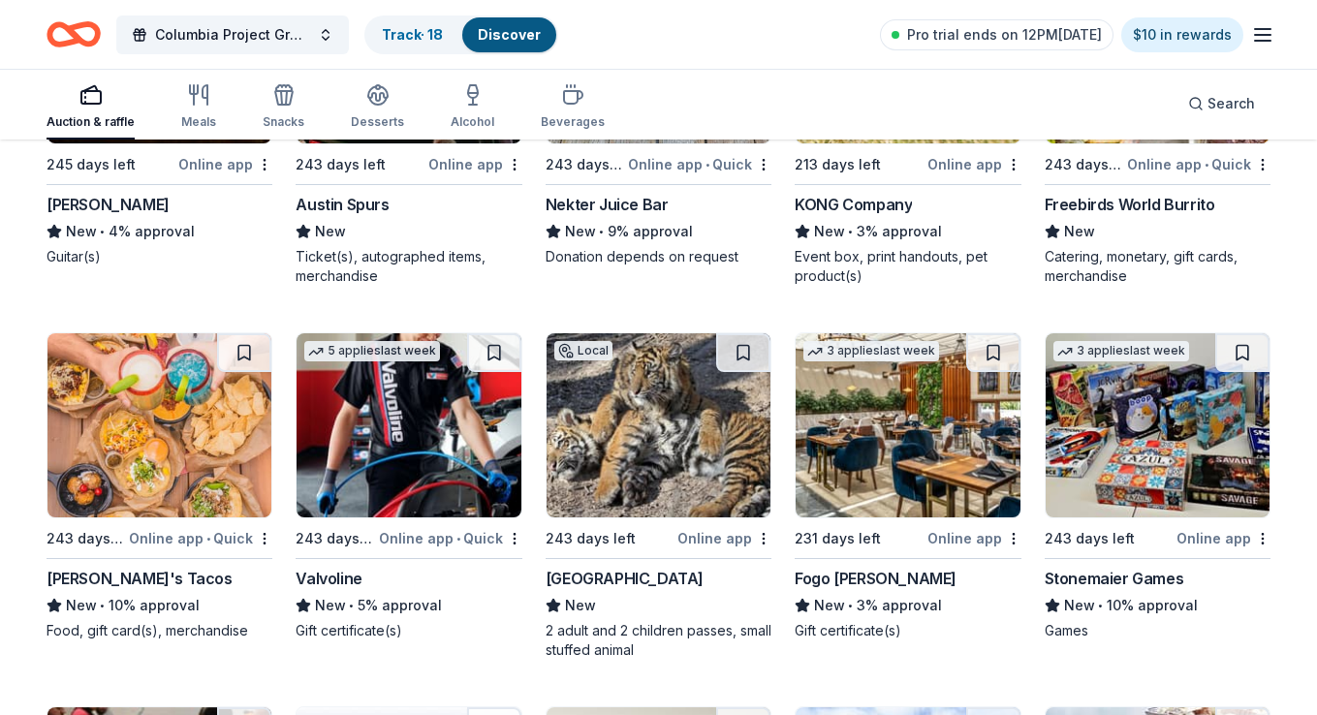
scroll to position [6707, 0]
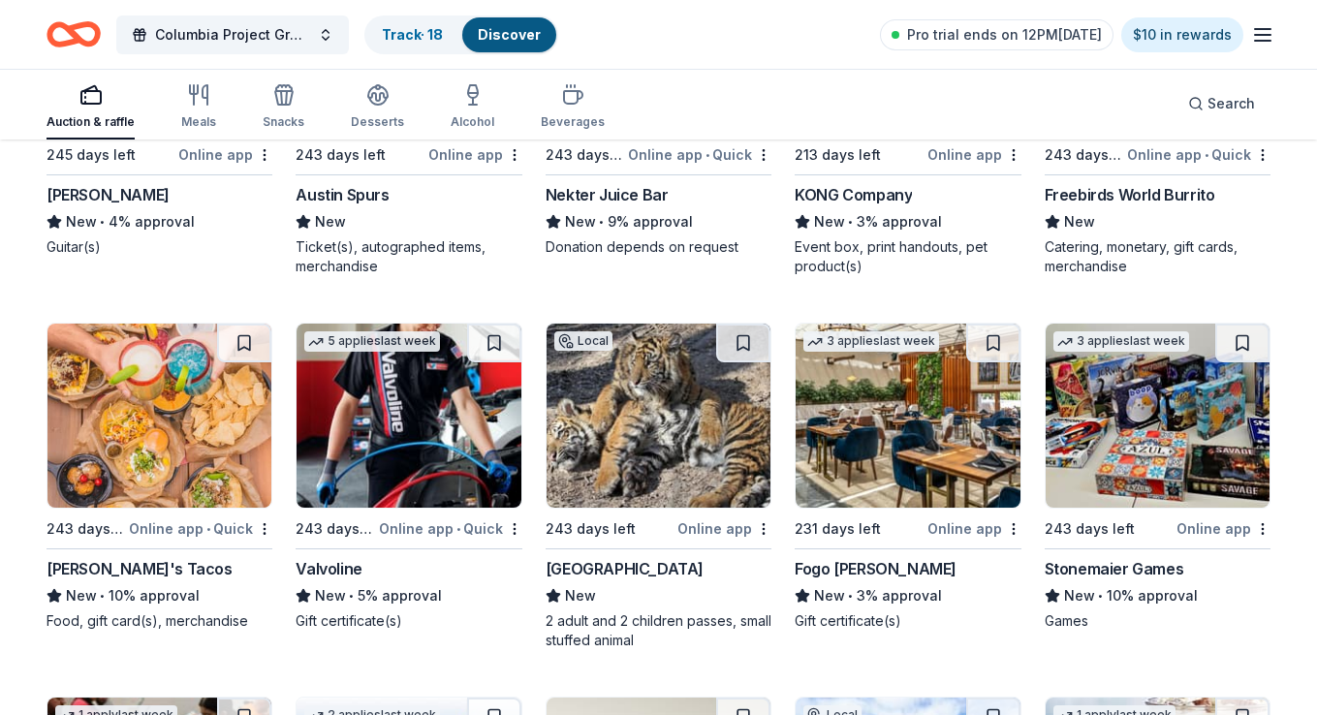
click at [217, 443] on img at bounding box center [159, 416] width 224 height 184
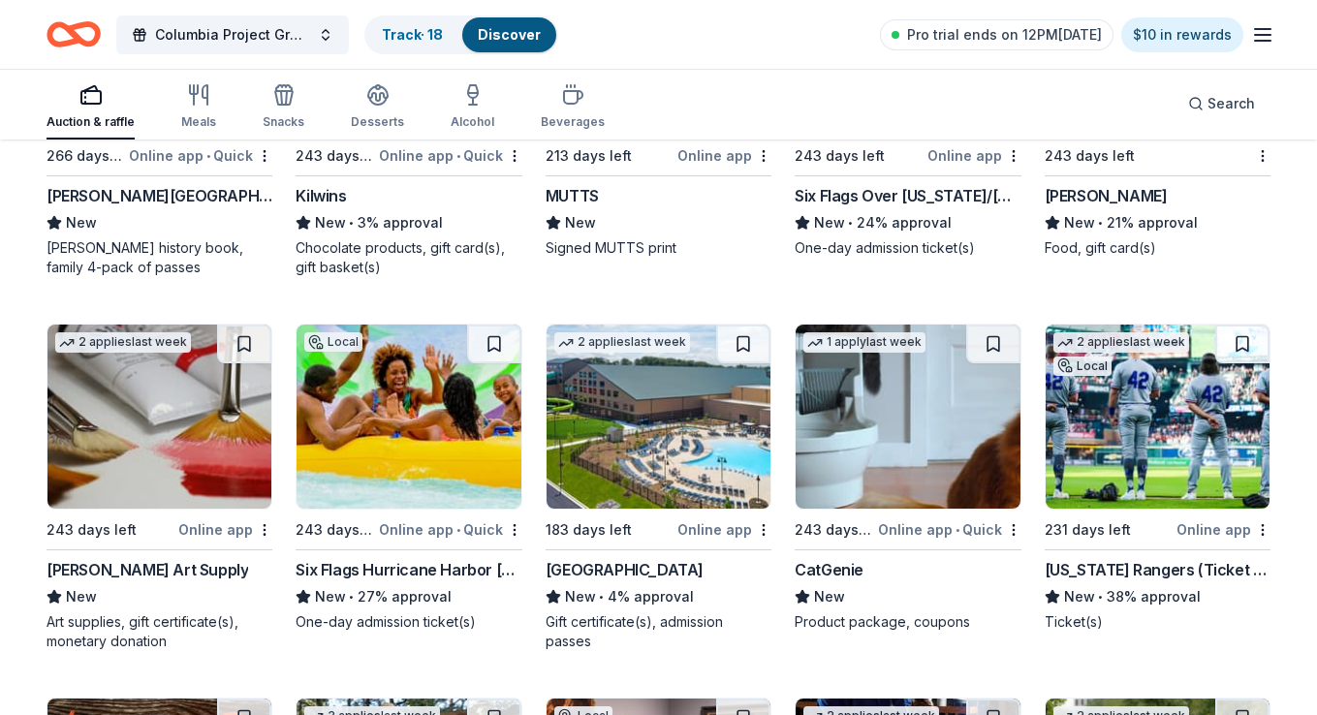
scroll to position [7485, 0]
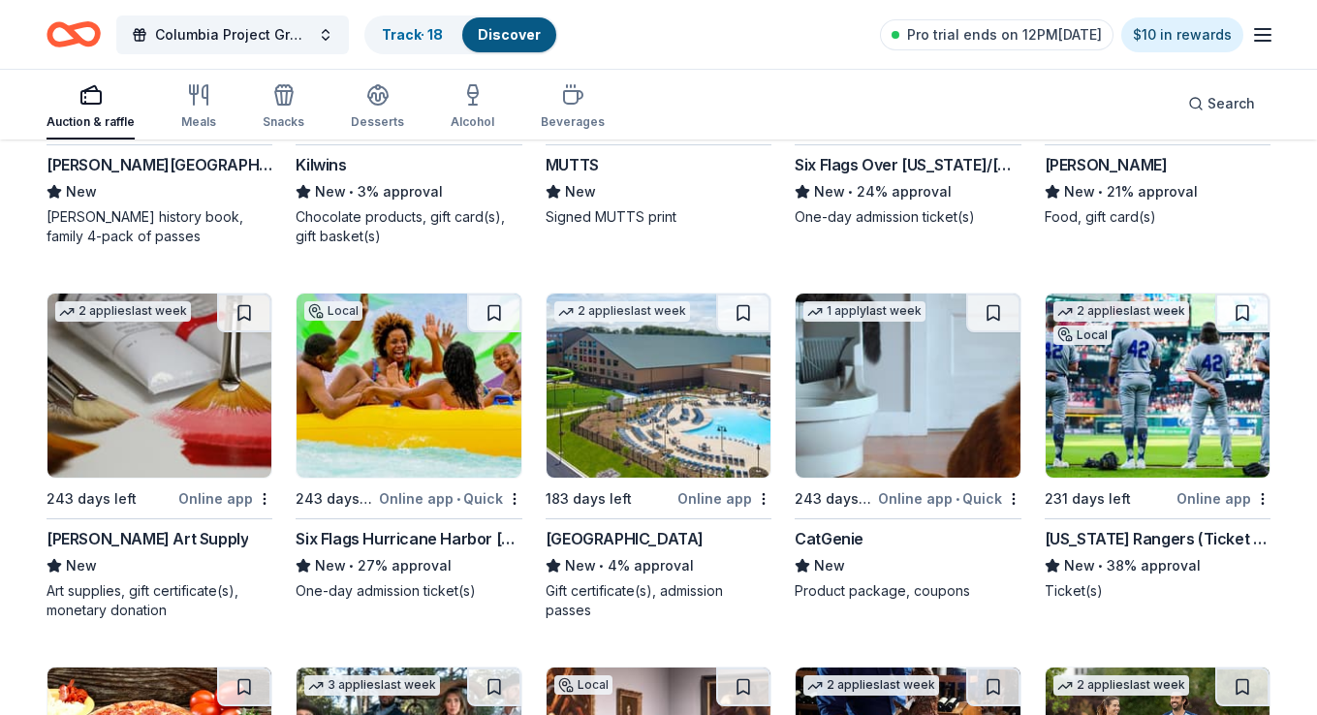
click at [616, 388] on img at bounding box center [658, 386] width 224 height 184
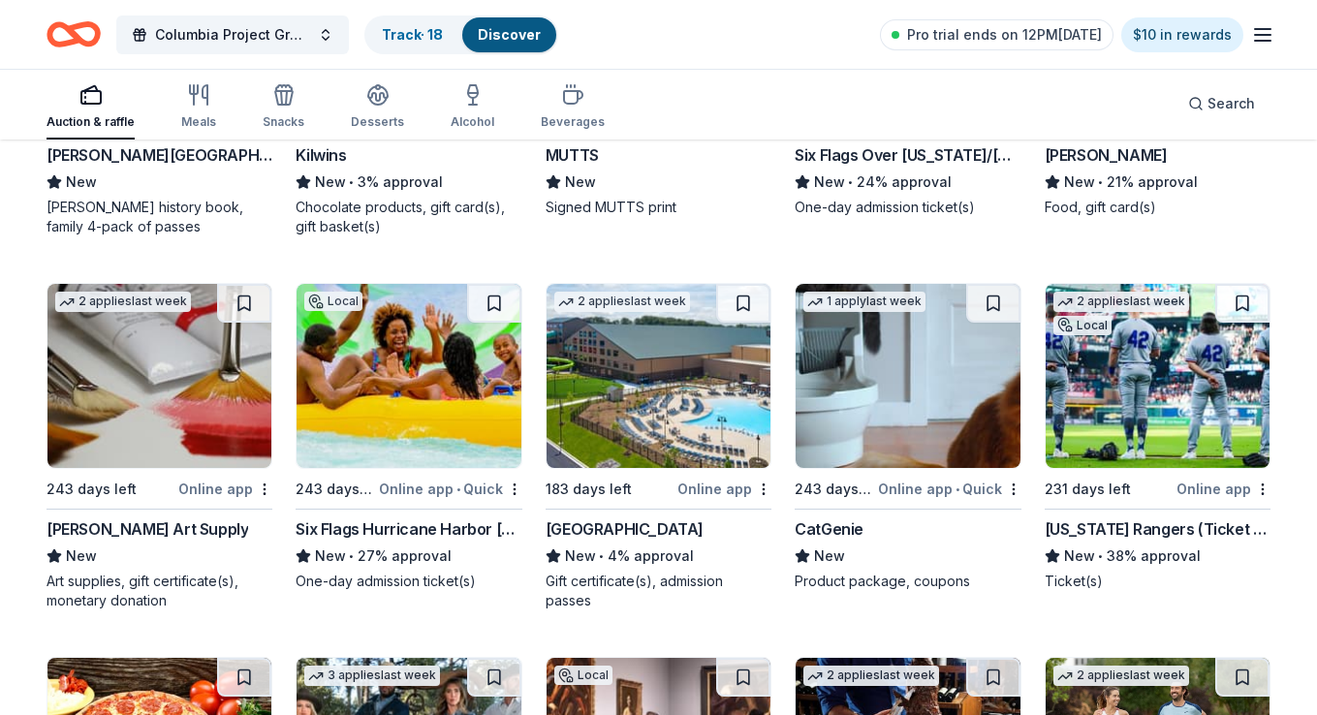
scroll to position [7505, 0]
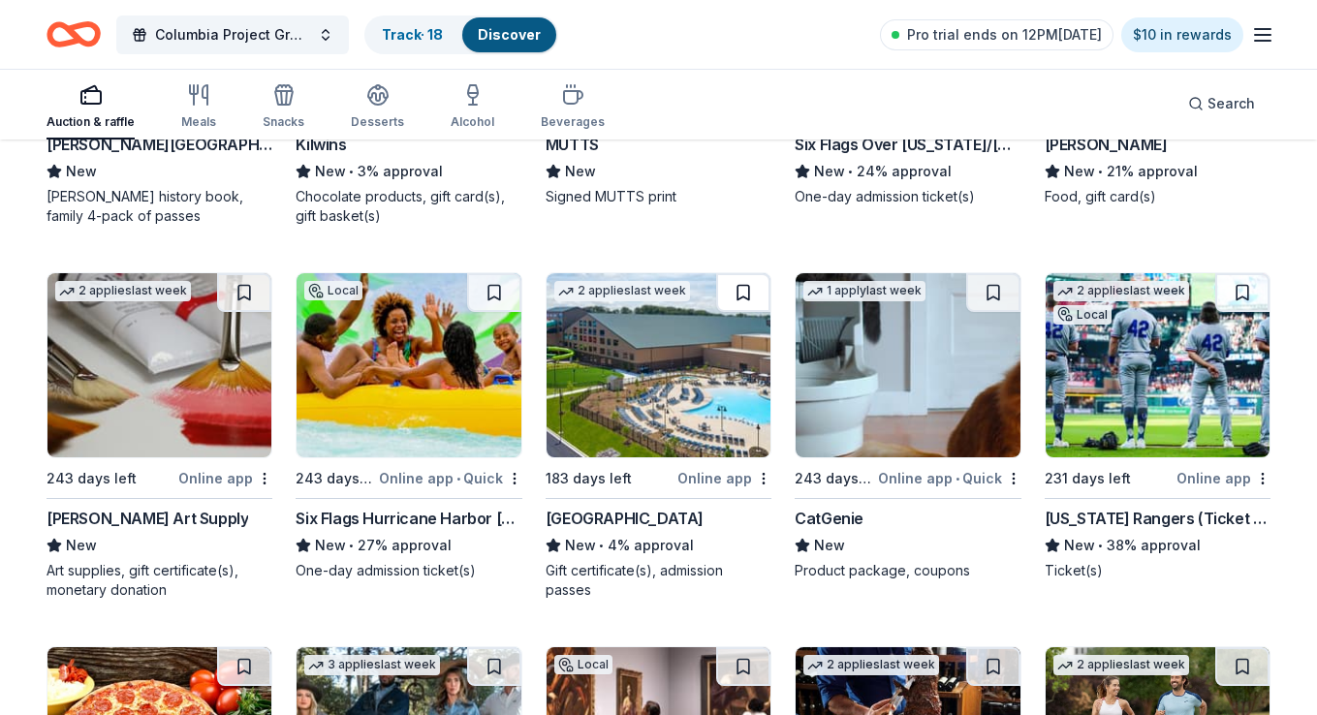
click at [737, 290] on button at bounding box center [743, 292] width 54 height 39
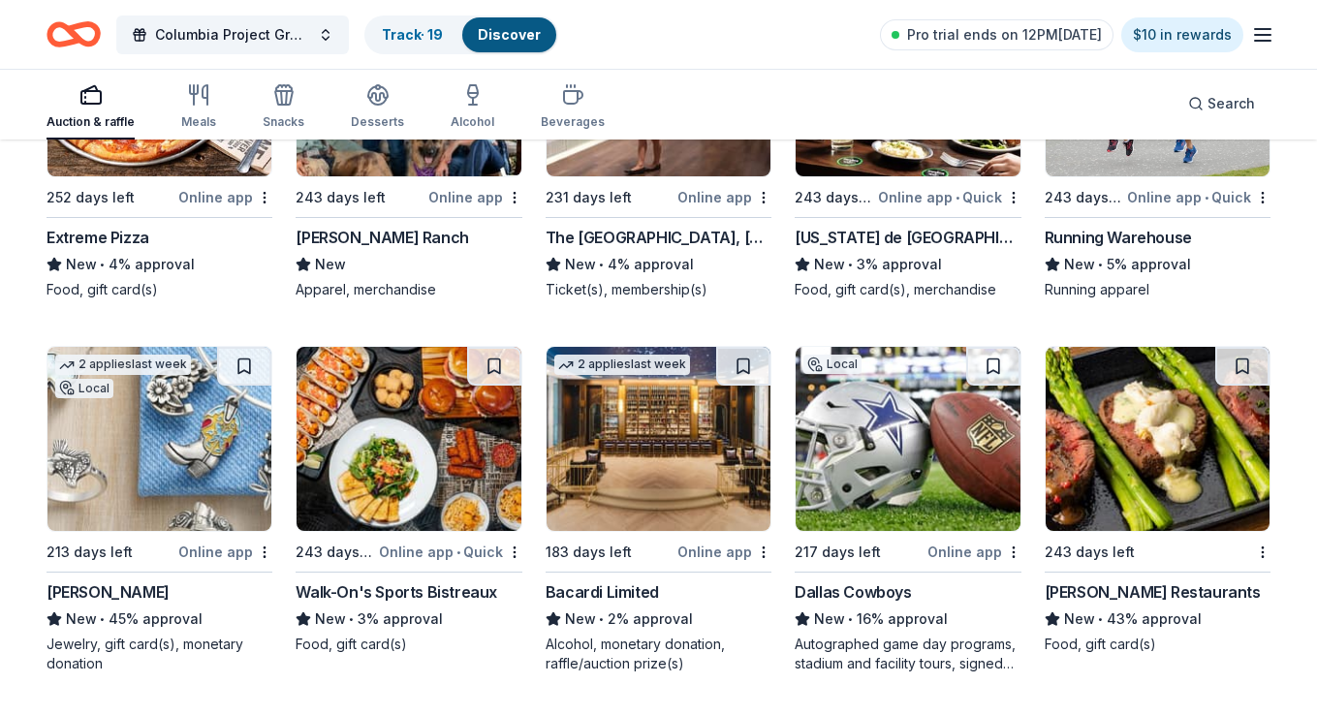
scroll to position [8171, 0]
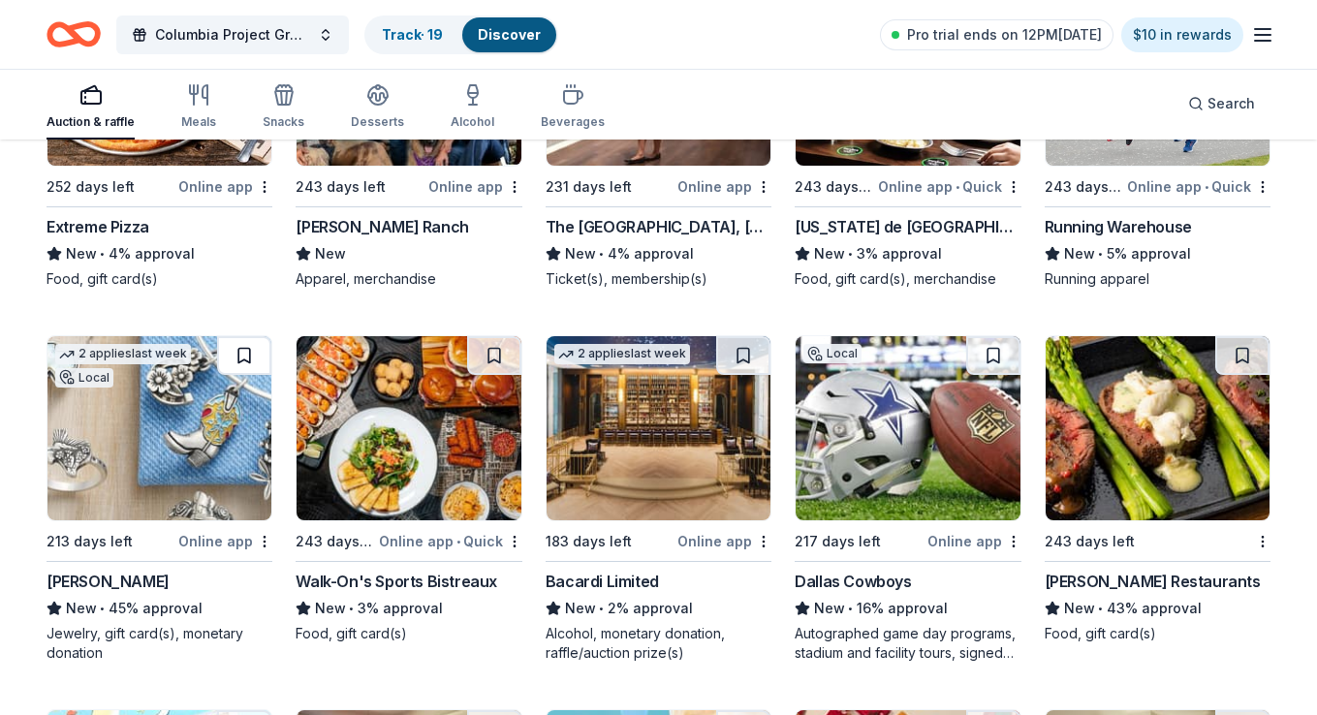
click at [238, 351] on button at bounding box center [244, 355] width 54 height 39
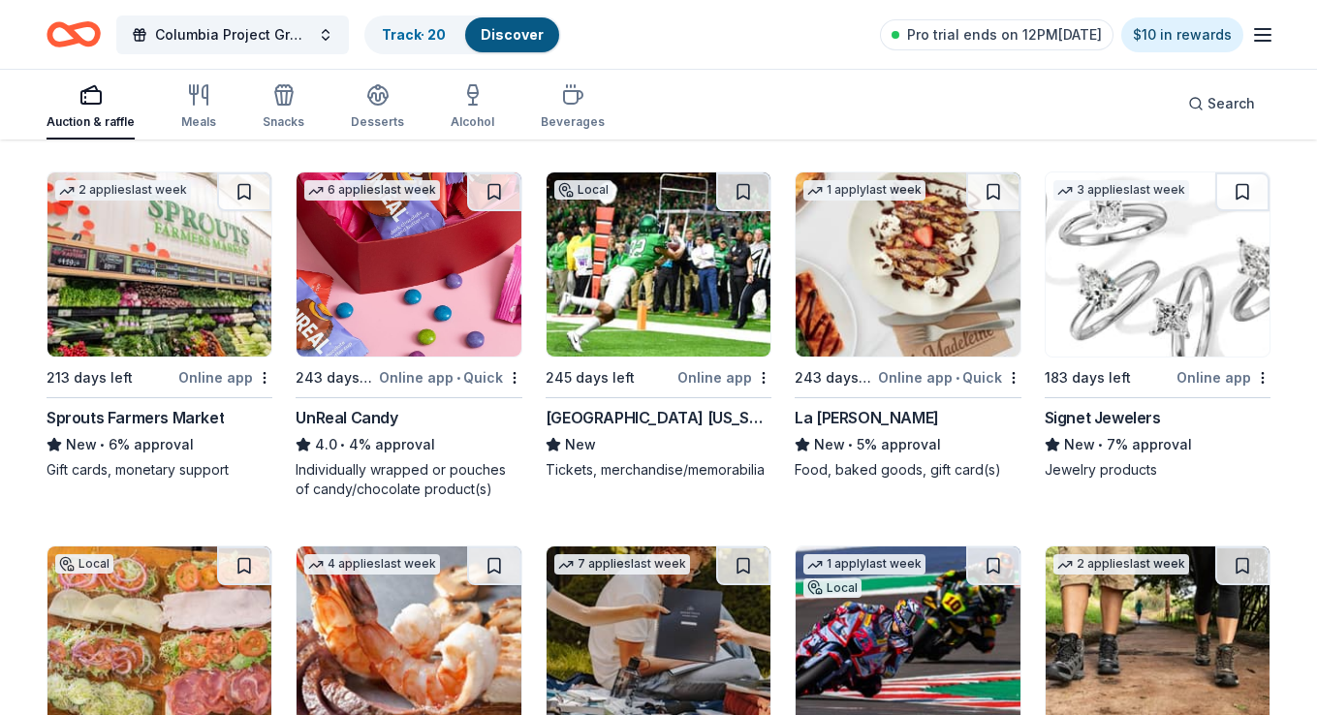
scroll to position [9074, 0]
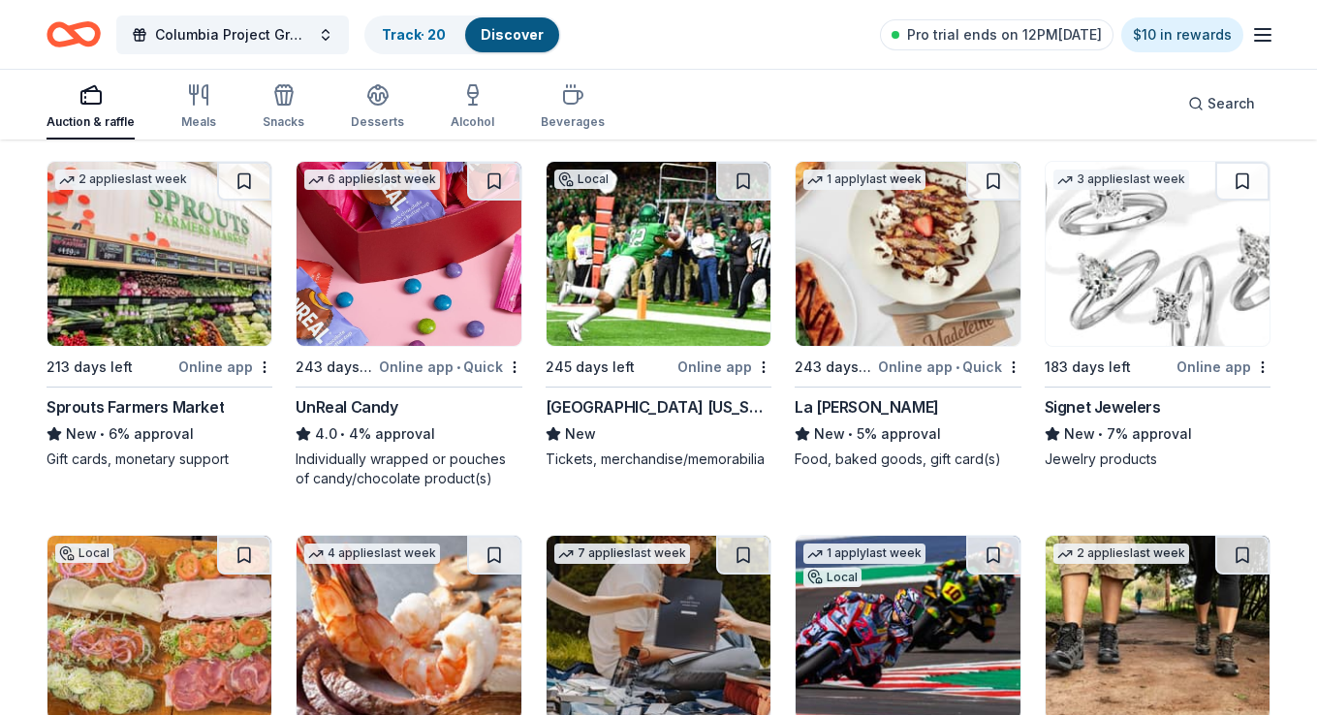
click at [892, 261] on img at bounding box center [907, 254] width 224 height 184
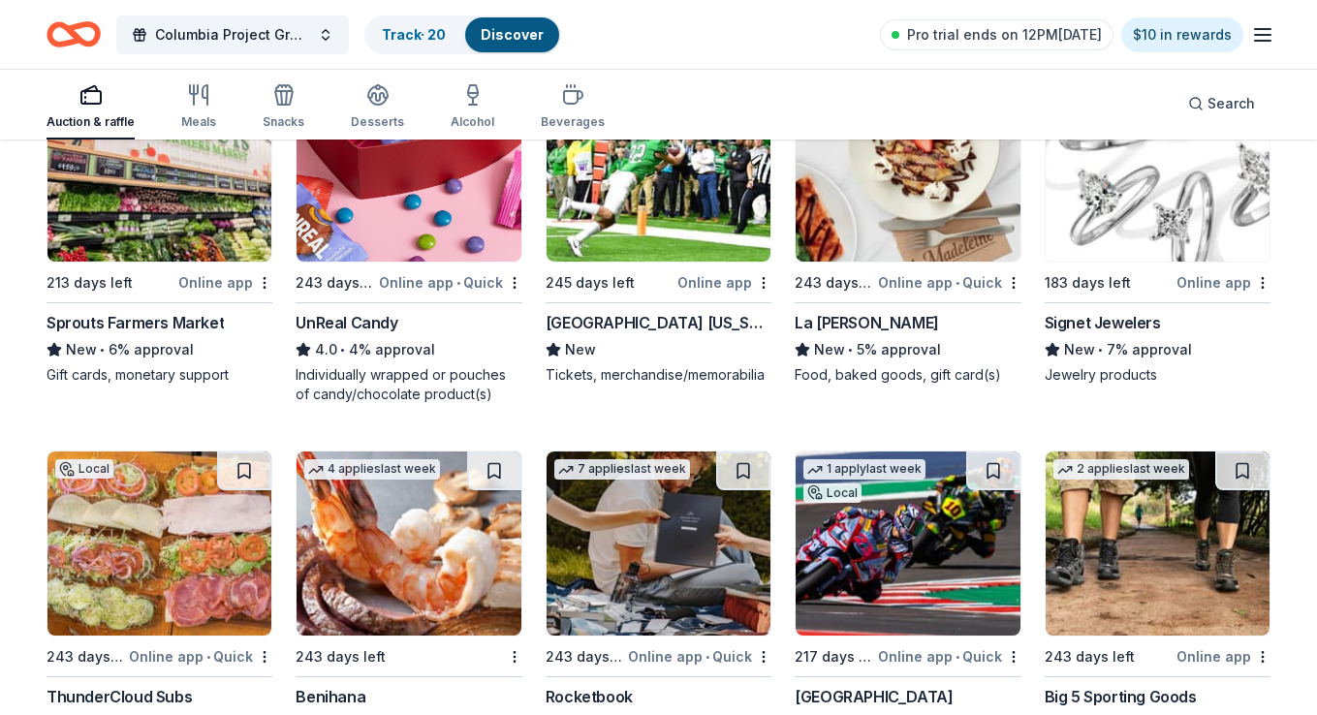
scroll to position [9036, 0]
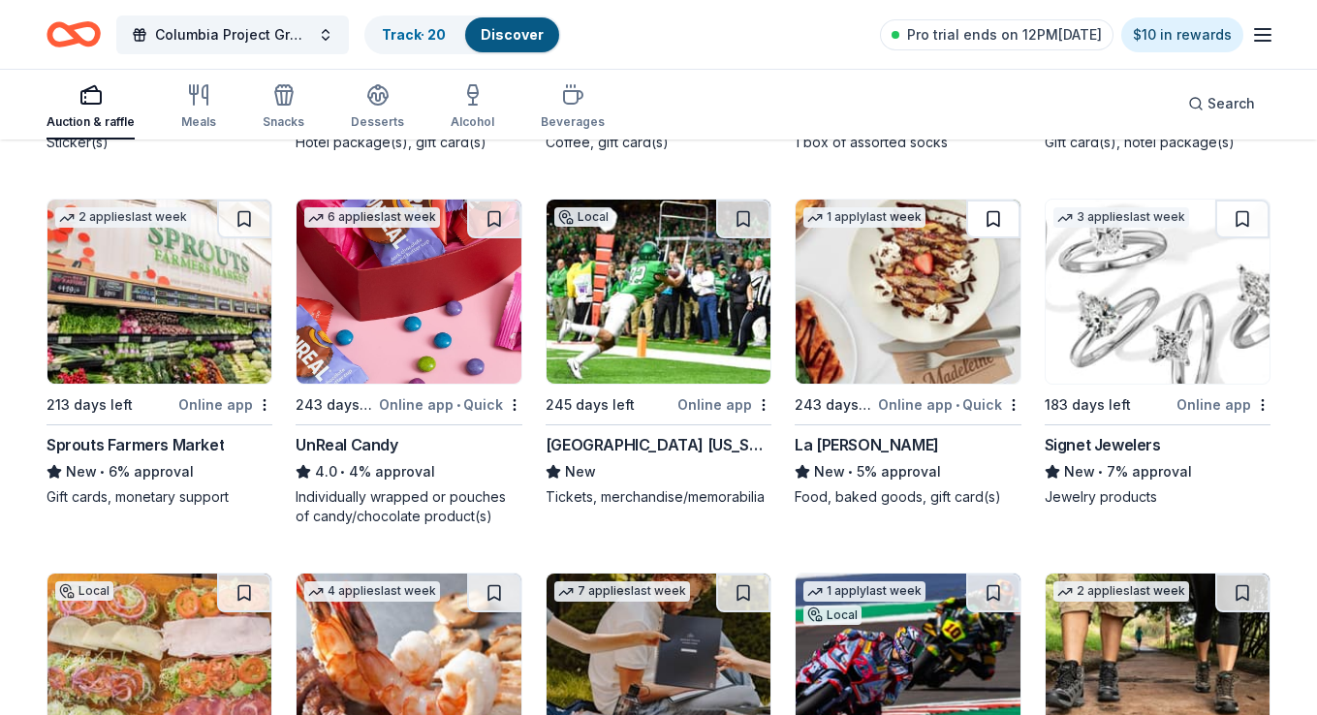
click at [994, 218] on button at bounding box center [993, 219] width 54 height 39
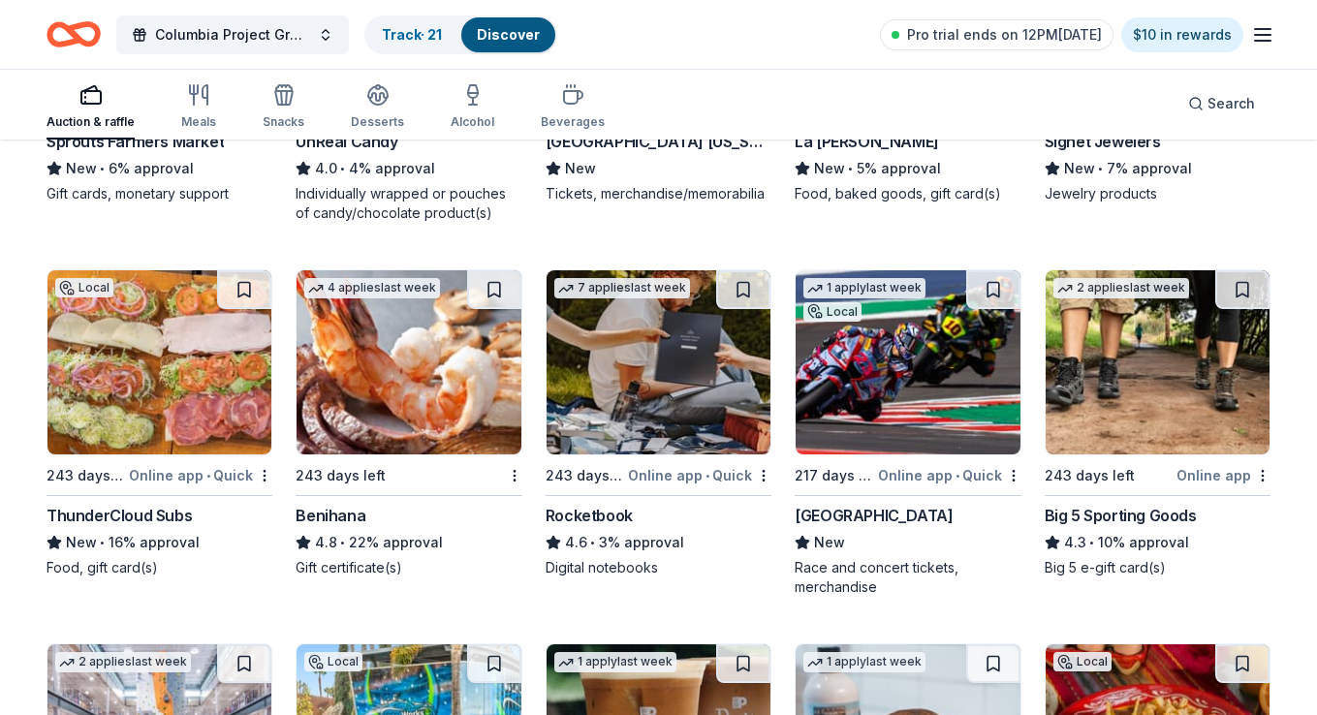
scroll to position [9350, 0]
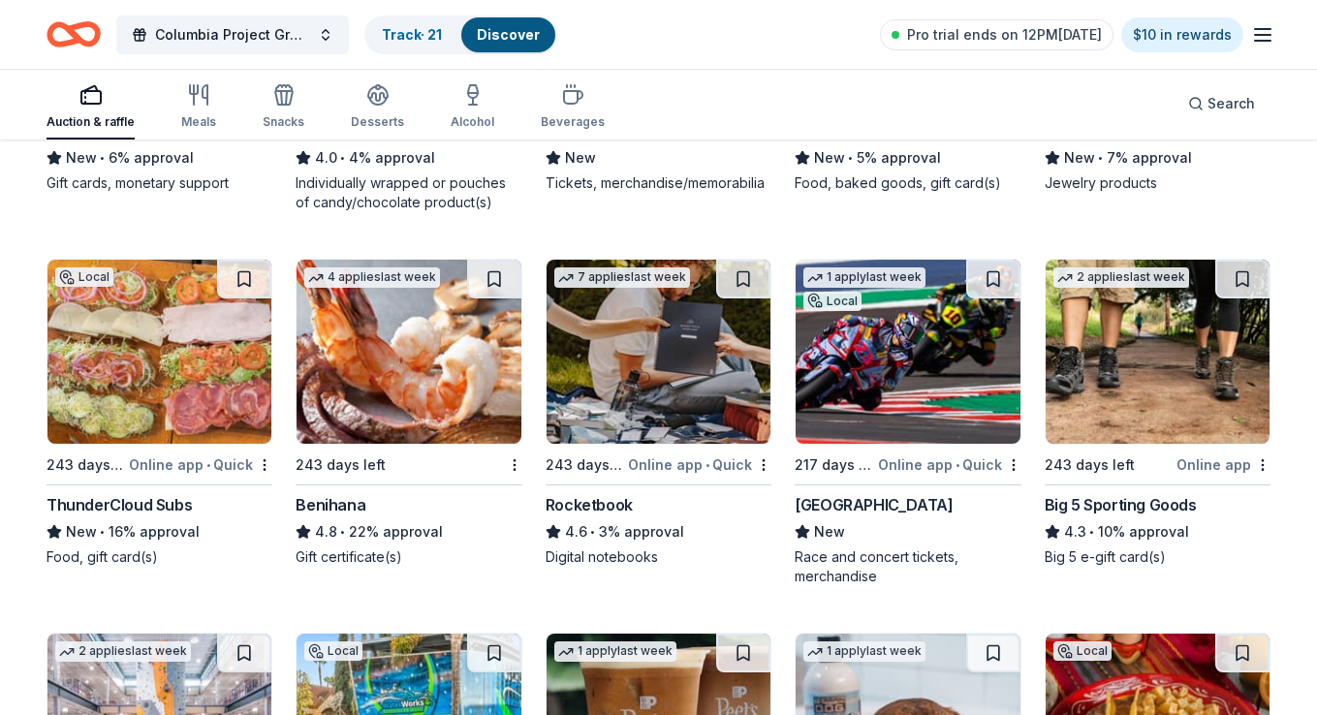
click at [419, 337] on img at bounding box center [408, 352] width 224 height 184
click at [495, 277] on button at bounding box center [494, 279] width 54 height 39
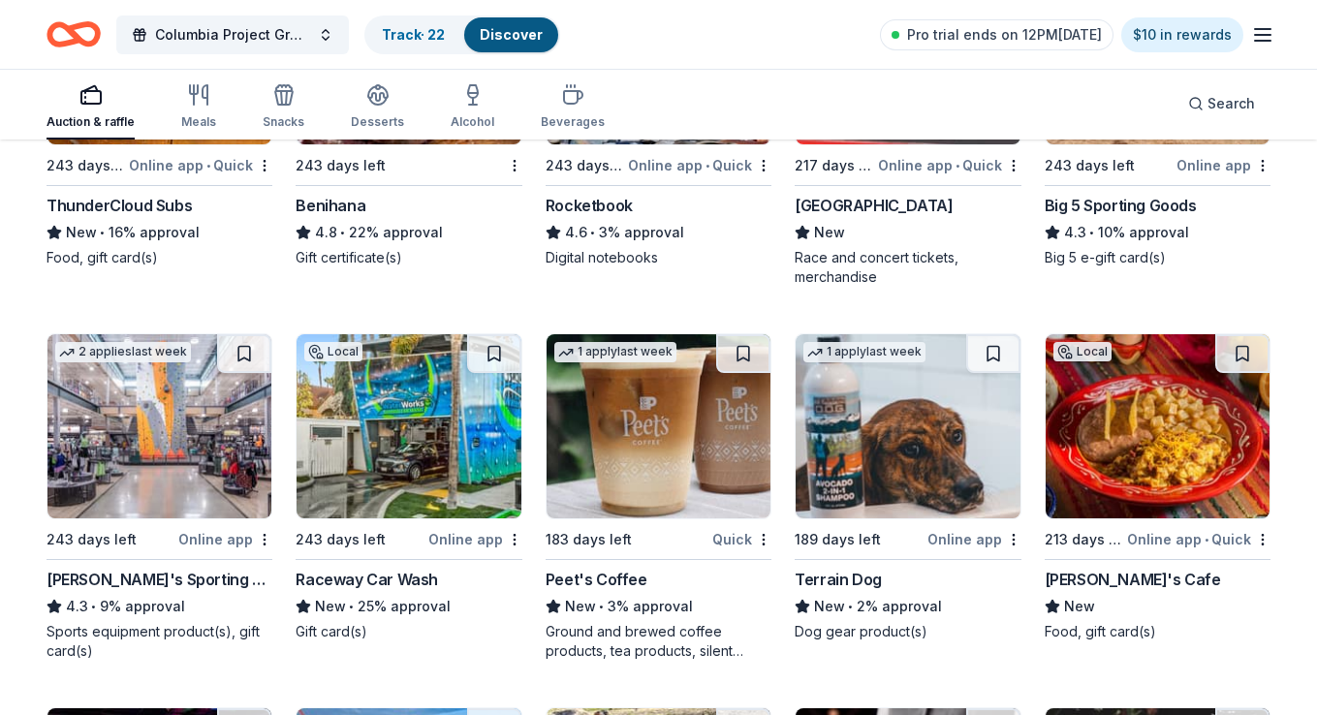
scroll to position [9671, 0]
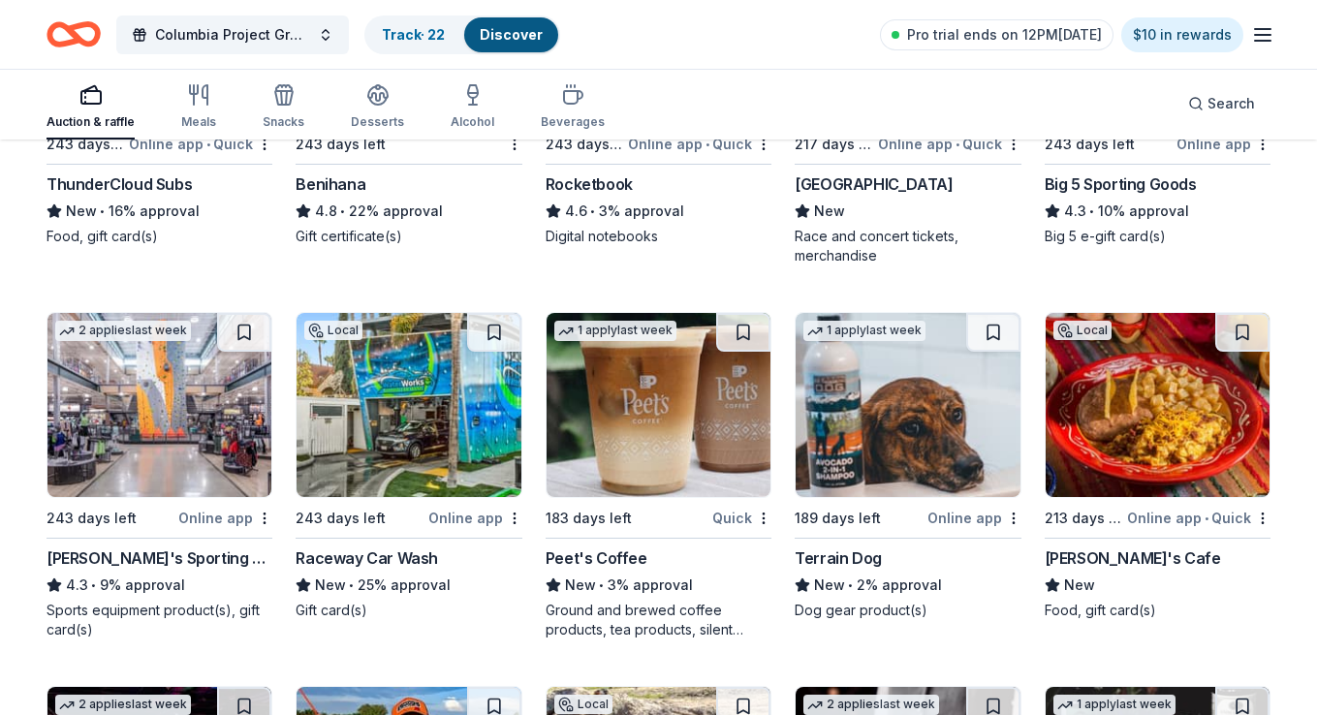
click at [169, 421] on img at bounding box center [159, 405] width 224 height 184
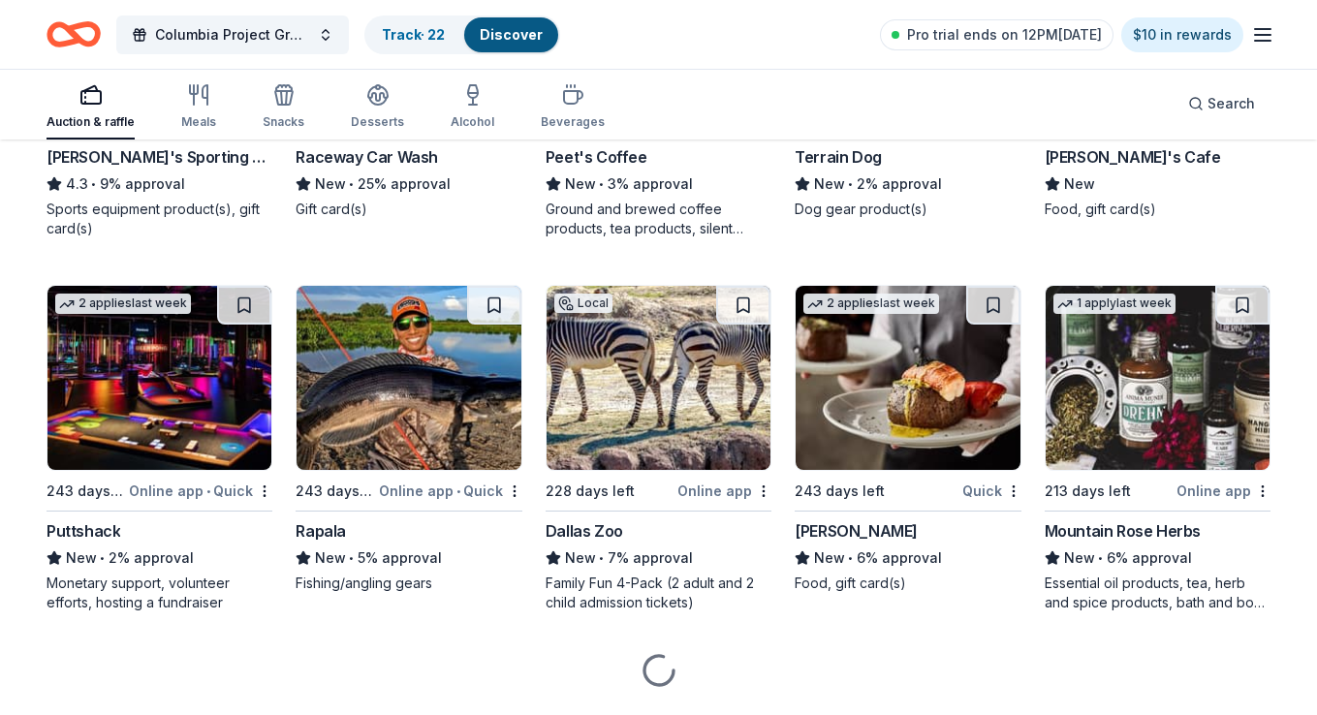
scroll to position [10082, 0]
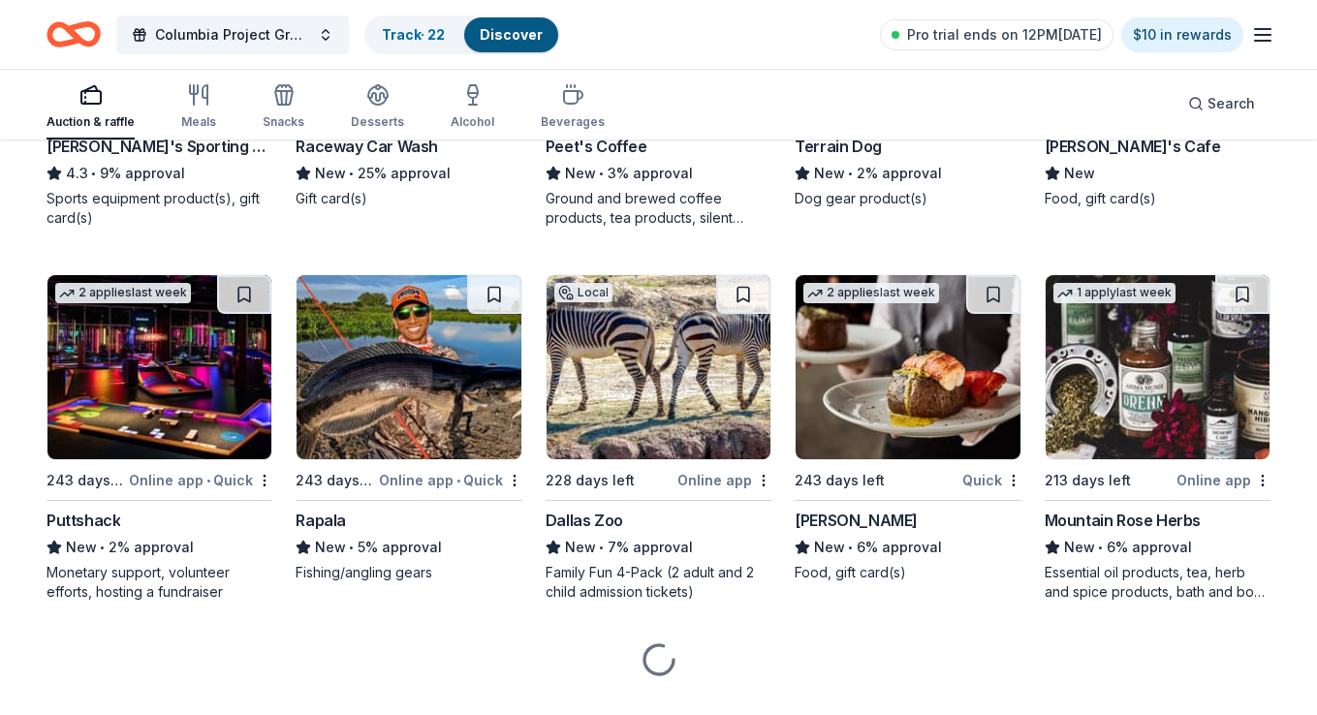
click at [128, 379] on img at bounding box center [159, 367] width 224 height 184
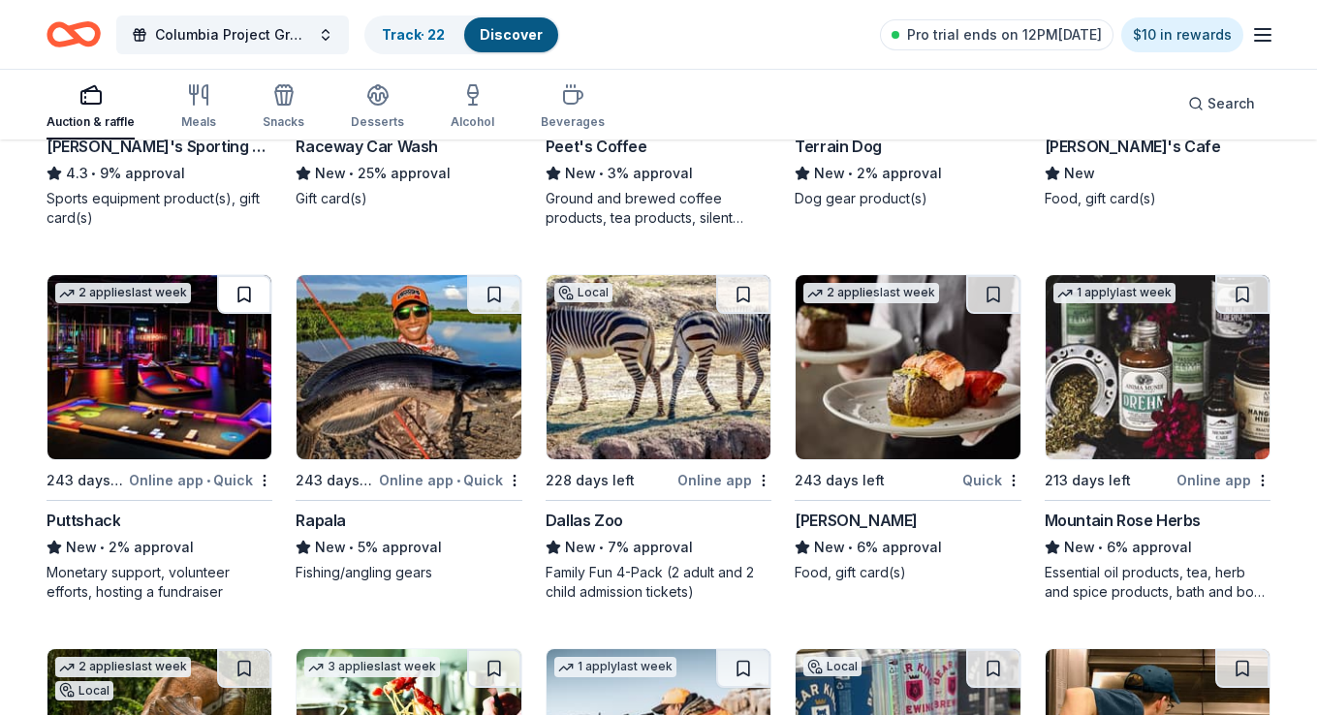
click at [241, 293] on button at bounding box center [244, 294] width 54 height 39
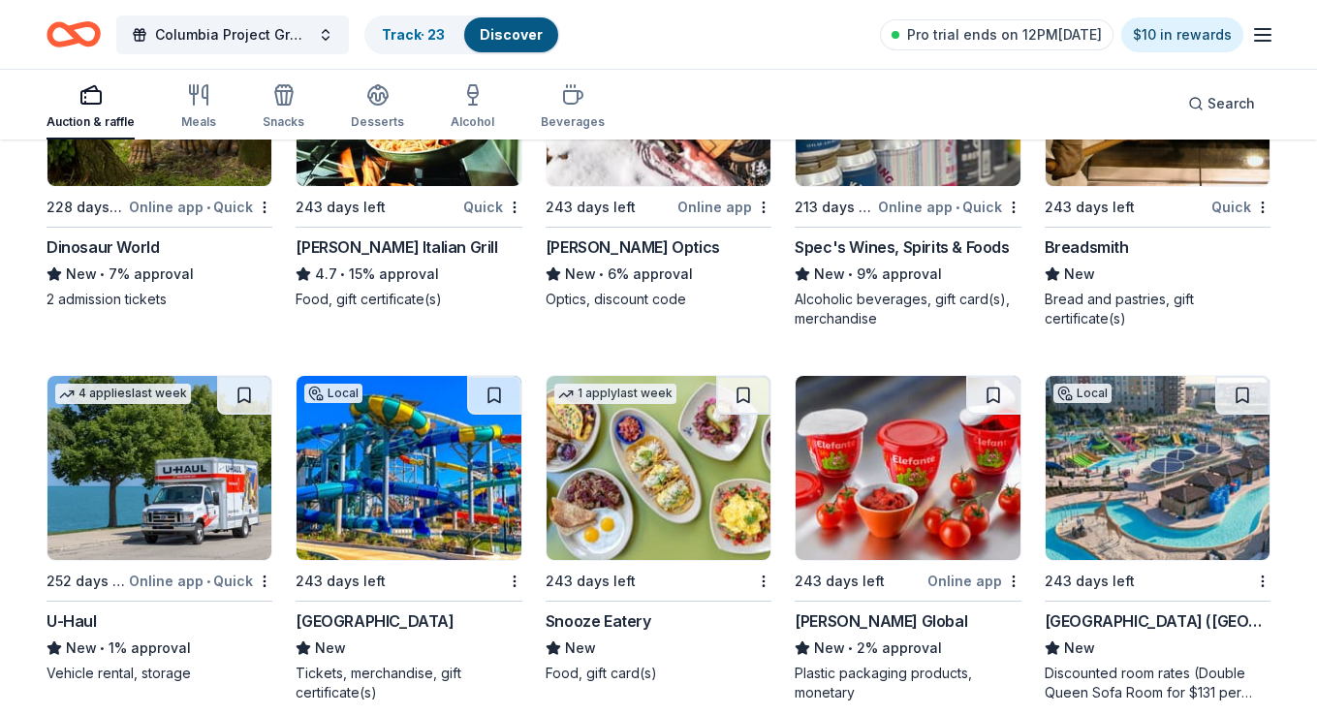
scroll to position [10740, 0]
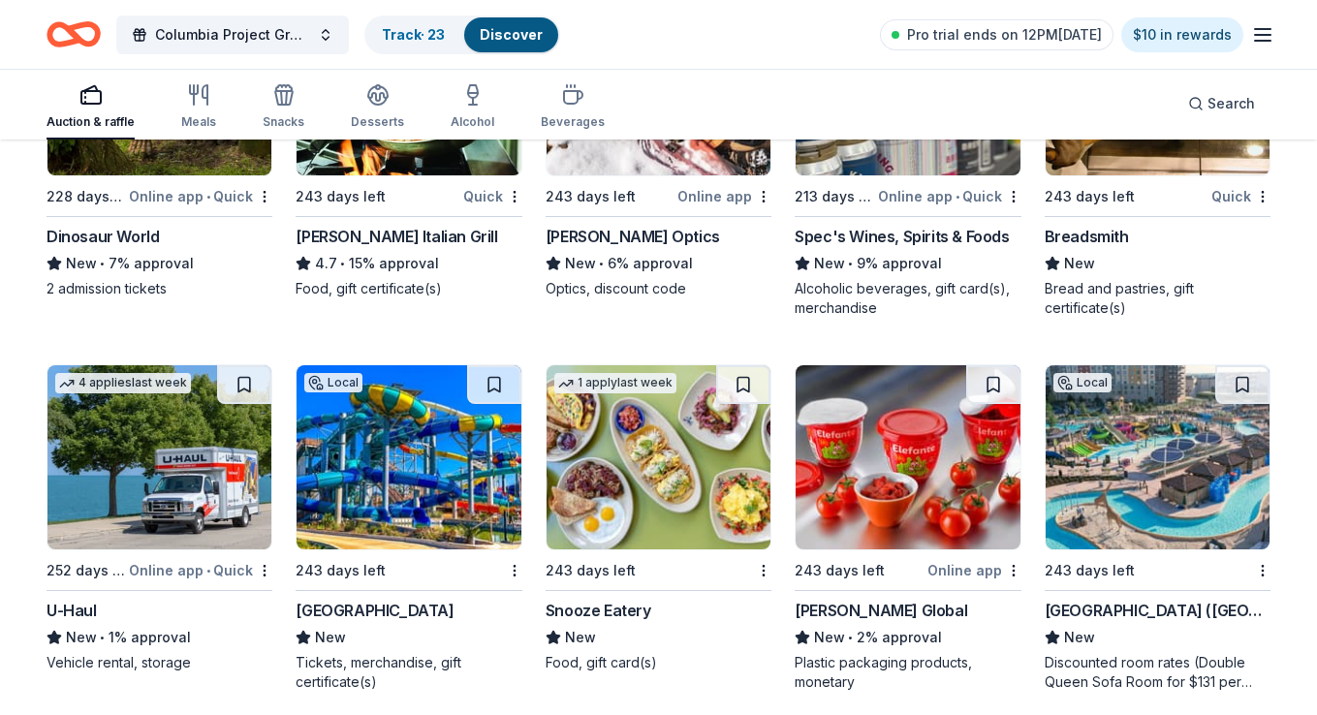
click at [447, 482] on img at bounding box center [408, 457] width 224 height 184
click at [498, 380] on button at bounding box center [494, 384] width 54 height 39
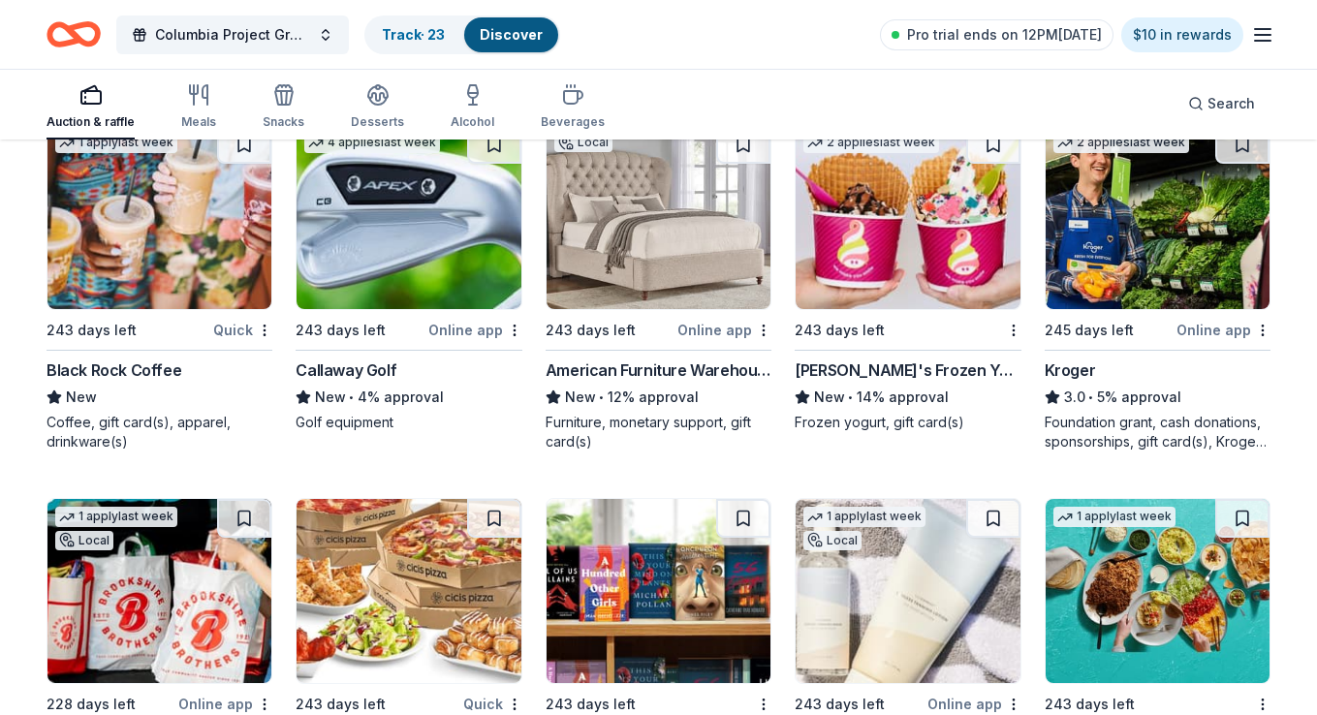
scroll to position [11365, 0]
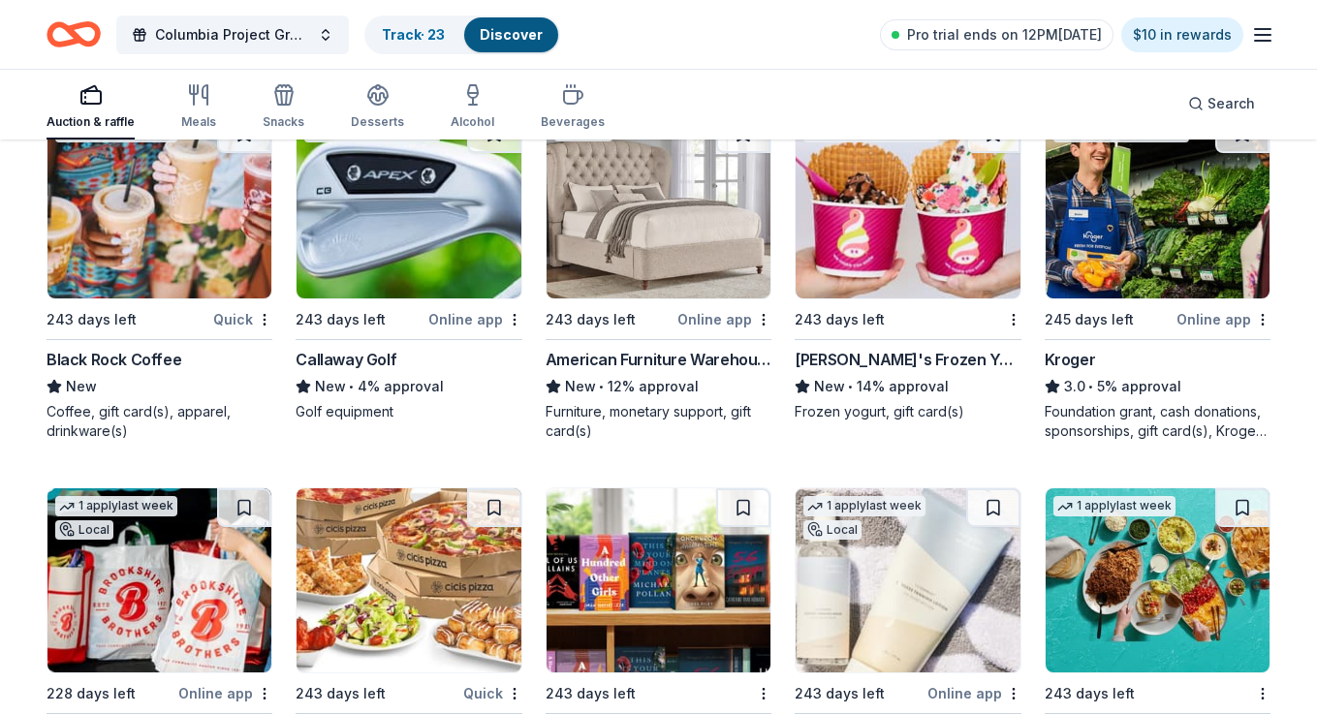
click at [1120, 240] on img at bounding box center [1157, 206] width 224 height 184
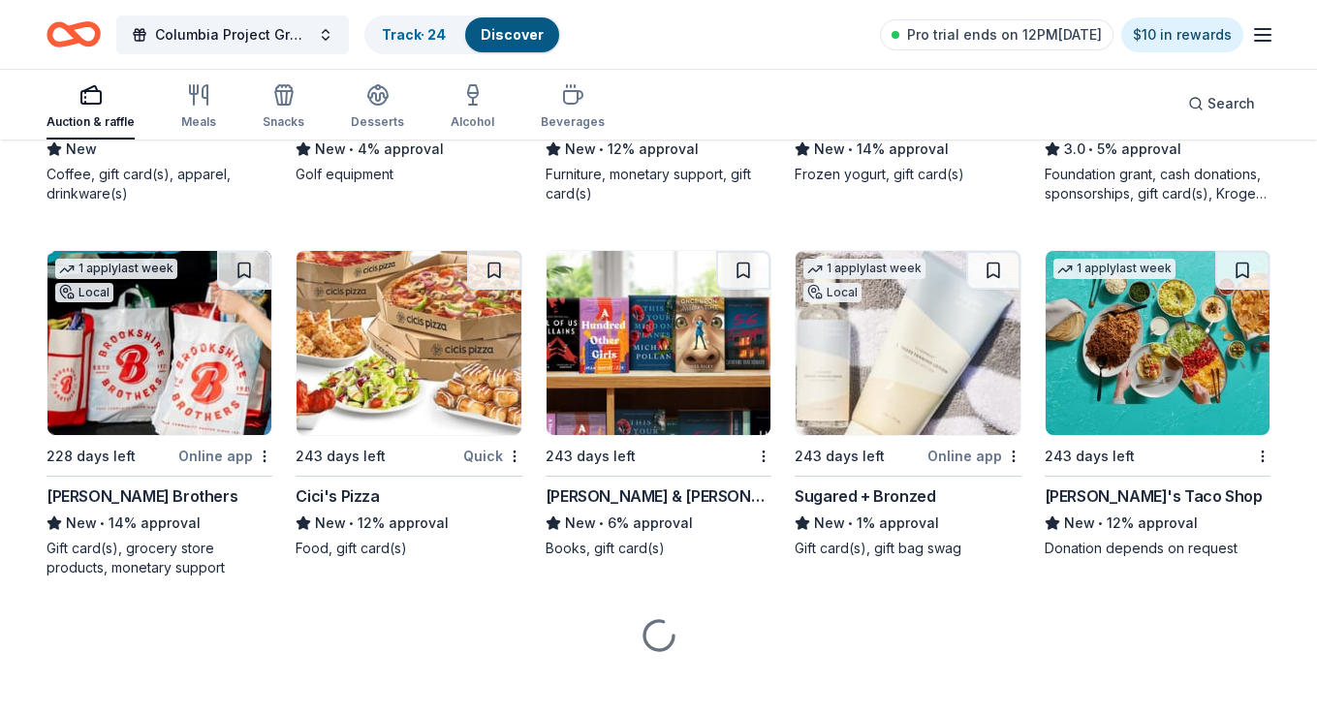
scroll to position [11620, 0]
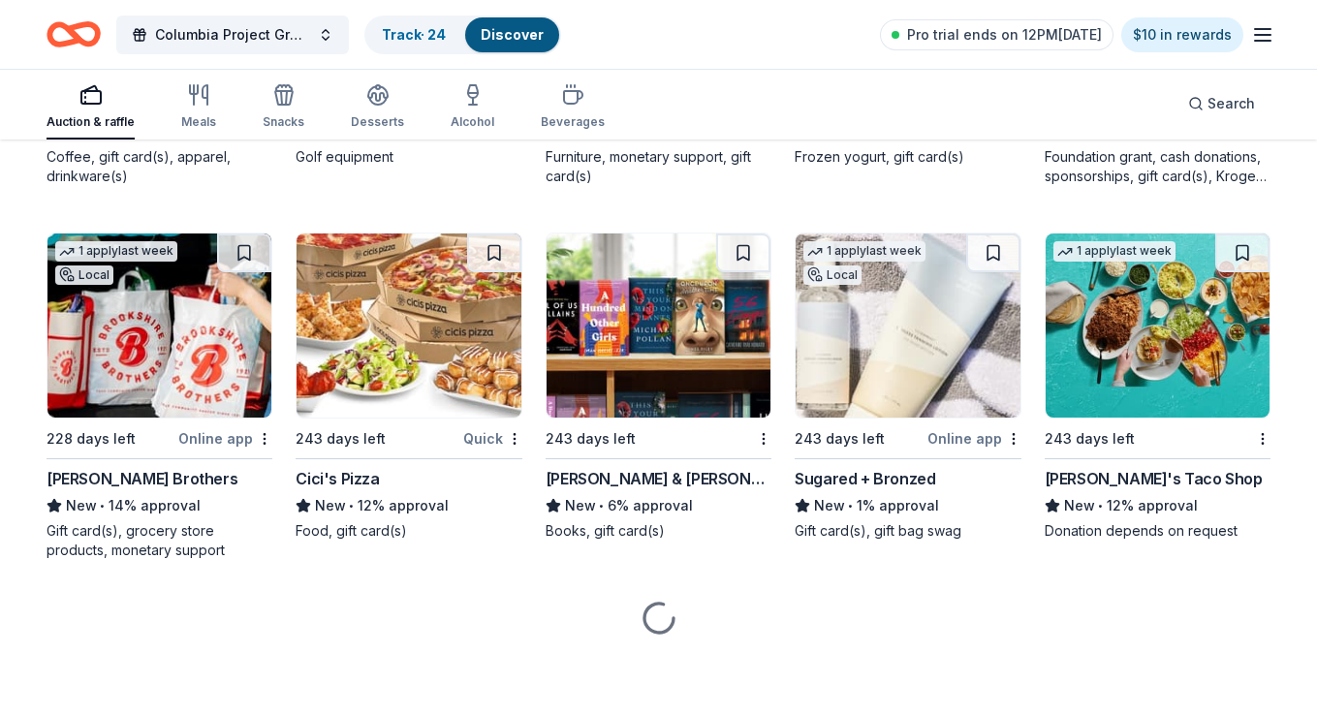
click at [659, 334] on img at bounding box center [658, 325] width 224 height 184
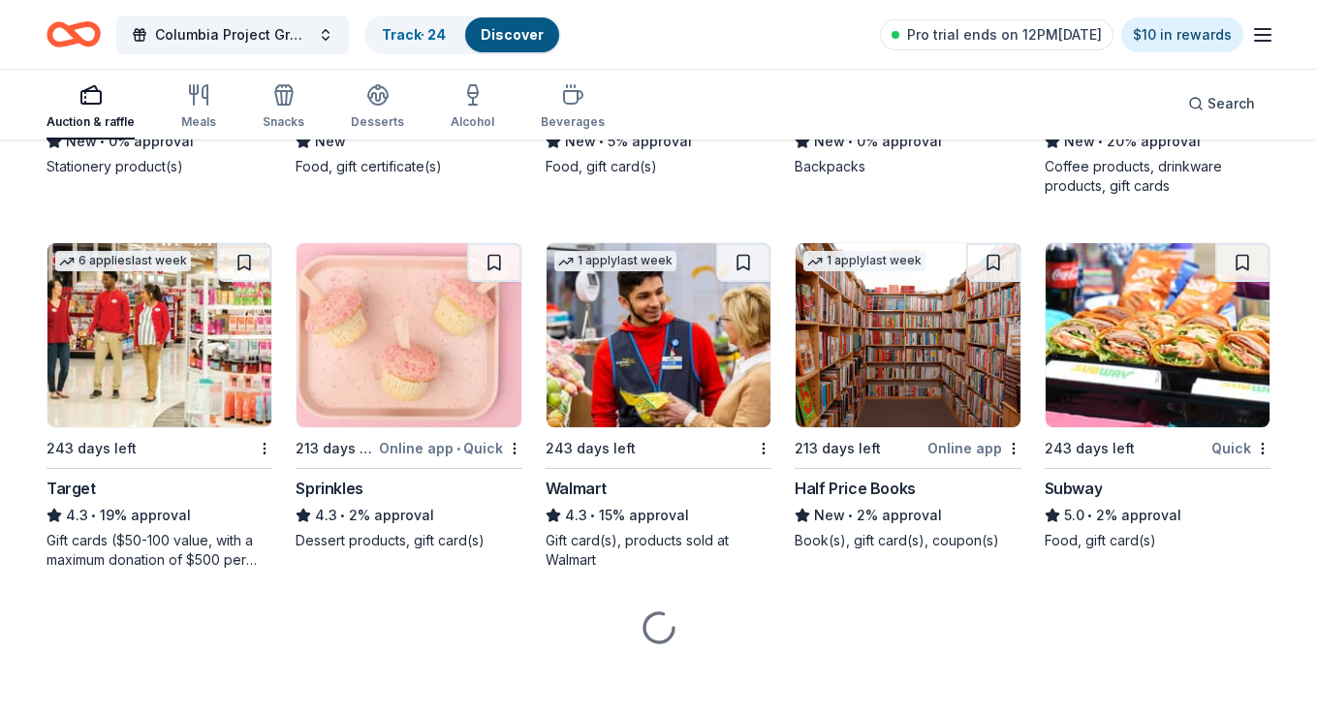
scroll to position [12368, 0]
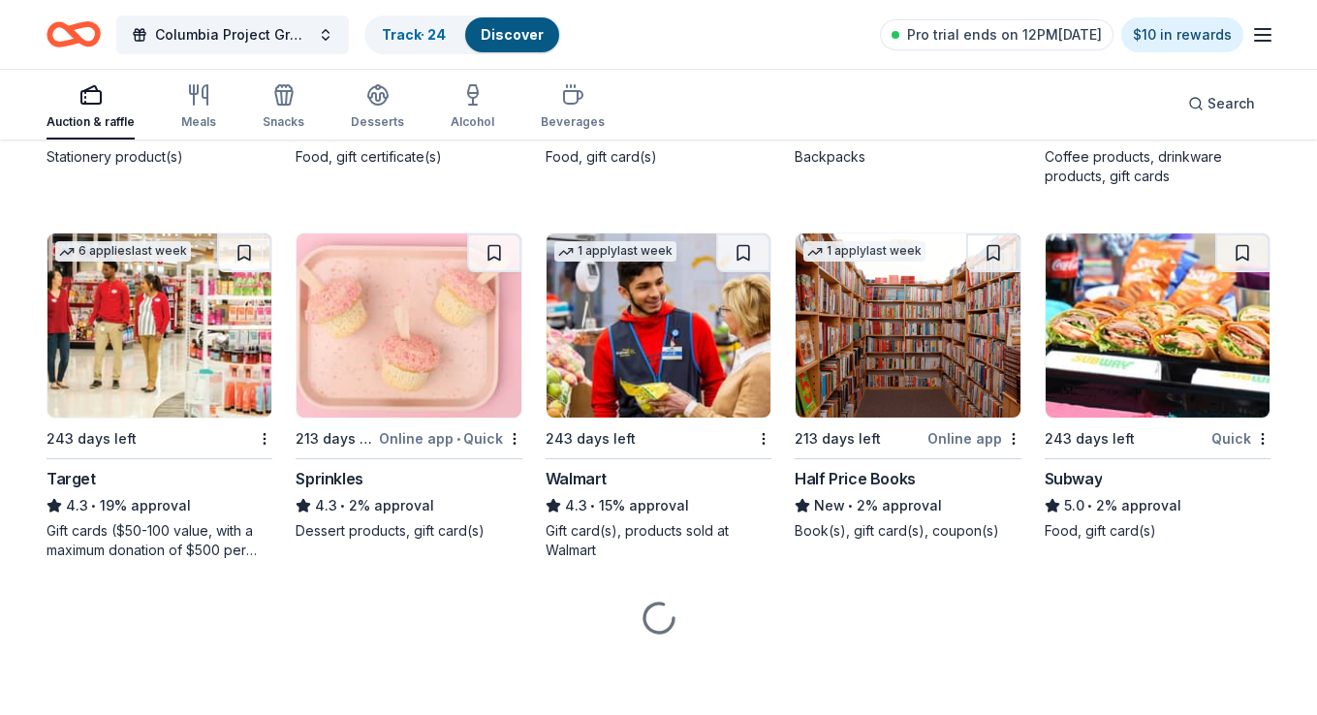
click at [1096, 357] on img at bounding box center [1157, 325] width 224 height 184
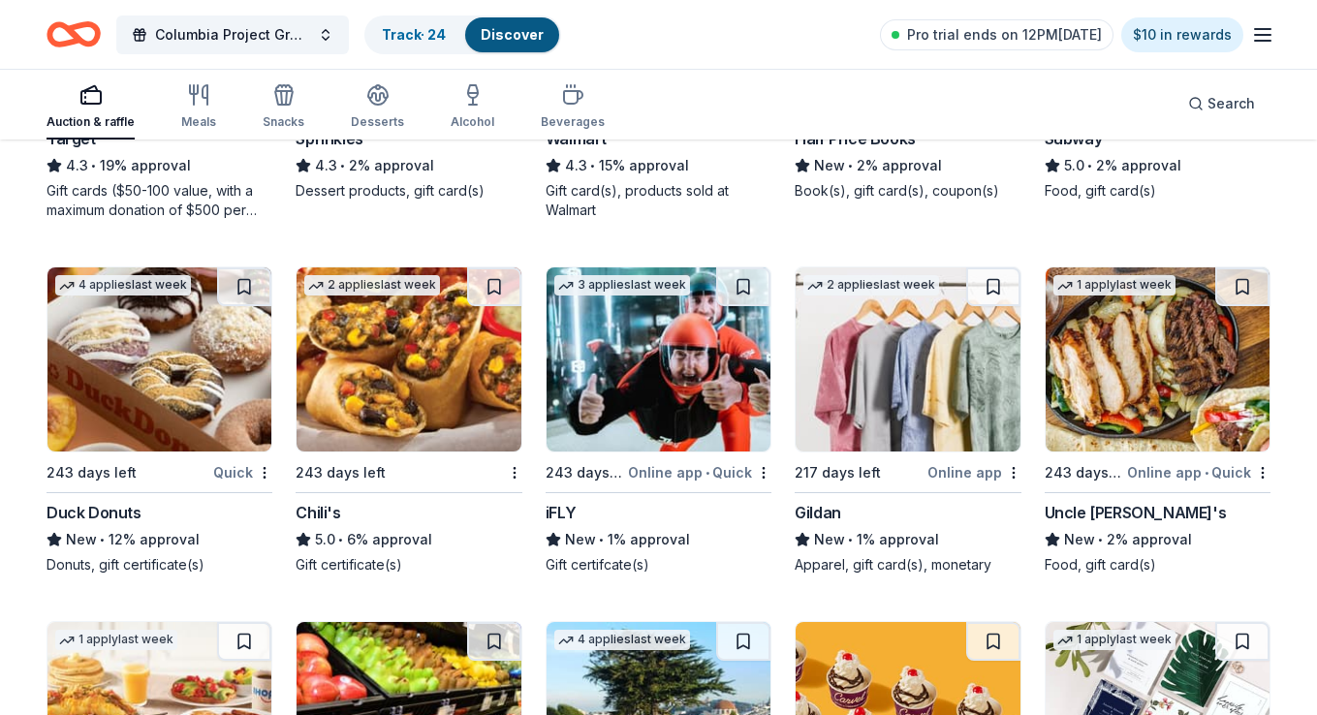
scroll to position [12740, 0]
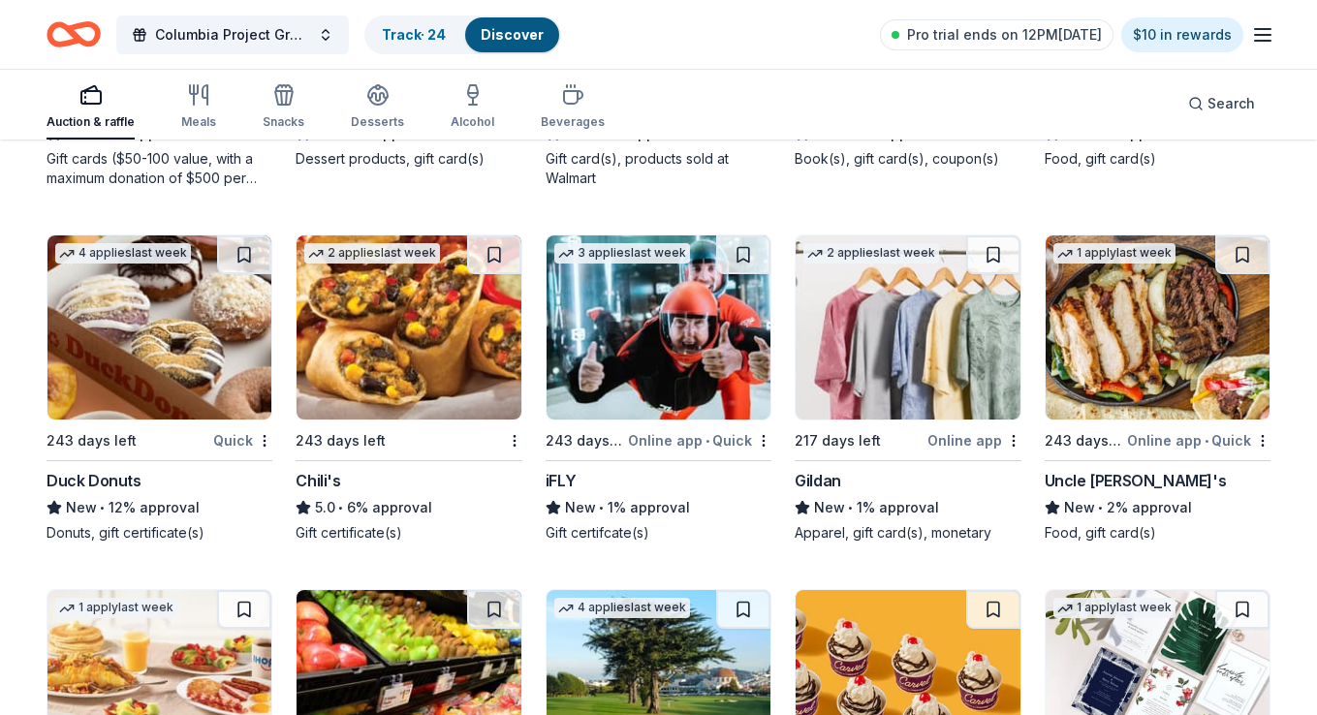
click at [606, 298] on img at bounding box center [658, 327] width 224 height 184
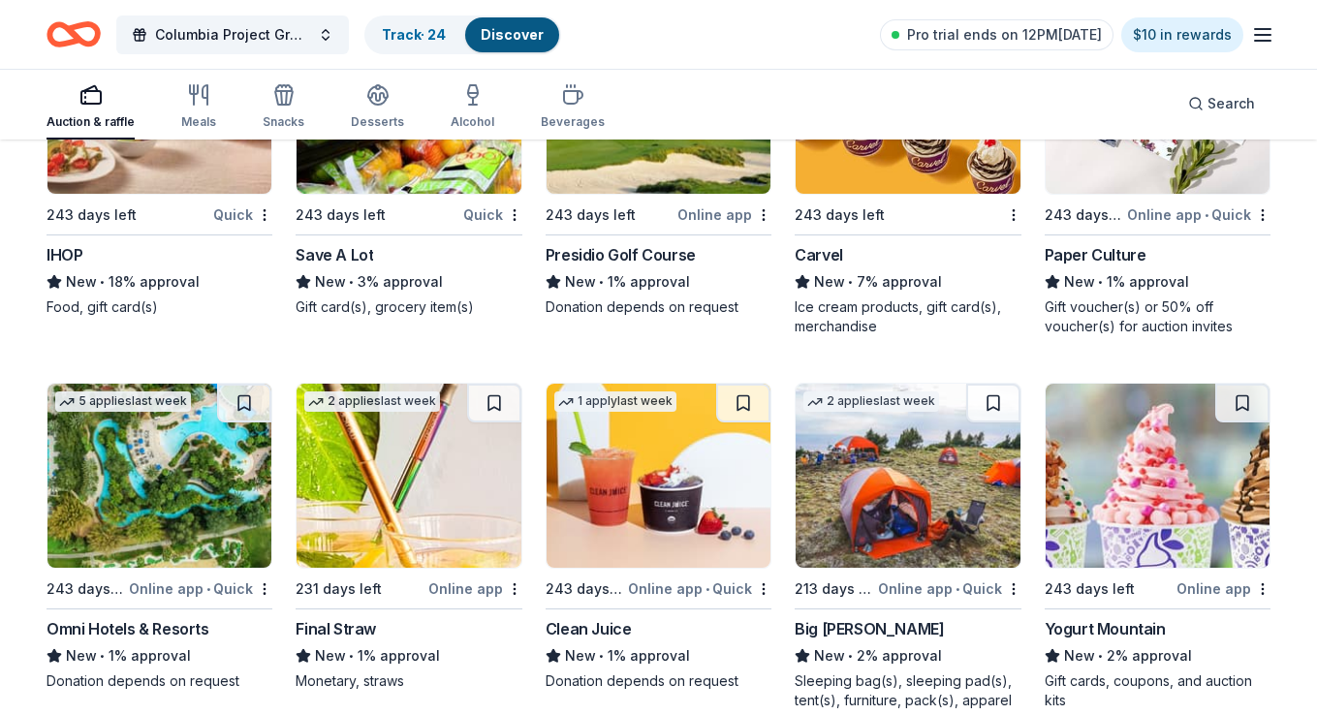
scroll to position [13044, 0]
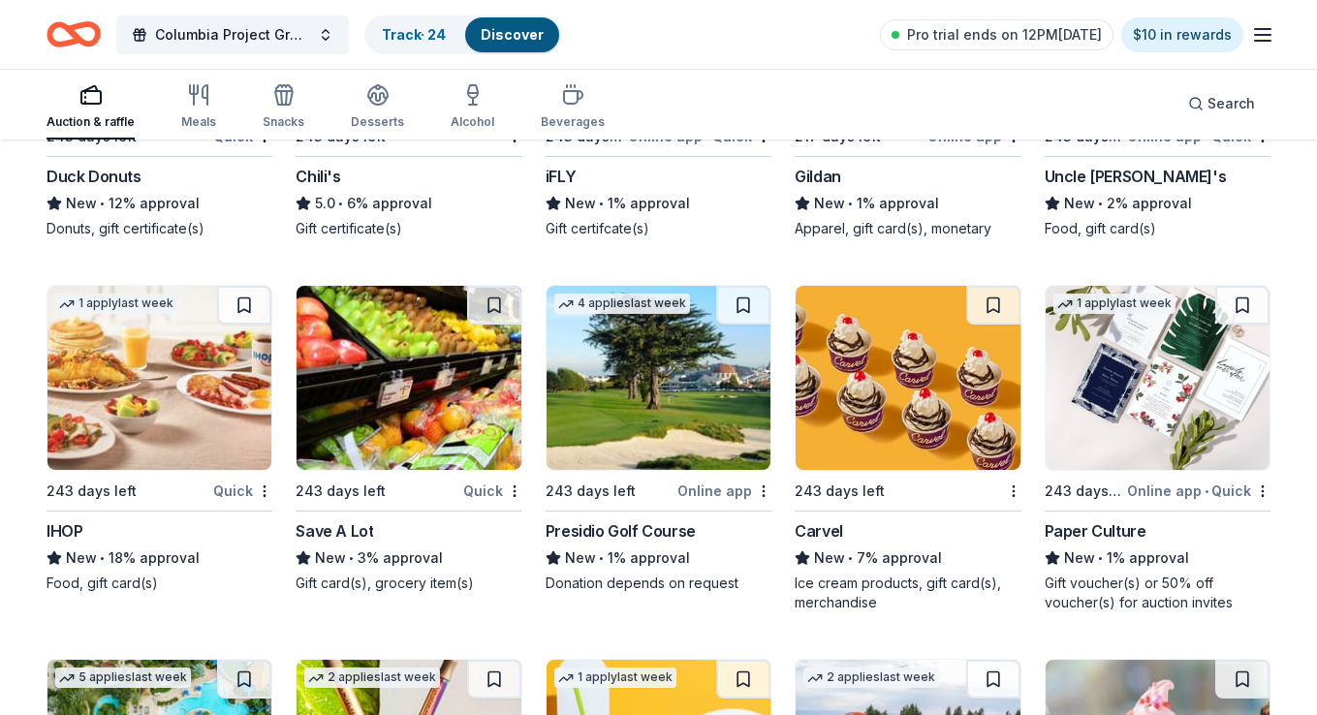
click at [199, 378] on img at bounding box center [159, 378] width 224 height 184
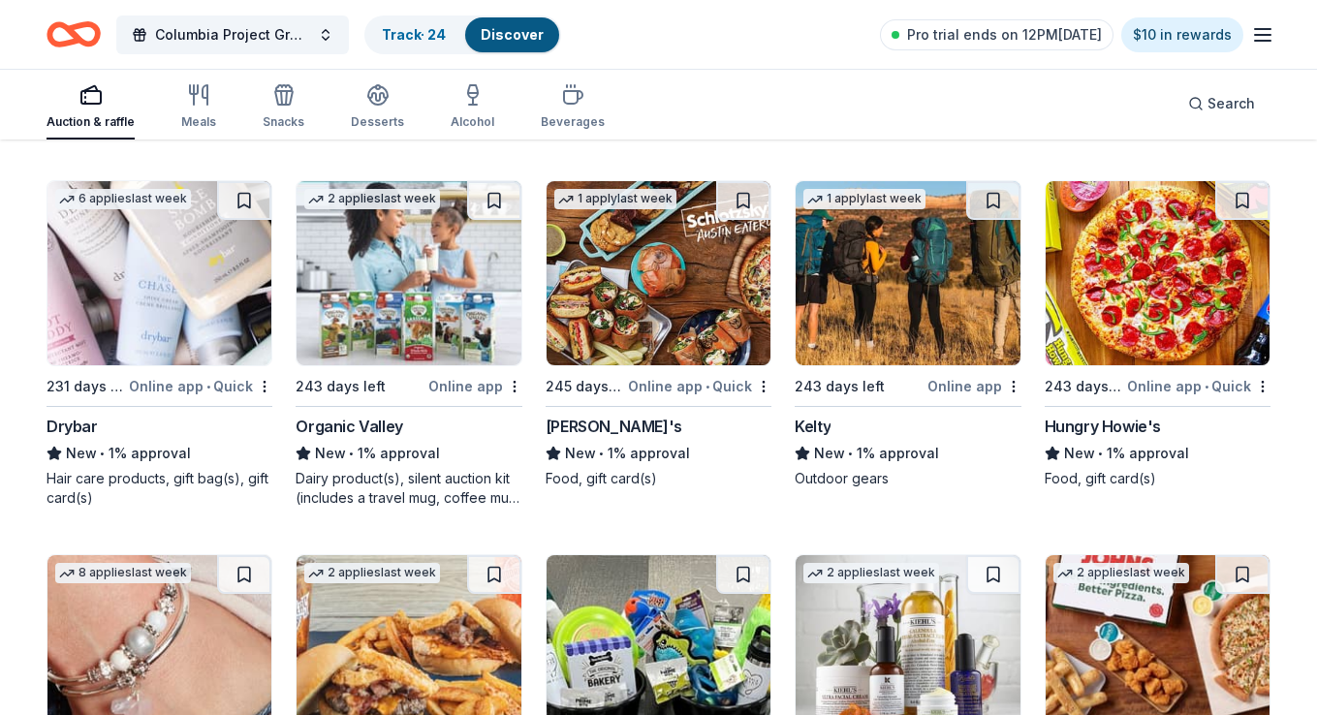
scroll to position [14292, 0]
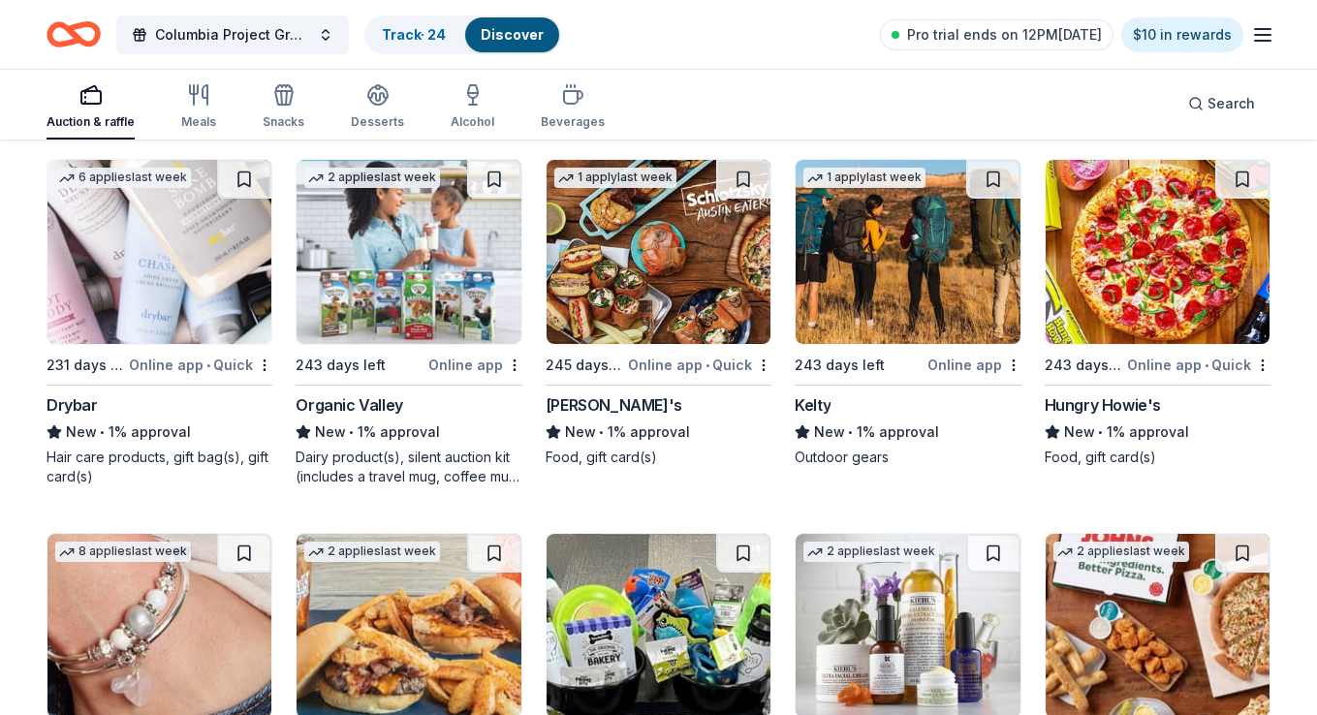
click at [156, 270] on img at bounding box center [159, 252] width 224 height 184
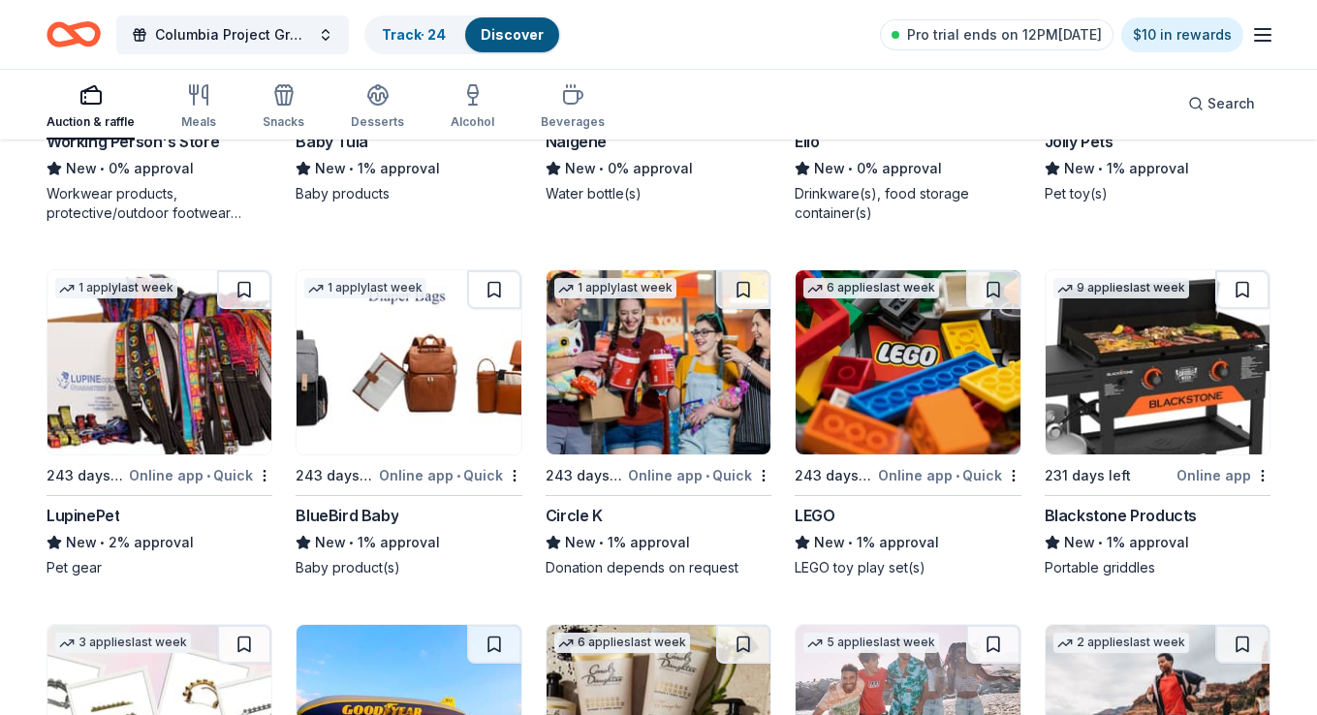
scroll to position [17933, 0]
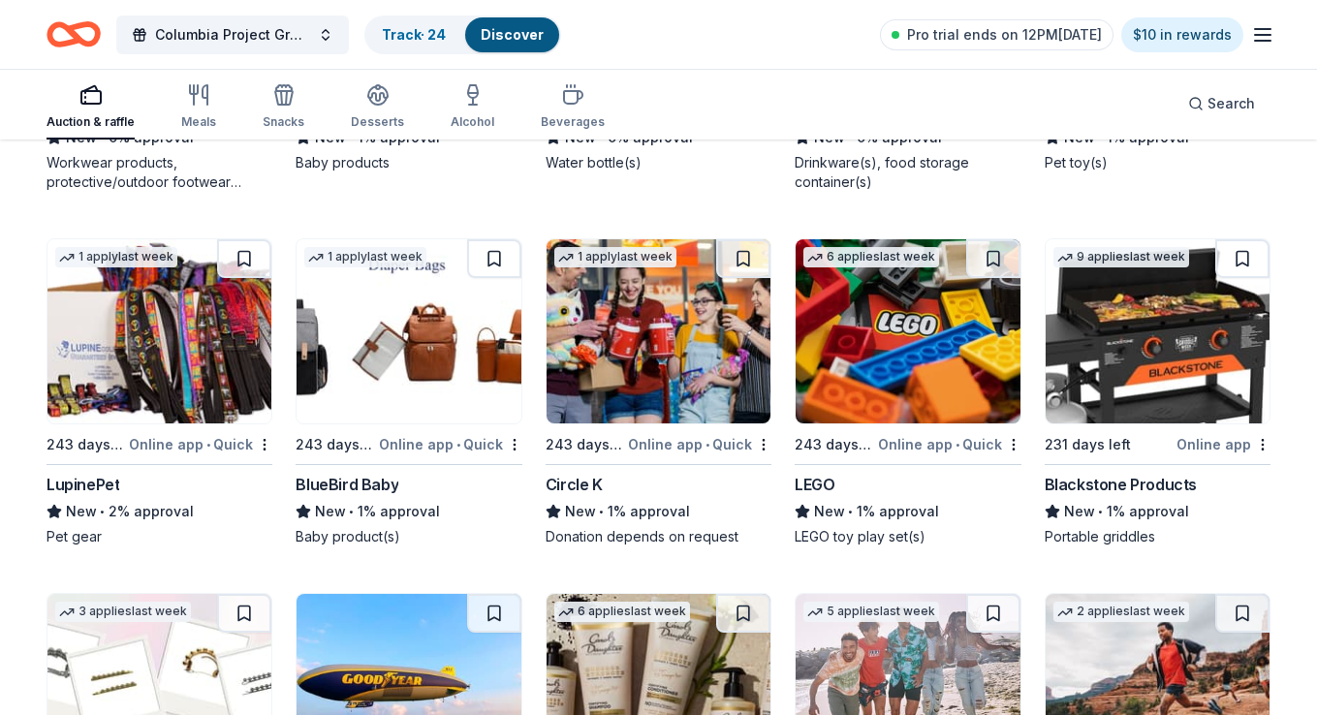
click at [659, 378] on img at bounding box center [658, 331] width 224 height 184
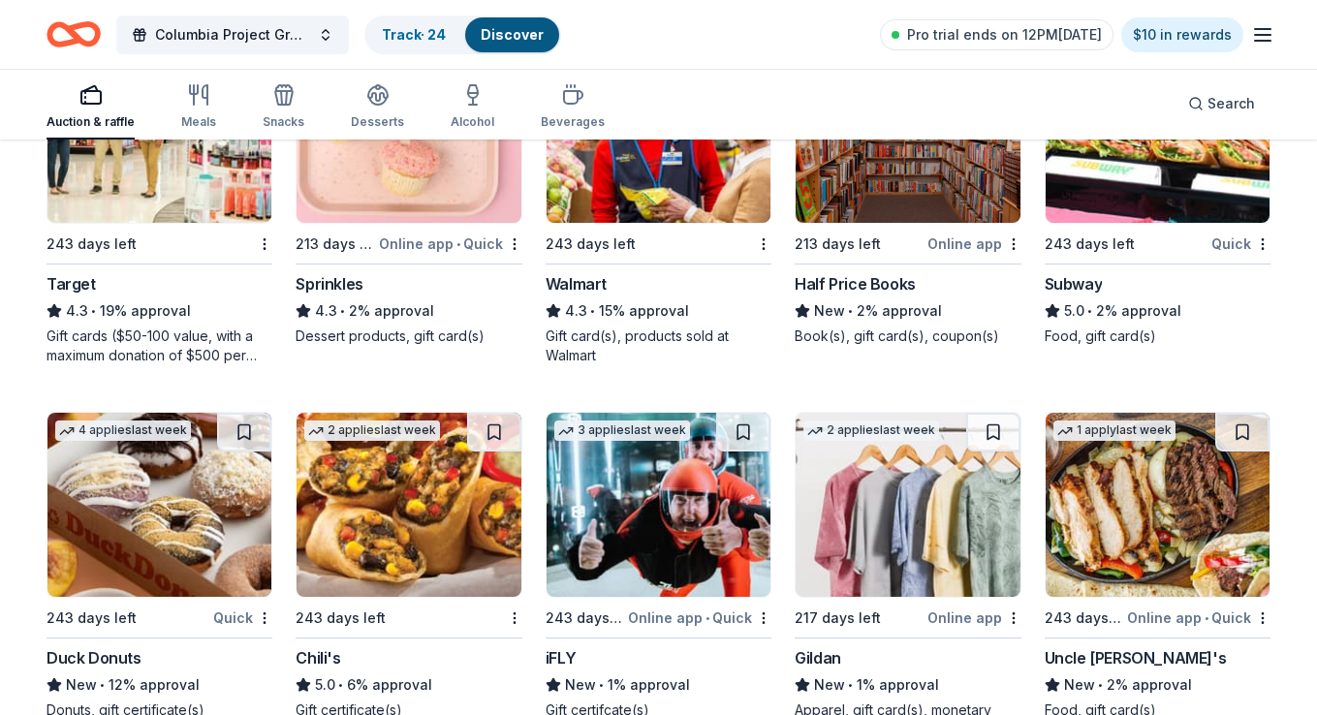
scroll to position [11981, 0]
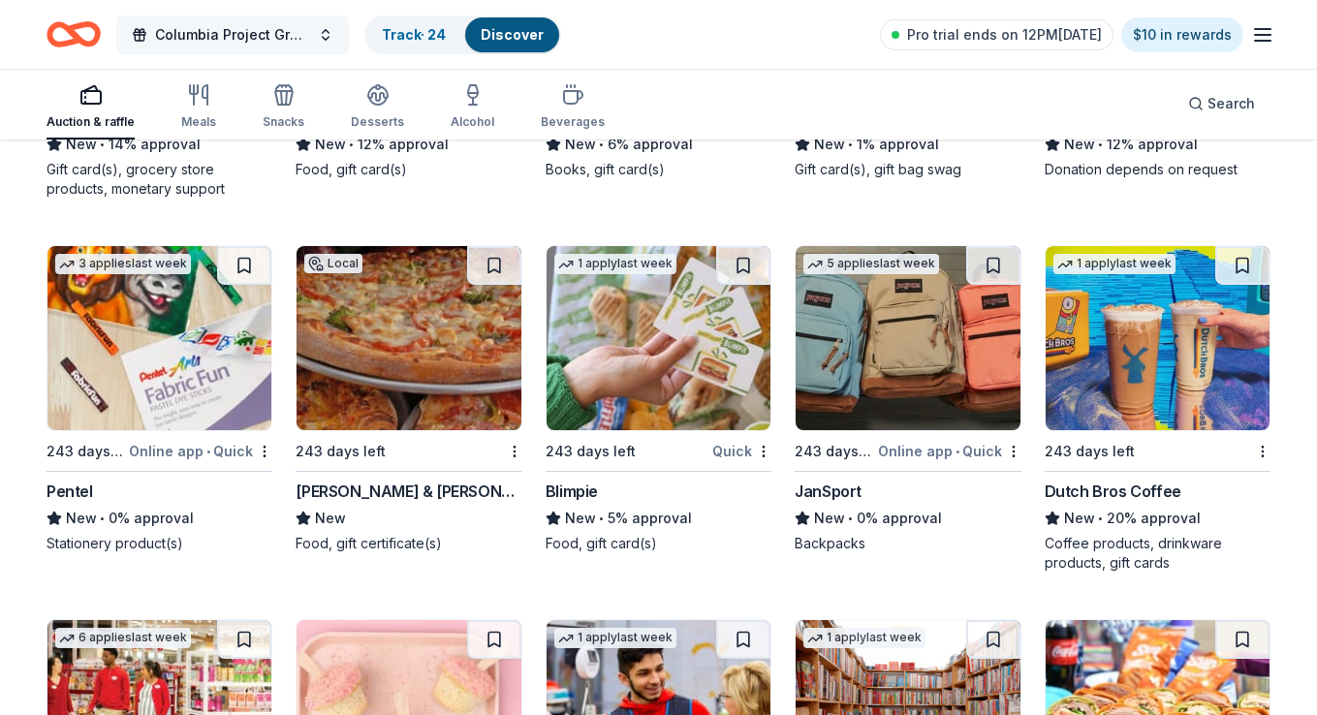
click at [287, 29] on span "Columbia Project Grad 2026" at bounding box center [232, 34] width 155 height 23
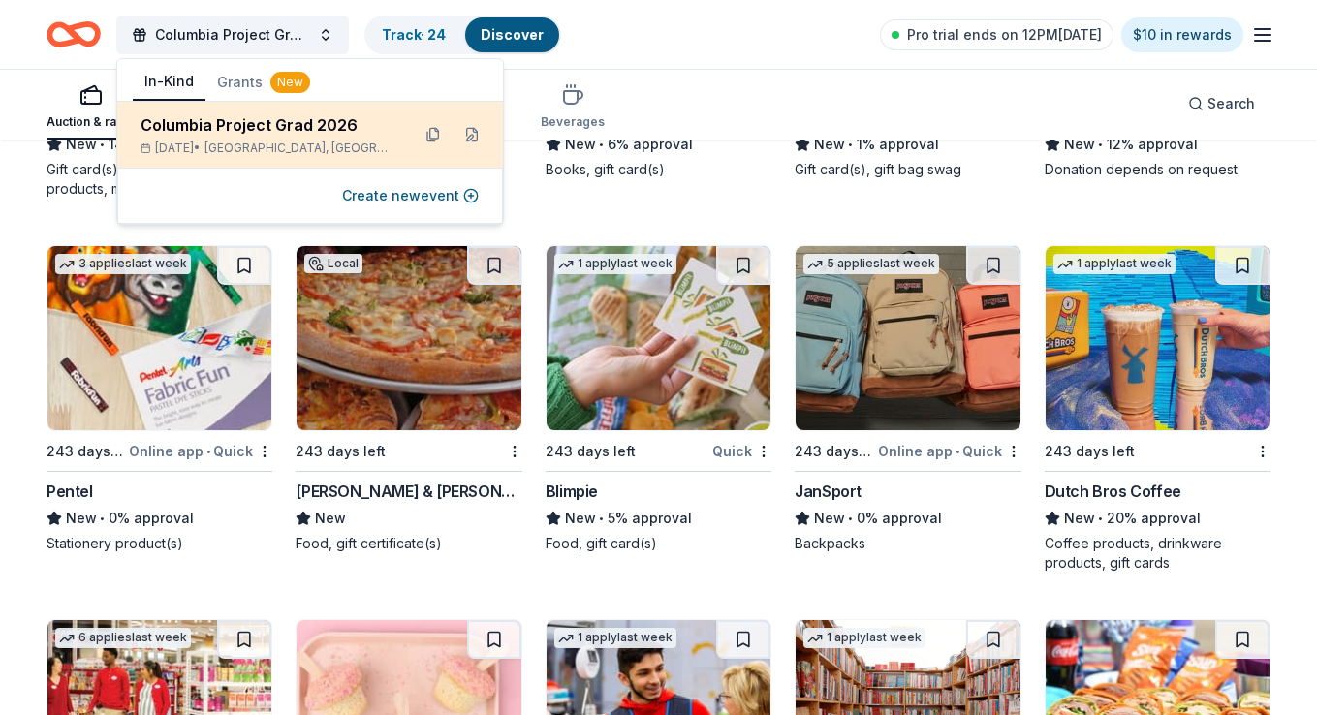
click at [263, 136] on div "Columbia Project Grad 2026" at bounding box center [267, 124] width 254 height 23
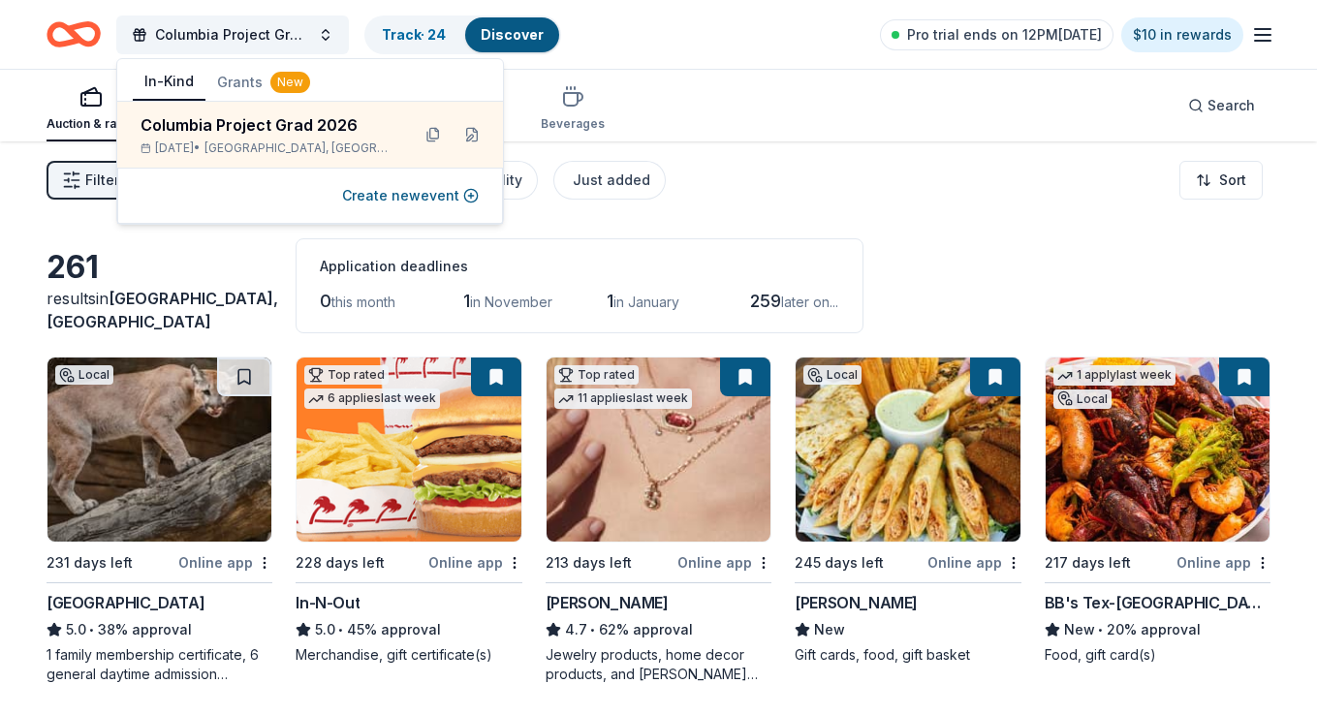
click at [239, 80] on button "Grants New" at bounding box center [263, 82] width 116 height 35
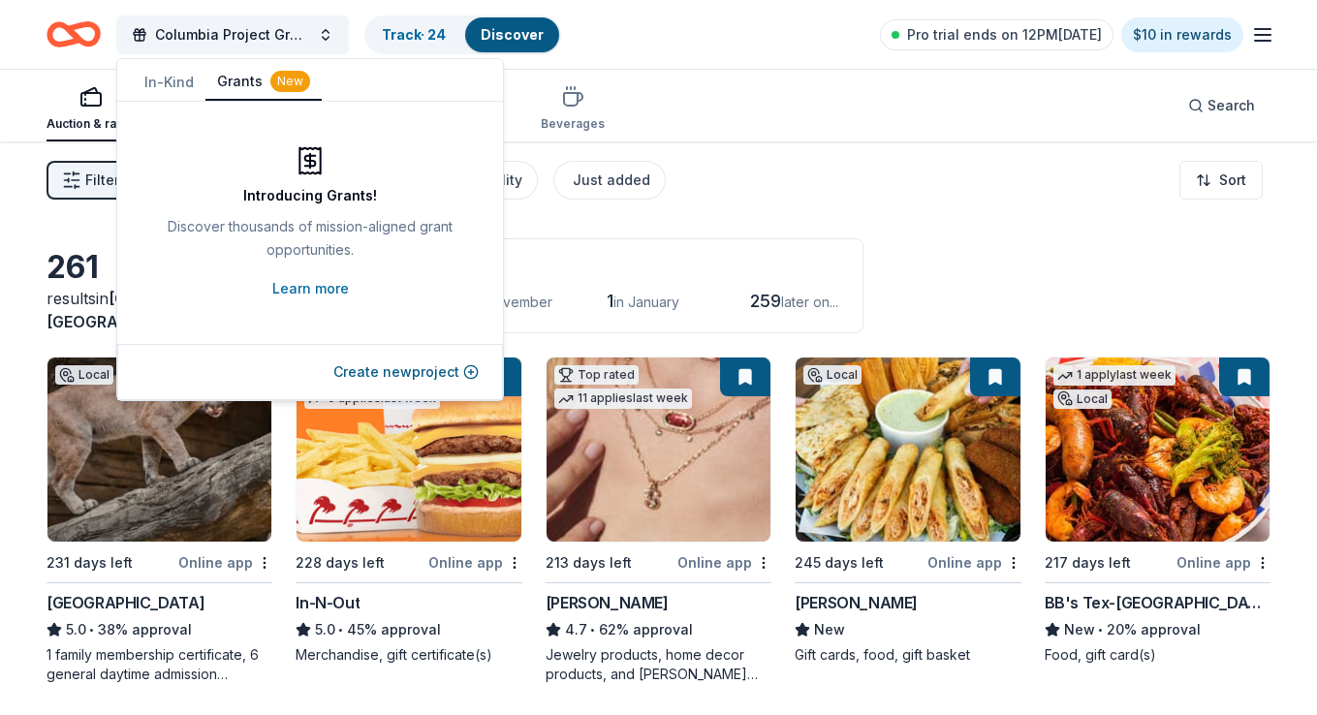
click at [239, 80] on button "Grants New" at bounding box center [263, 82] width 116 height 37
click at [395, 367] on button "Create new project" at bounding box center [405, 371] width 145 height 23
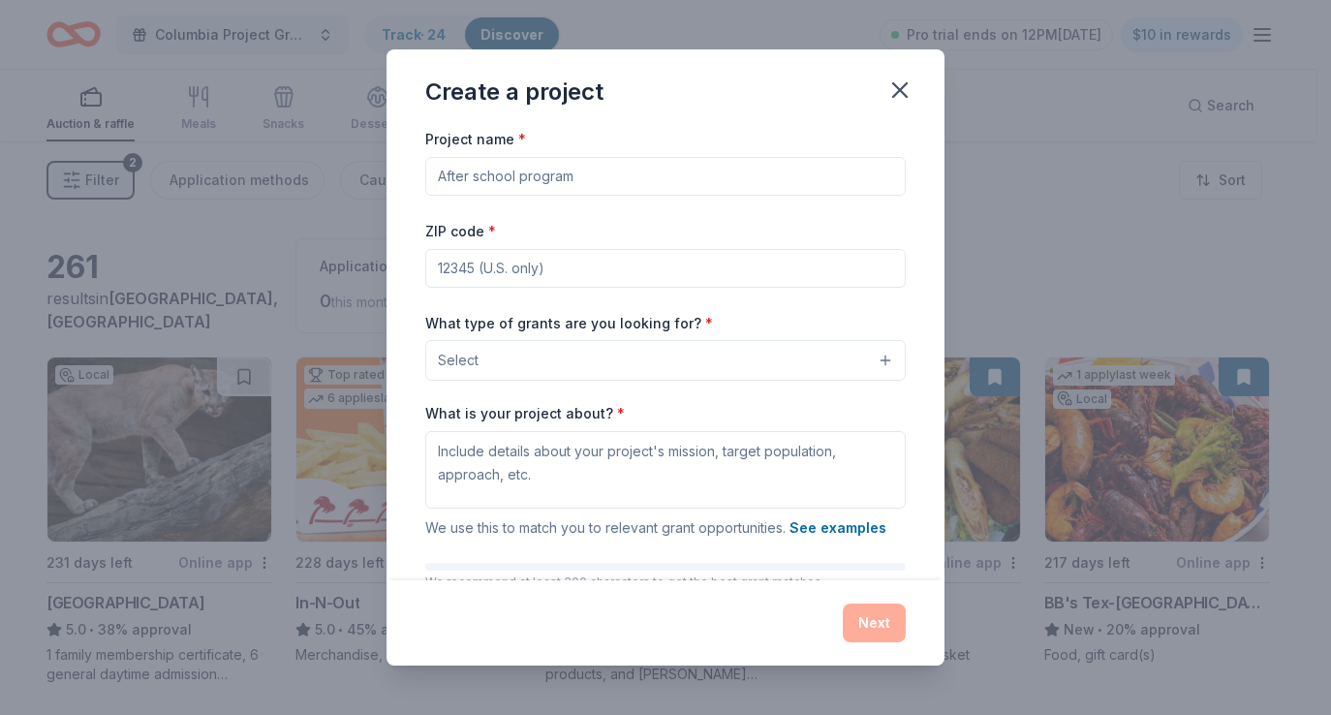
click at [497, 182] on input "Project name *" at bounding box center [665, 176] width 481 height 39
type input "Columbia Project Graduation 2026"
type input "77486"
click at [616, 359] on button "Select" at bounding box center [665, 360] width 481 height 41
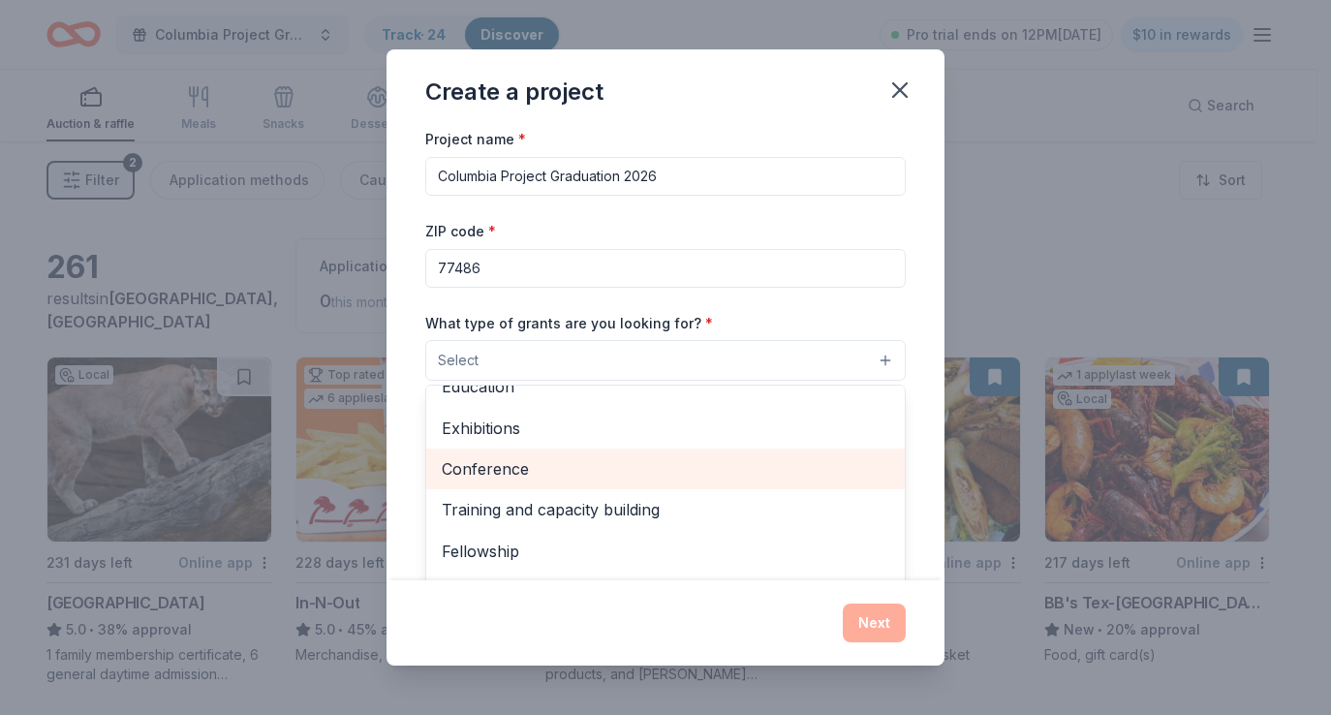
scroll to position [219, 0]
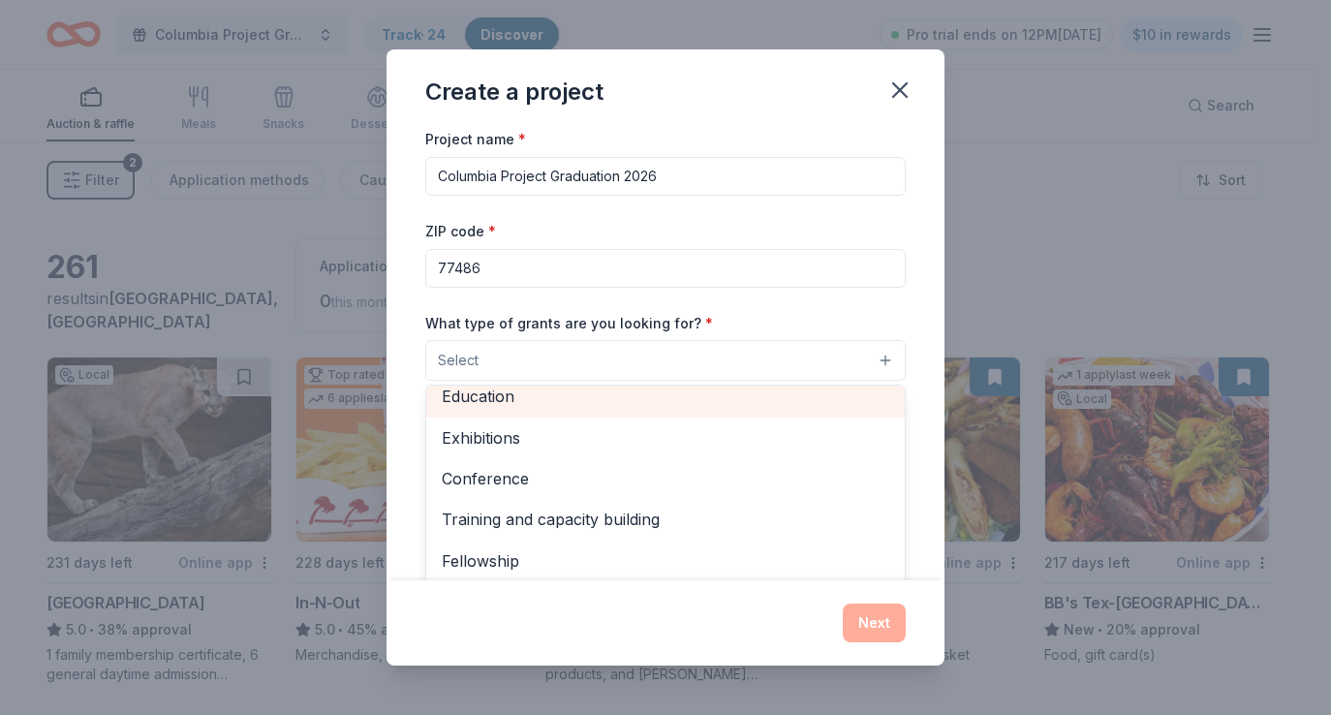
click at [536, 399] on span "Education" at bounding box center [666, 396] width 448 height 25
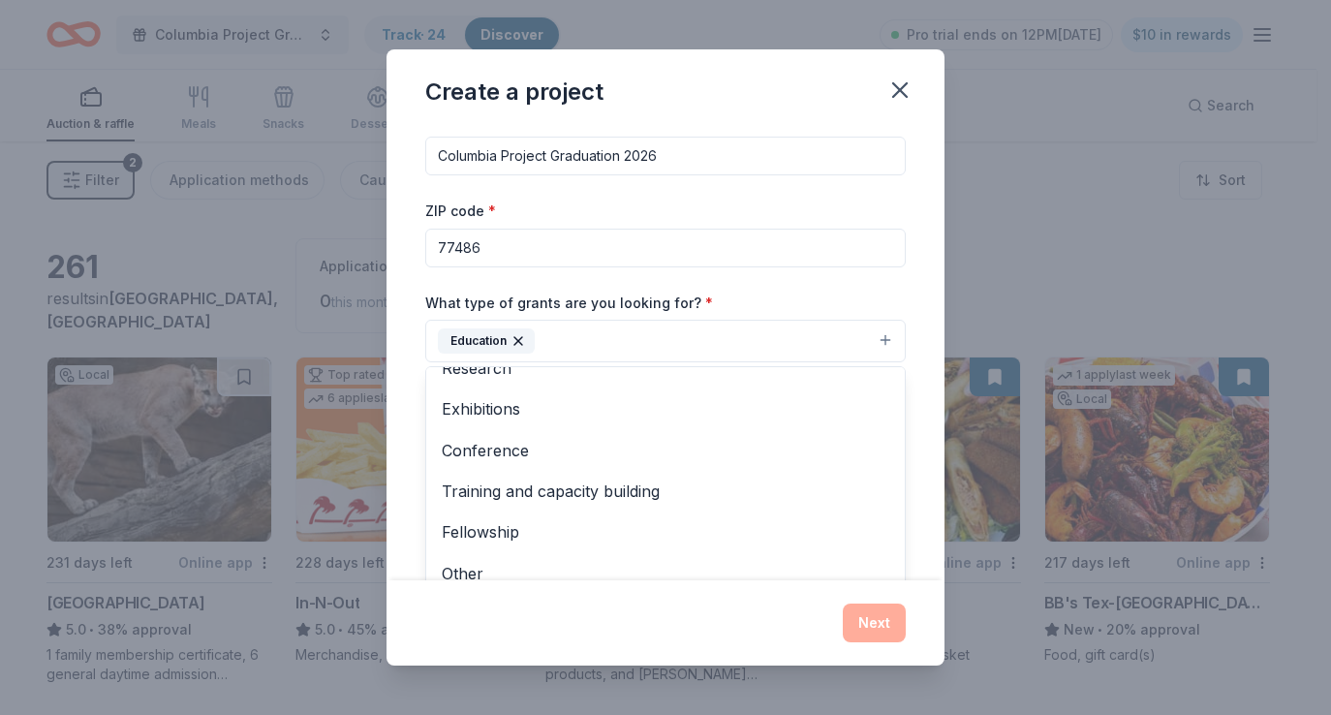
scroll to position [112, 0]
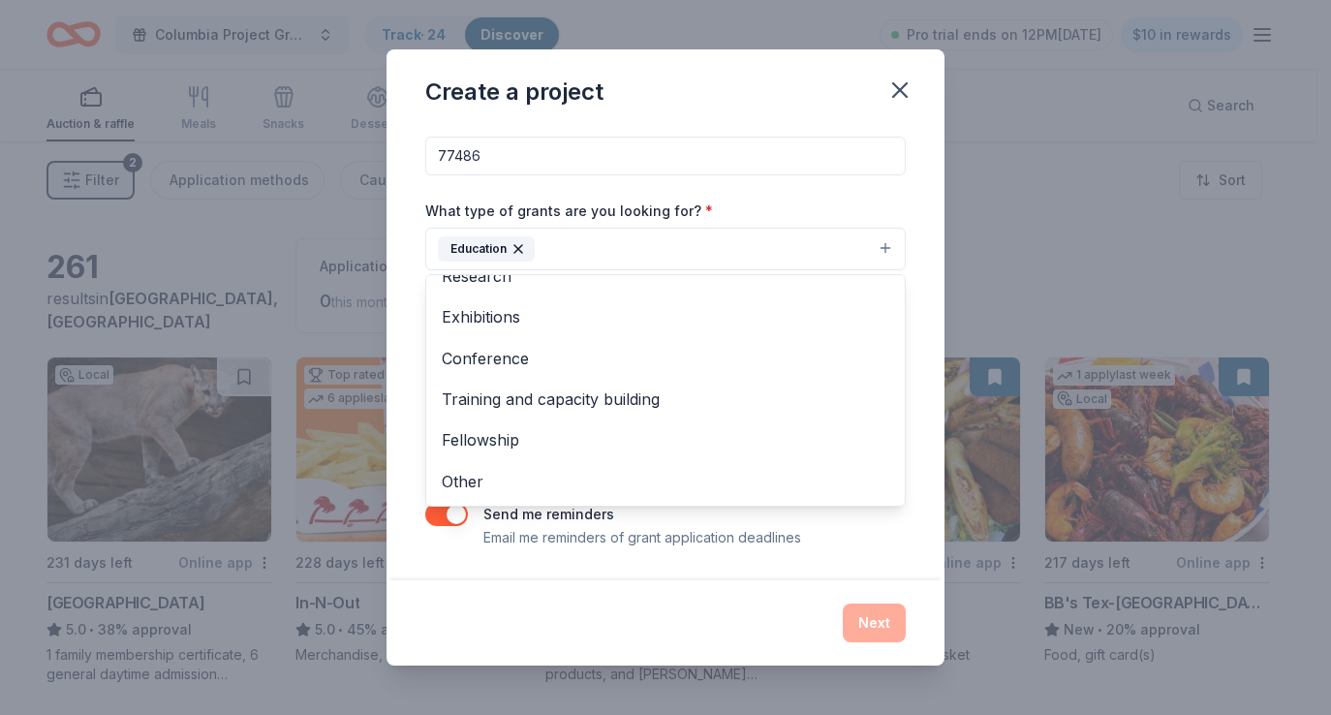
click at [919, 219] on div "Project name * Columbia Project Graduation 2026 ZIP code * 77486 What type of g…" at bounding box center [666, 353] width 558 height 452
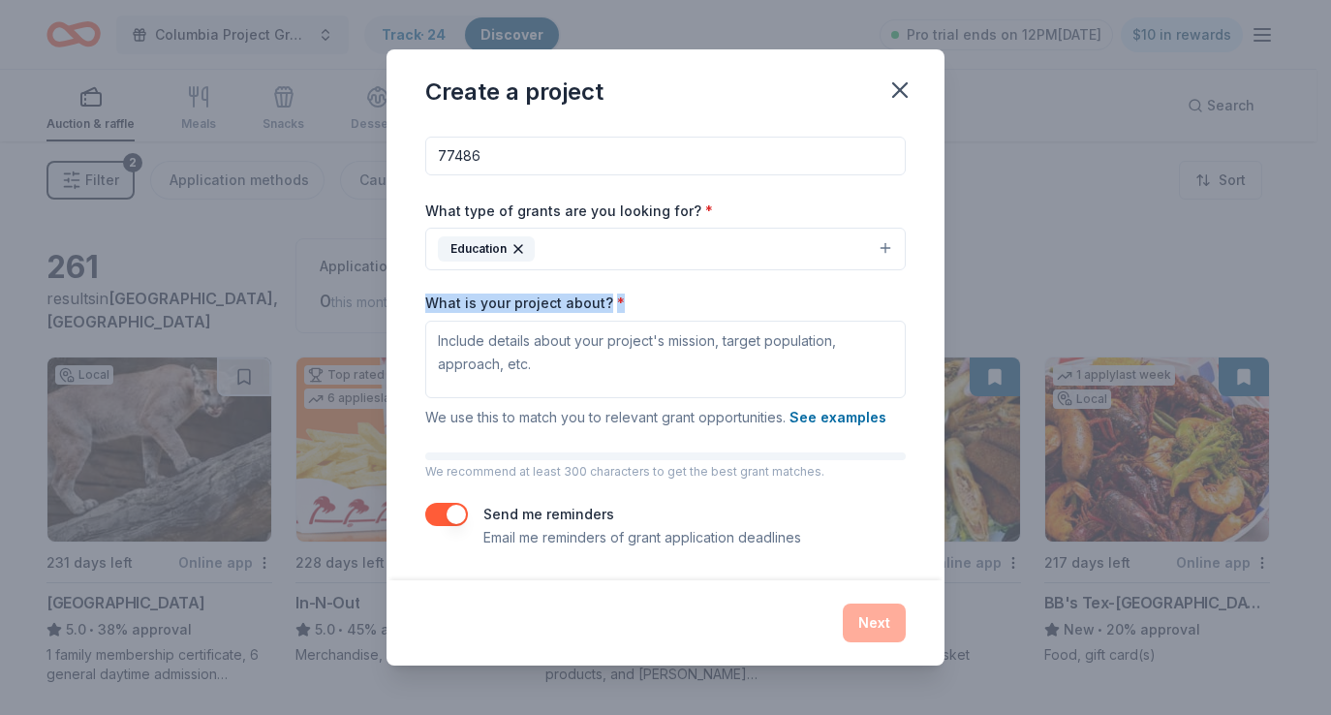
drag, startPoint x: 616, startPoint y: 305, endPoint x: 413, endPoint y: 299, distance: 203.5
click at [413, 299] on div "Project name * Columbia Project Graduation 2026 ZIP code * 77486 What type of g…" at bounding box center [666, 353] width 558 height 452
copy label "What is your project about? *"
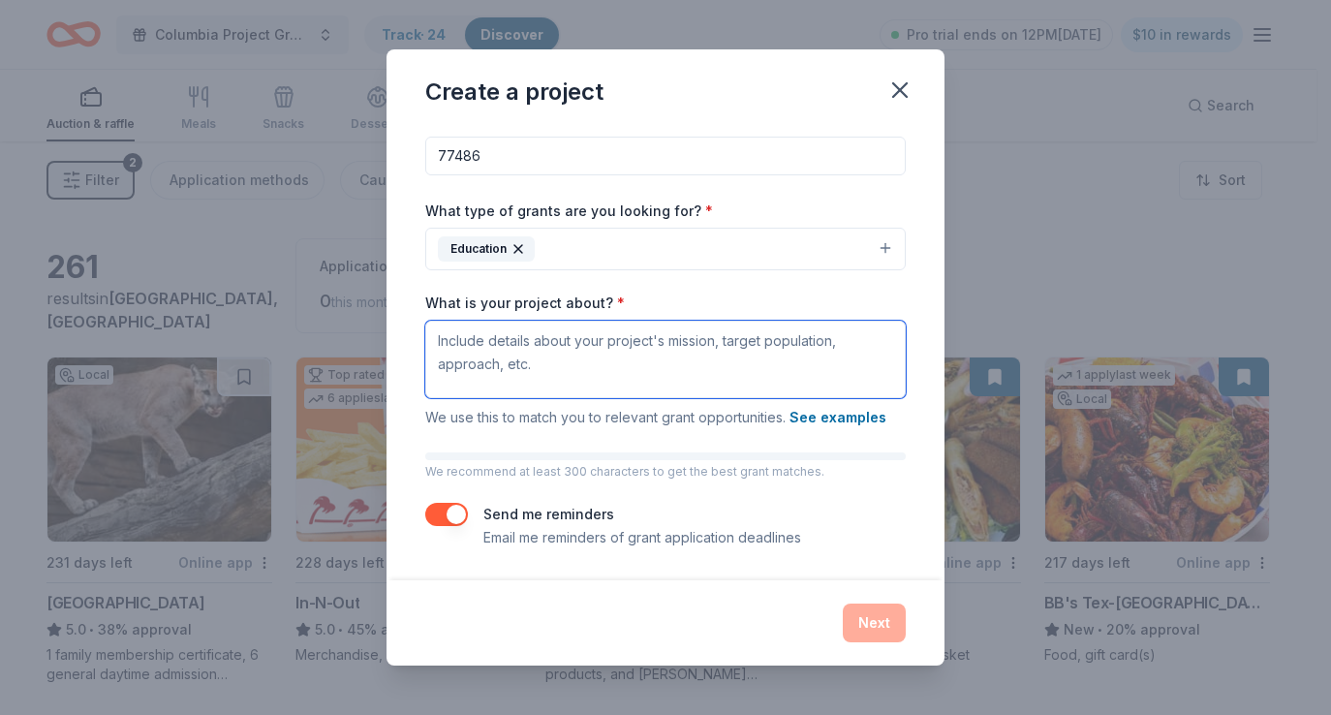
paste textarea "Project Graduation is a parent- and community-led initiative dedicated to provi…"
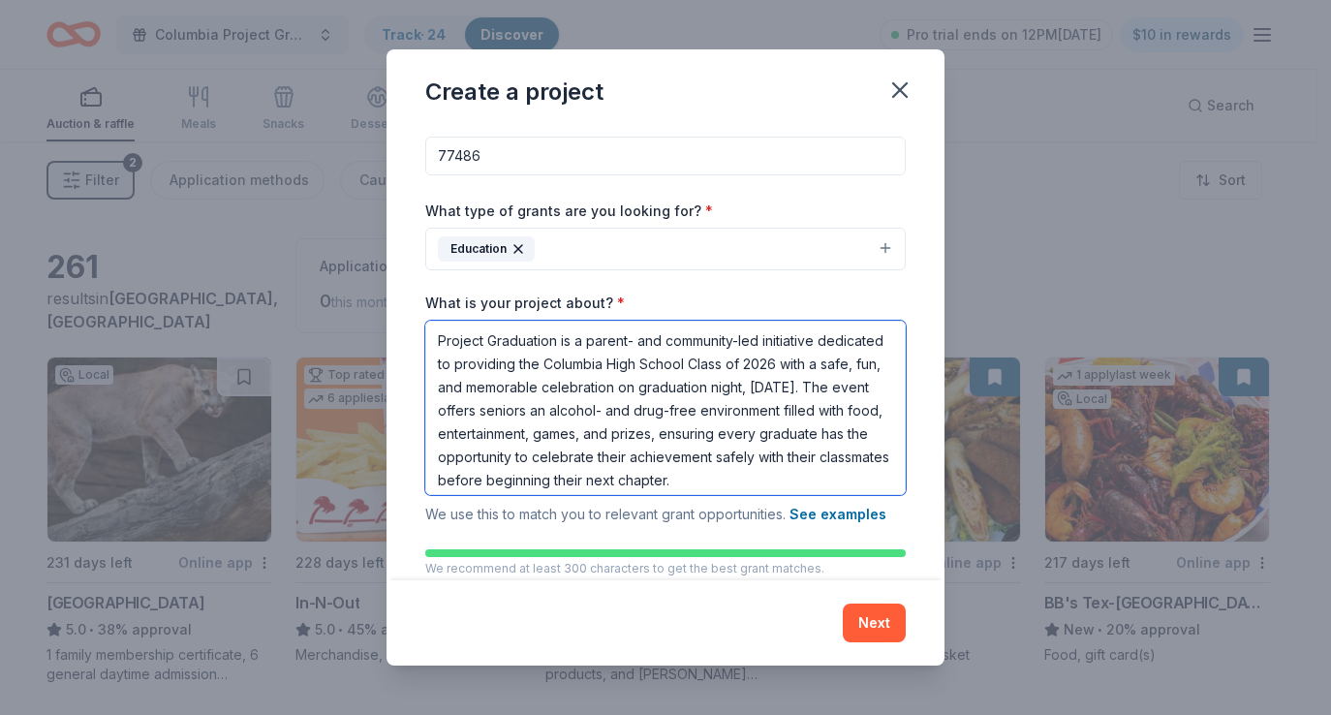
scroll to position [17, 0]
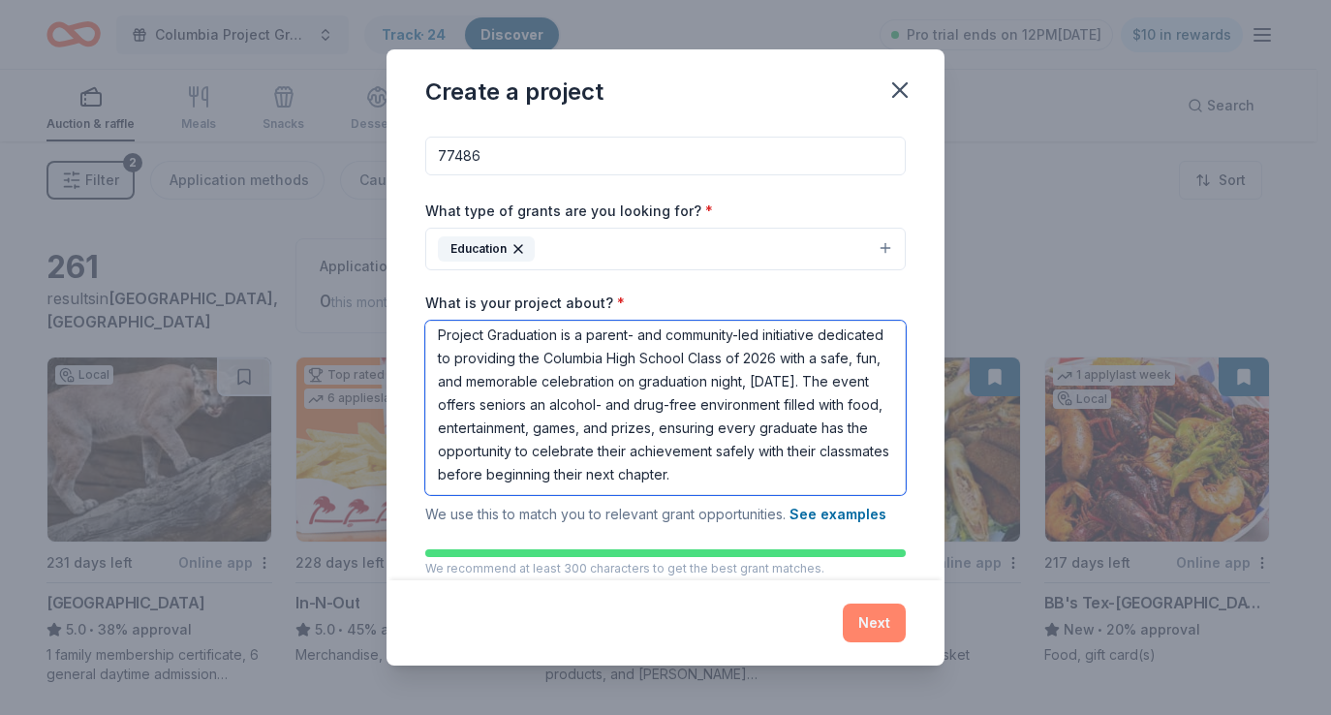
type textarea "Project Graduation is a parent- and community-led initiative dedicated to provi…"
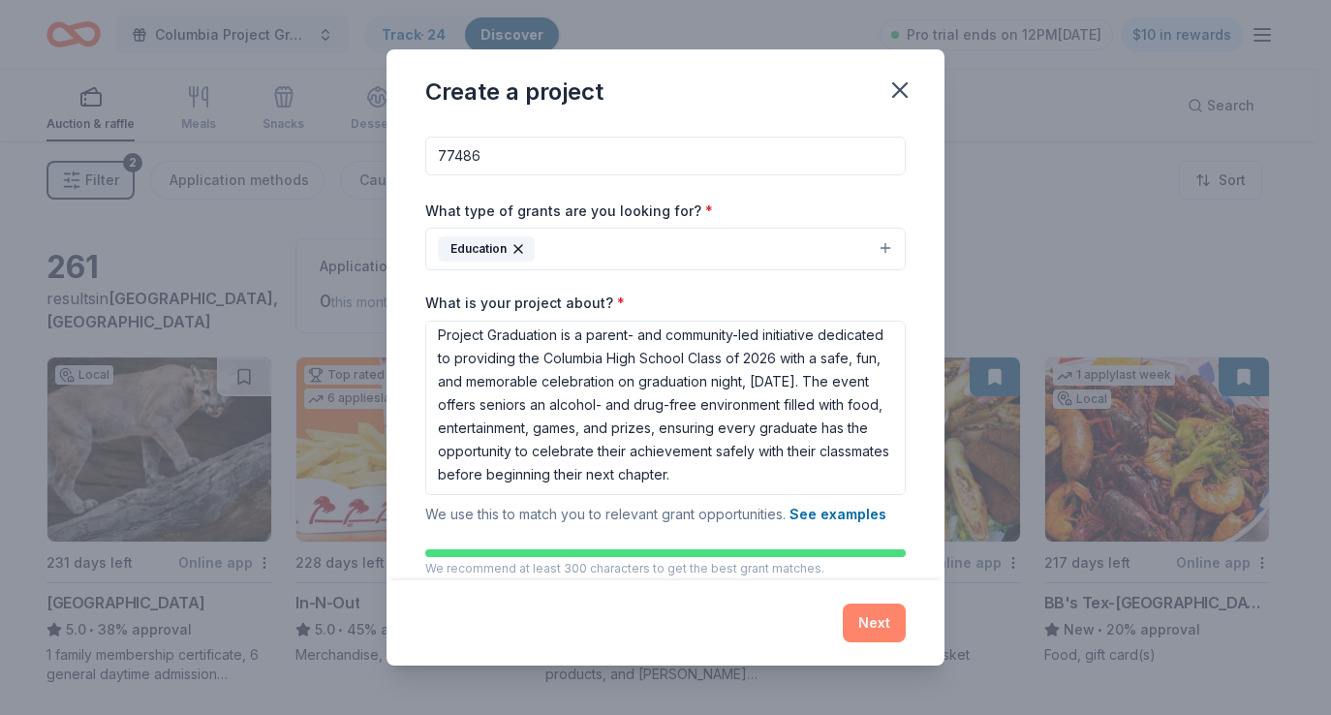
click at [868, 611] on button "Next" at bounding box center [874, 623] width 63 height 39
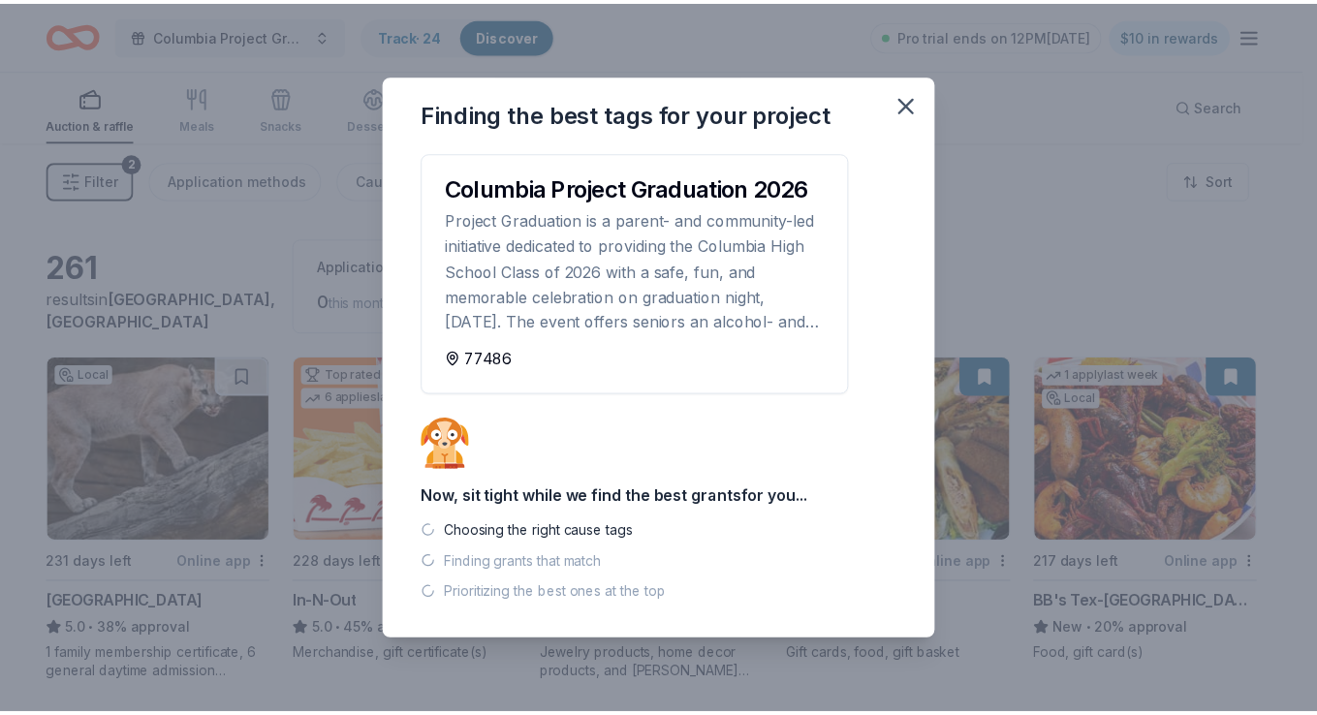
scroll to position [0, 0]
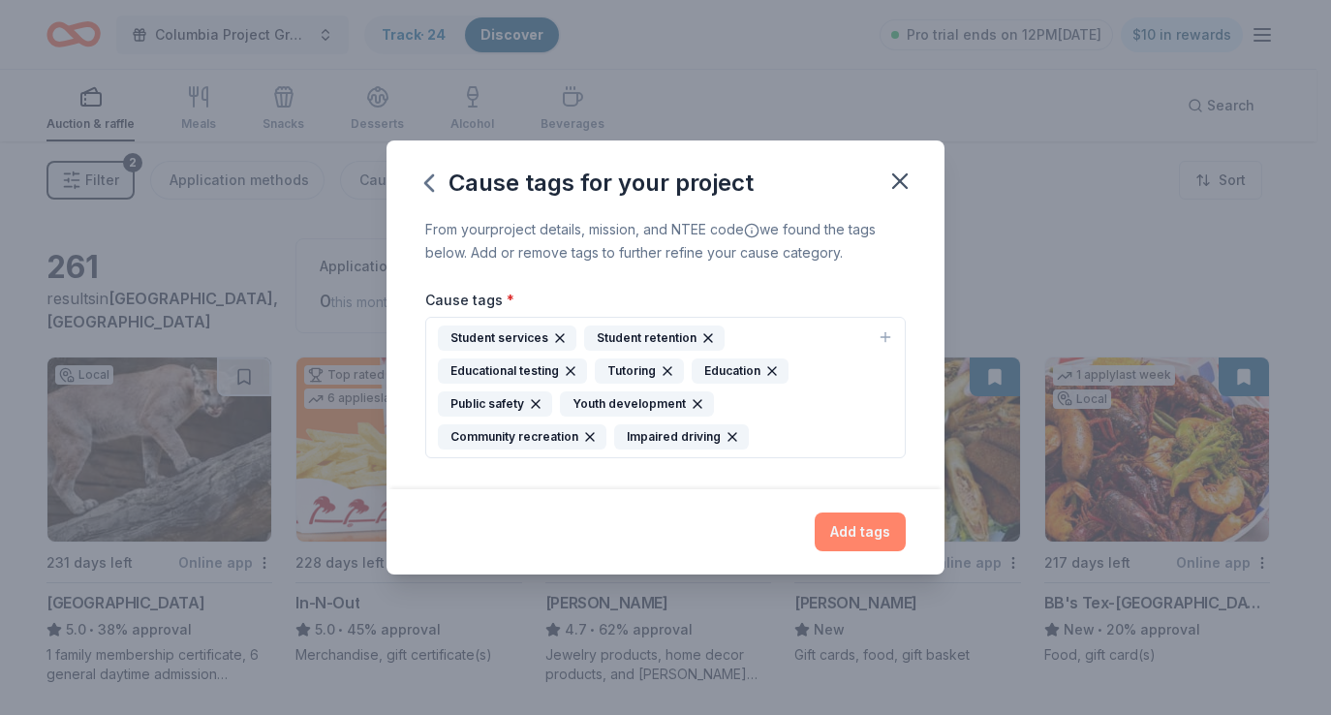
click at [849, 518] on button "Add tags" at bounding box center [860, 532] width 91 height 39
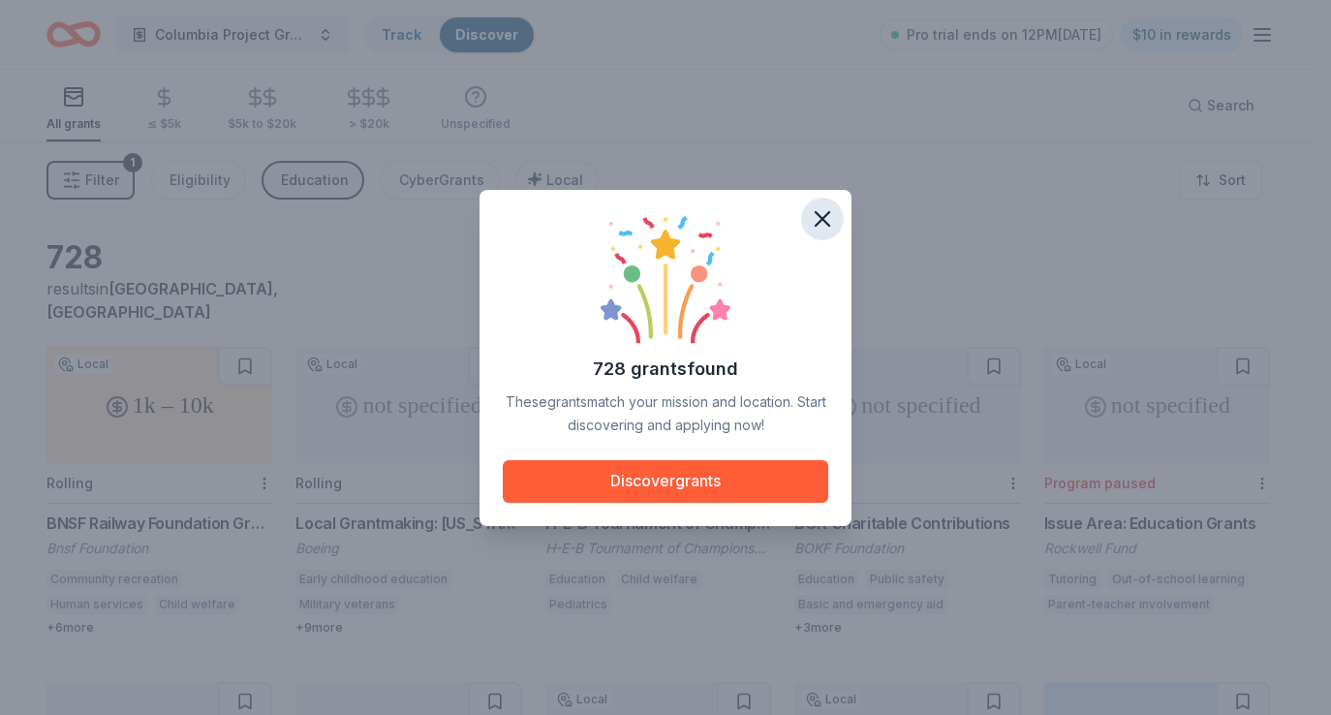
click at [825, 217] on icon "button" at bounding box center [823, 219] width 14 height 14
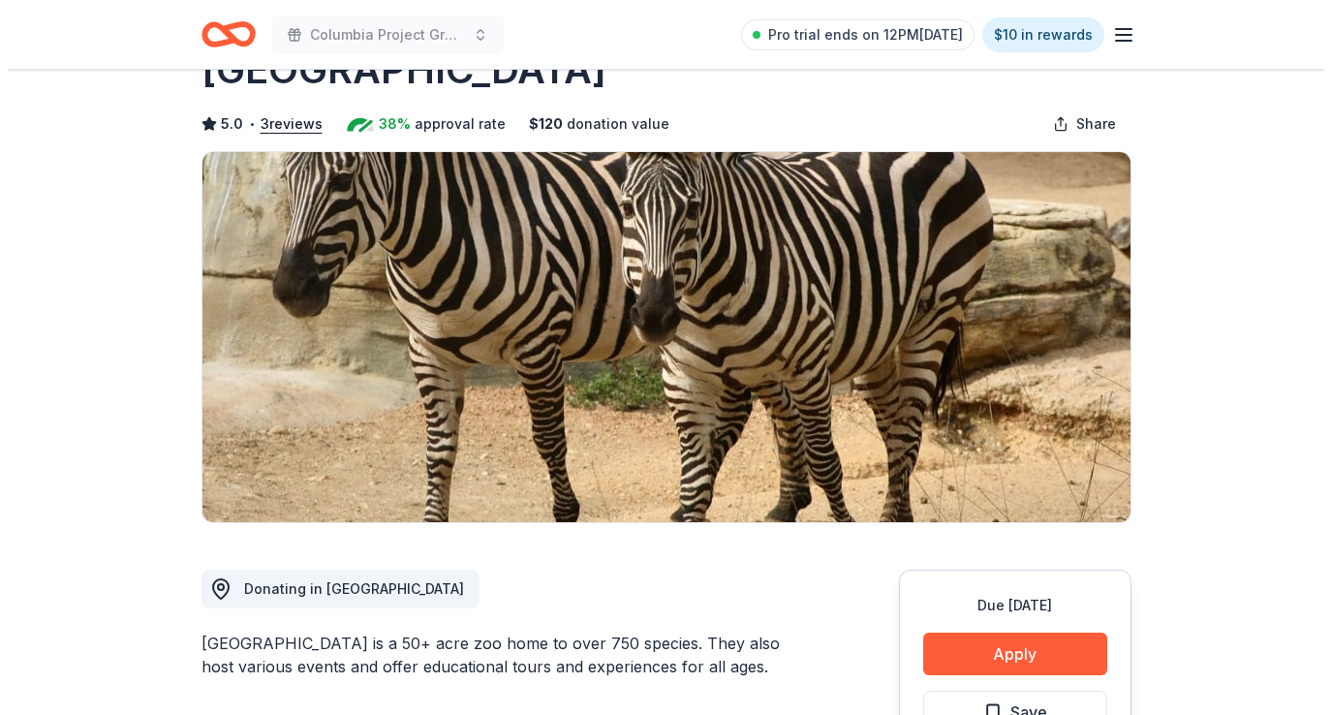
scroll to position [330, 0]
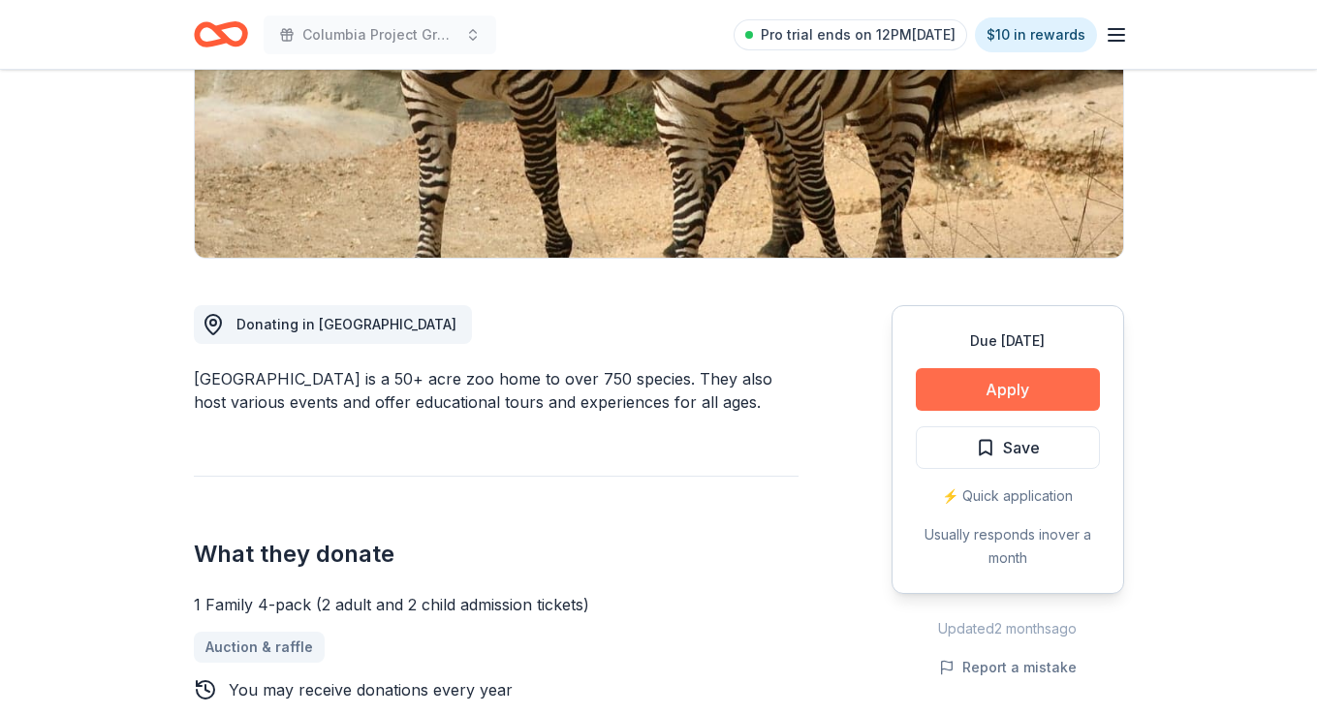
click at [1003, 387] on button "Apply" at bounding box center [1008, 389] width 184 height 43
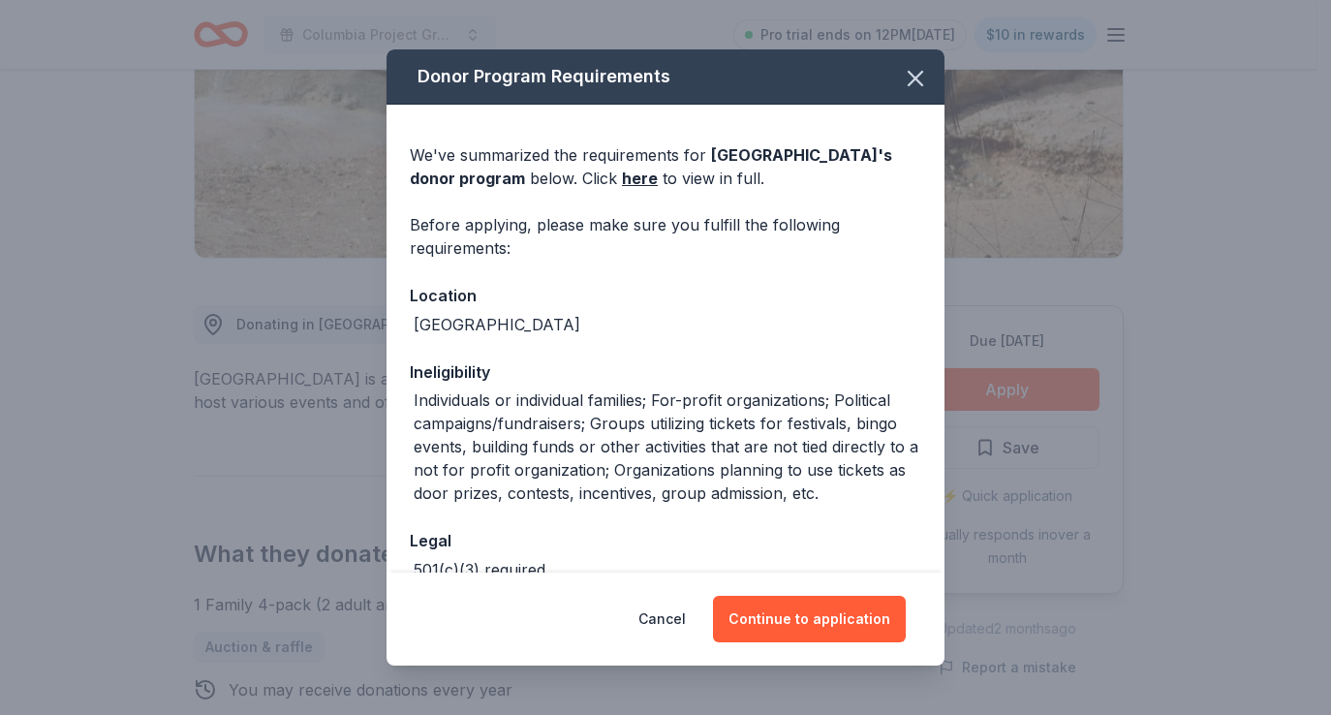
scroll to position [31, 0]
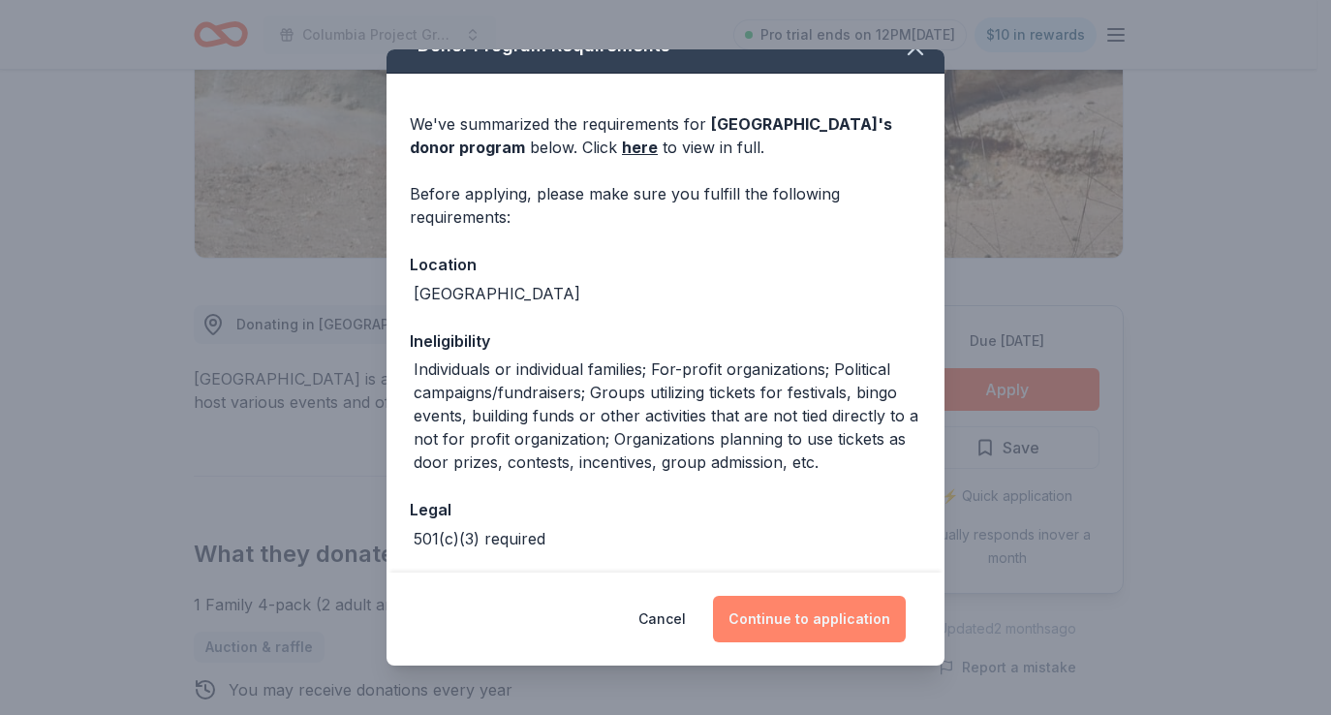
click at [808, 606] on button "Continue to application" at bounding box center [809, 619] width 193 height 47
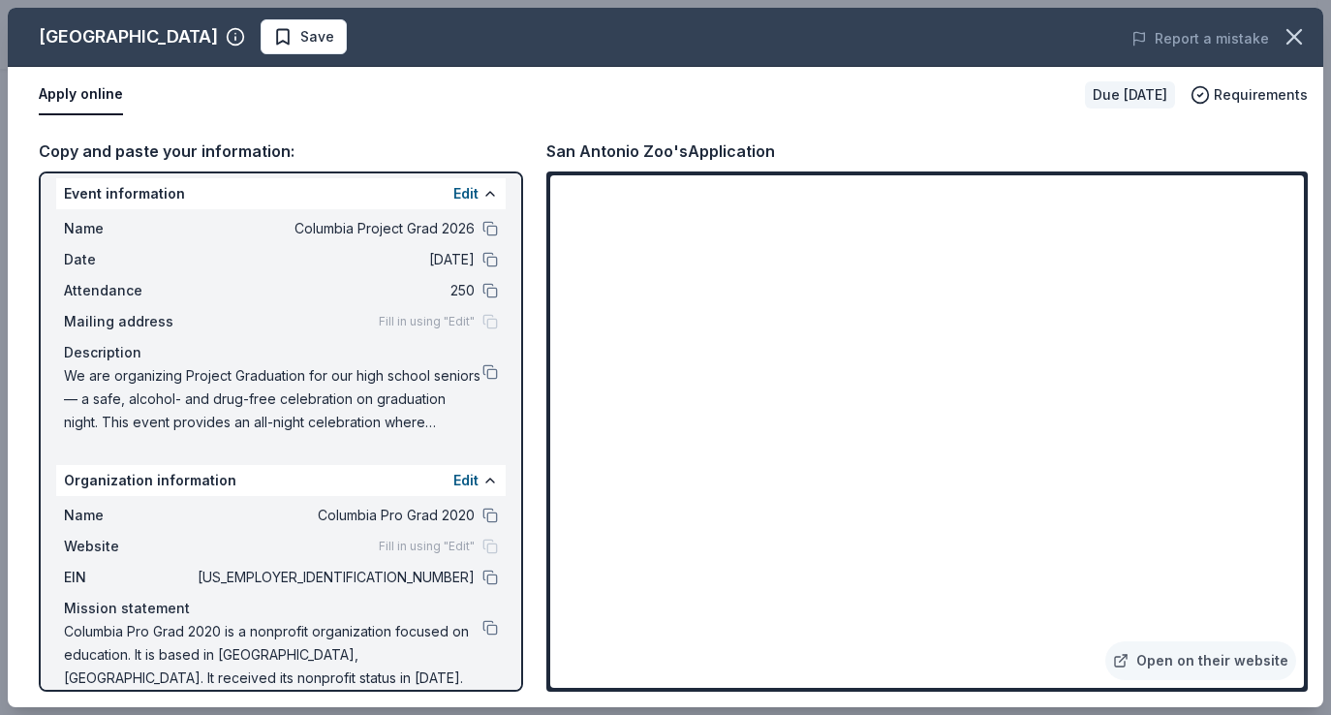
scroll to position [21, 0]
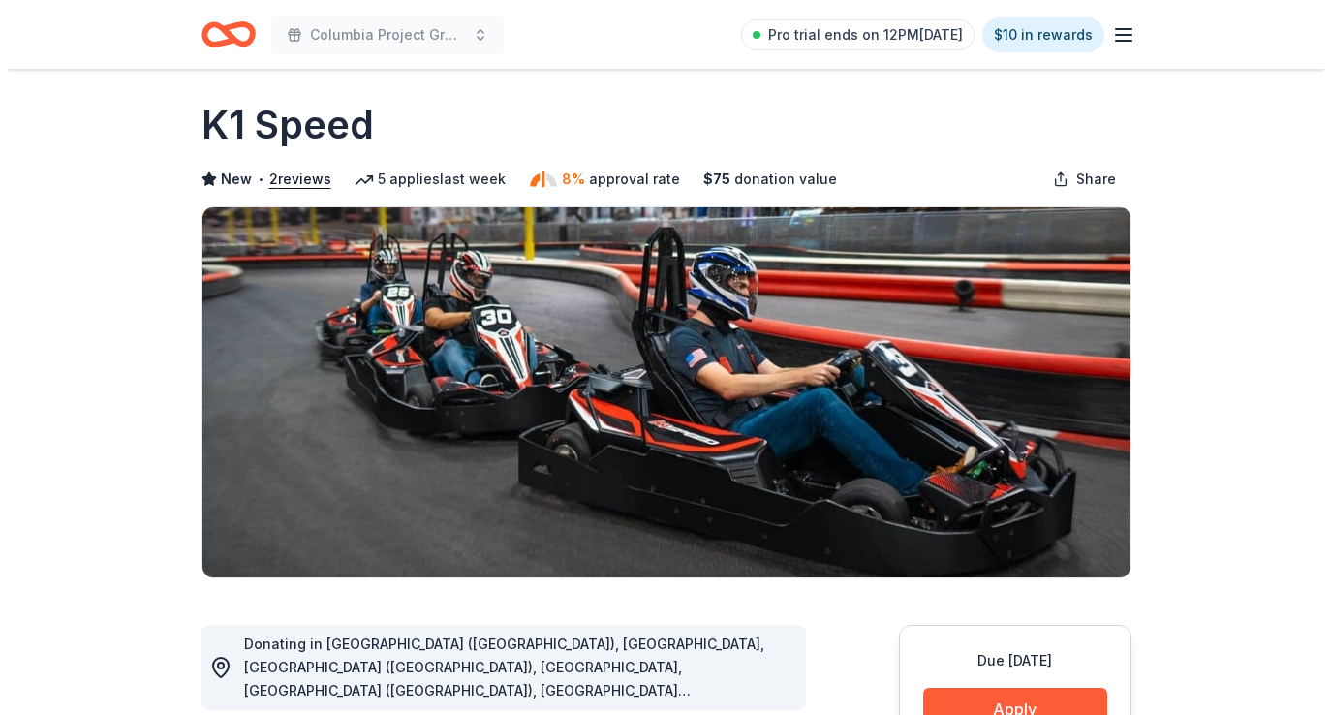
scroll to position [276, 0]
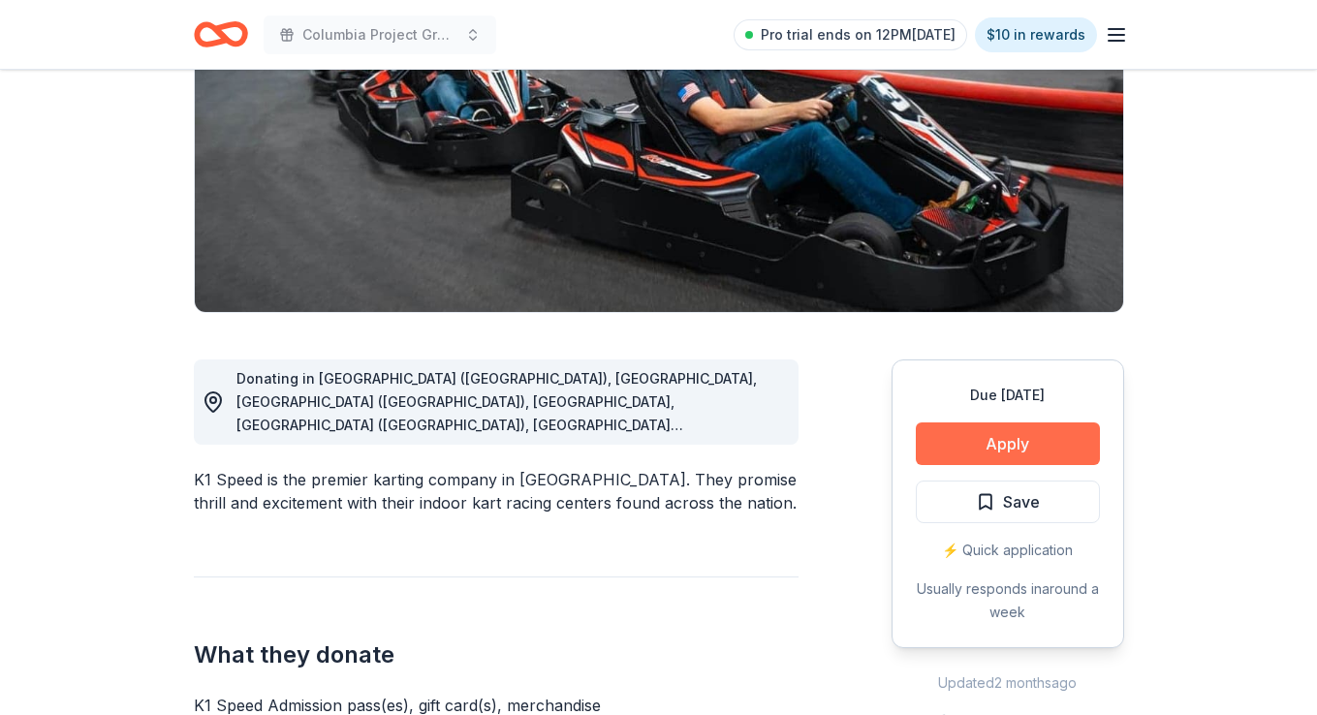
click at [966, 432] on button "Apply" at bounding box center [1008, 443] width 184 height 43
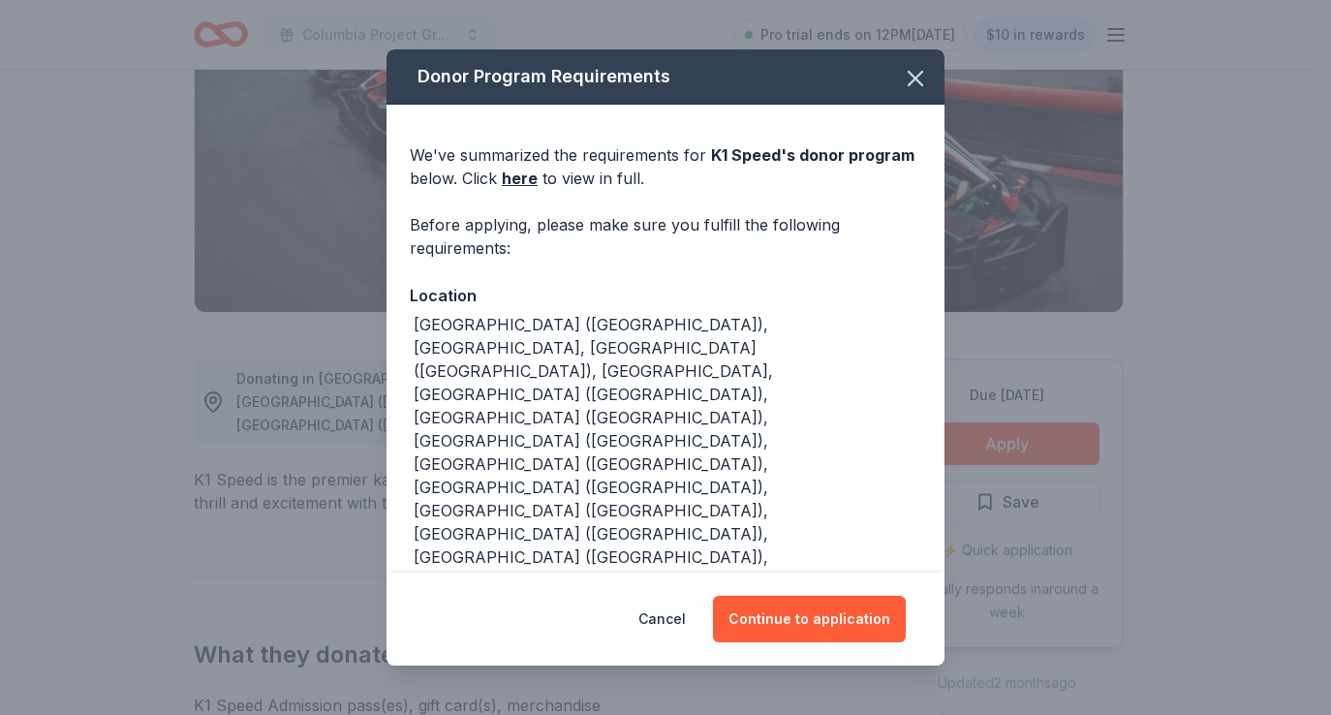
scroll to position [40, 0]
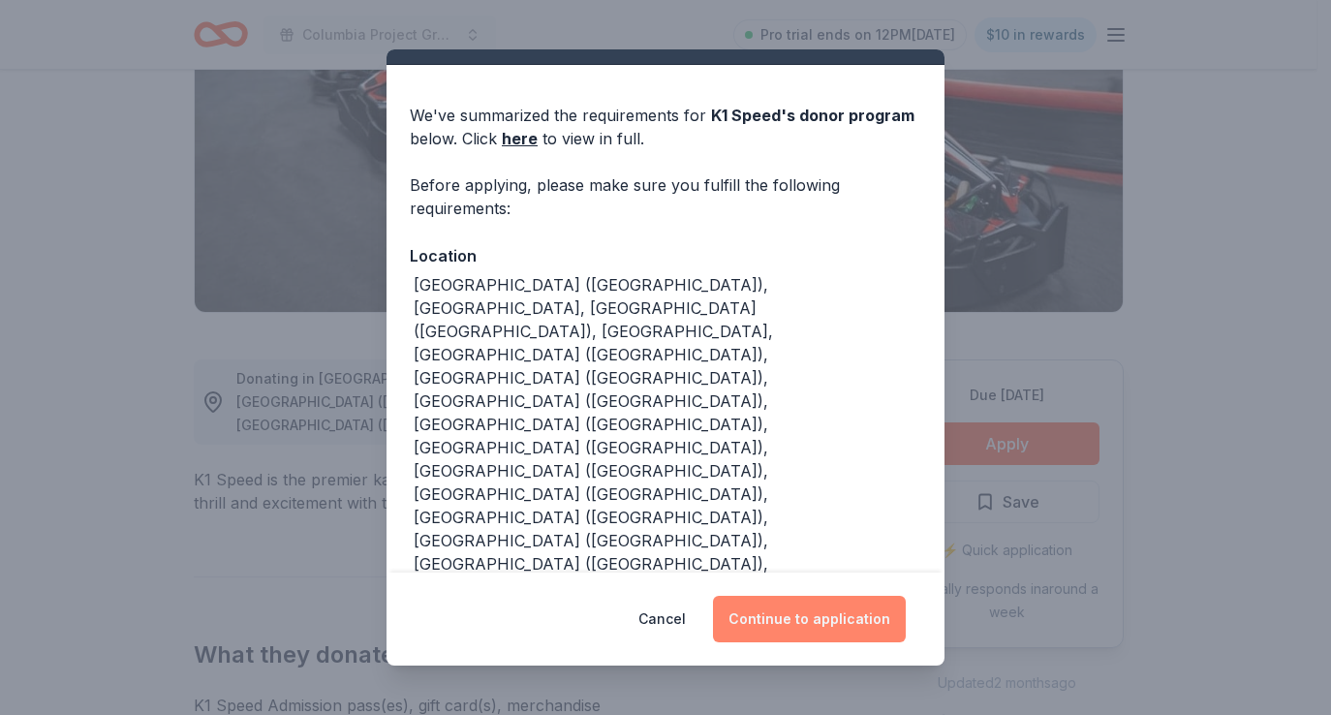
click at [817, 617] on button "Continue to application" at bounding box center [809, 619] width 193 height 47
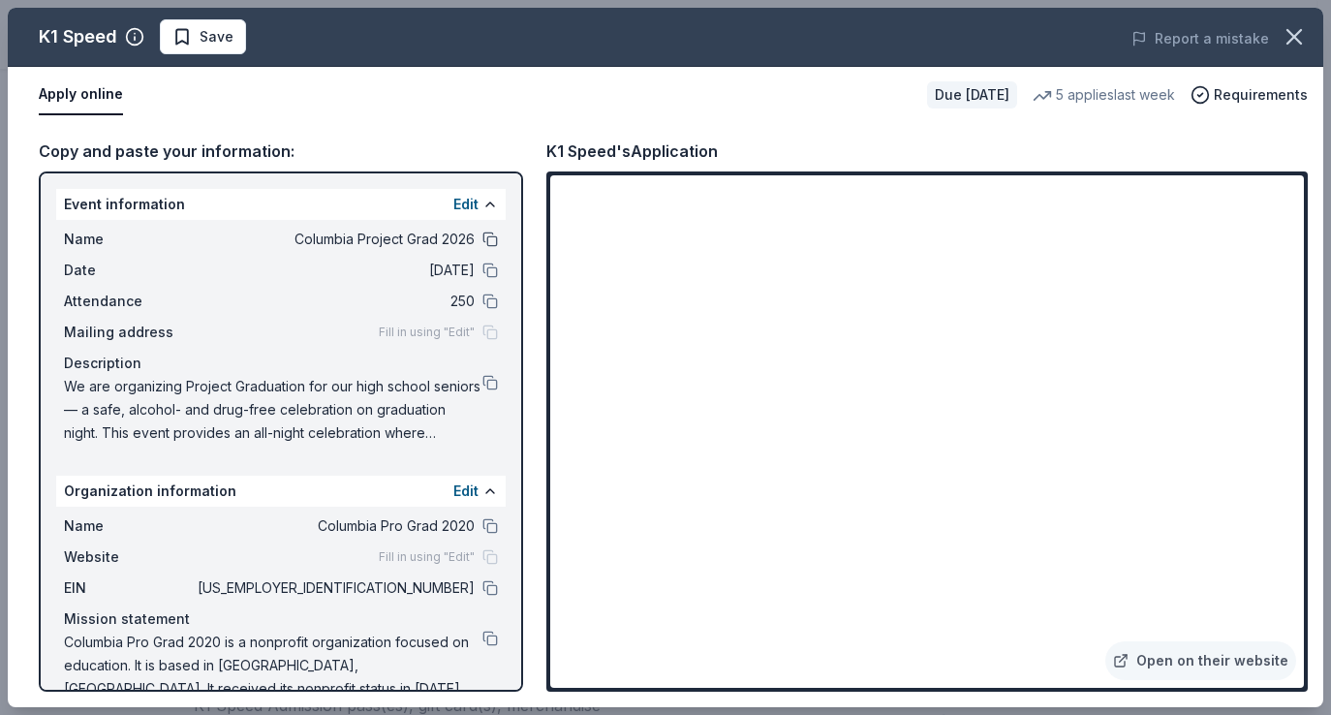
click at [482, 246] on button at bounding box center [490, 240] width 16 height 16
click at [482, 585] on button at bounding box center [490, 588] width 16 height 16
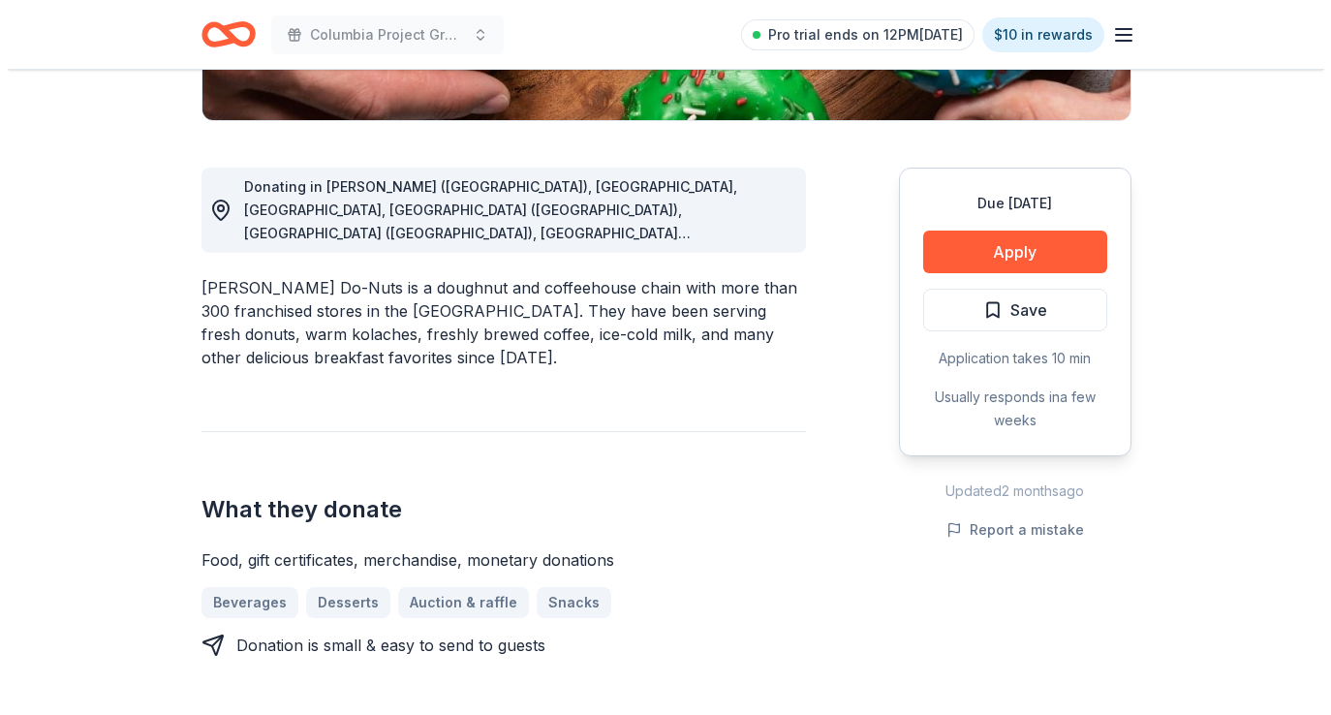
scroll to position [478, 0]
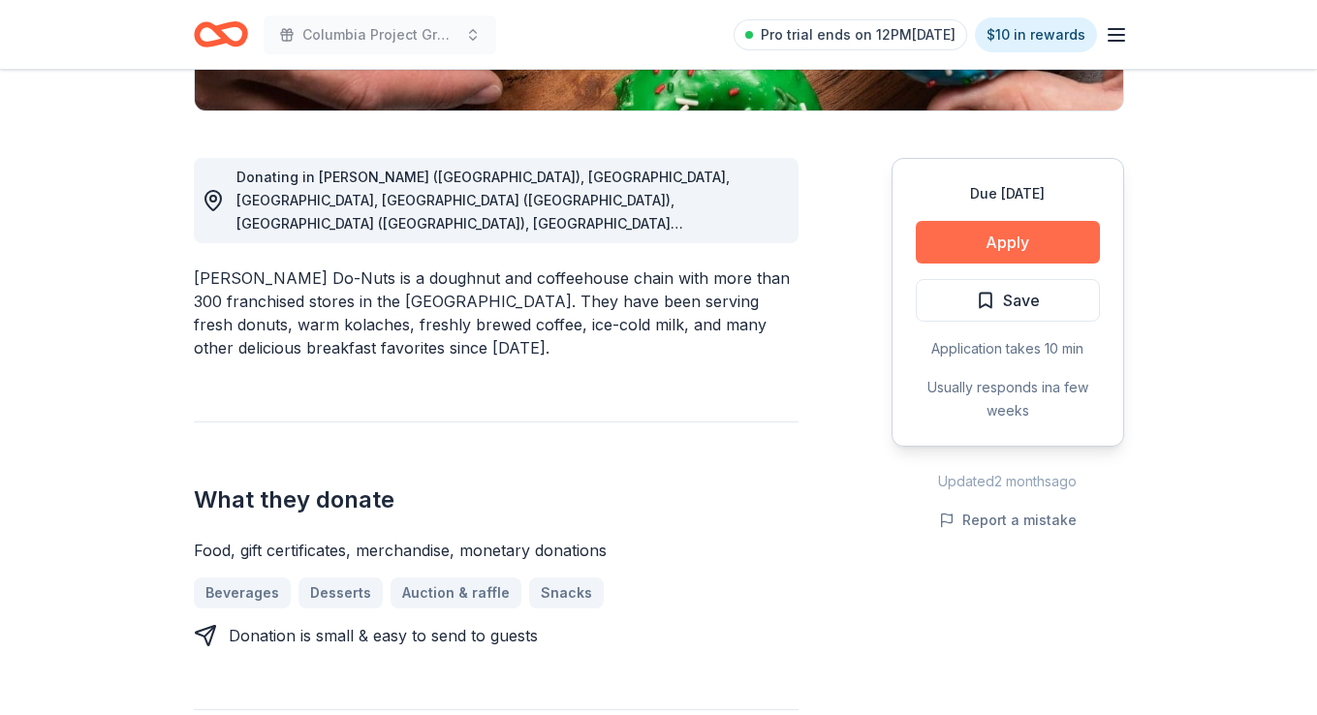
click at [1025, 248] on button "Apply" at bounding box center [1008, 242] width 184 height 43
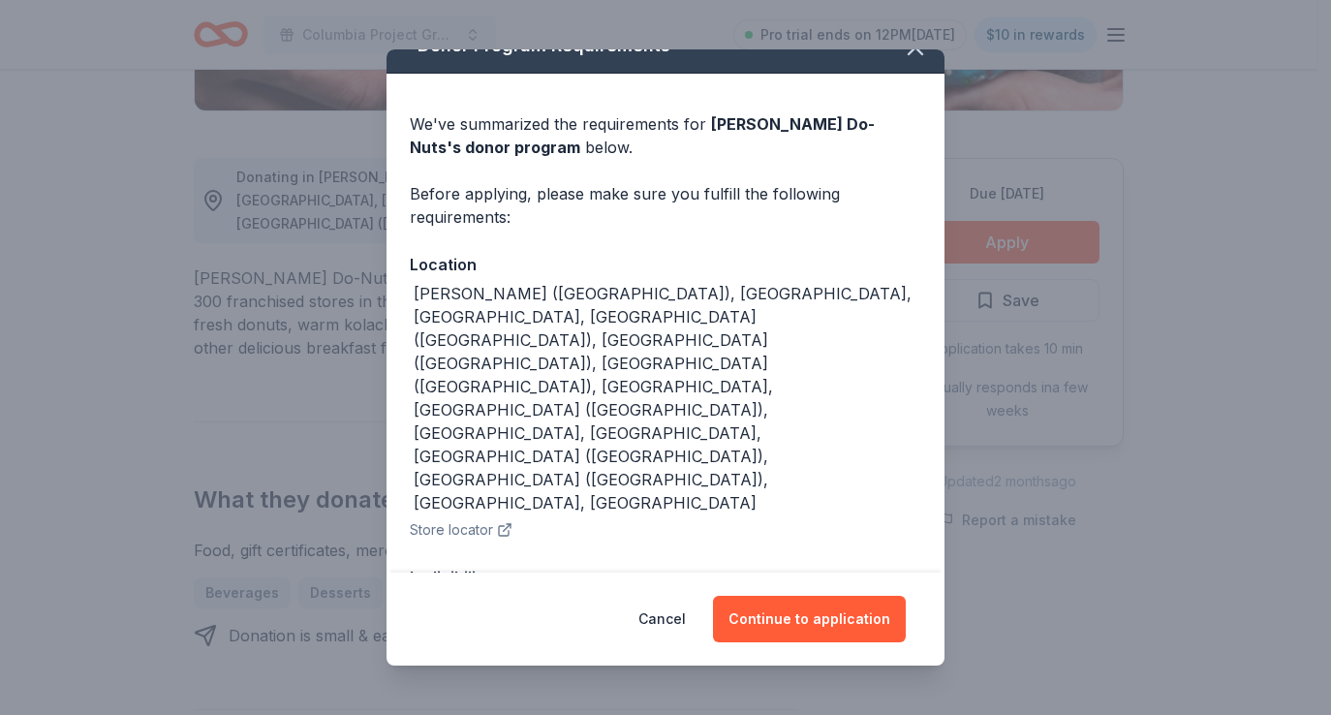
scroll to position [40, 0]
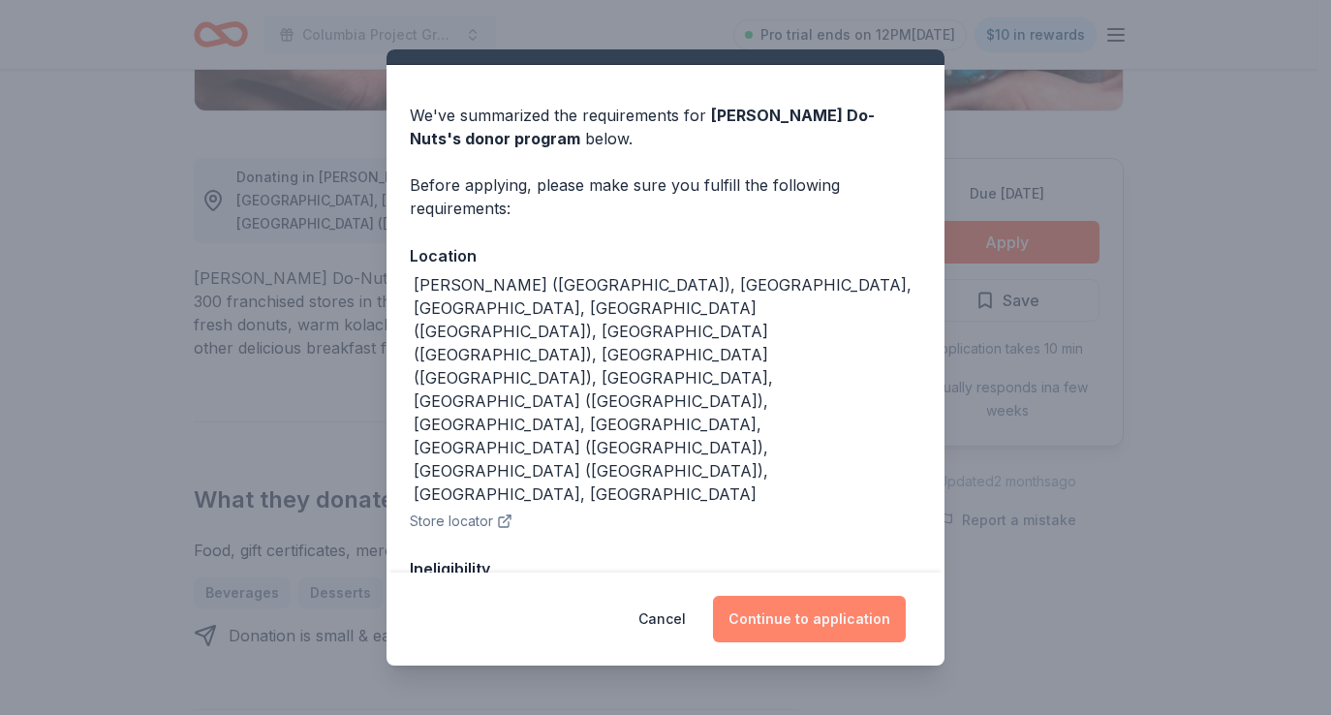
click at [882, 607] on button "Continue to application" at bounding box center [809, 619] width 193 height 47
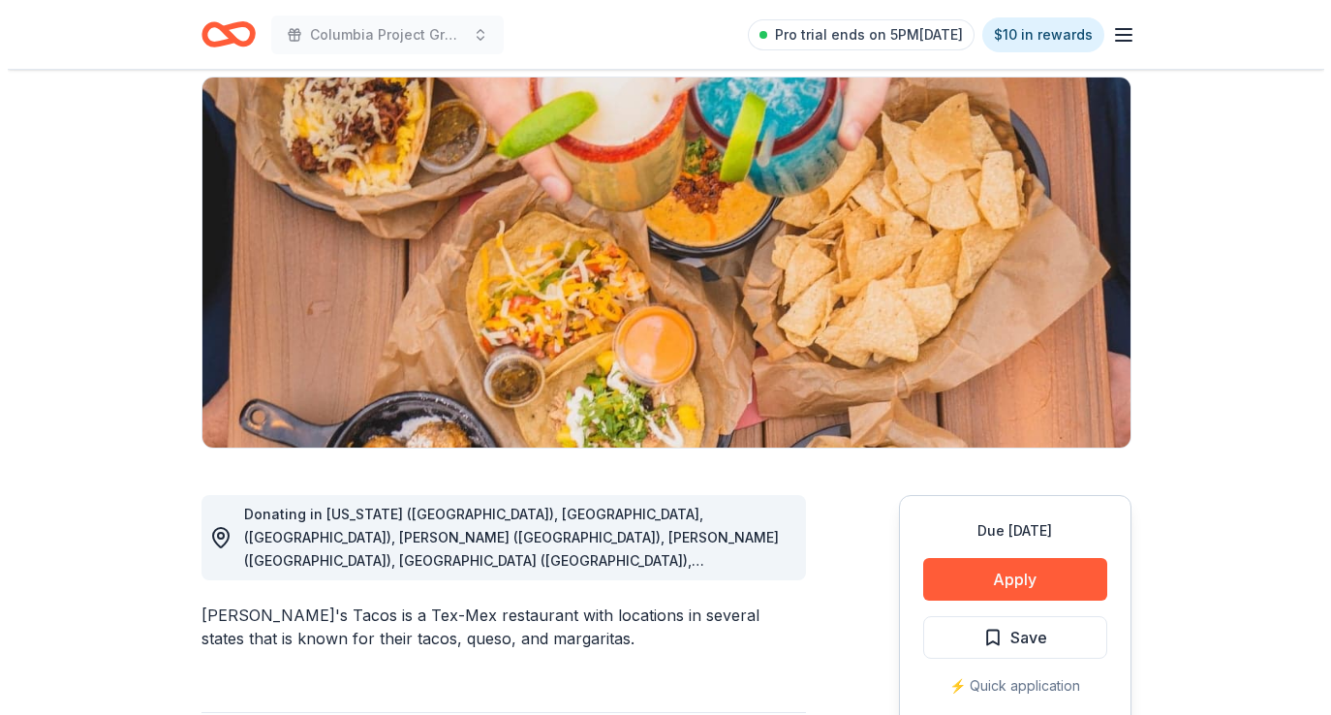
scroll to position [418, 0]
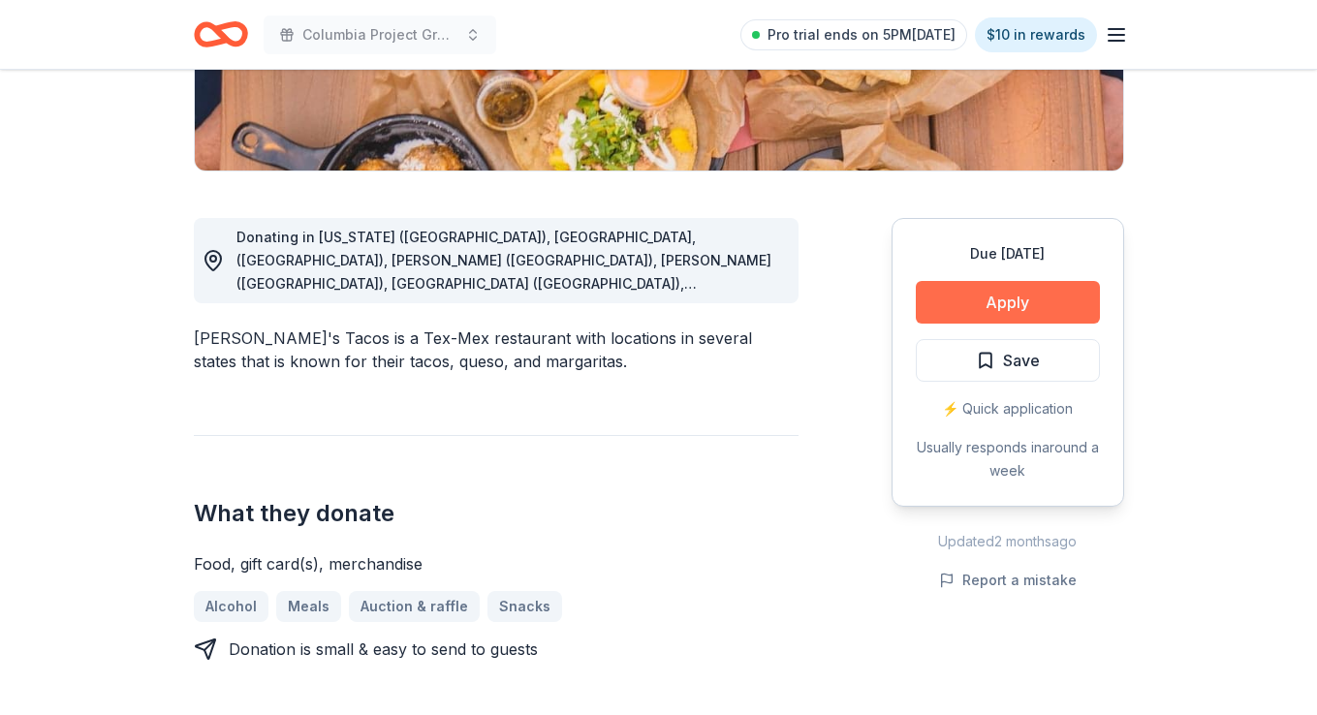
click at [1013, 305] on button "Apply" at bounding box center [1008, 302] width 184 height 43
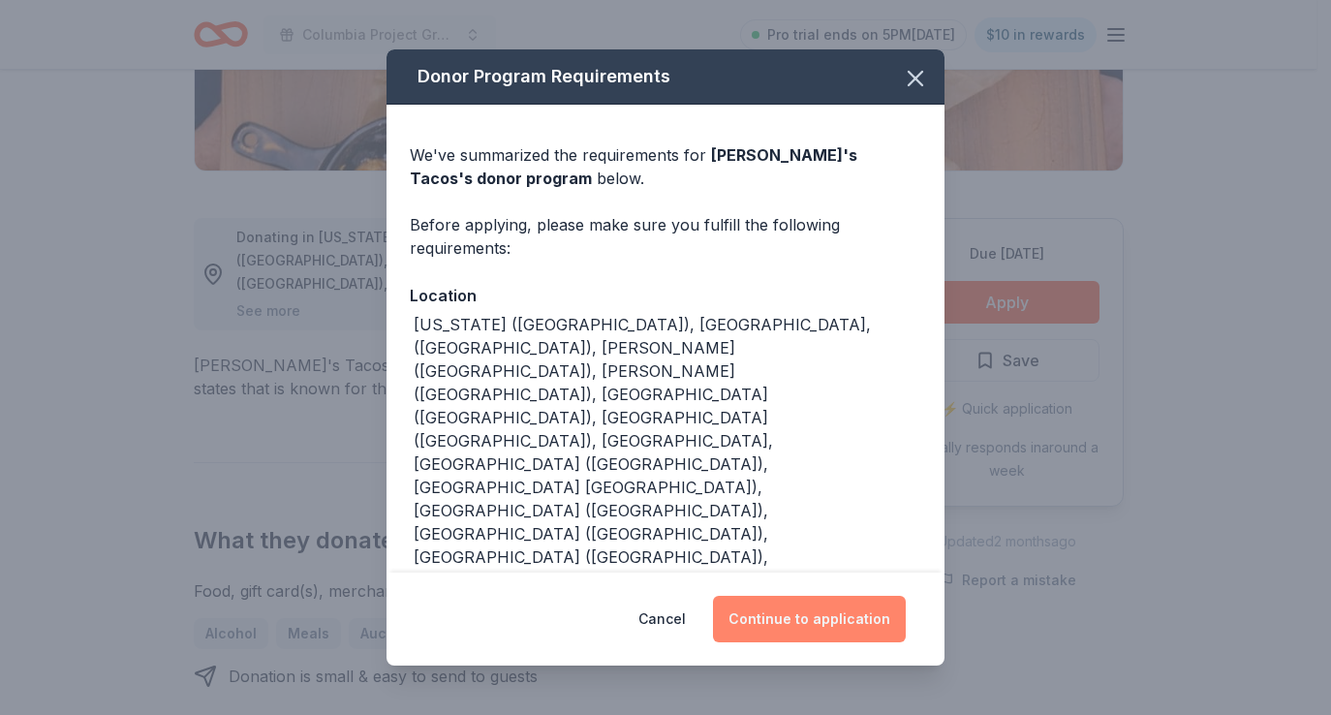
click at [877, 617] on button "Continue to application" at bounding box center [809, 619] width 193 height 47
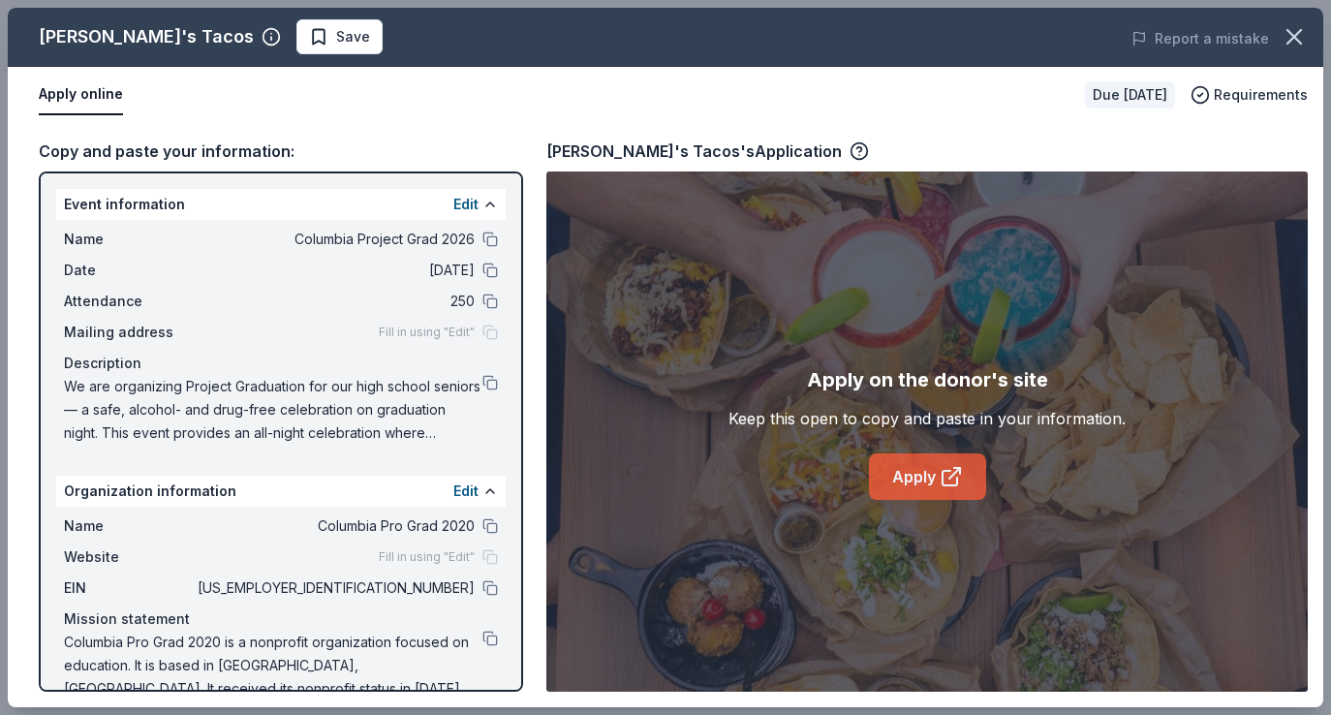
click at [916, 493] on link "Apply" at bounding box center [927, 476] width 117 height 47
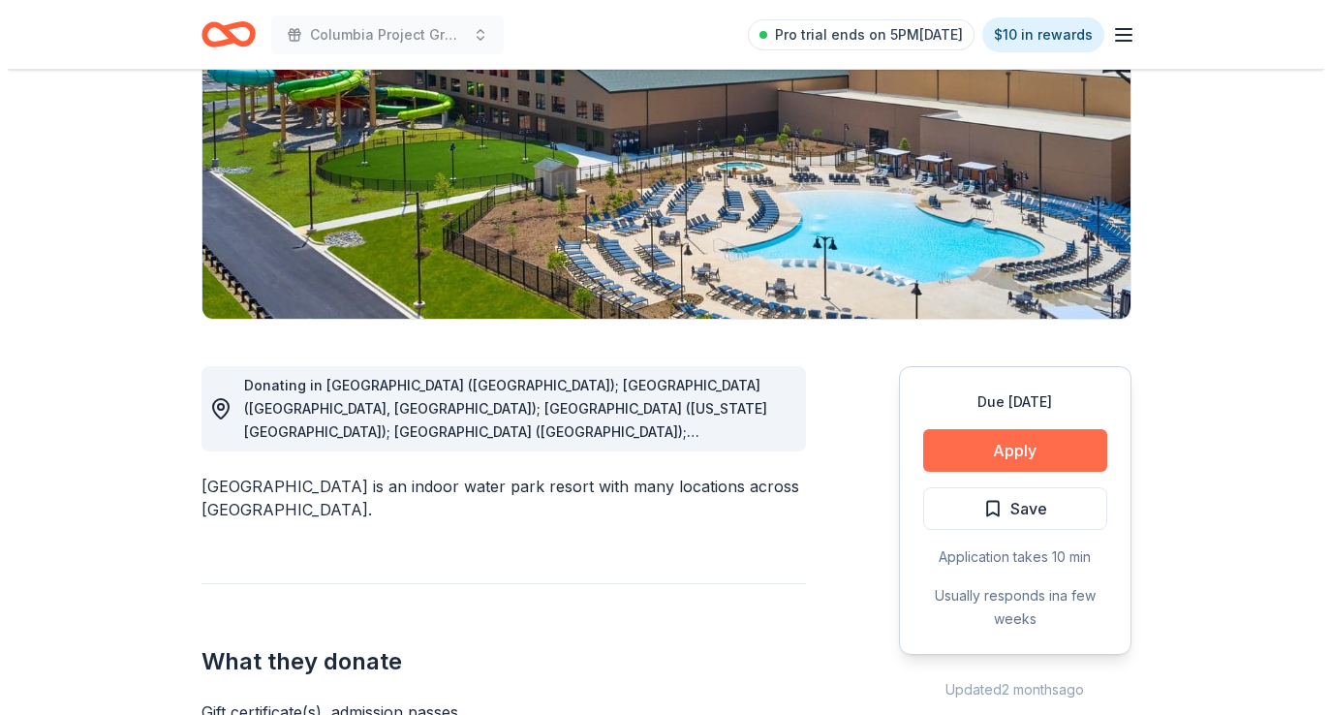
scroll to position [269, 0]
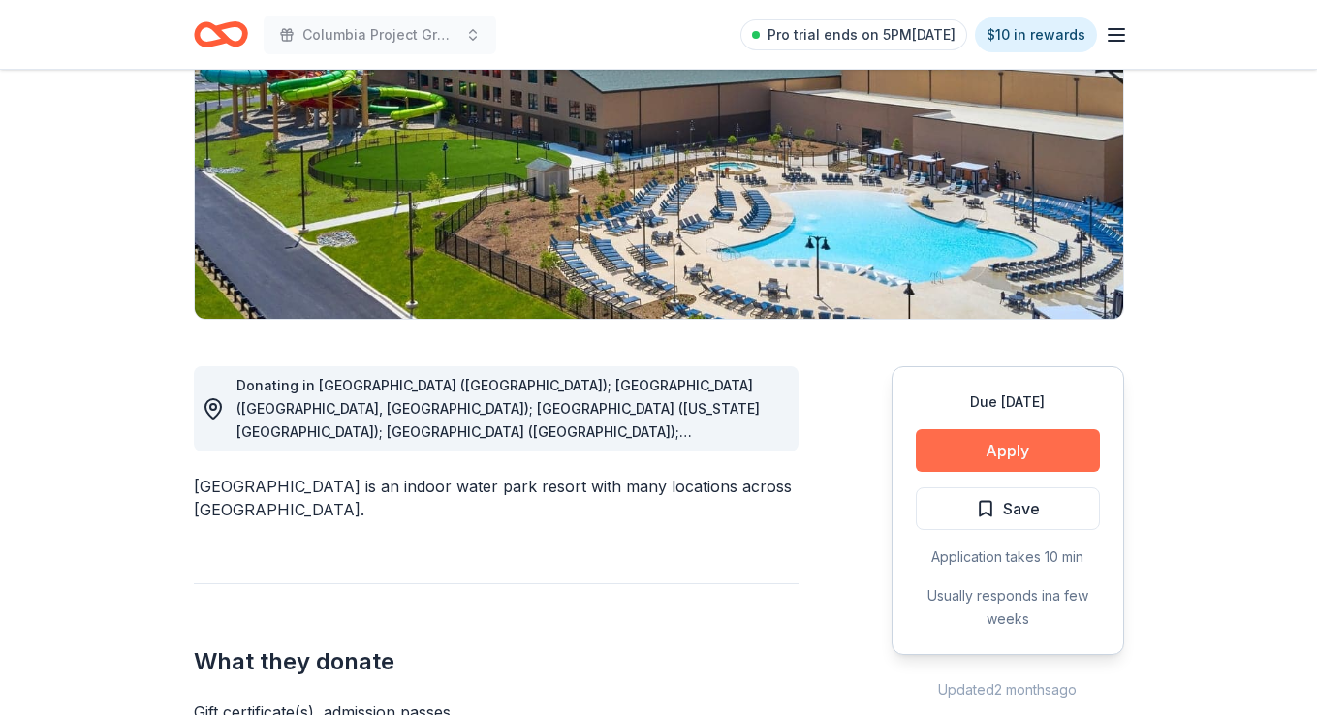
click at [1053, 458] on button "Apply" at bounding box center [1008, 450] width 184 height 43
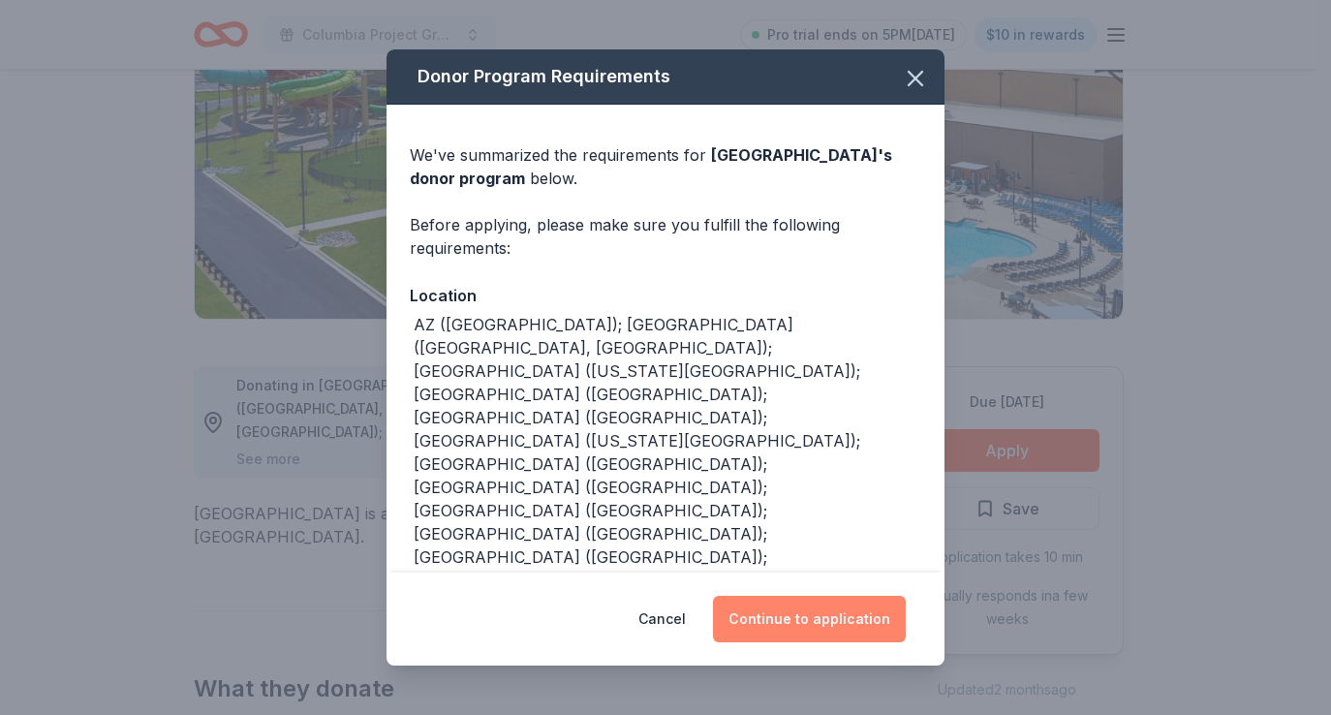
click at [828, 613] on button "Continue to application" at bounding box center [809, 619] width 193 height 47
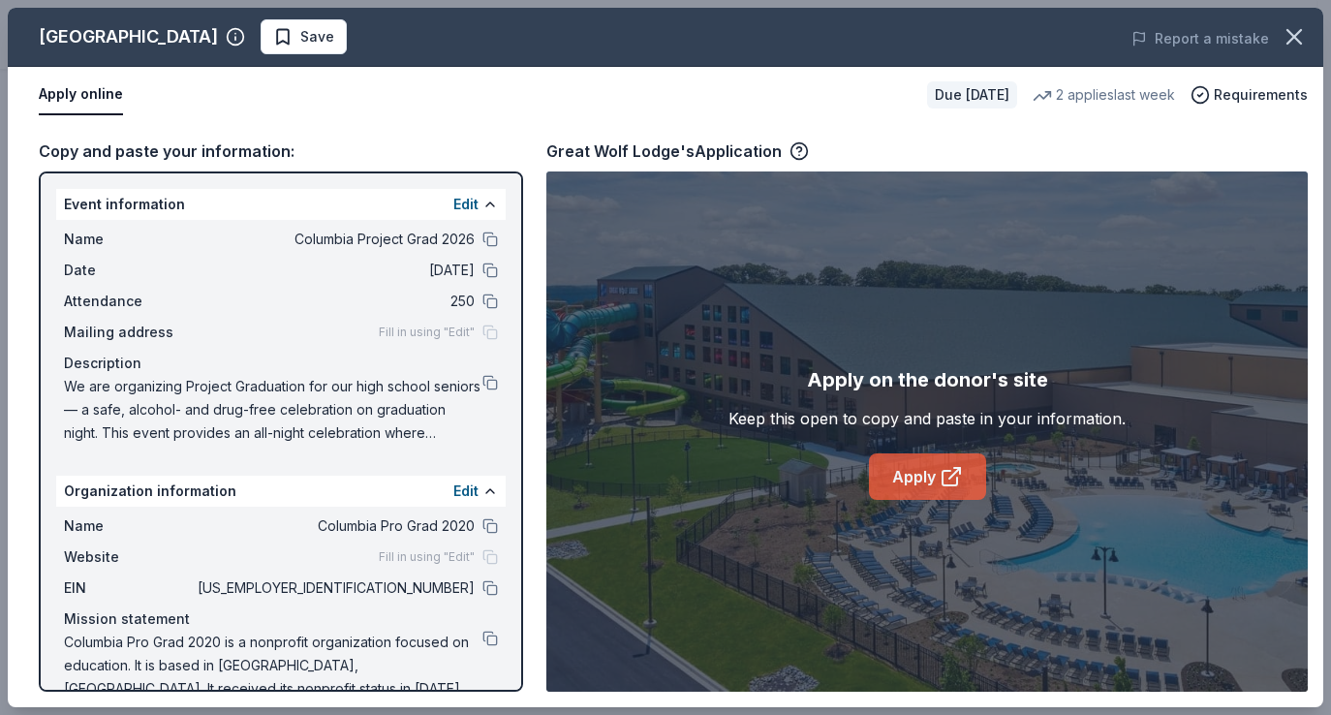
click at [937, 475] on link "Apply" at bounding box center [927, 476] width 117 height 47
click at [482, 586] on button at bounding box center [490, 588] width 16 height 16
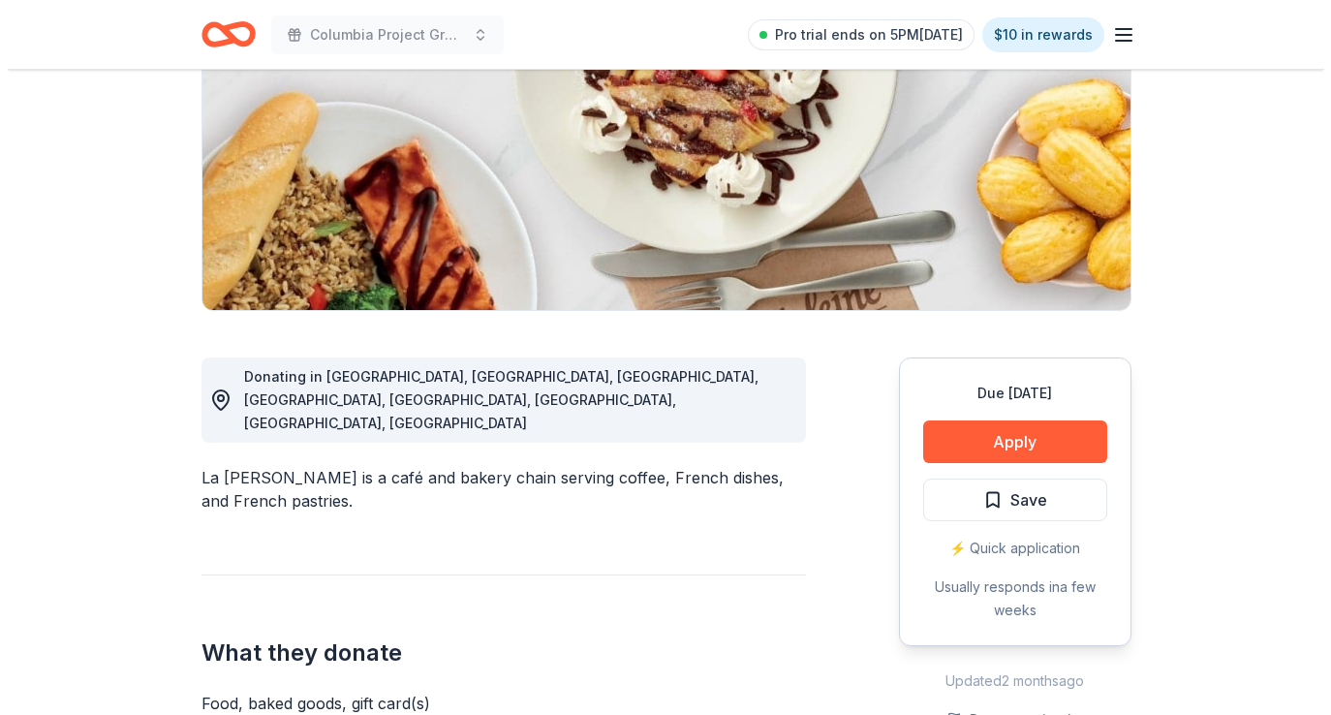
scroll to position [464, 0]
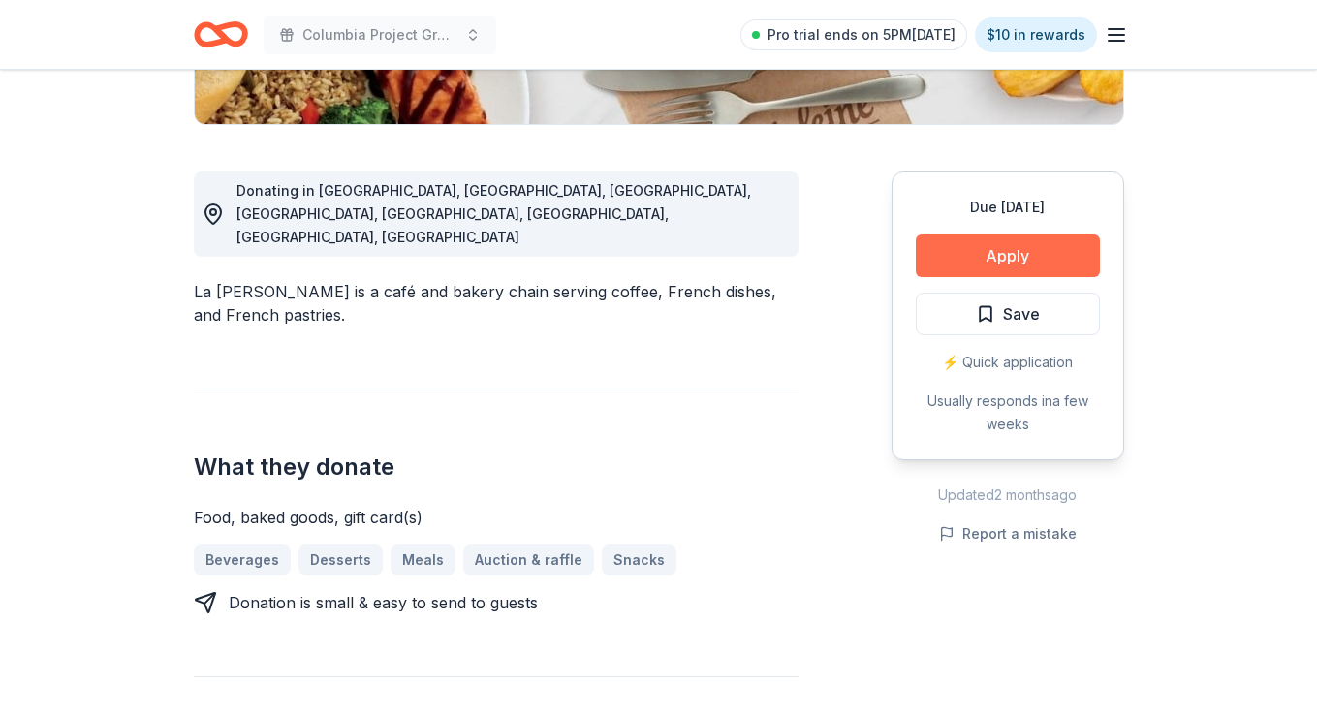
click at [963, 257] on button "Apply" at bounding box center [1008, 255] width 184 height 43
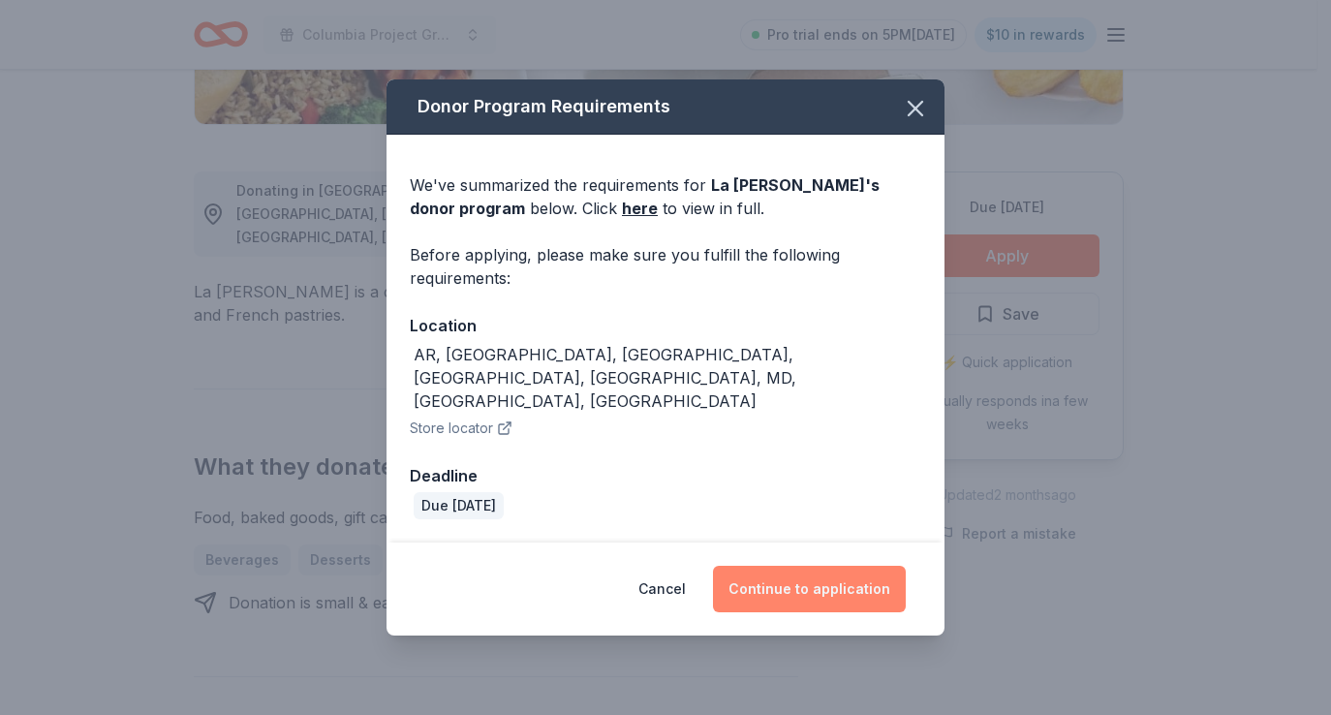
click at [797, 566] on button "Continue to application" at bounding box center [809, 589] width 193 height 47
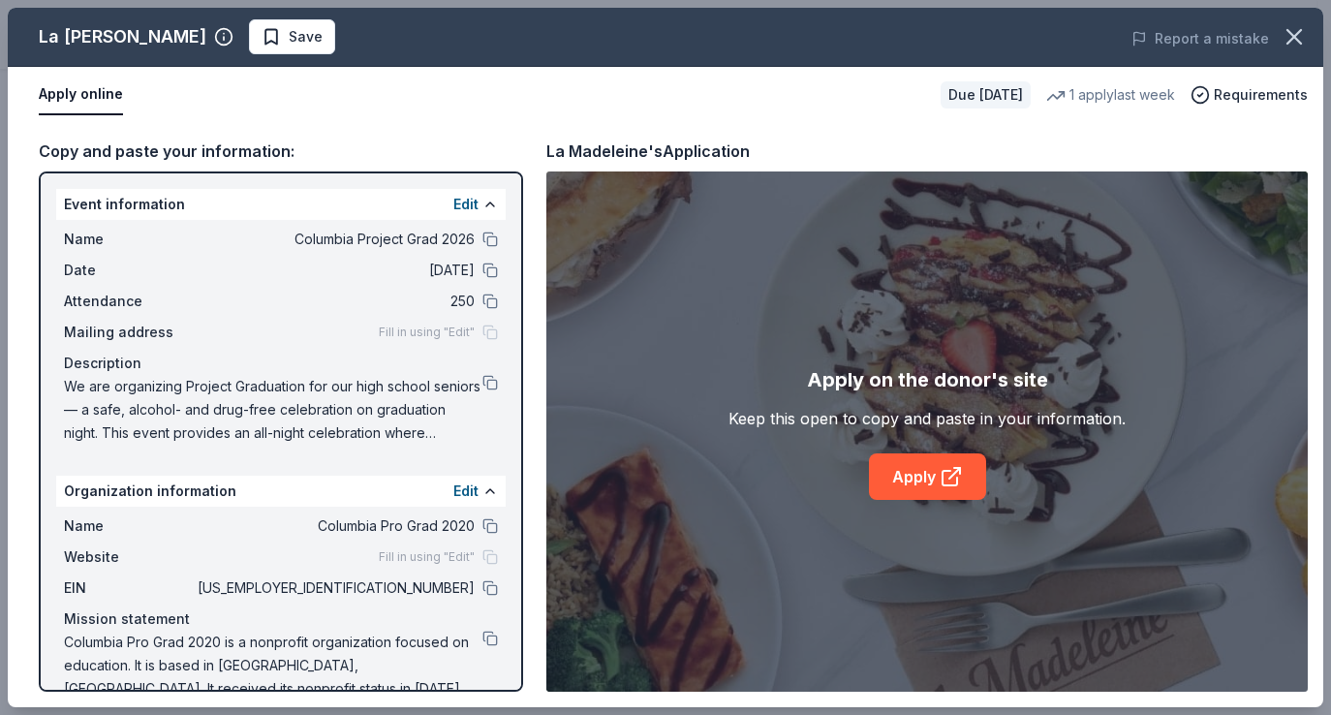
click at [860, 469] on div "Apply on the donor's site Keep this open to copy and paste in your information.…" at bounding box center [927, 432] width 397 height 136
click at [901, 469] on link "Apply" at bounding box center [927, 476] width 117 height 47
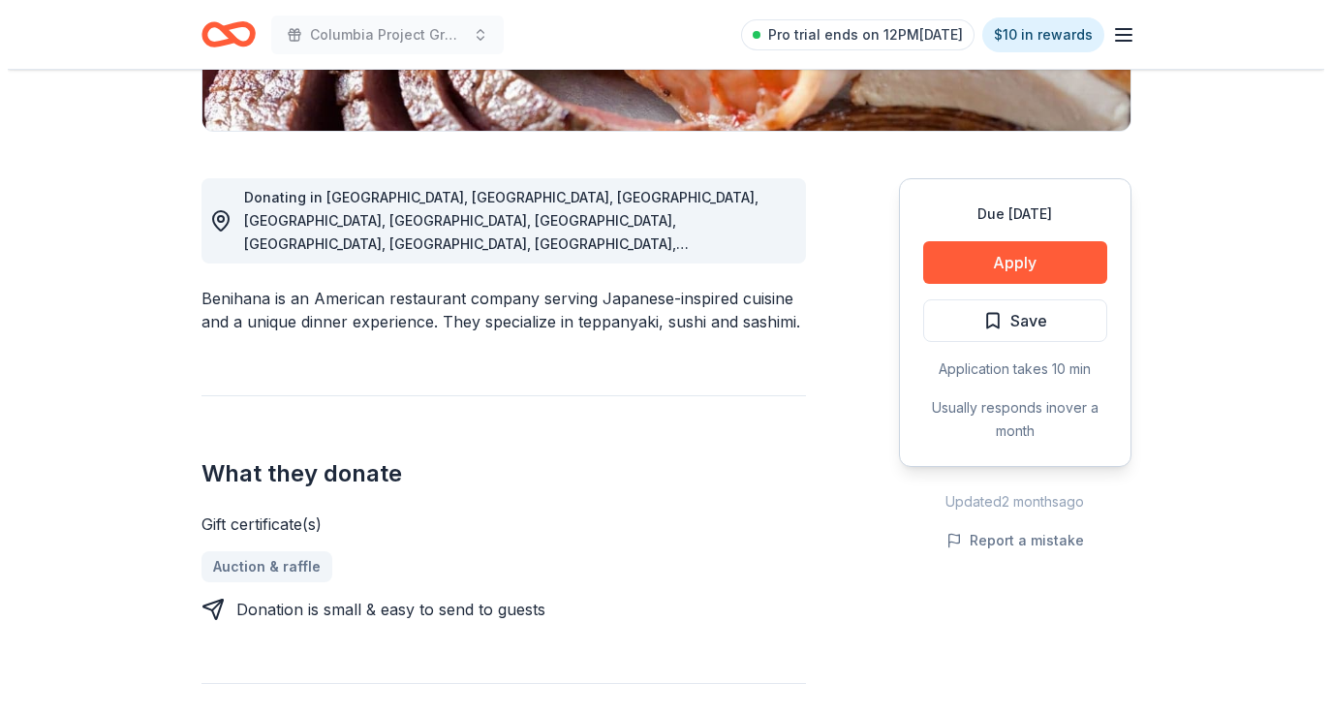
scroll to position [478, 0]
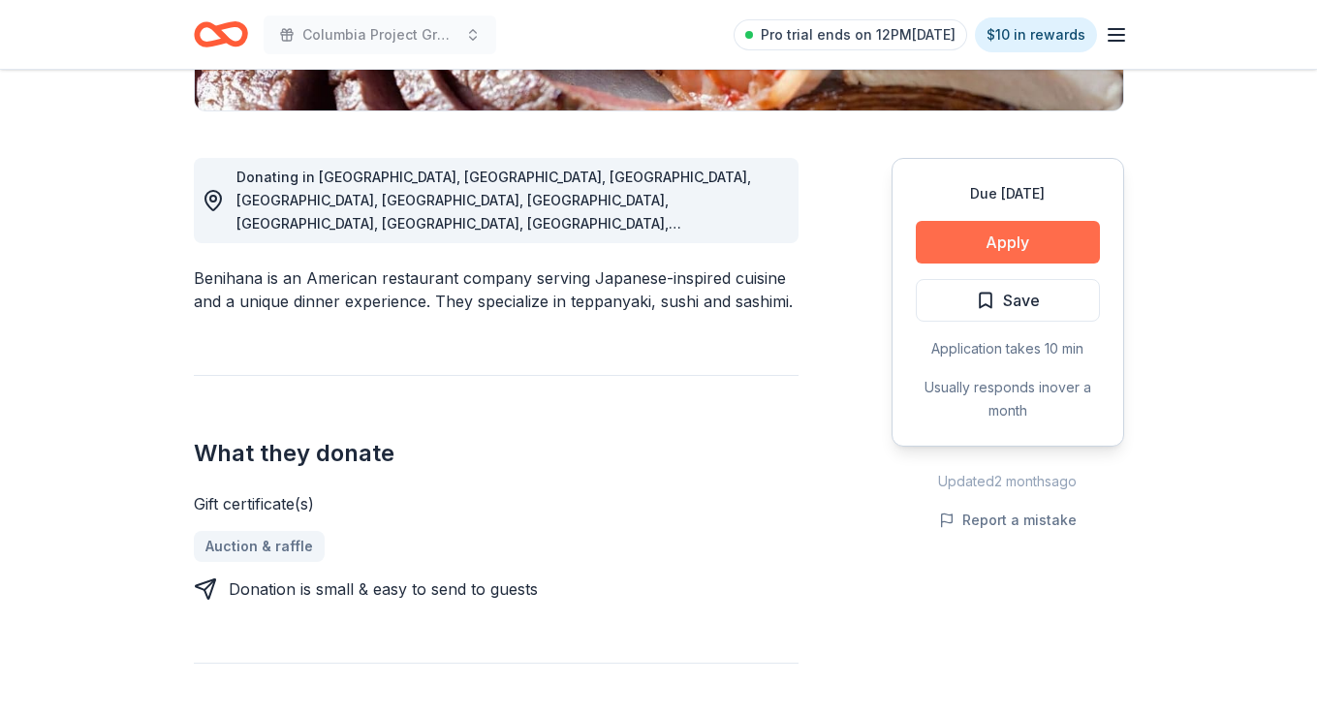
click at [1035, 251] on button "Apply" at bounding box center [1008, 242] width 184 height 43
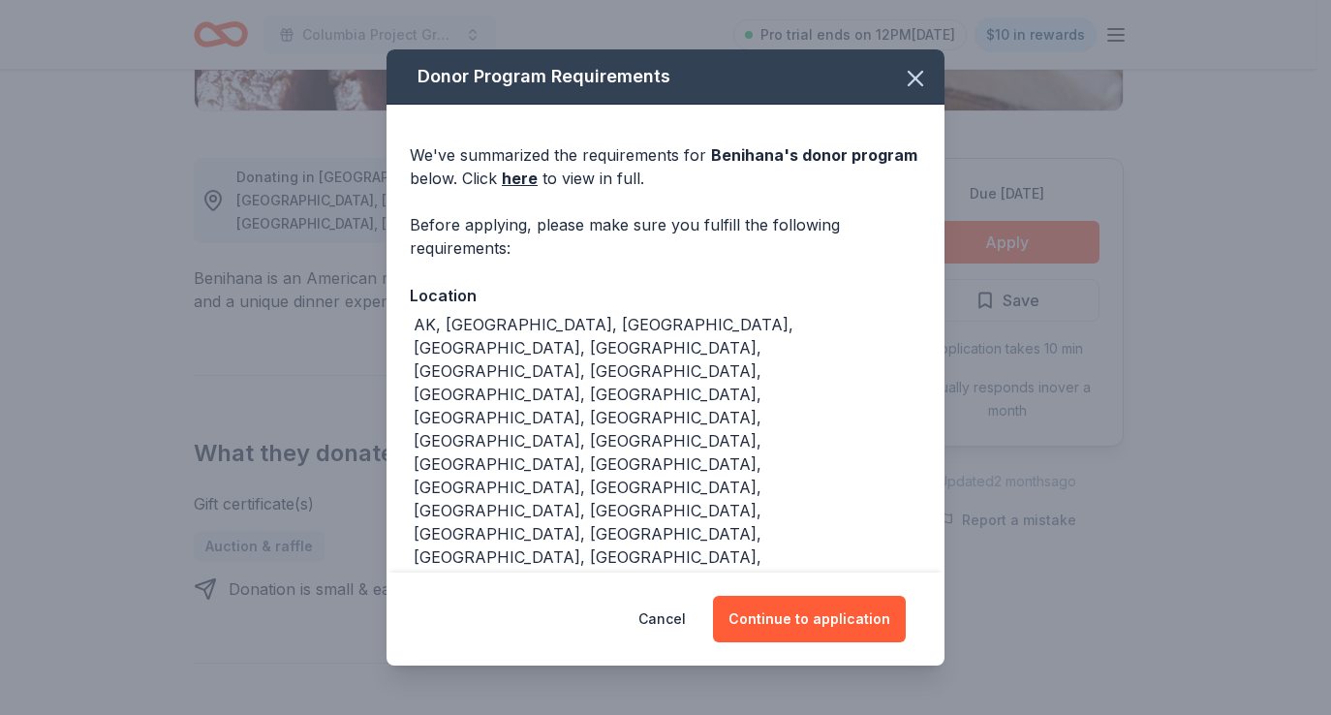
scroll to position [115, 0]
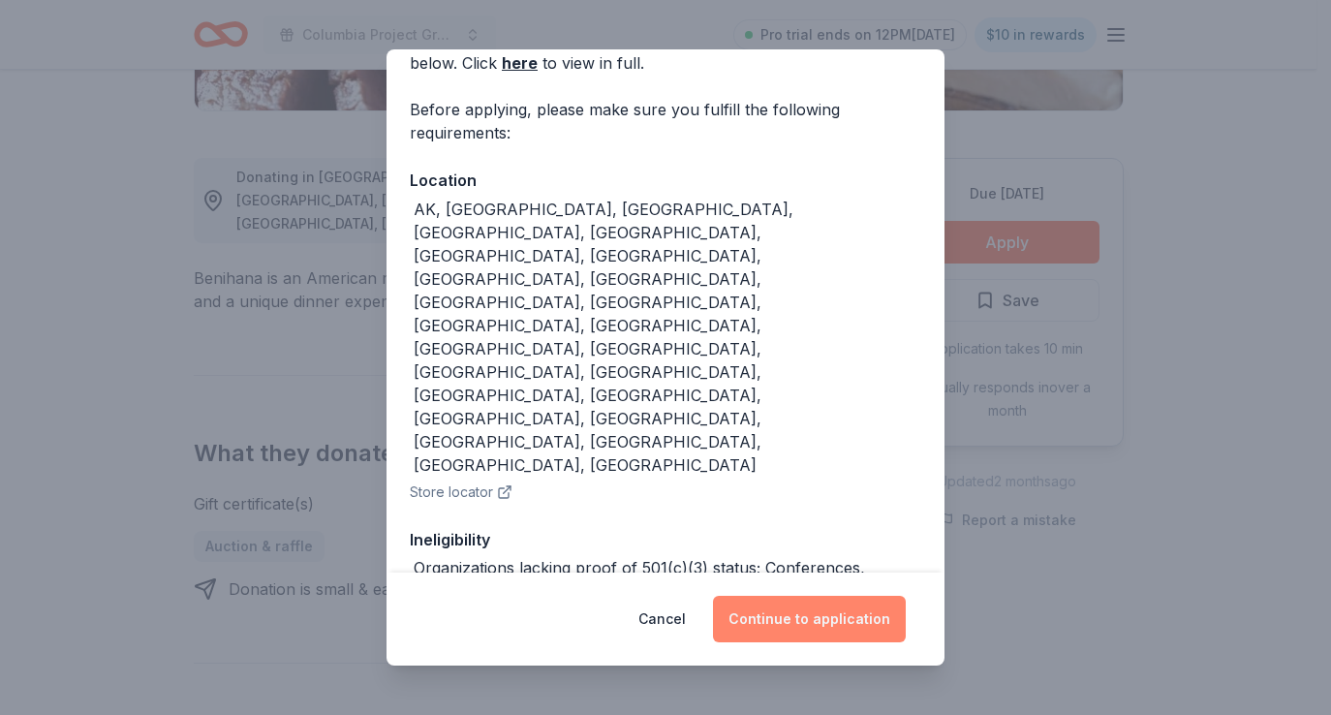
click at [812, 611] on button "Continue to application" at bounding box center [809, 619] width 193 height 47
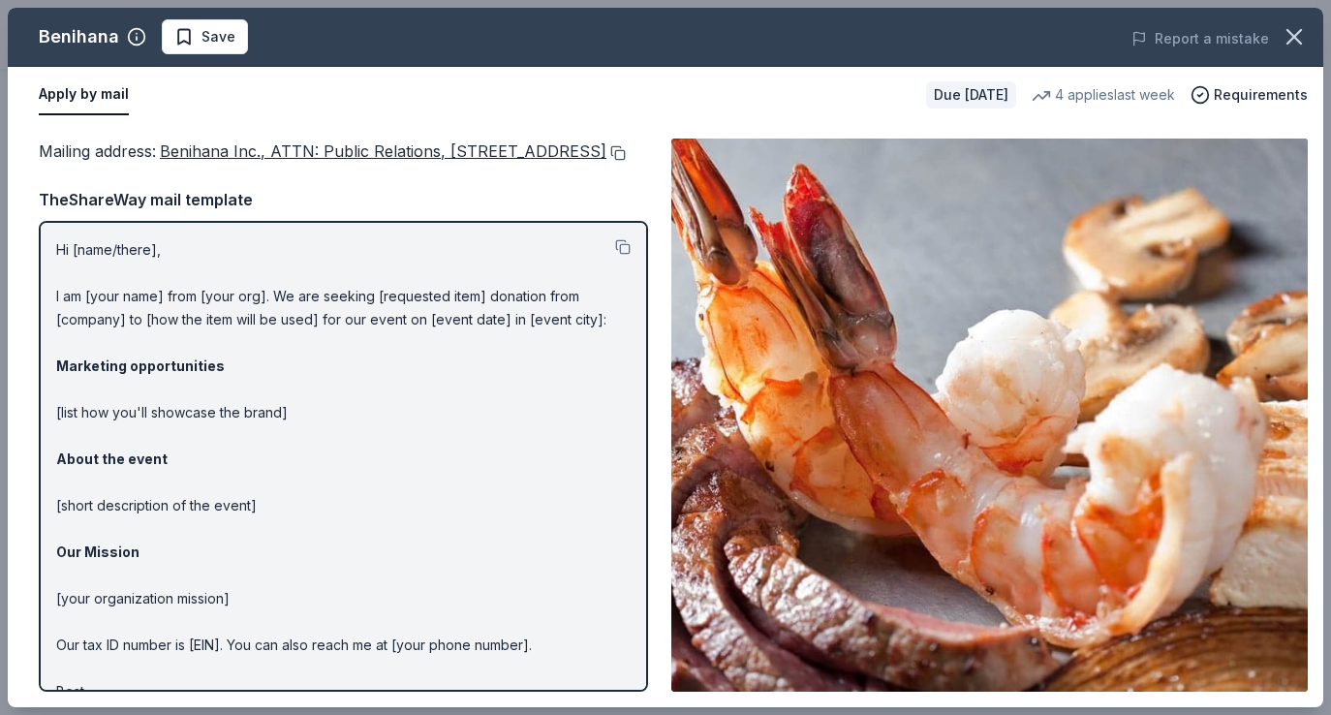
click at [606, 161] on button at bounding box center [615, 153] width 19 height 16
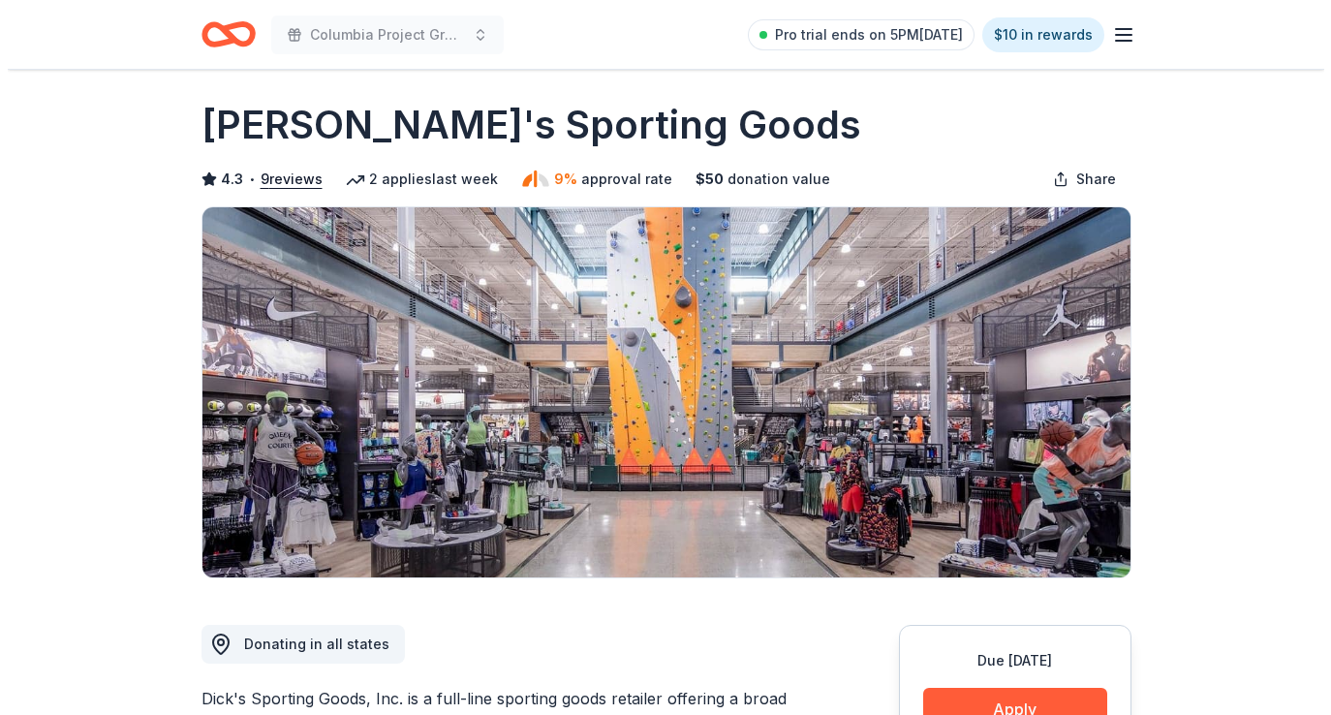
scroll to position [235, 0]
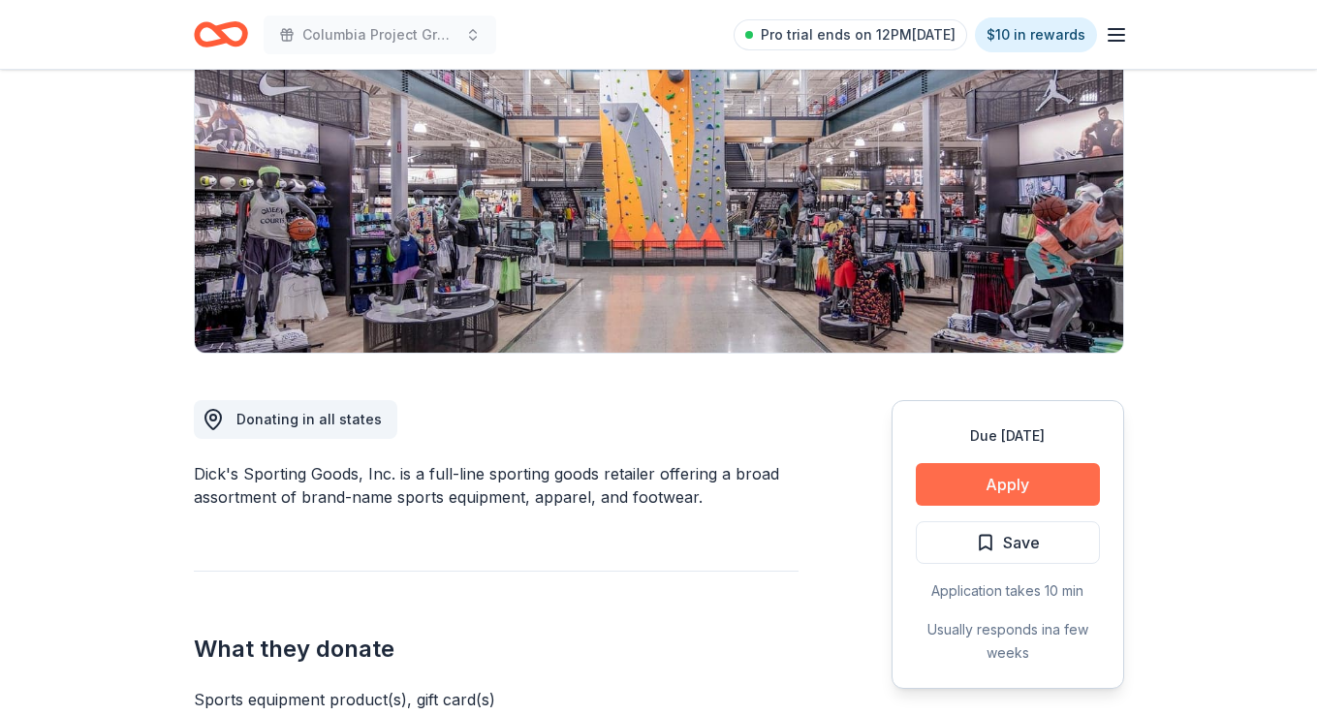
click at [1062, 479] on button "Apply" at bounding box center [1008, 484] width 184 height 43
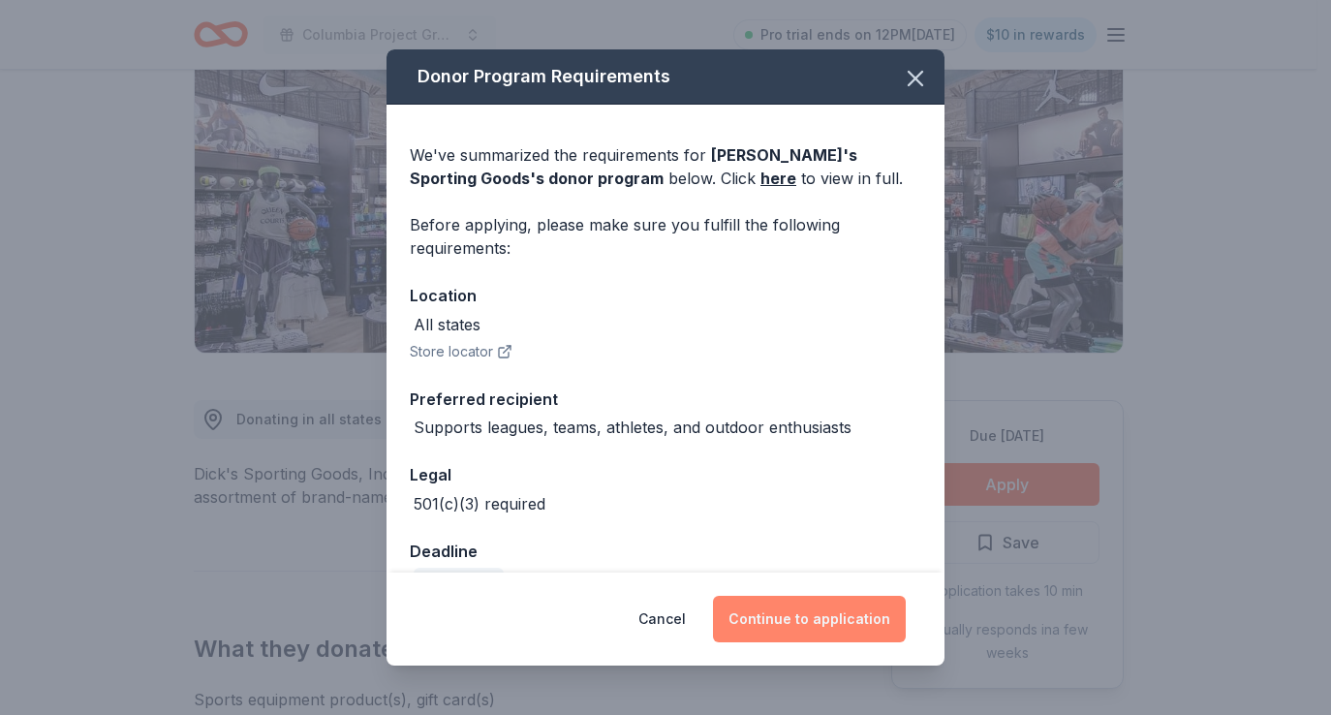
click at [825, 603] on button "Continue to application" at bounding box center [809, 619] width 193 height 47
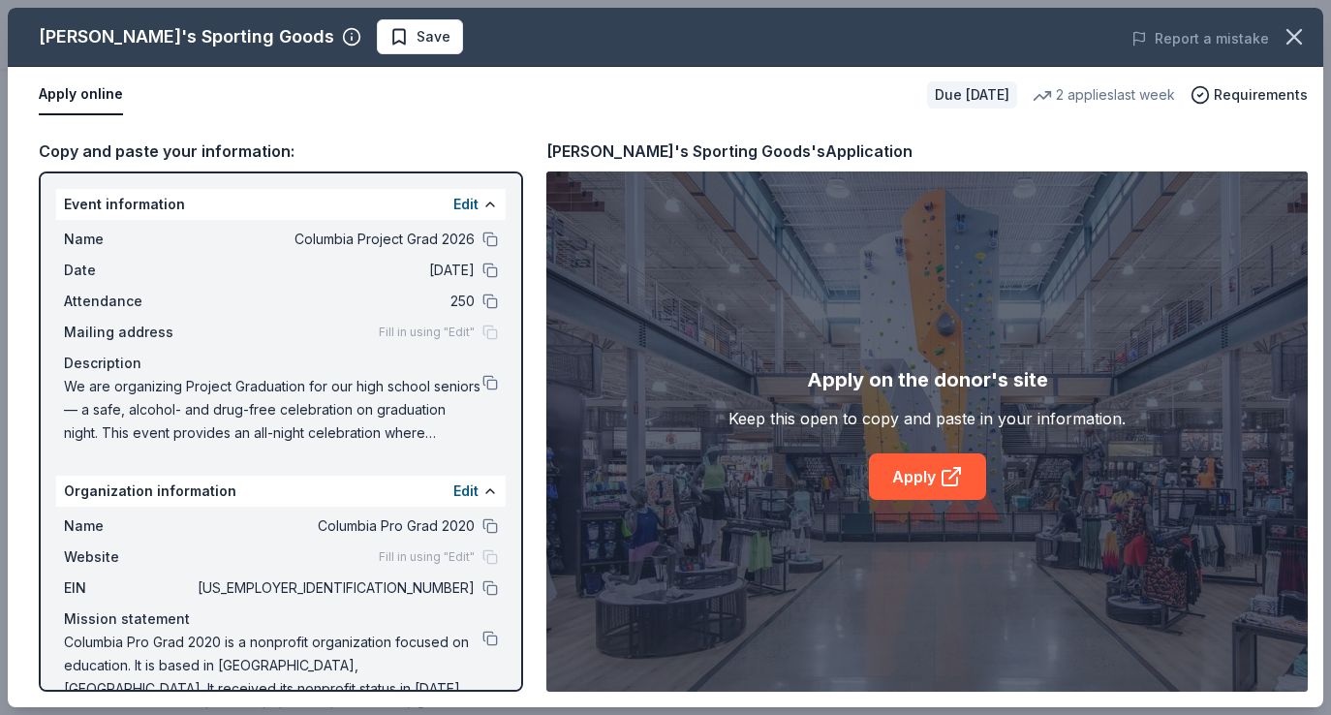
scroll to position [31, 0]
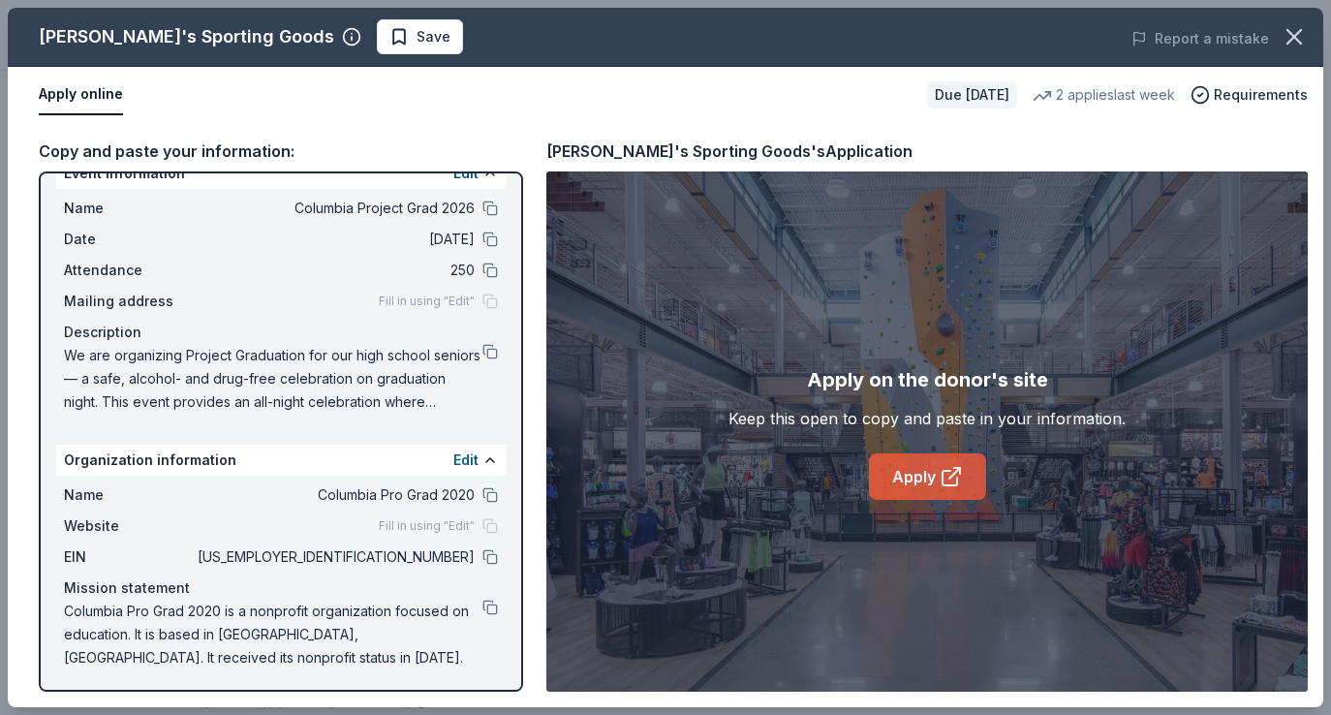
click at [882, 482] on link "Apply" at bounding box center [927, 476] width 117 height 47
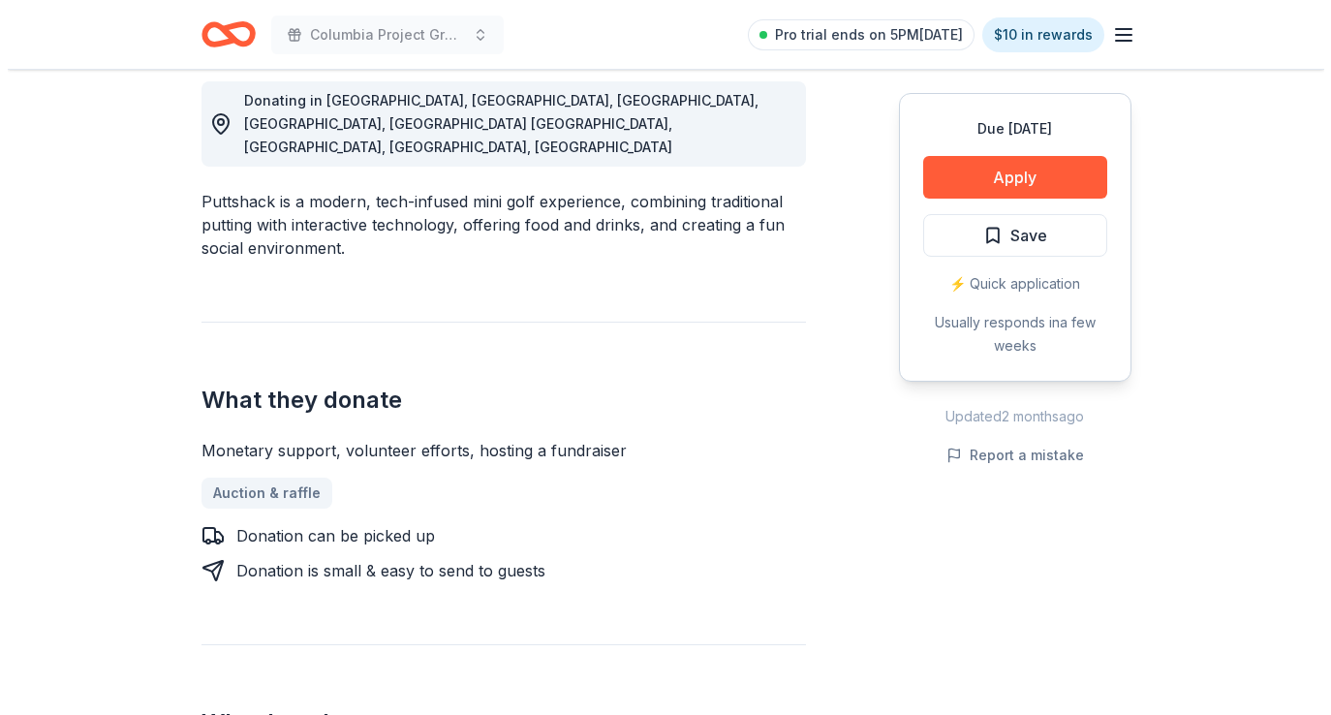
scroll to position [587, 0]
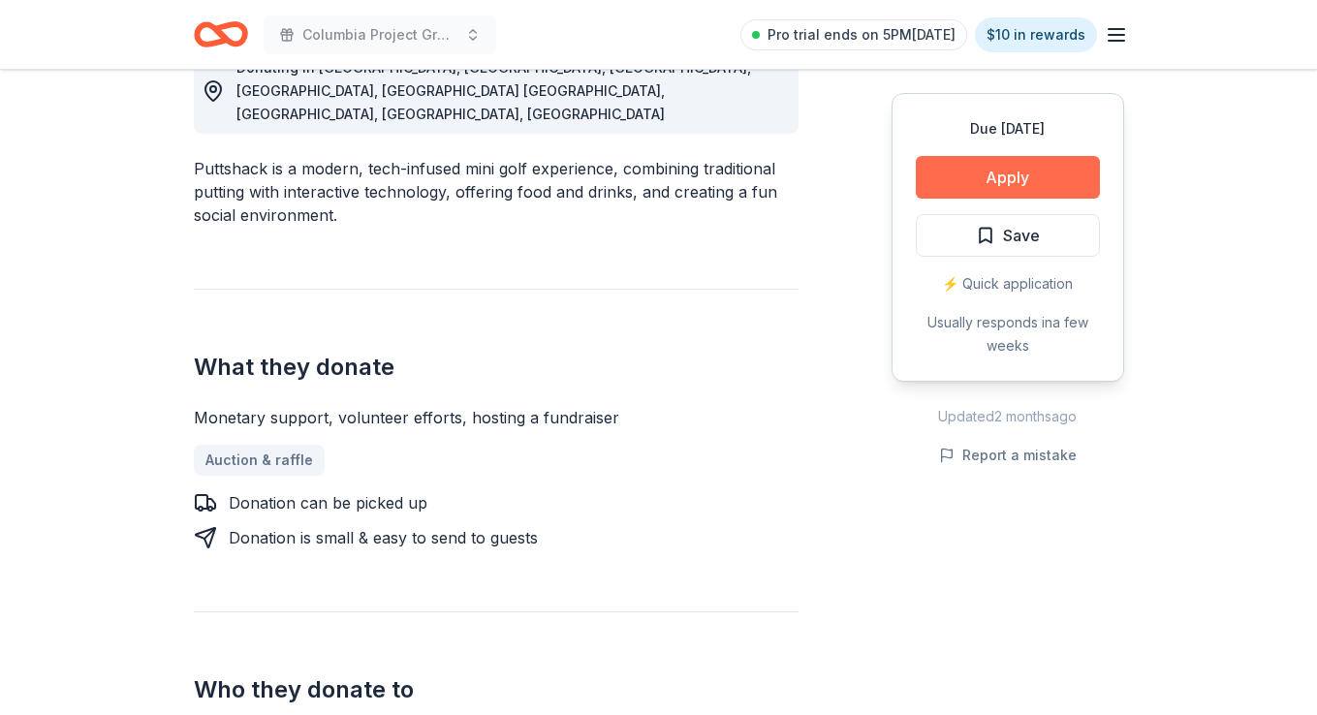
click at [992, 168] on button "Apply" at bounding box center [1008, 177] width 184 height 43
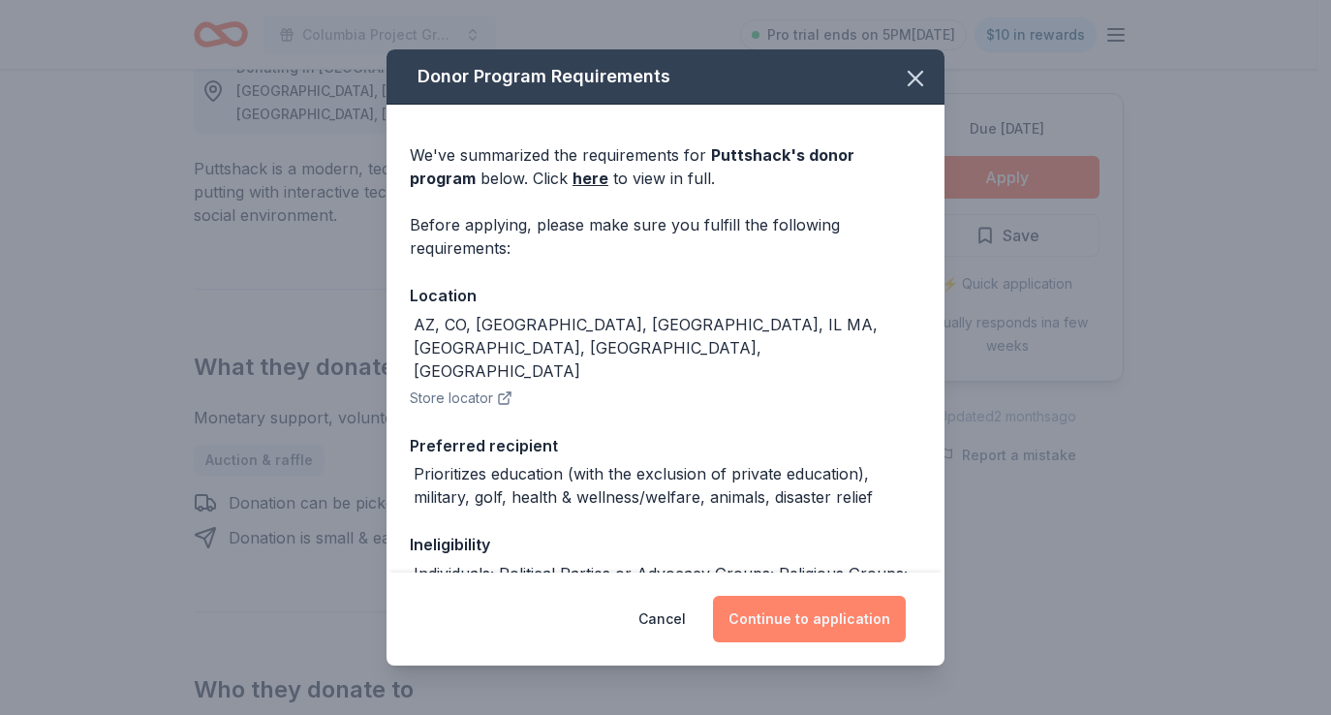
click at [819, 619] on button "Continue to application" at bounding box center [809, 619] width 193 height 47
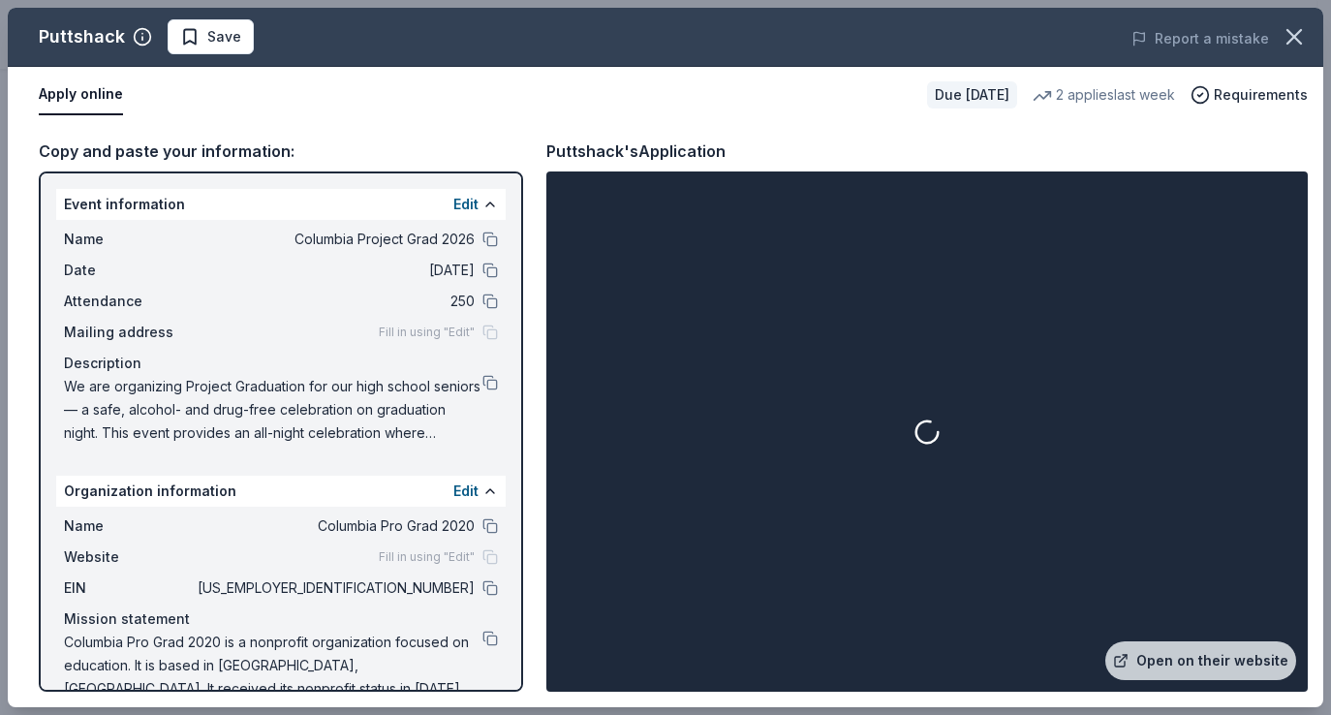
scroll to position [21, 0]
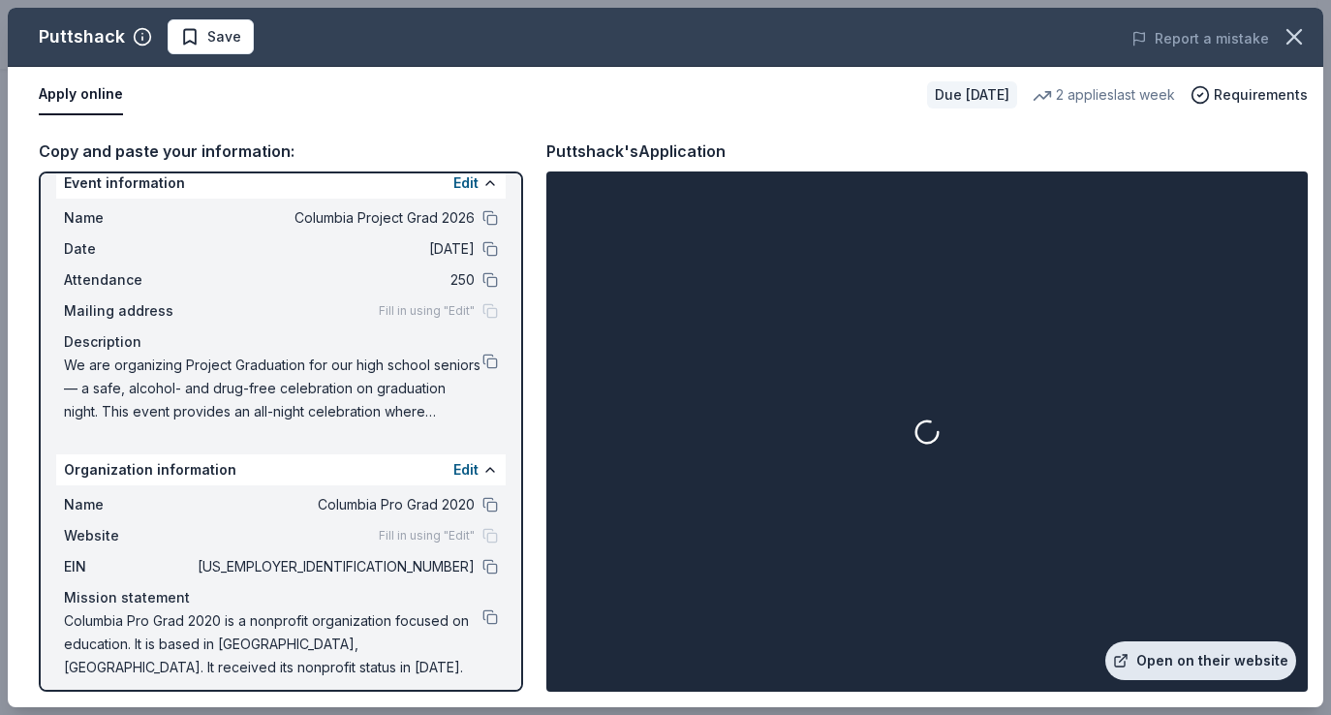
click at [1189, 665] on link "Open on their website" at bounding box center [1200, 660] width 191 height 39
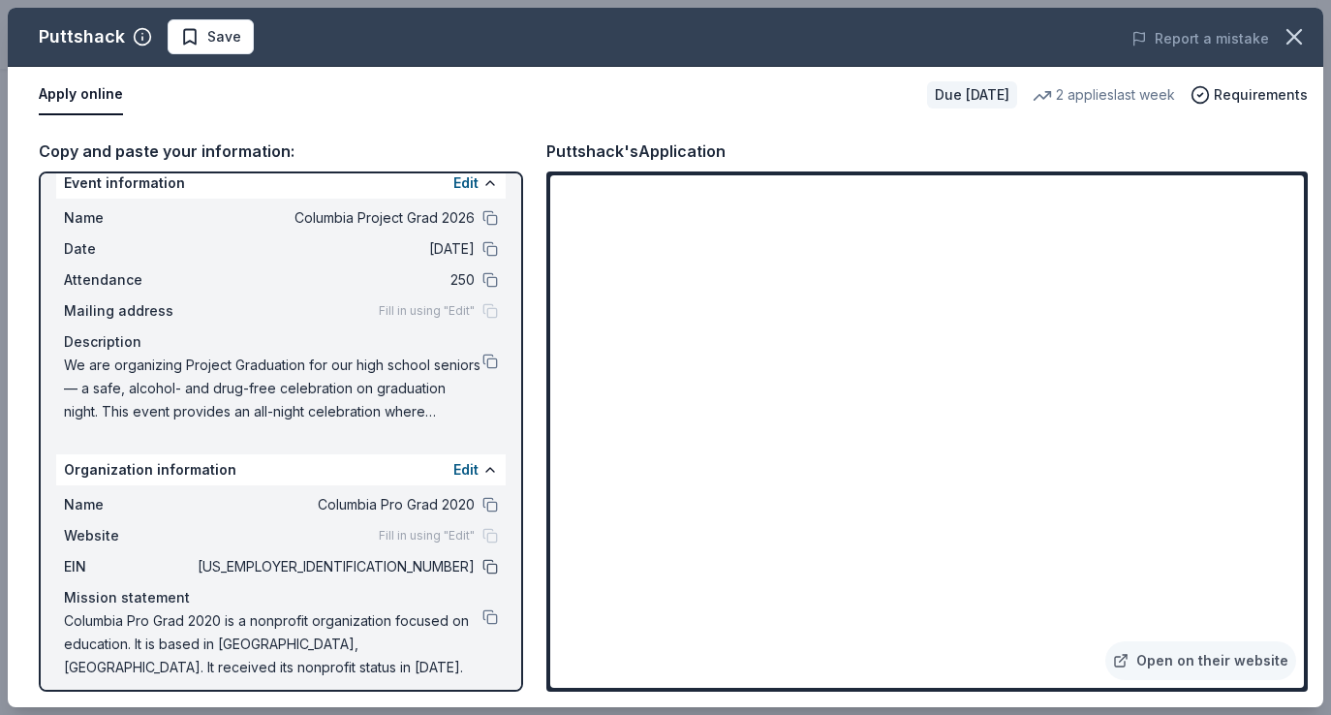
click at [482, 568] on button at bounding box center [490, 567] width 16 height 16
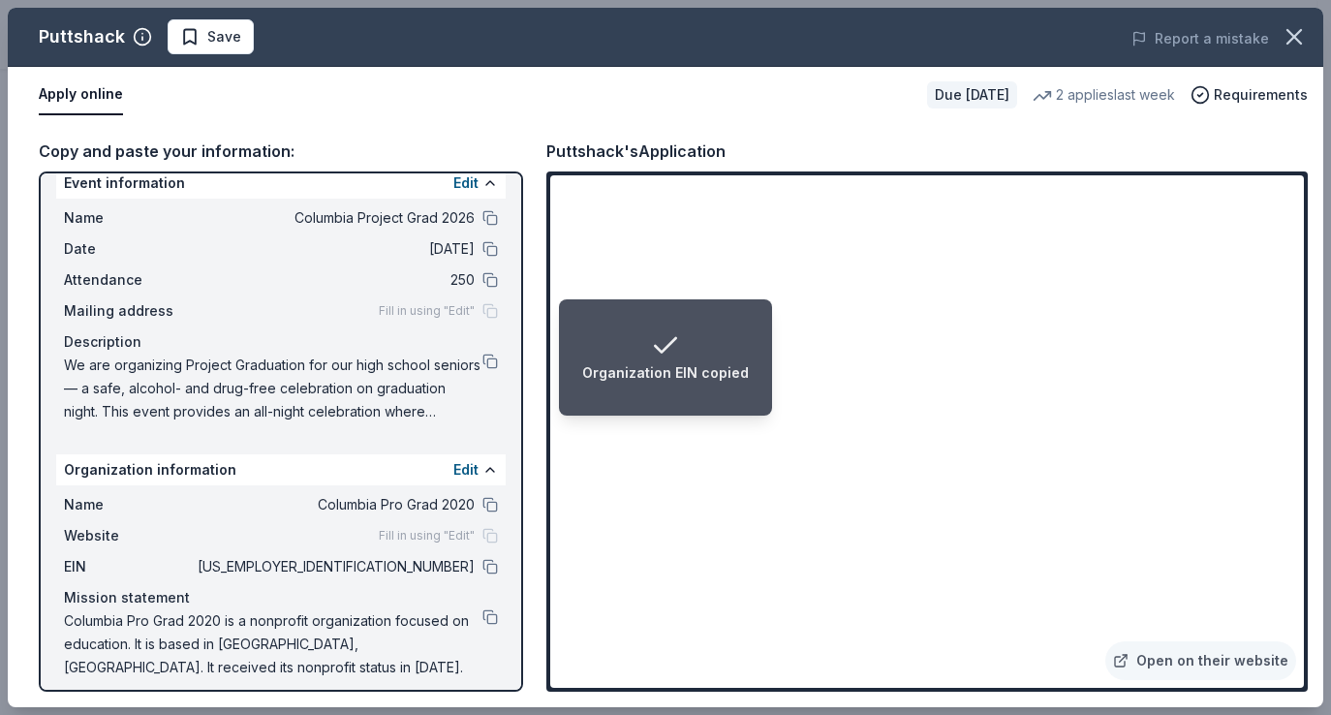
scroll to position [34, 0]
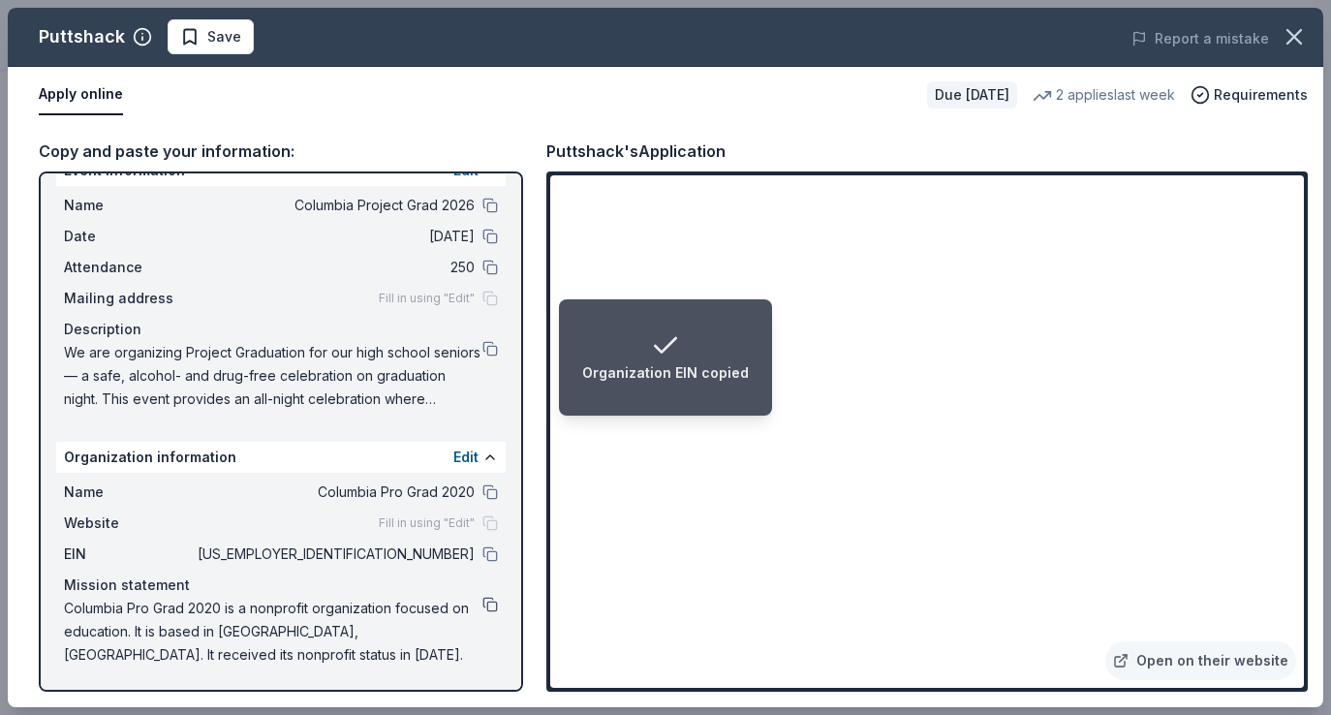
click at [482, 606] on button at bounding box center [490, 605] width 16 height 16
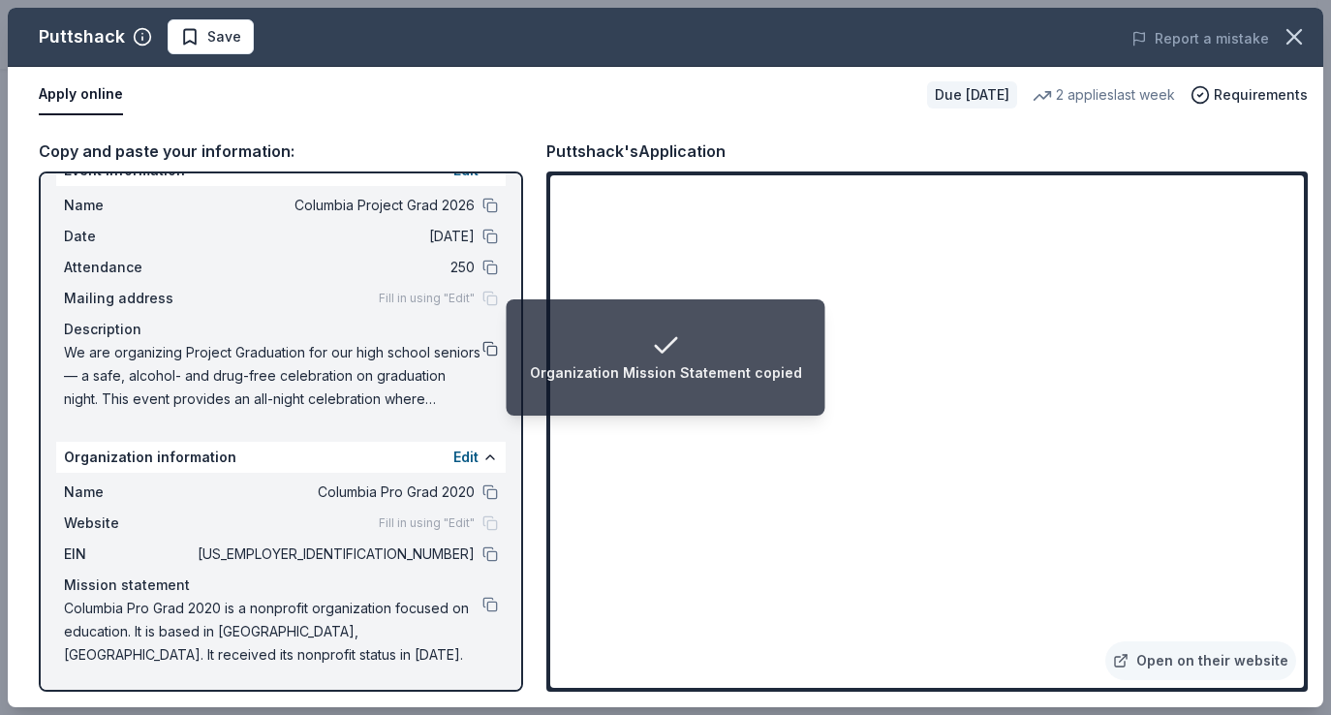
click at [482, 344] on button at bounding box center [490, 349] width 16 height 16
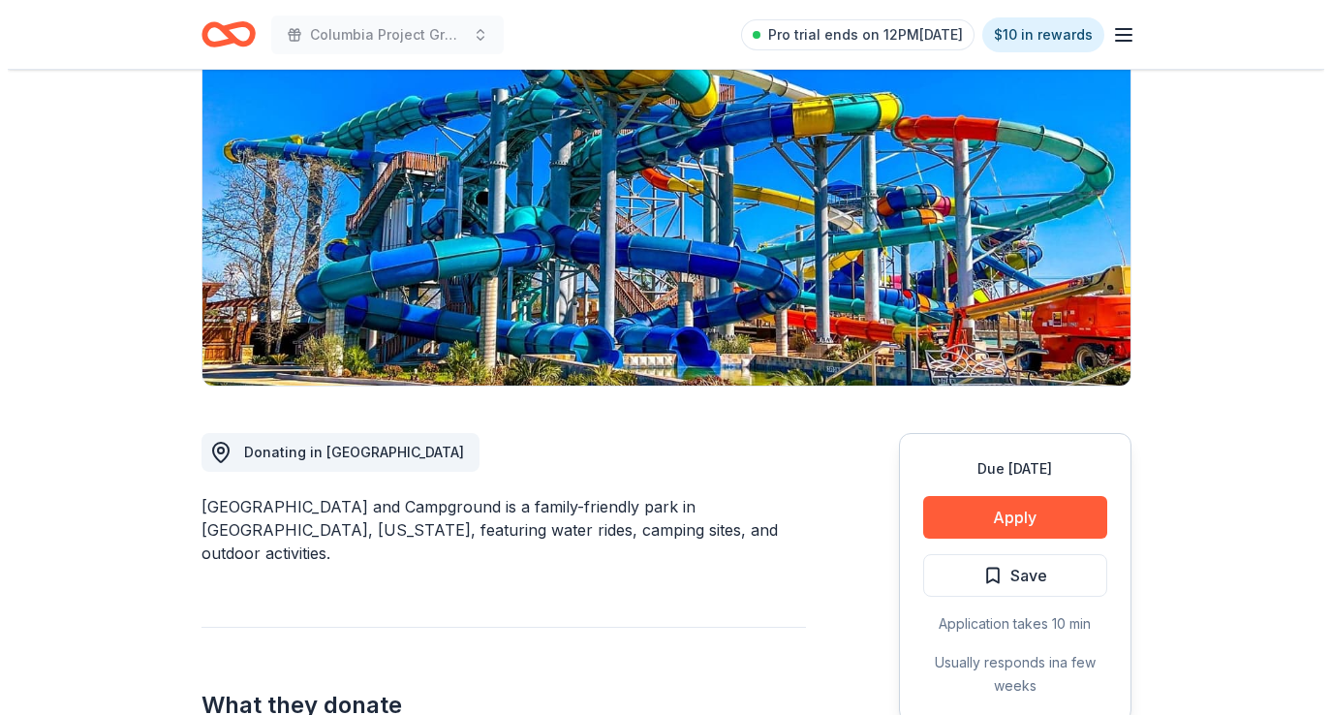
scroll to position [258, 0]
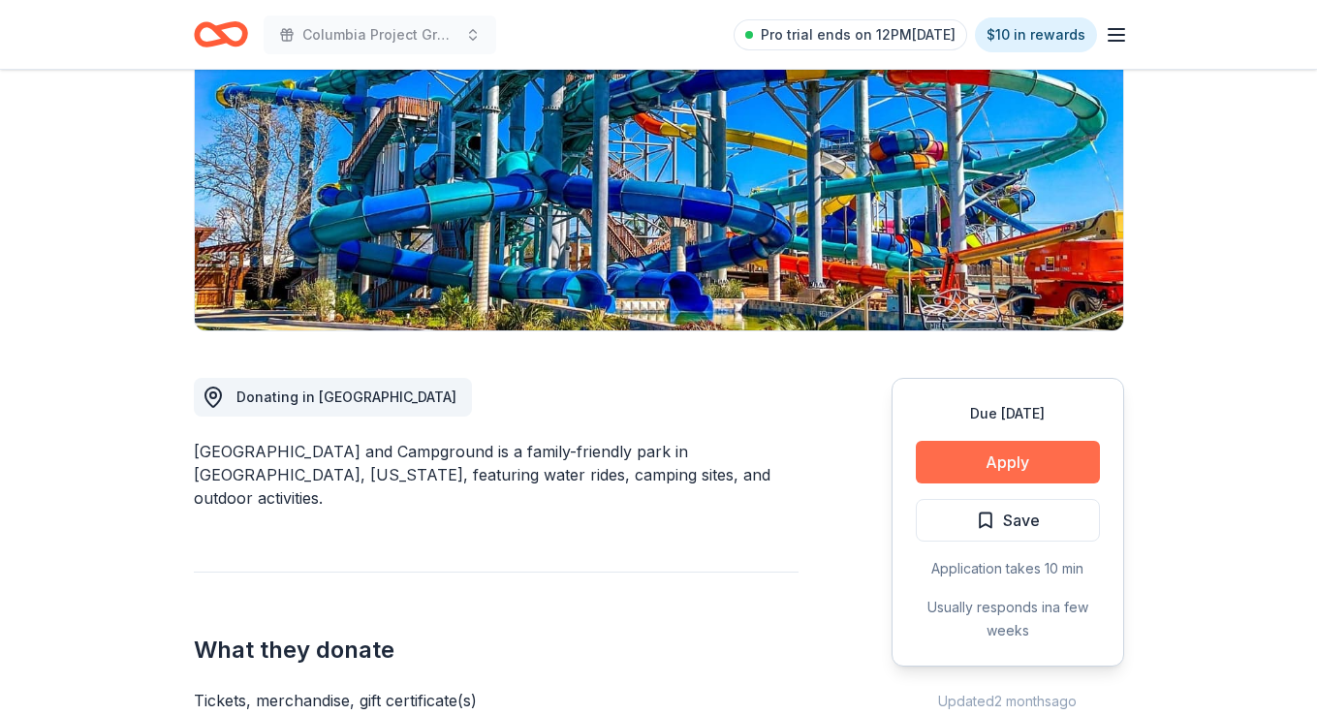
click at [1013, 457] on button "Apply" at bounding box center [1008, 462] width 184 height 43
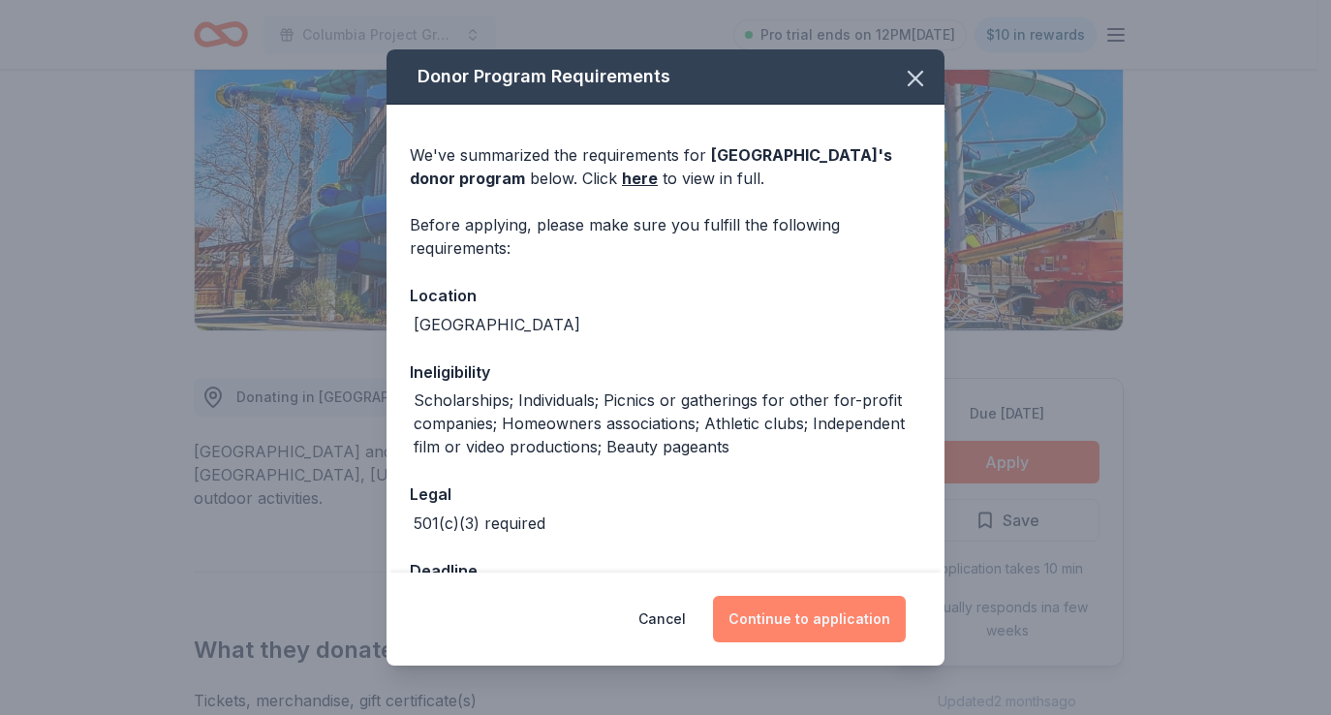
click at [808, 606] on button "Continue to application" at bounding box center [809, 619] width 193 height 47
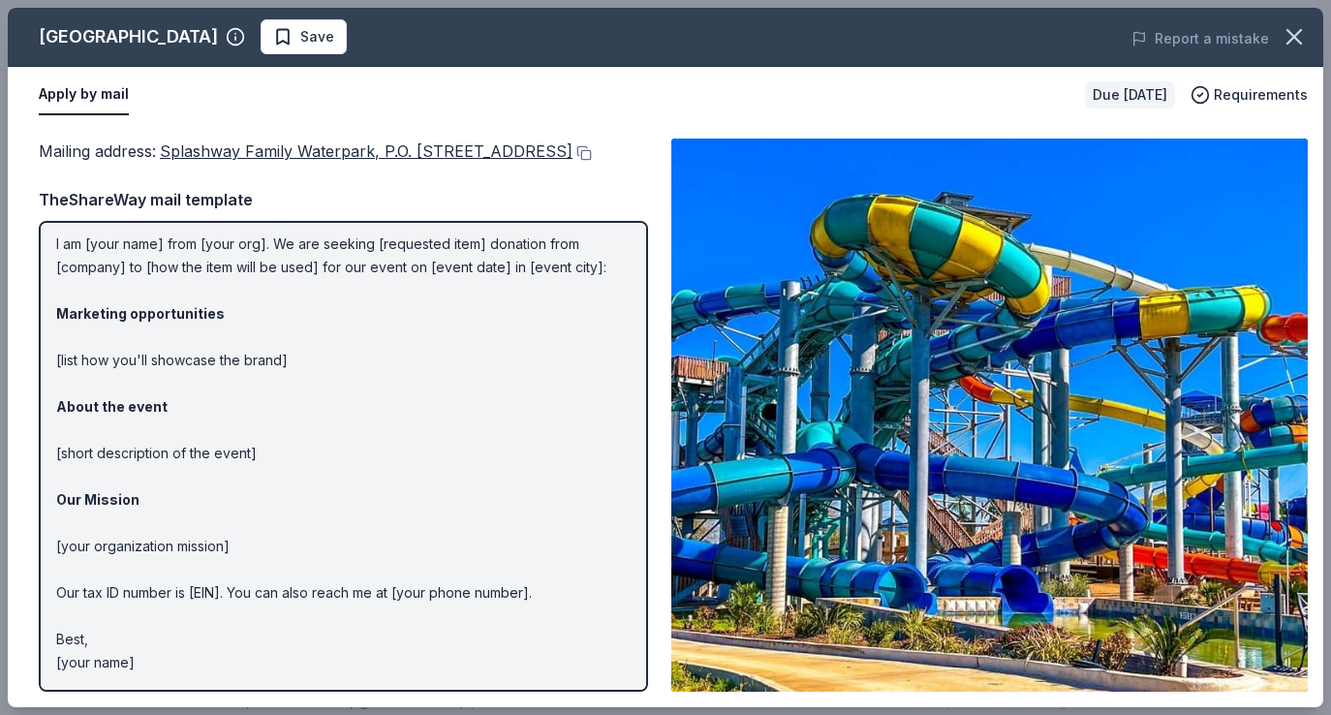
scroll to position [0, 0]
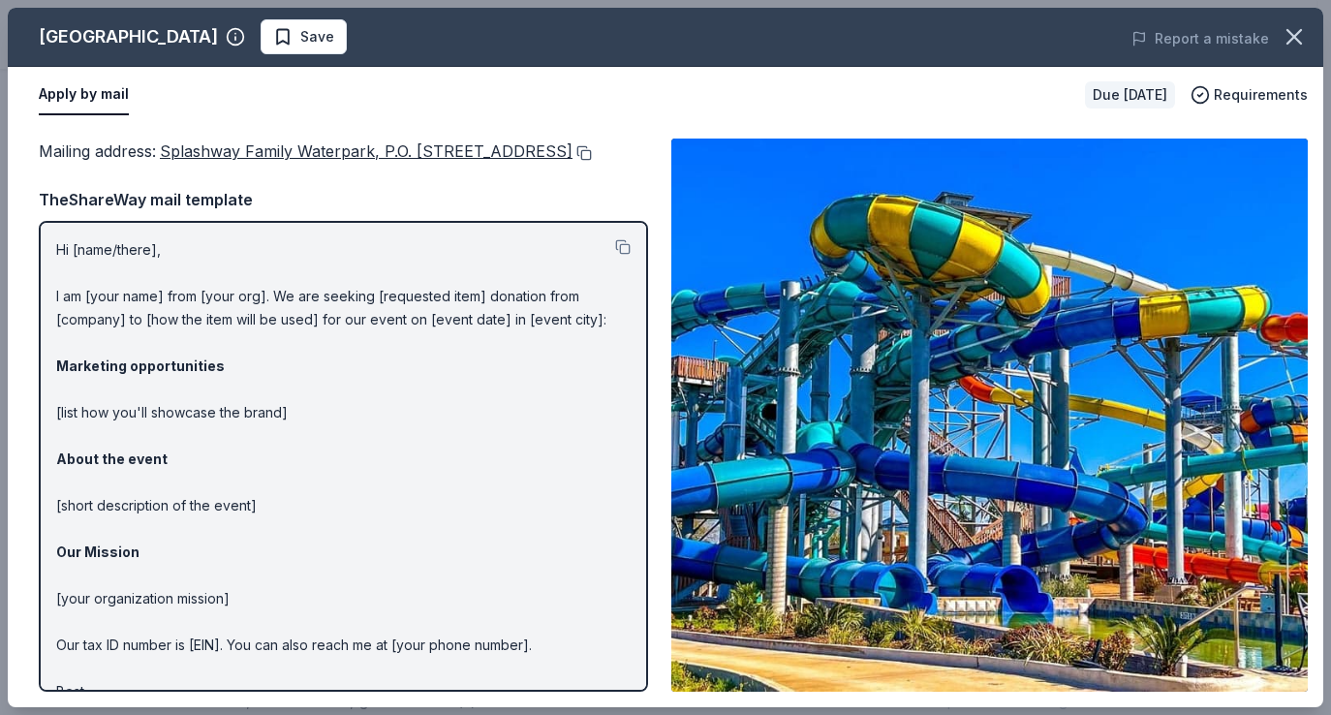
click at [592, 153] on button at bounding box center [582, 153] width 19 height 16
click at [334, 47] on span "Save" at bounding box center [303, 36] width 61 height 23
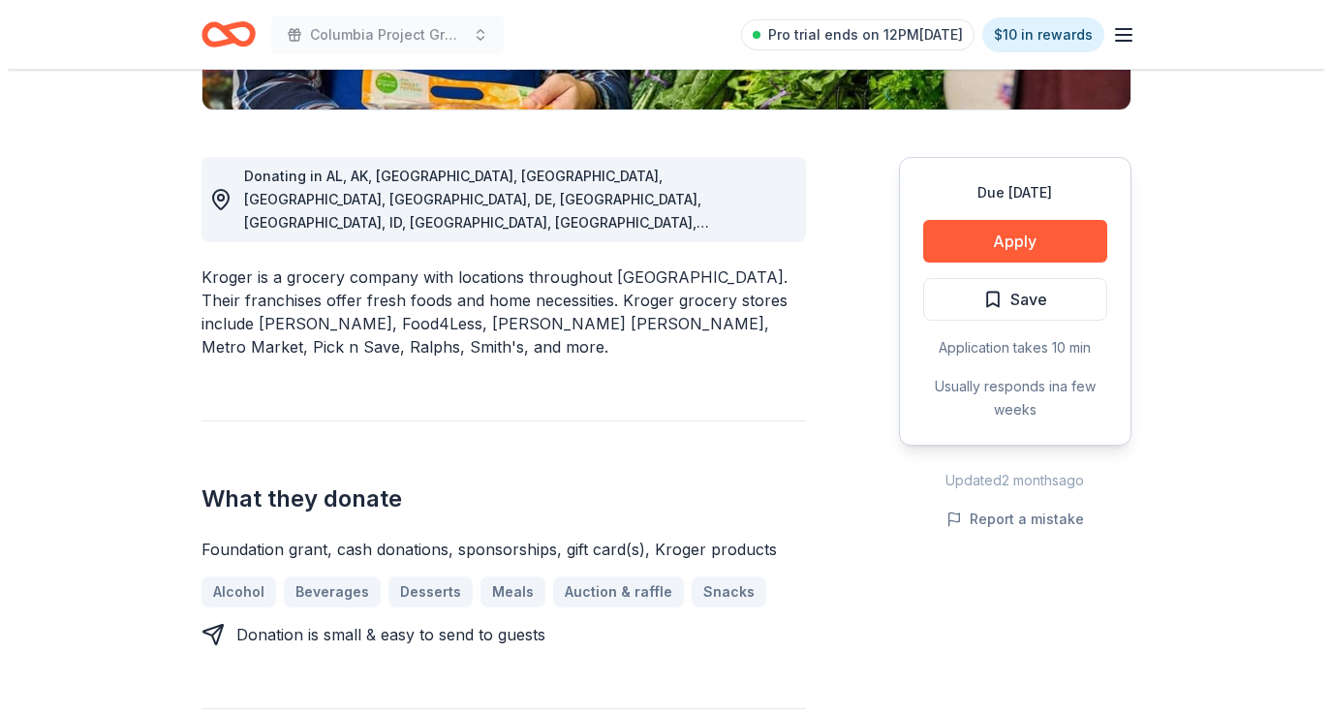
scroll to position [489, 0]
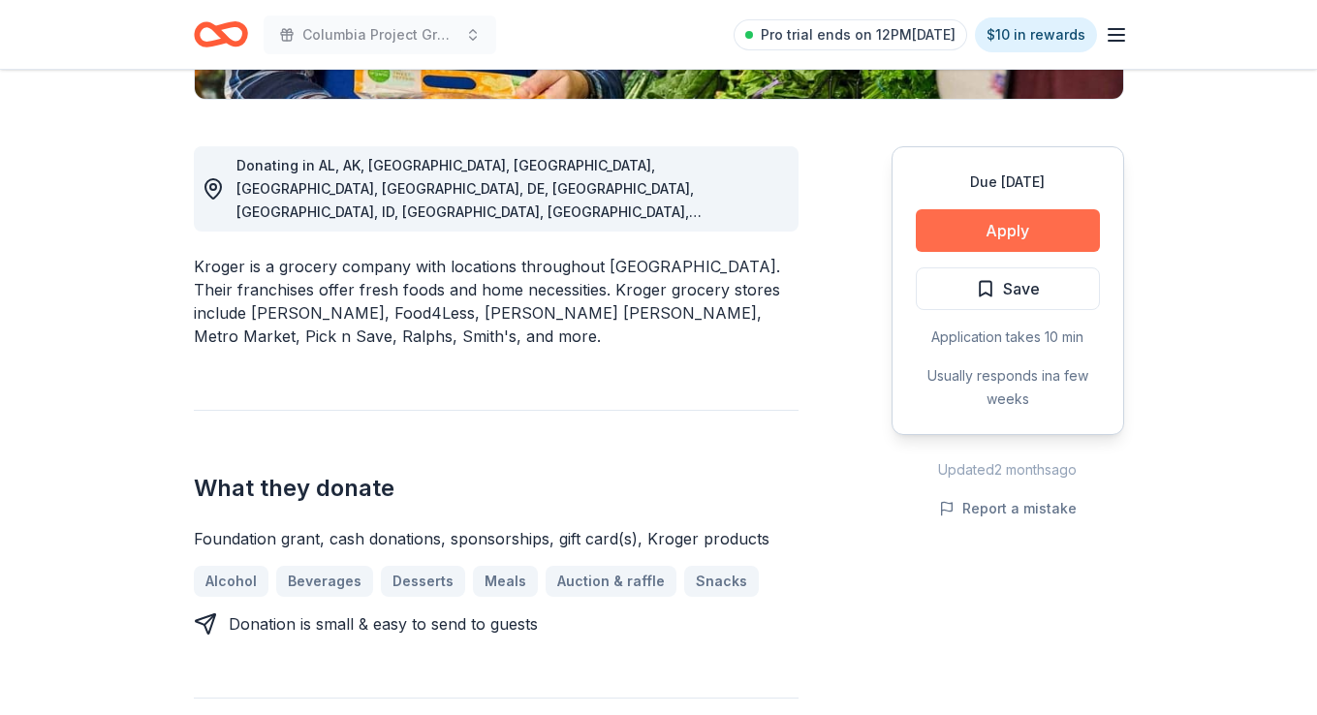
click at [1015, 233] on button "Apply" at bounding box center [1008, 230] width 184 height 43
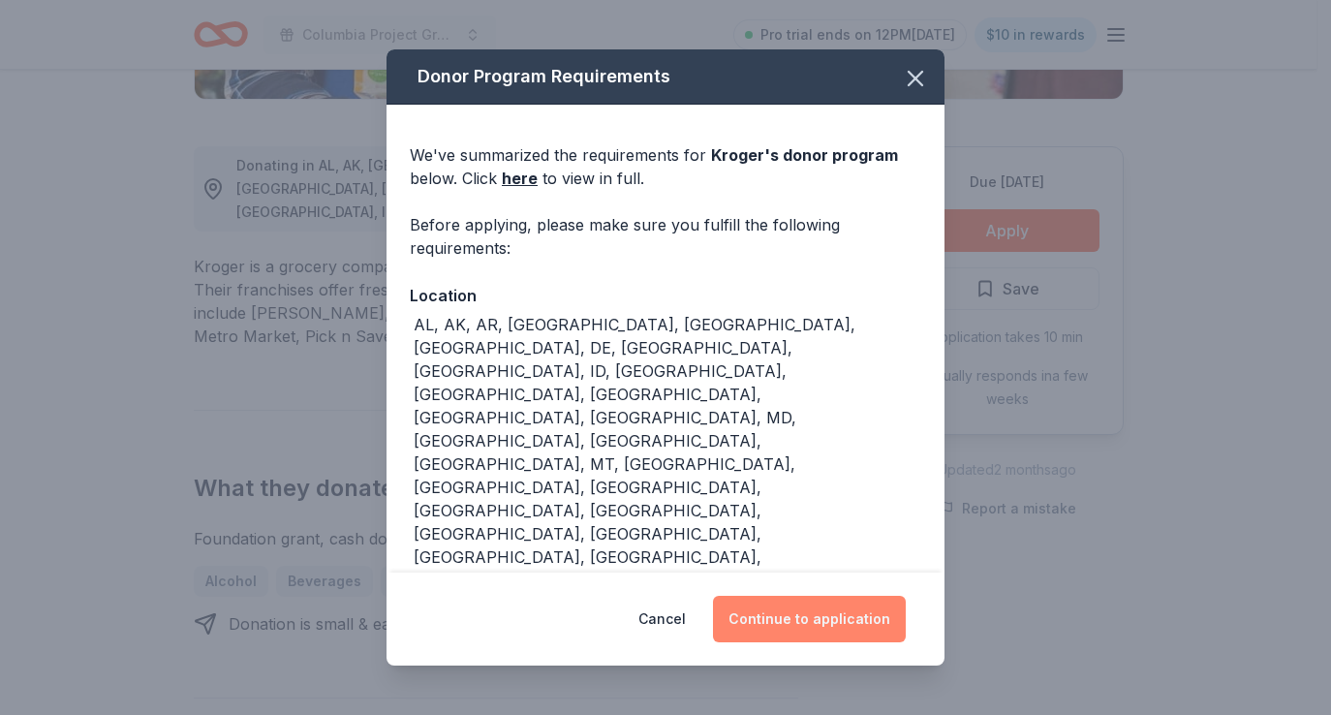
click at [848, 606] on button "Continue to application" at bounding box center [809, 619] width 193 height 47
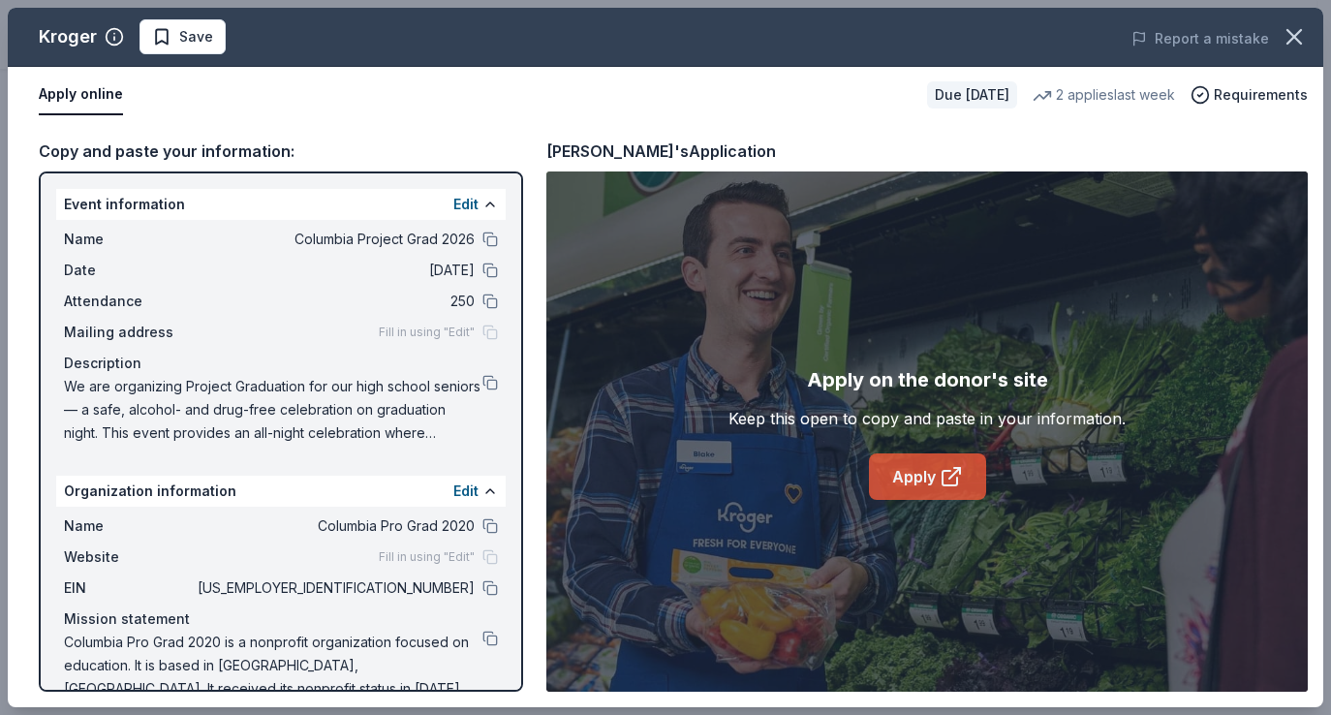
click at [921, 470] on link "Apply" at bounding box center [927, 476] width 117 height 47
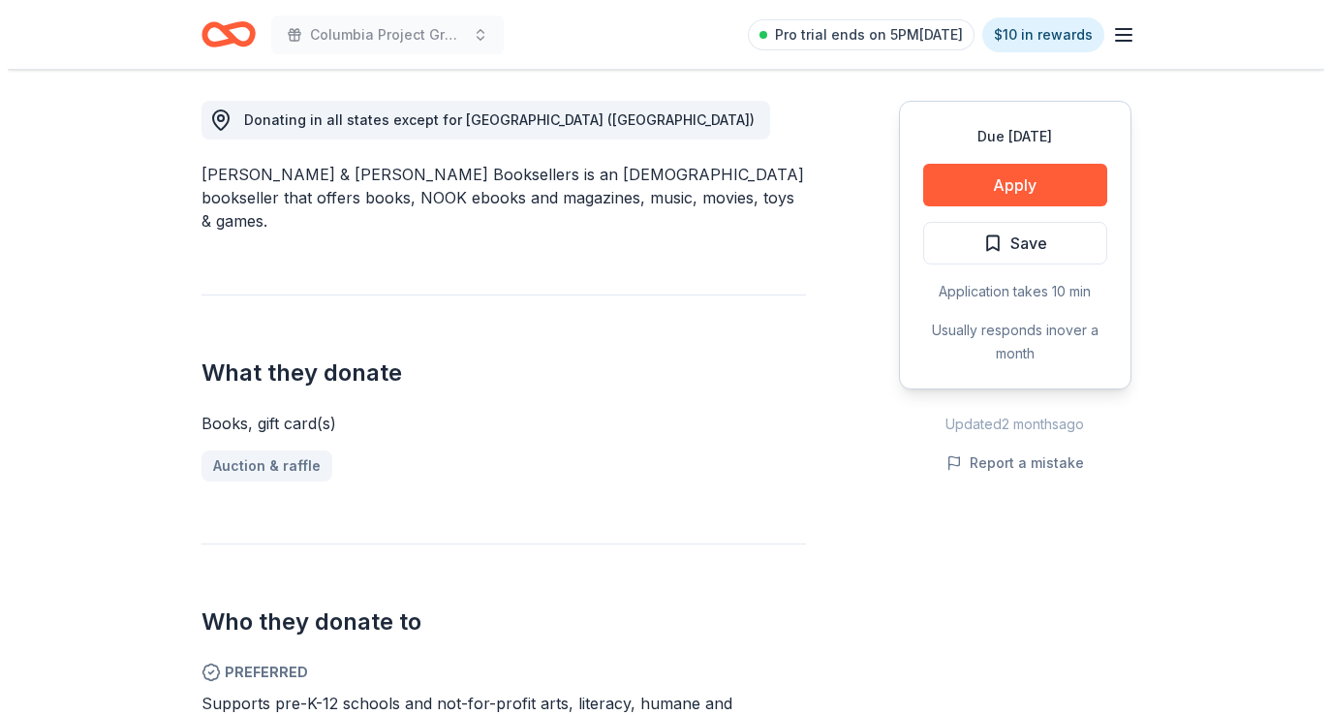
scroll to position [545, 0]
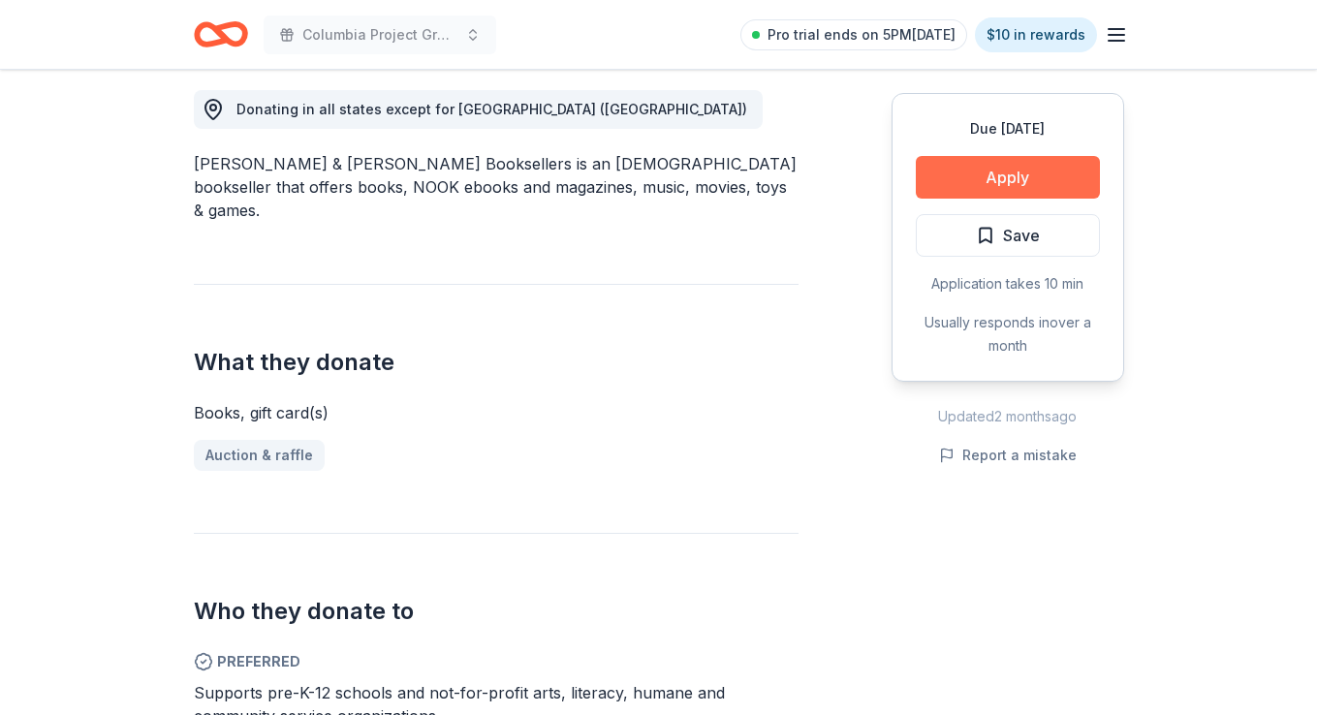
click at [966, 176] on button "Apply" at bounding box center [1008, 177] width 184 height 43
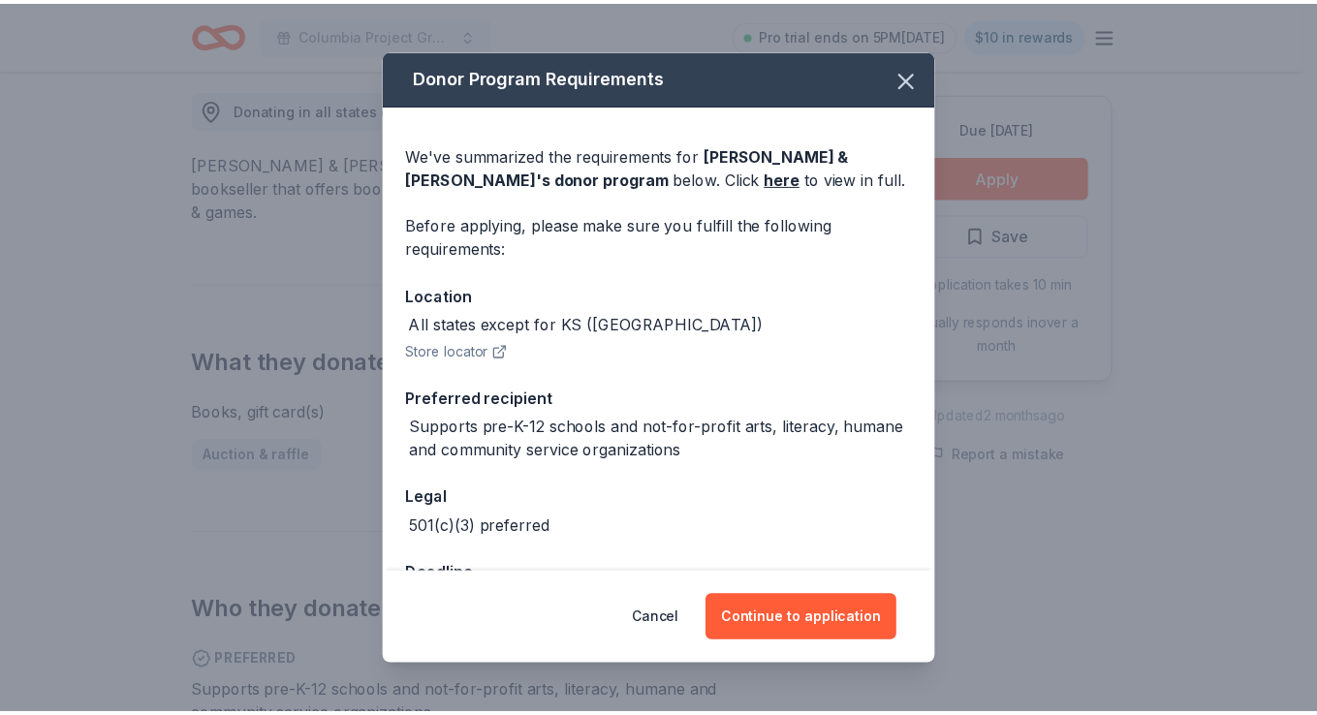
scroll to position [69, 0]
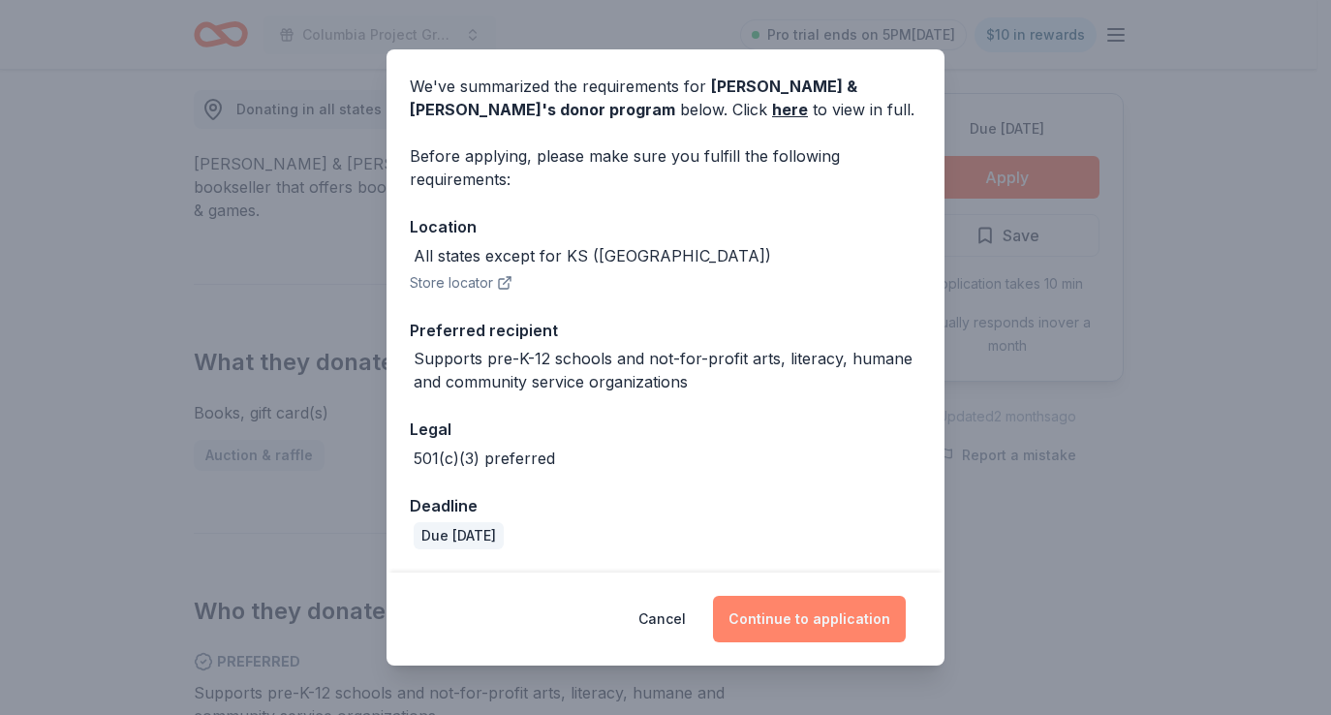
click at [882, 608] on button "Continue to application" at bounding box center [809, 619] width 193 height 47
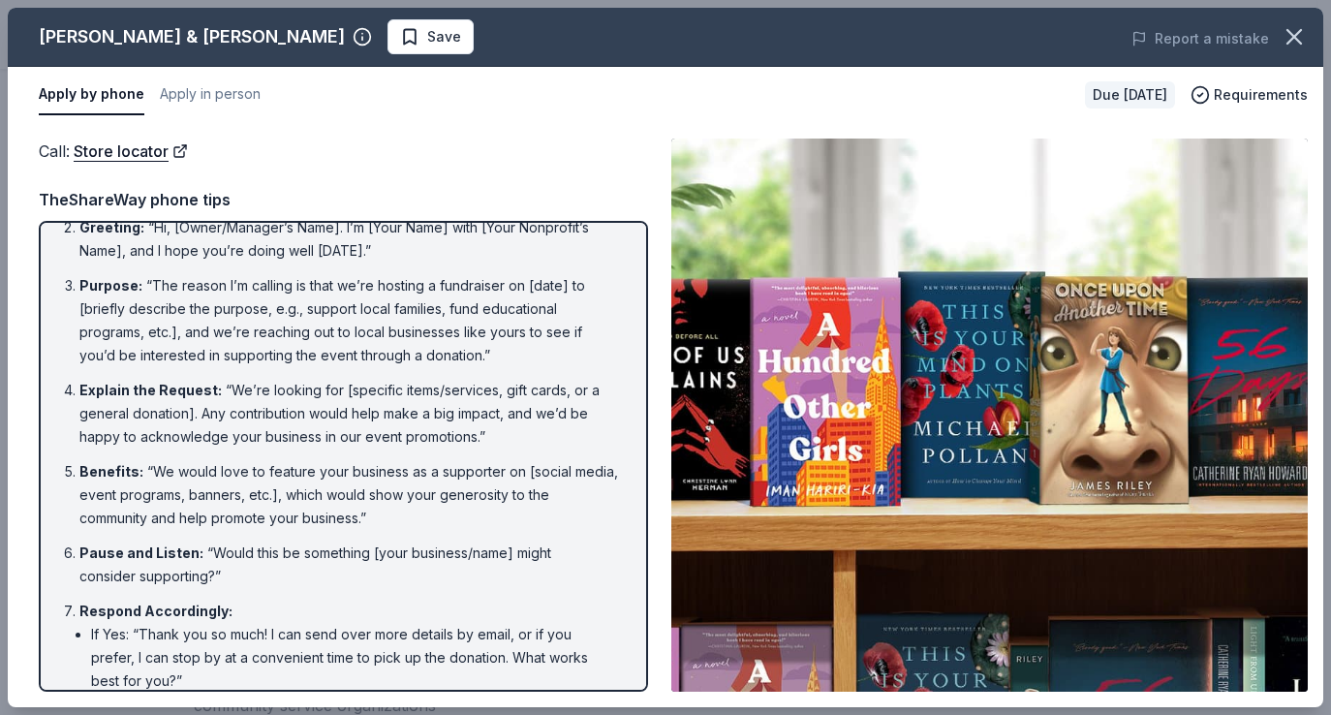
scroll to position [281, 0]
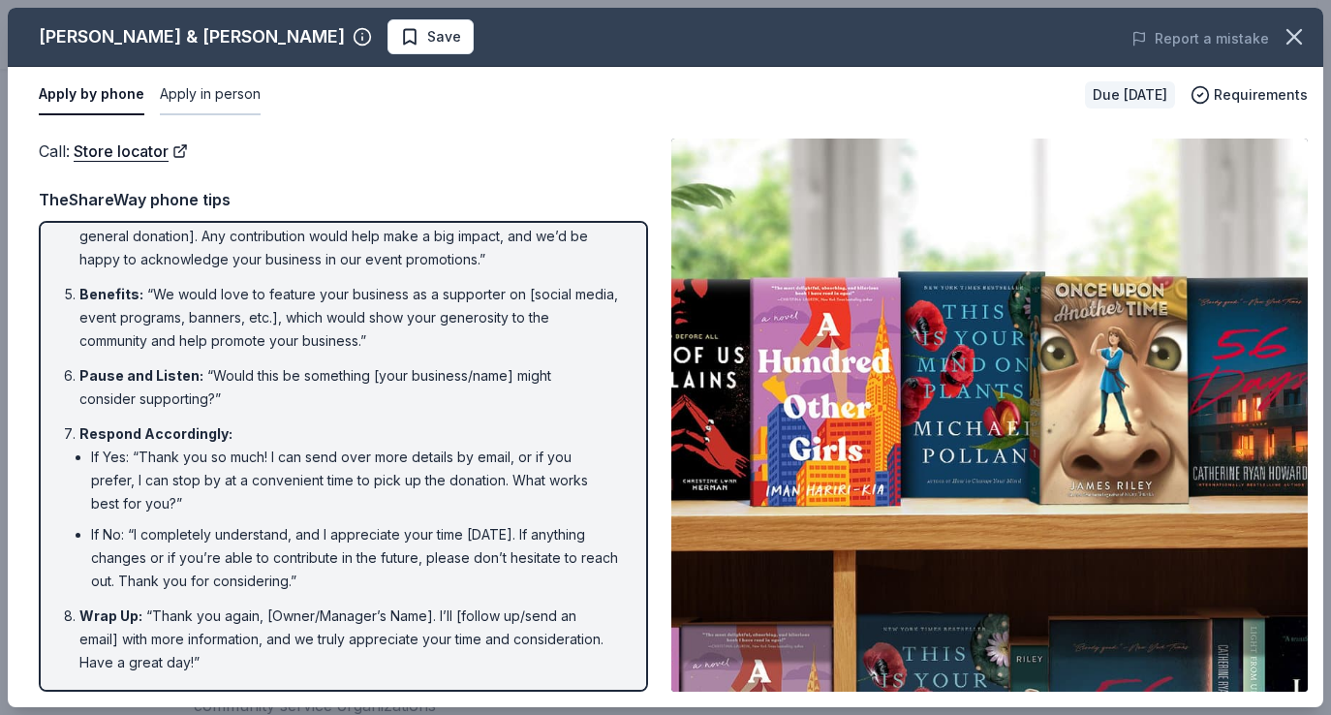
click at [213, 94] on button "Apply in person" at bounding box center [210, 95] width 101 height 41
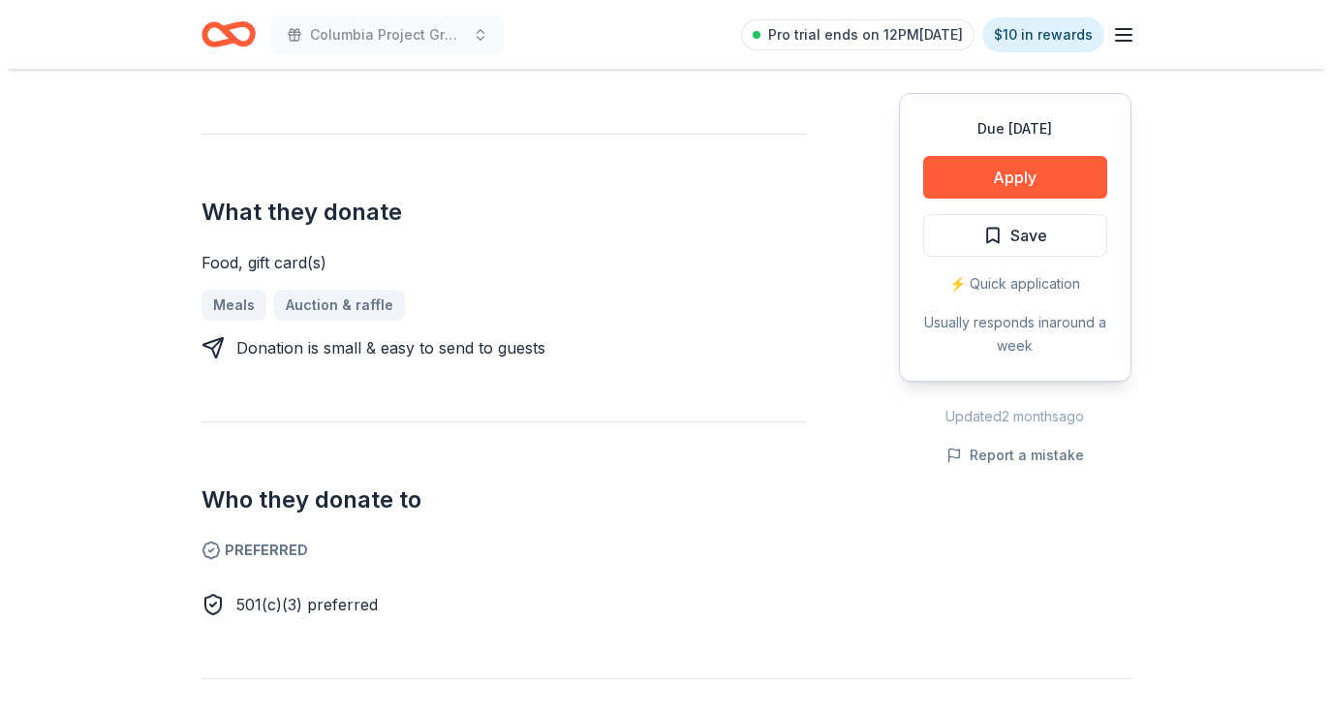
scroll to position [683, 0]
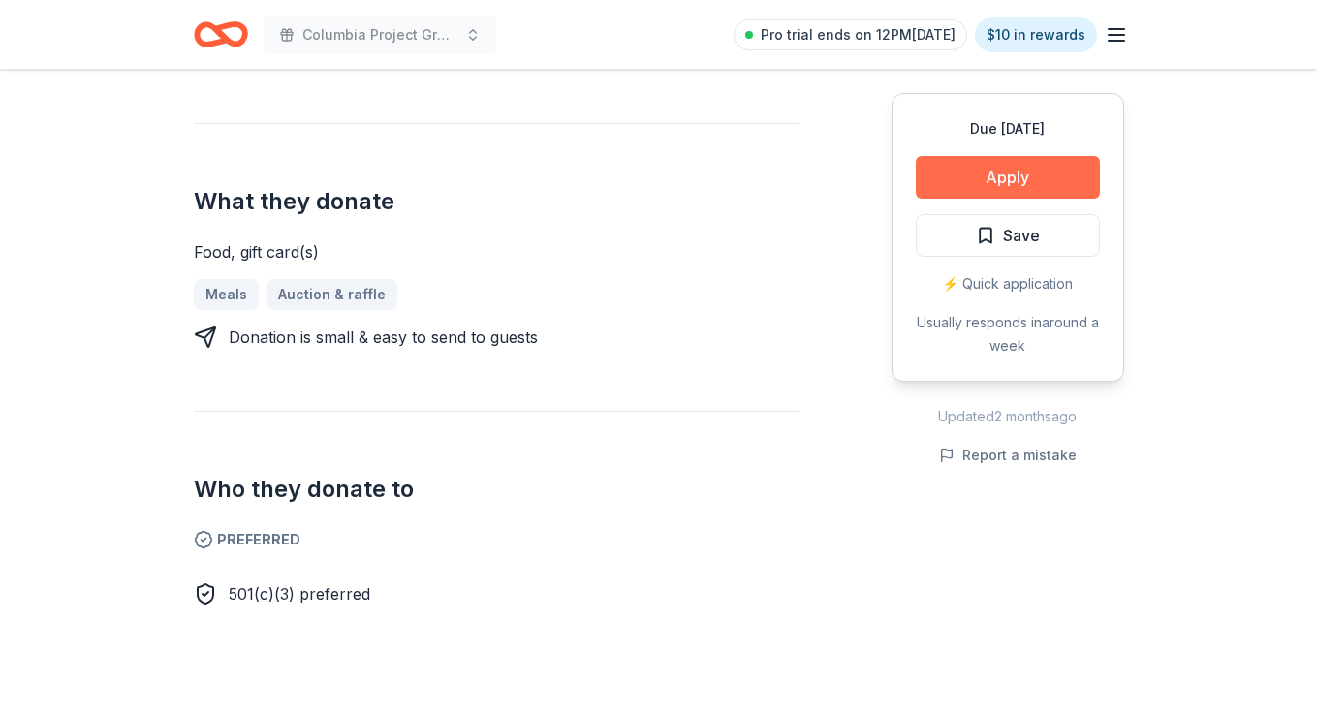
click at [1007, 171] on button "Apply" at bounding box center [1008, 177] width 184 height 43
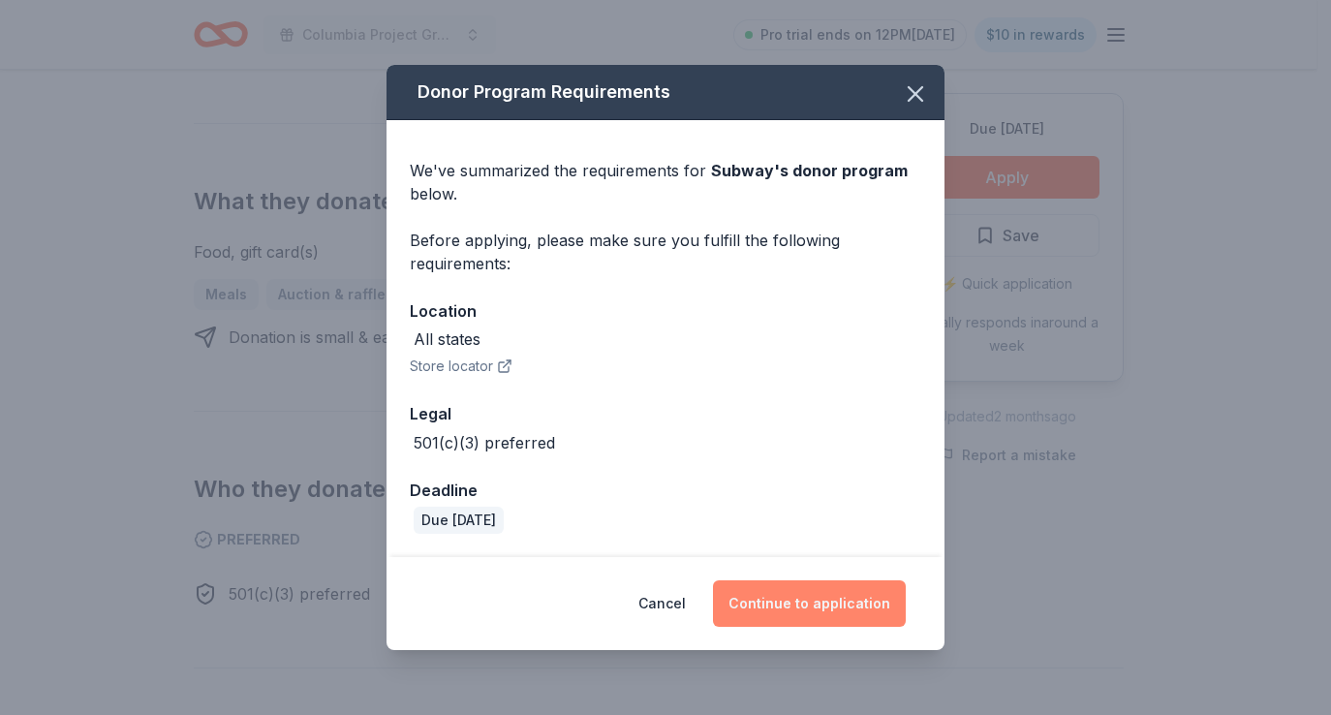
click at [812, 600] on button "Continue to application" at bounding box center [809, 603] width 193 height 47
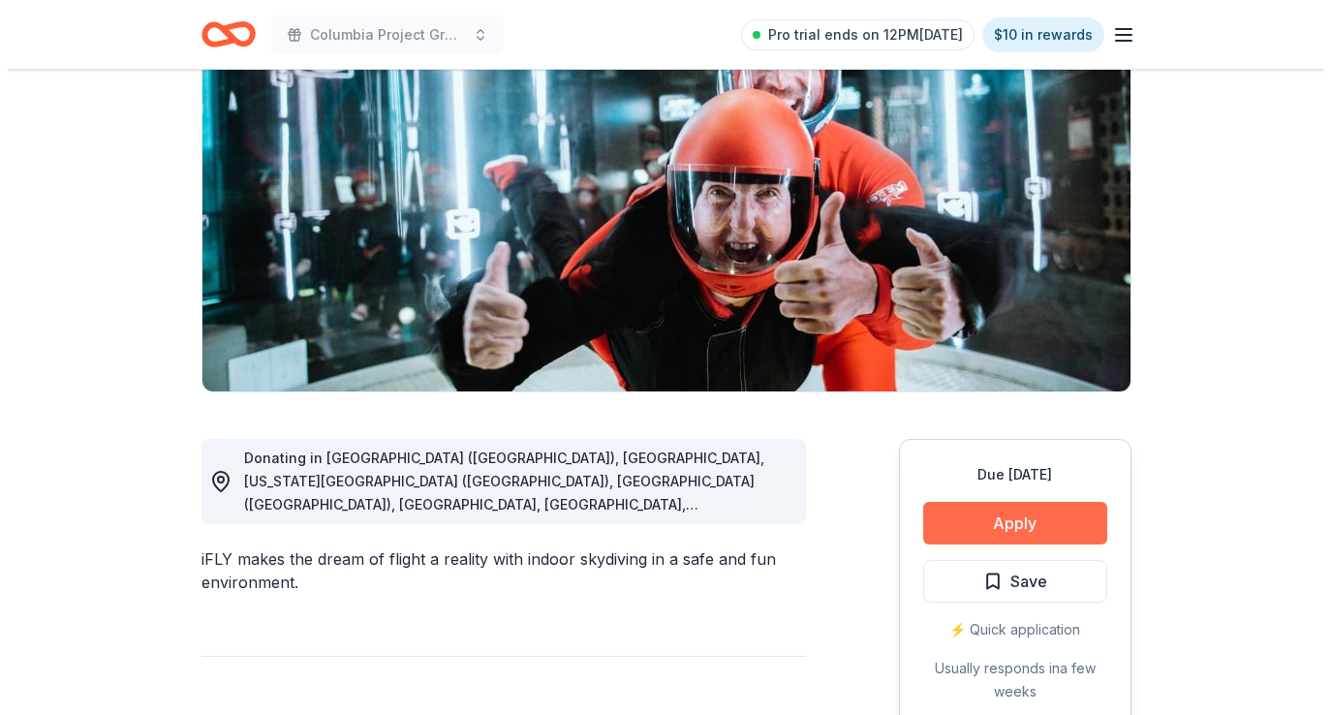
scroll to position [207, 0]
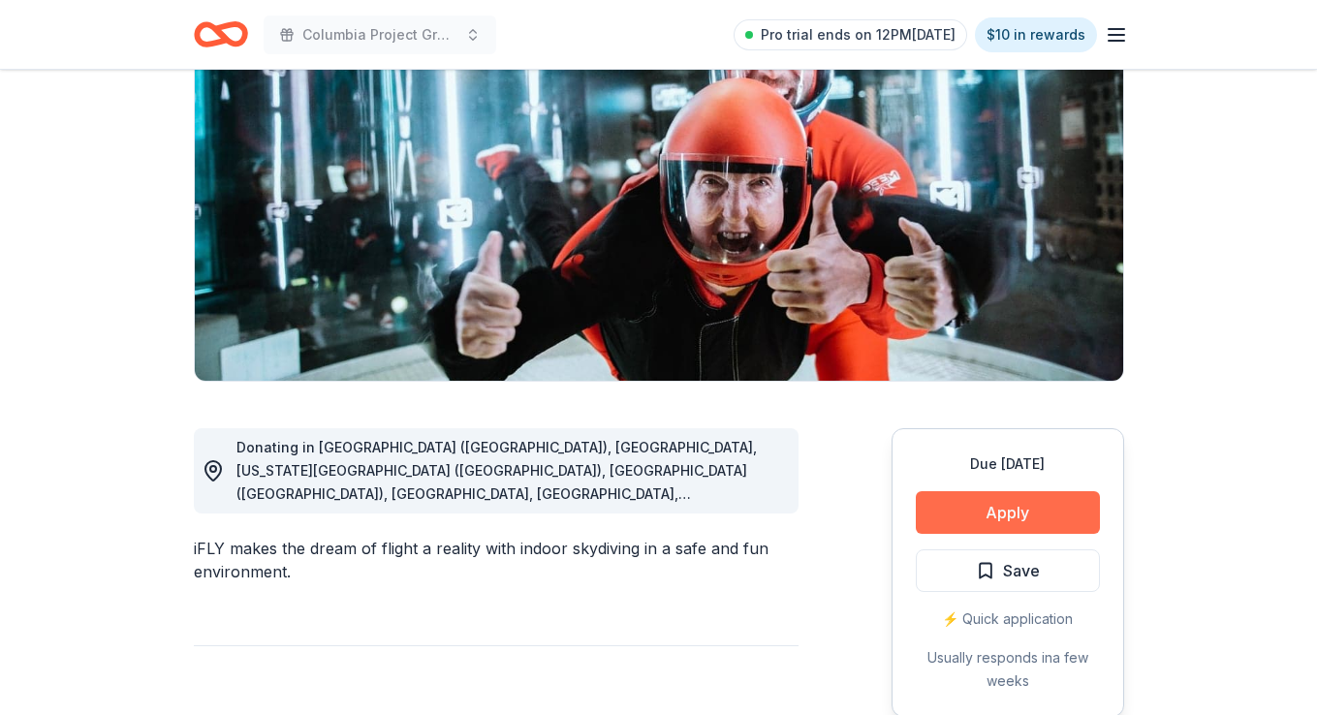
click at [1001, 519] on button "Apply" at bounding box center [1008, 512] width 184 height 43
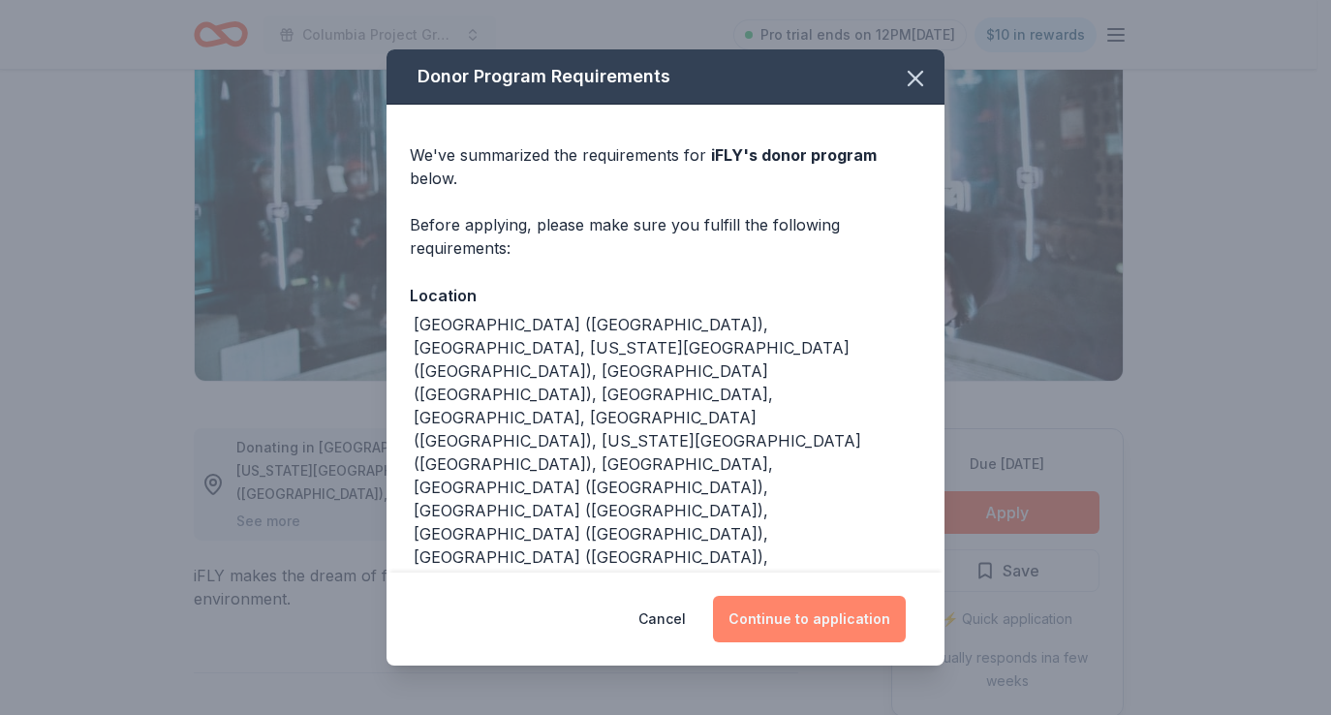
click at [825, 609] on button "Continue to application" at bounding box center [809, 619] width 193 height 47
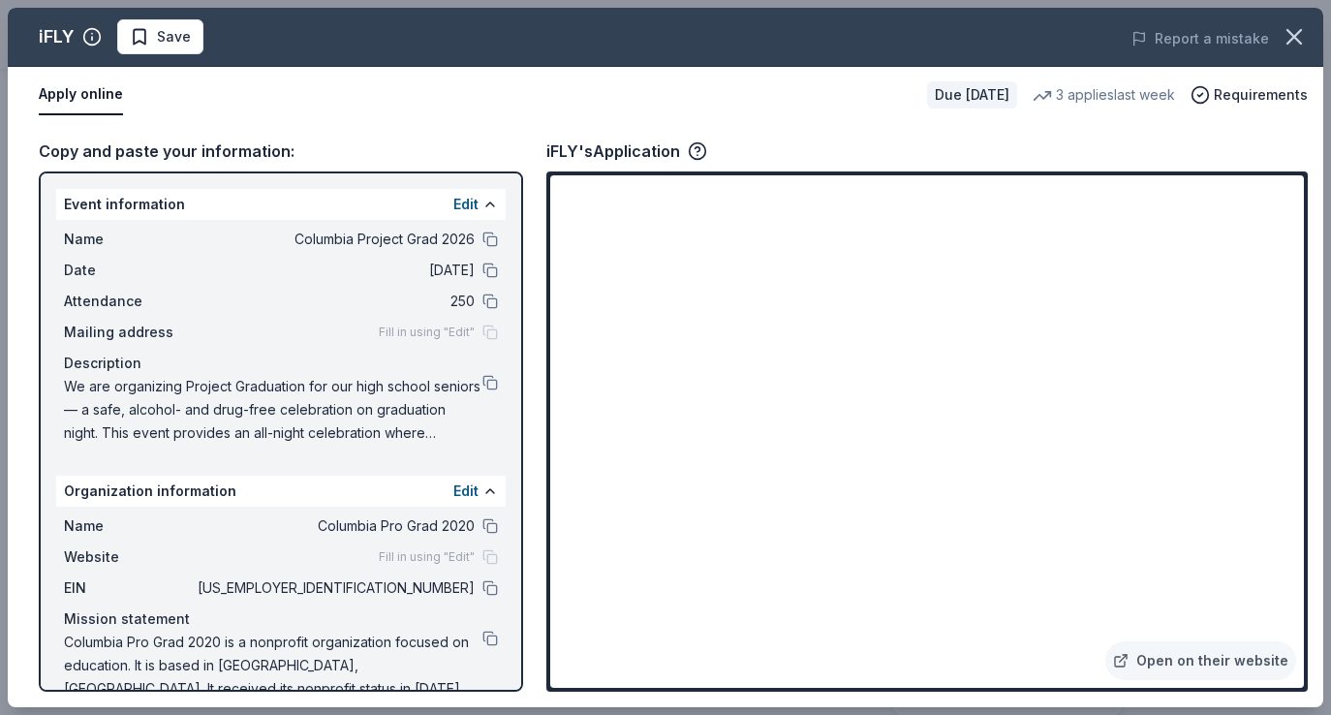
scroll to position [34, 0]
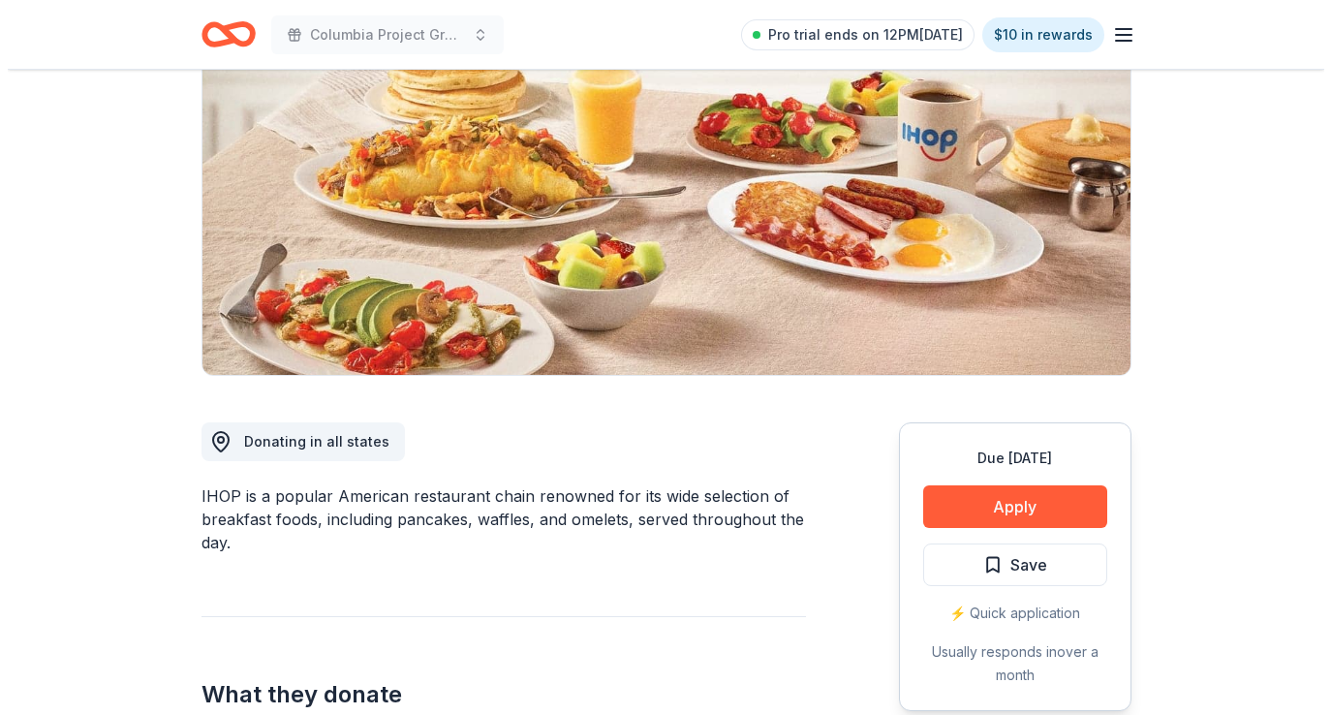
scroll to position [224, 0]
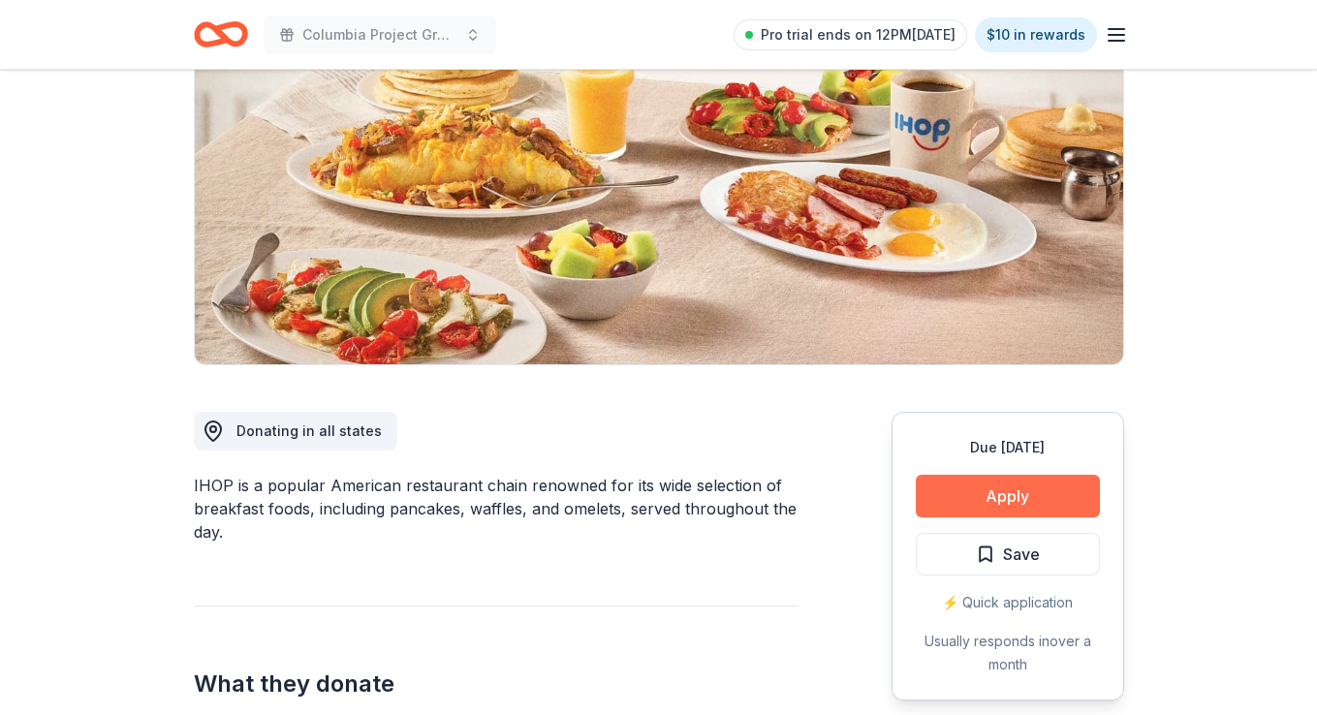
click at [1005, 489] on button "Apply" at bounding box center [1008, 496] width 184 height 43
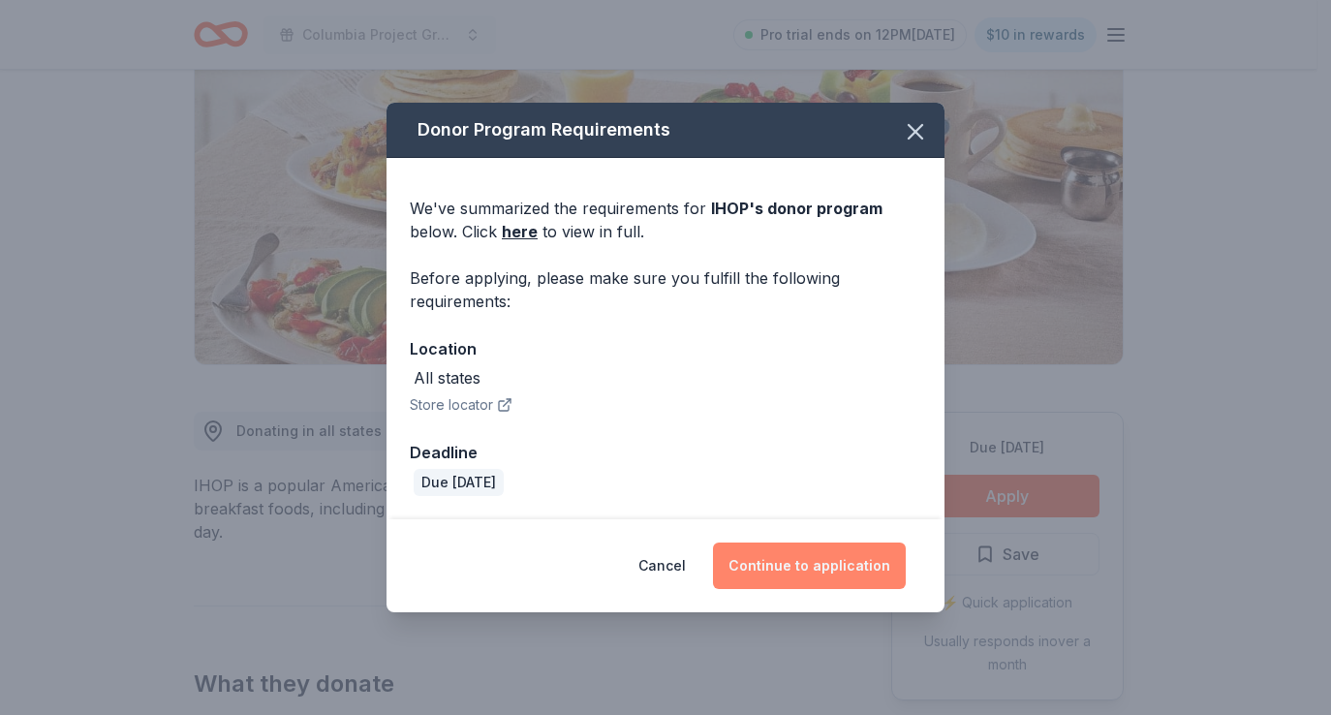
click at [851, 548] on button "Continue to application" at bounding box center [809, 566] width 193 height 47
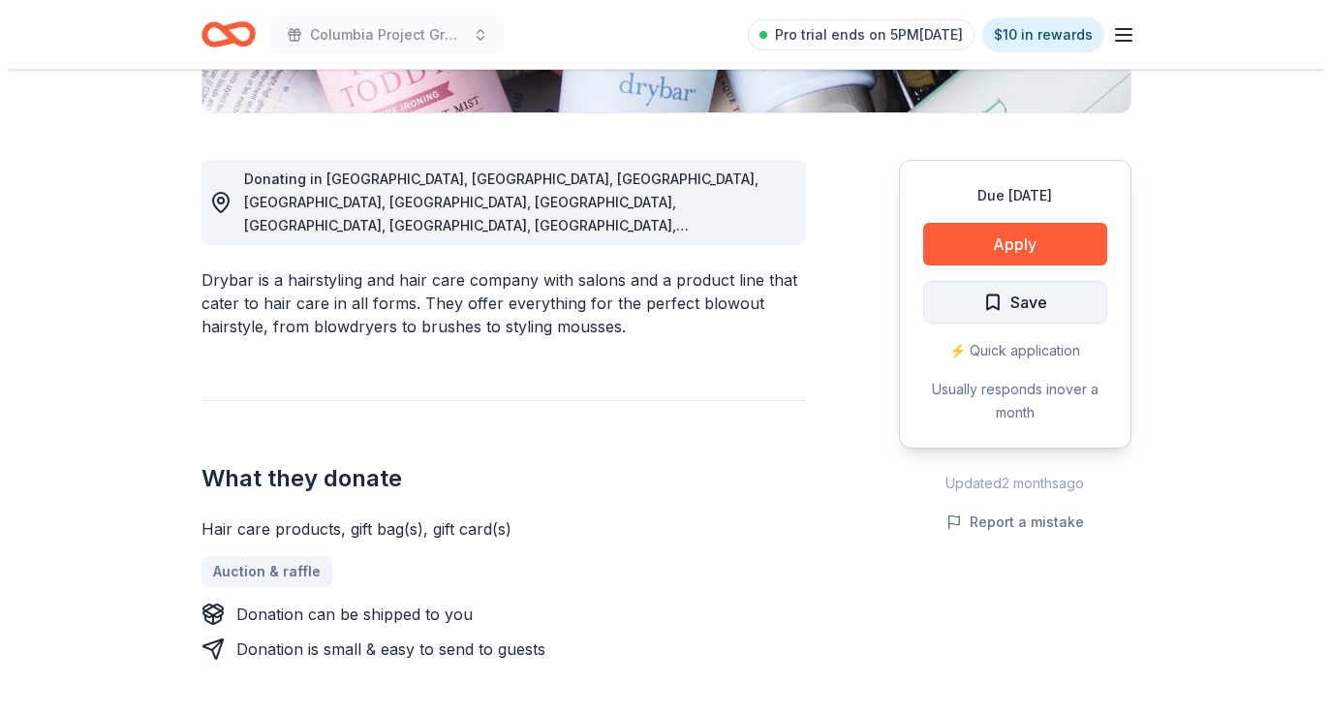
scroll to position [486, 0]
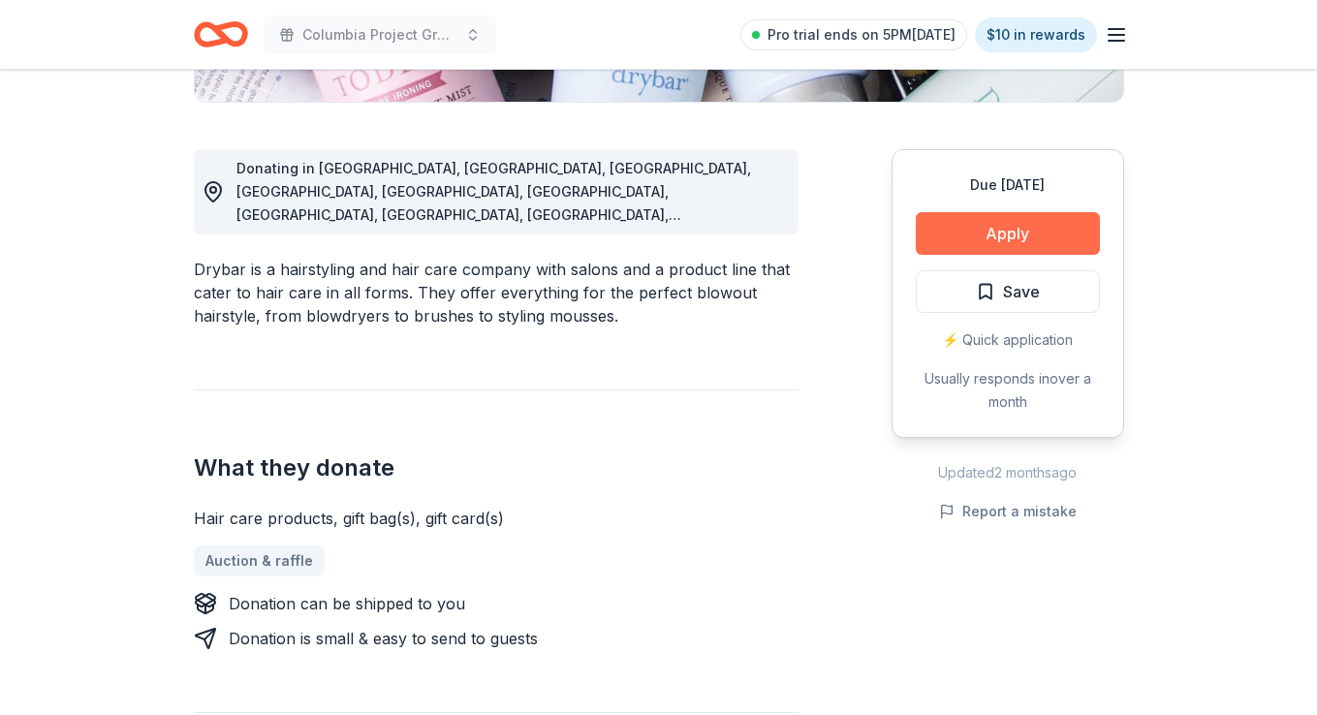
click at [994, 231] on button "Apply" at bounding box center [1008, 233] width 184 height 43
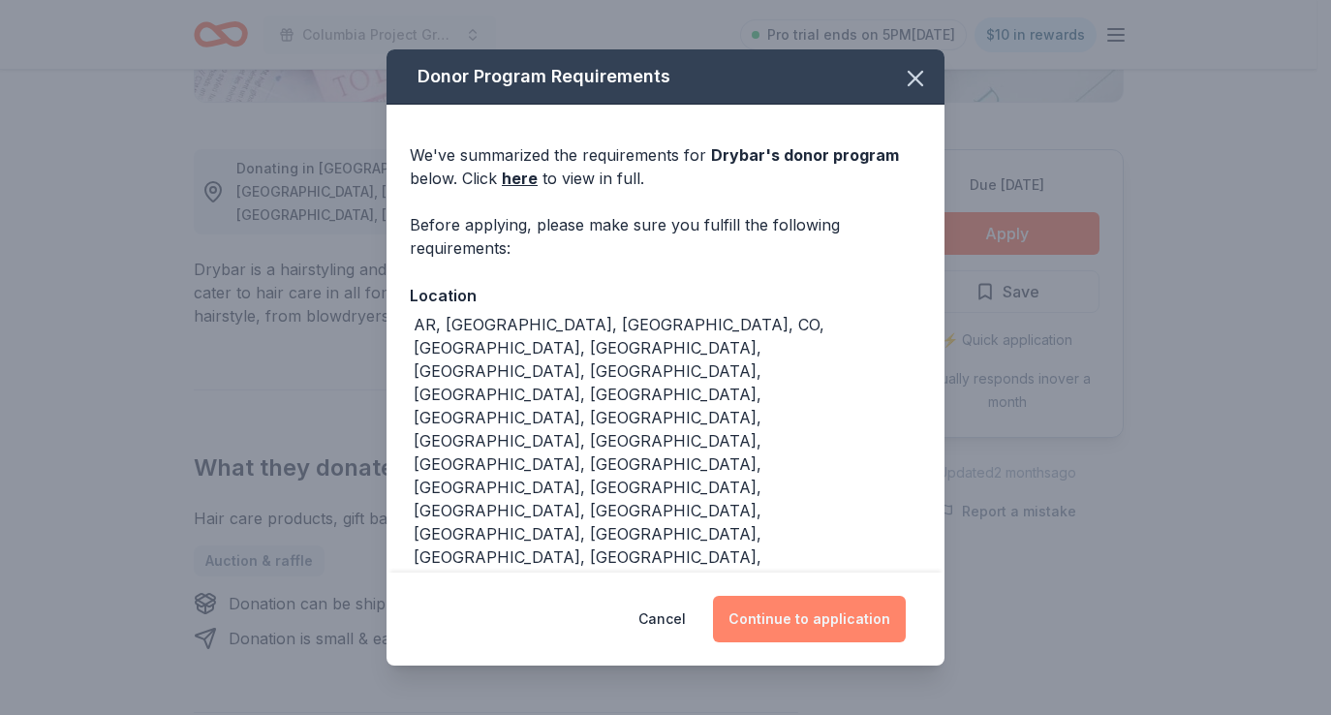
click at [863, 612] on button "Continue to application" at bounding box center [809, 619] width 193 height 47
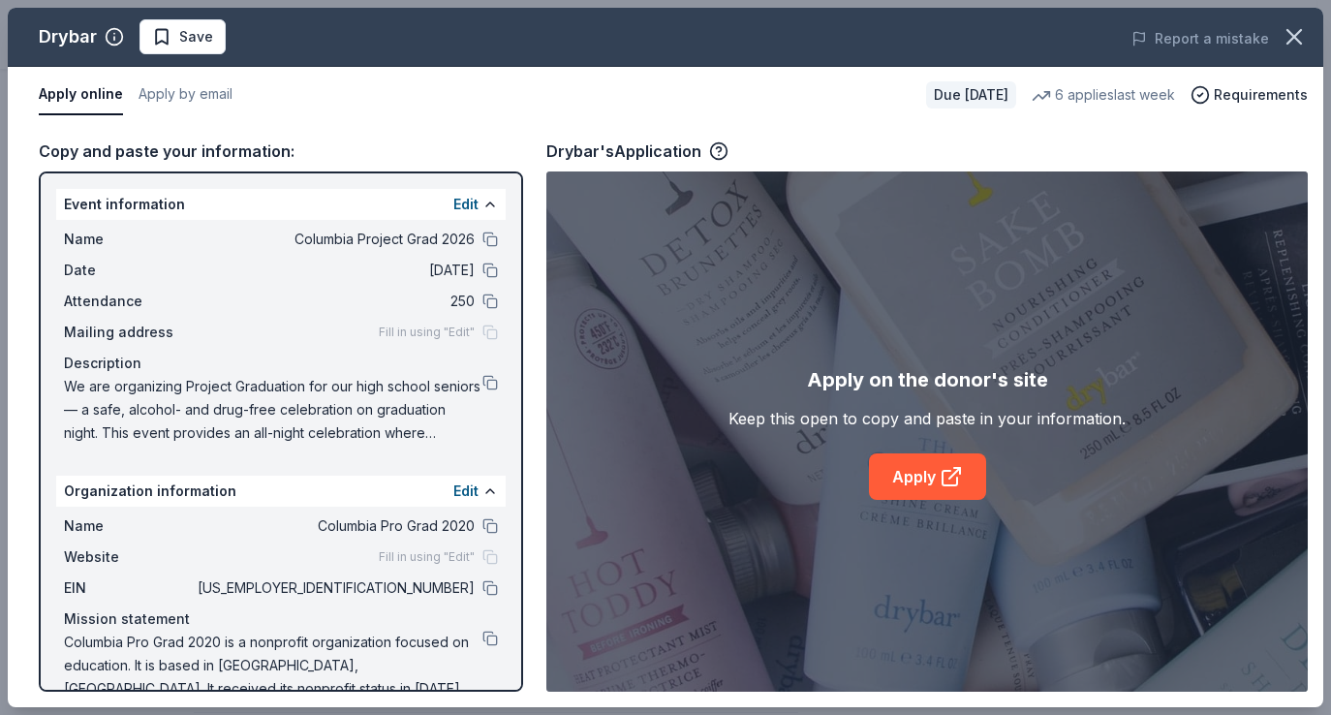
scroll to position [21, 0]
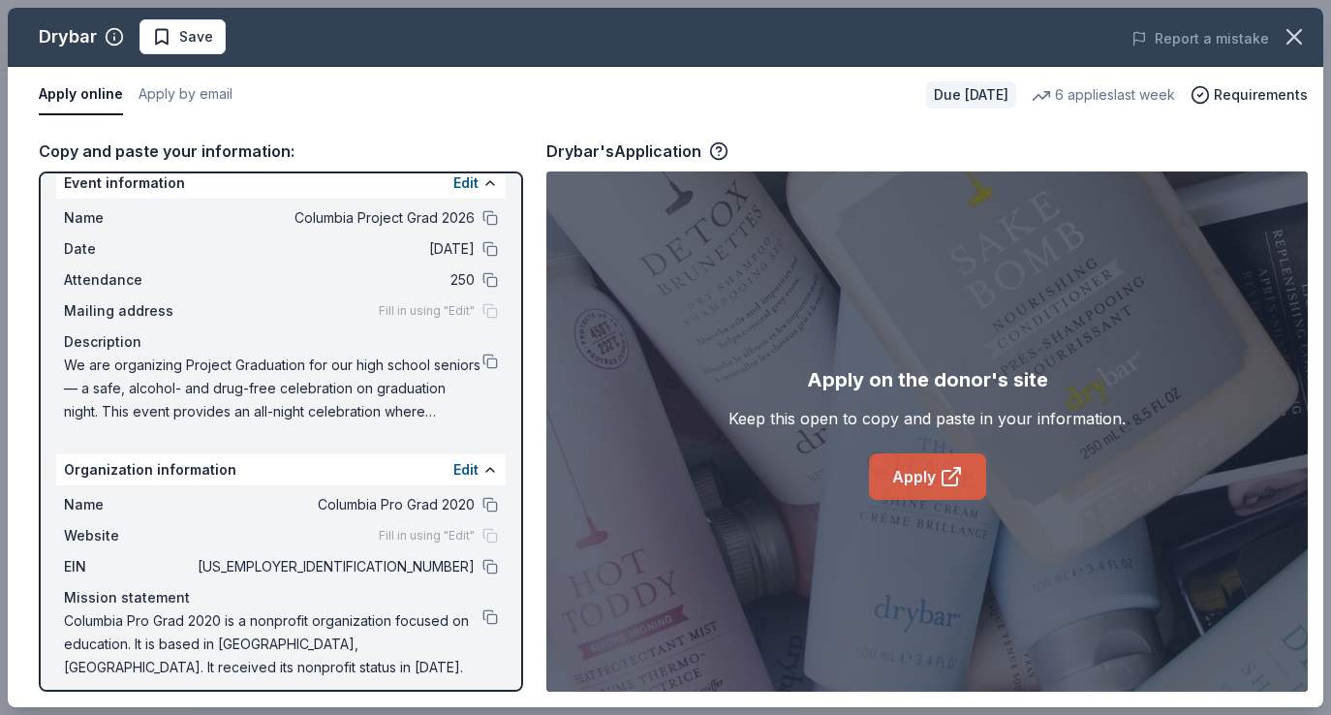
click at [911, 483] on link "Apply" at bounding box center [927, 476] width 117 height 47
click at [482, 367] on button at bounding box center [490, 362] width 16 height 16
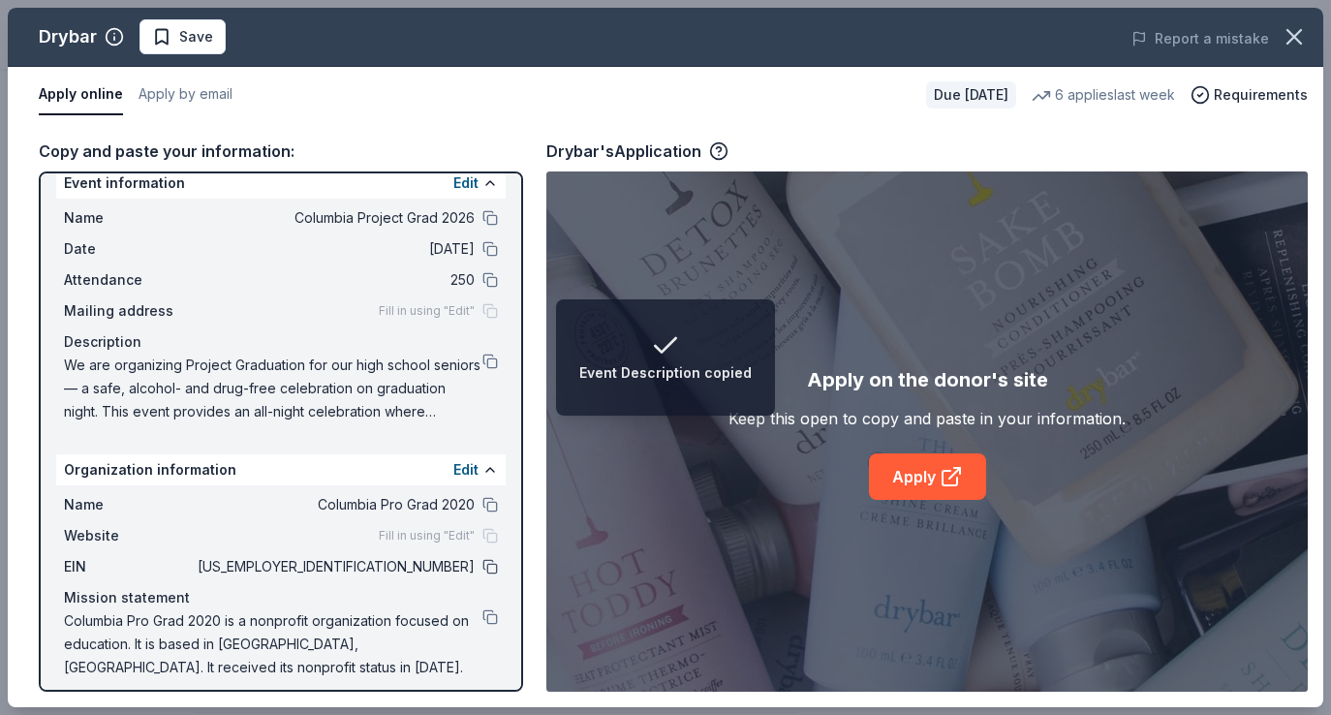
click at [482, 563] on button at bounding box center [490, 567] width 16 height 16
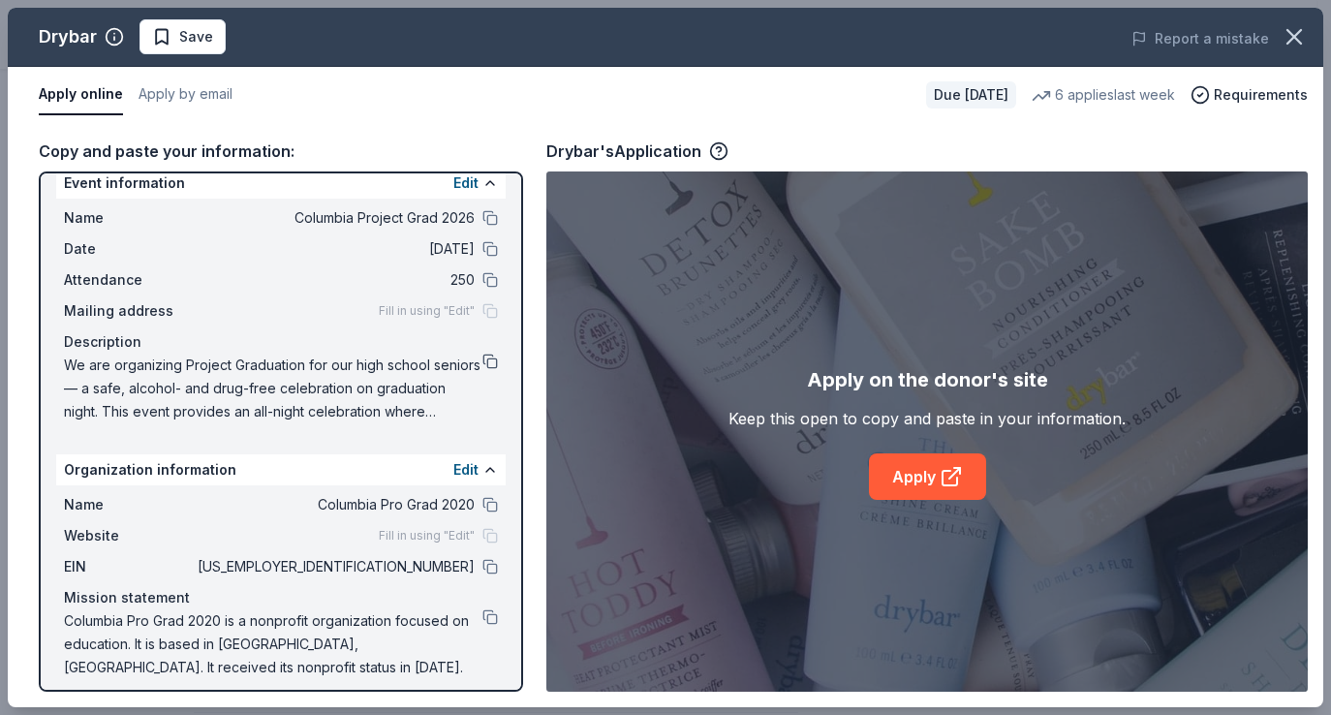
click at [482, 360] on button at bounding box center [490, 362] width 16 height 16
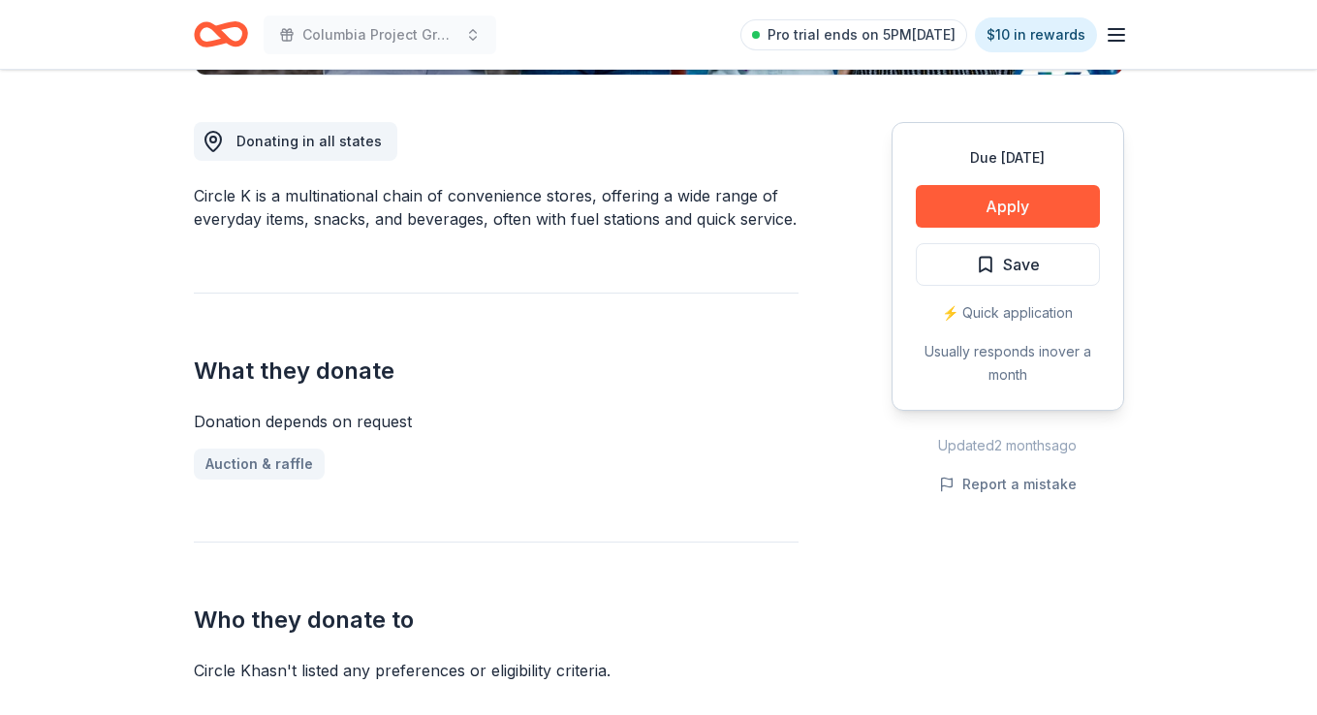
scroll to position [597, 0]
